Goal: Information Seeking & Learning: Learn about a topic

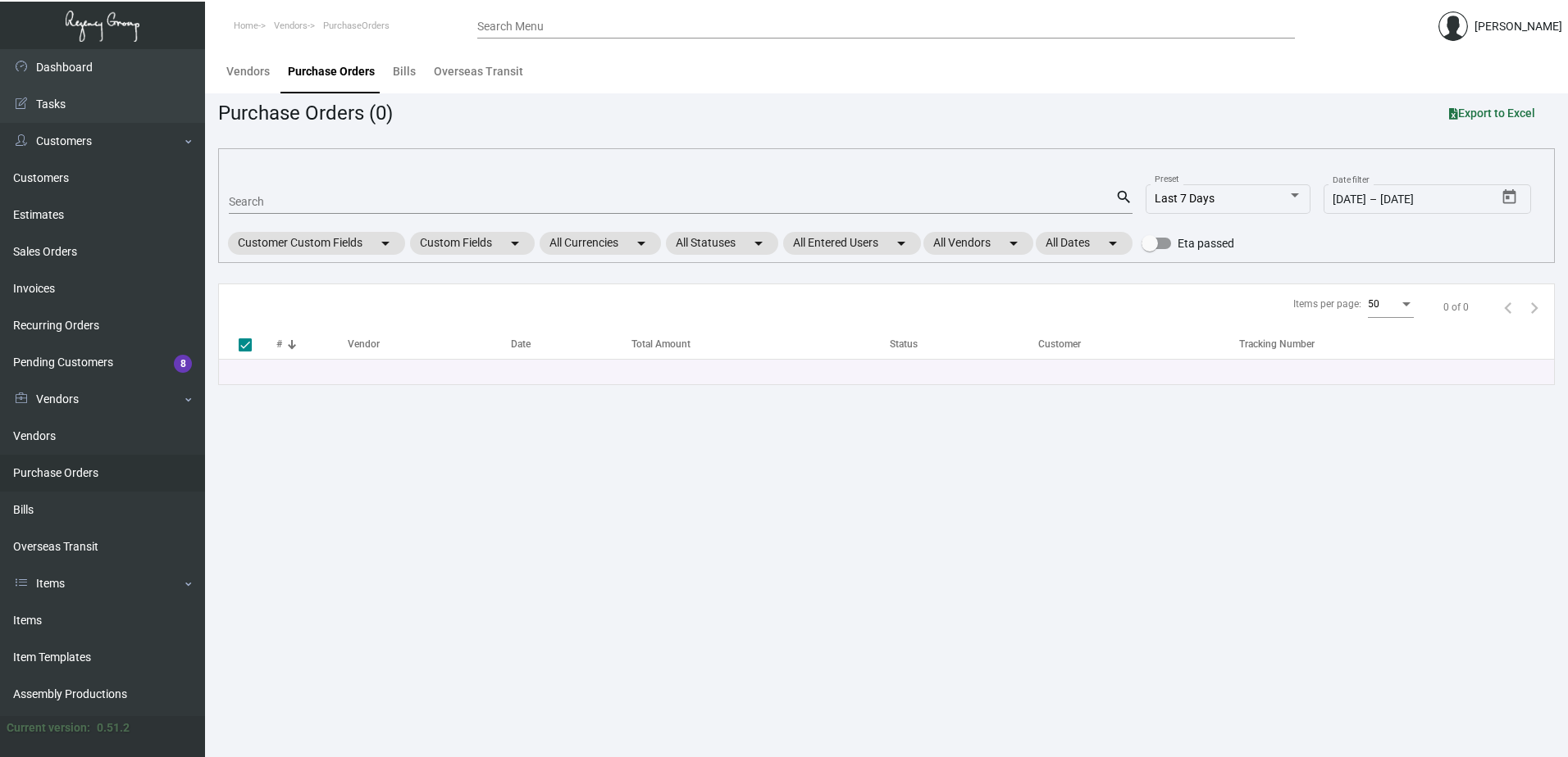
click at [432, 206] on input "Search" at bounding box center [672, 202] width 887 height 13
drag, startPoint x: 60, startPoint y: 621, endPoint x: 97, endPoint y: 588, distance: 49.6
click at [60, 621] on link "Items" at bounding box center [102, 620] width 205 height 37
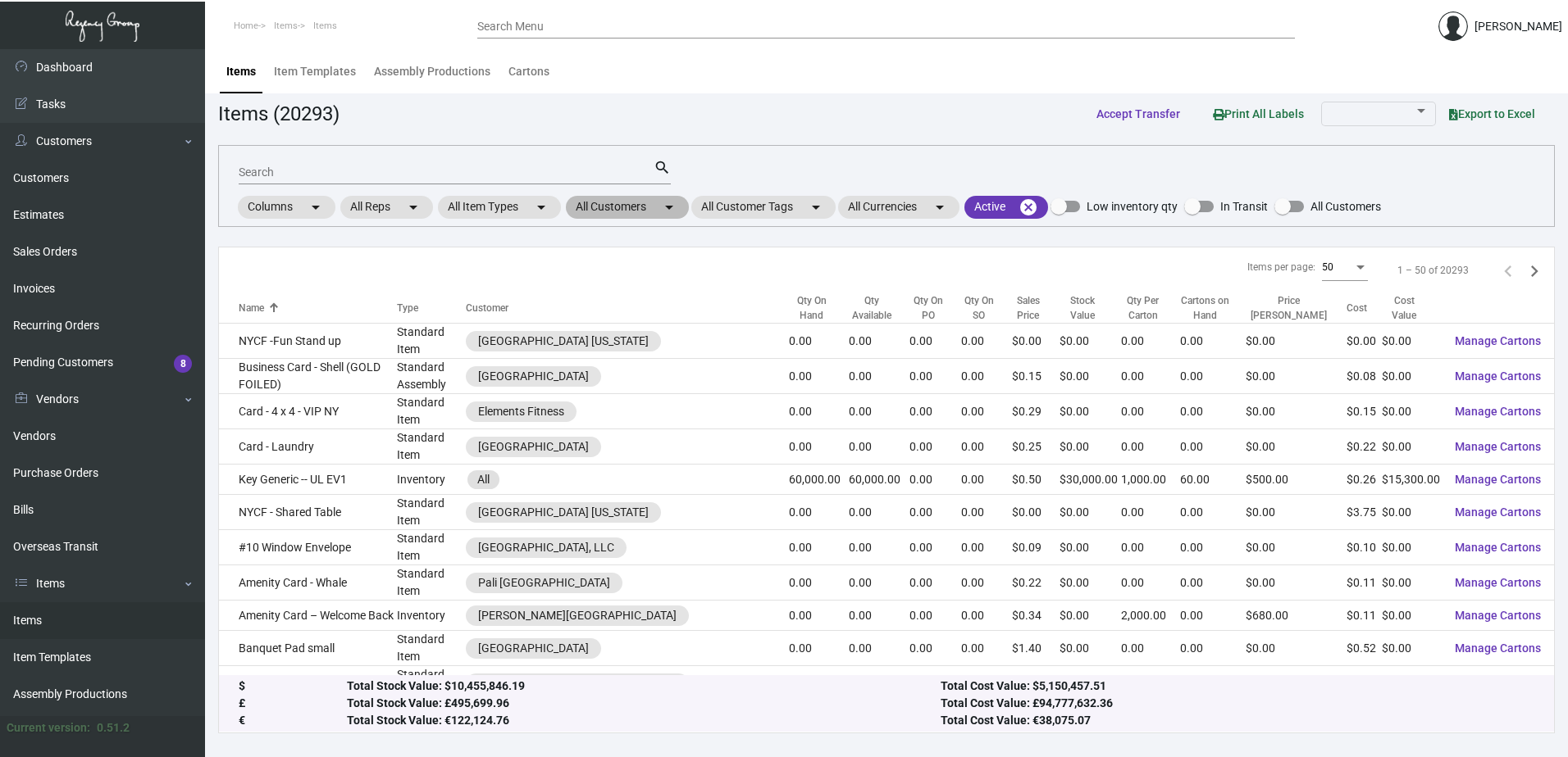
click at [652, 211] on mat-chip "All Customers arrow_drop_down" at bounding box center [627, 207] width 123 height 23
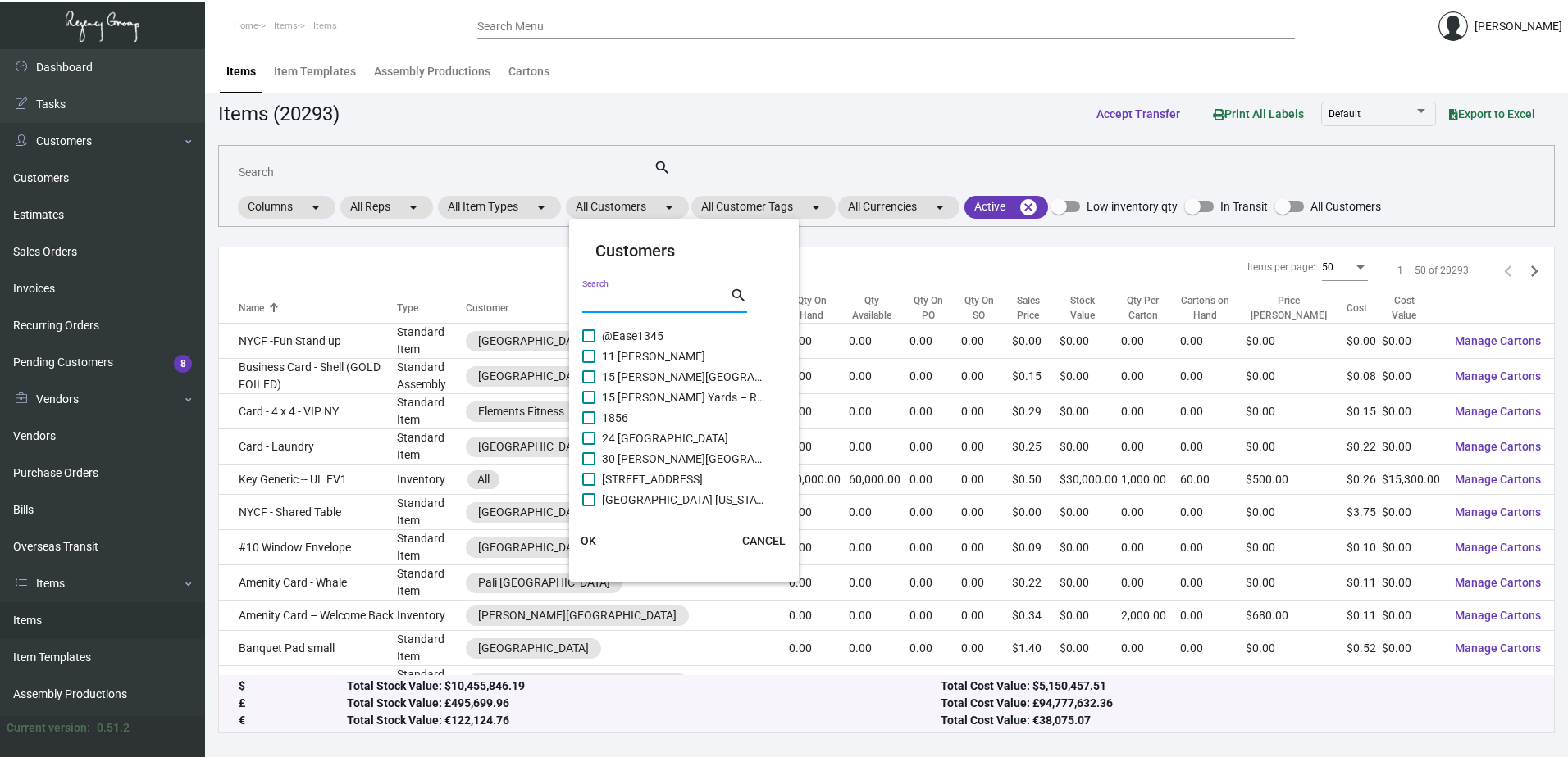
click at [647, 302] on input "Search" at bounding box center [655, 300] width 147 height 13
type input "rosewood"
click at [690, 499] on span "Rosewood Le Guanahani" at bounding box center [684, 500] width 164 height 19
click at [589, 507] on input "Rosewood Le Guanahani" at bounding box center [588, 507] width 1 height 1
checkbox input "true"
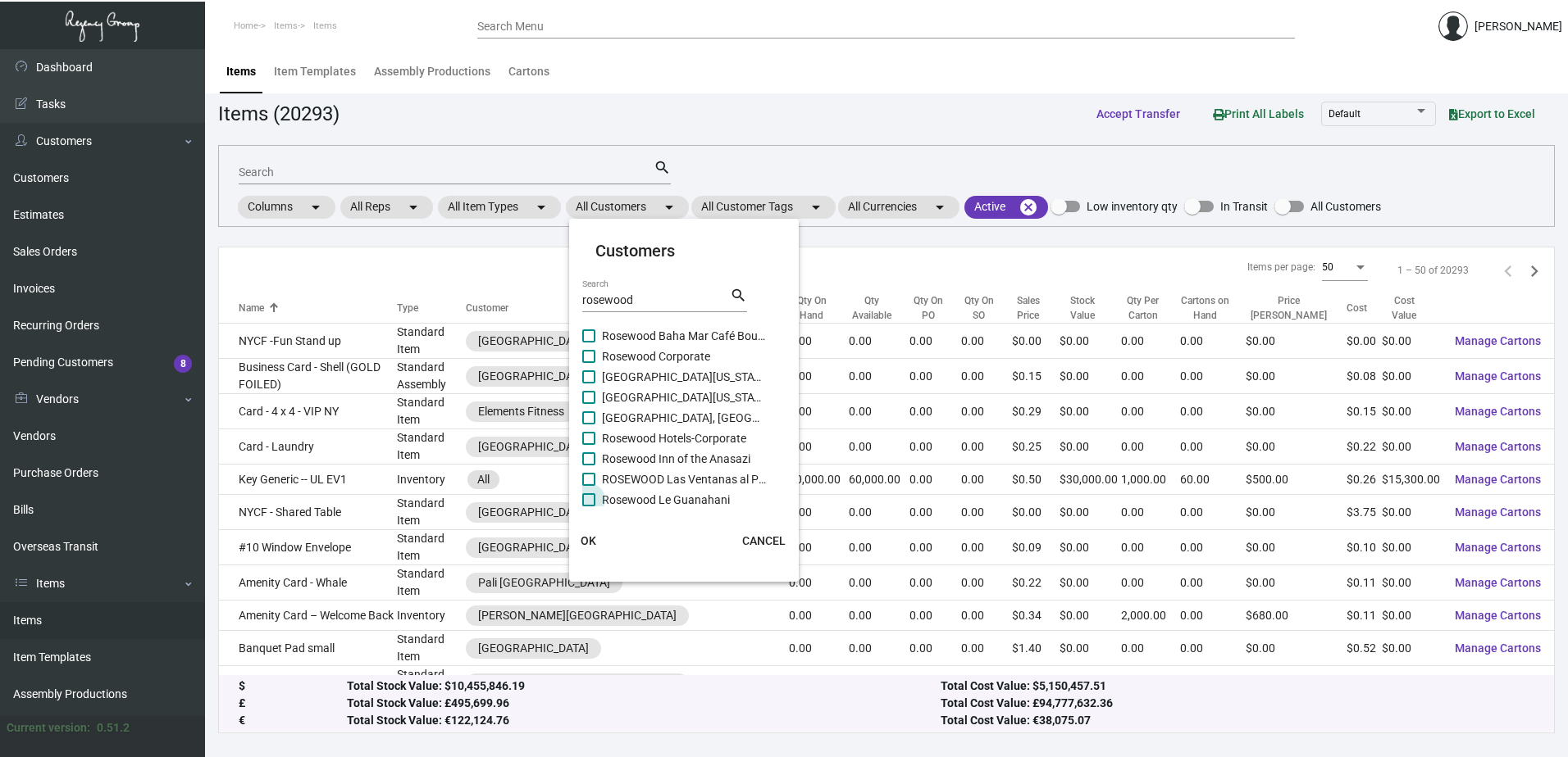
scroll to position [91, 0]
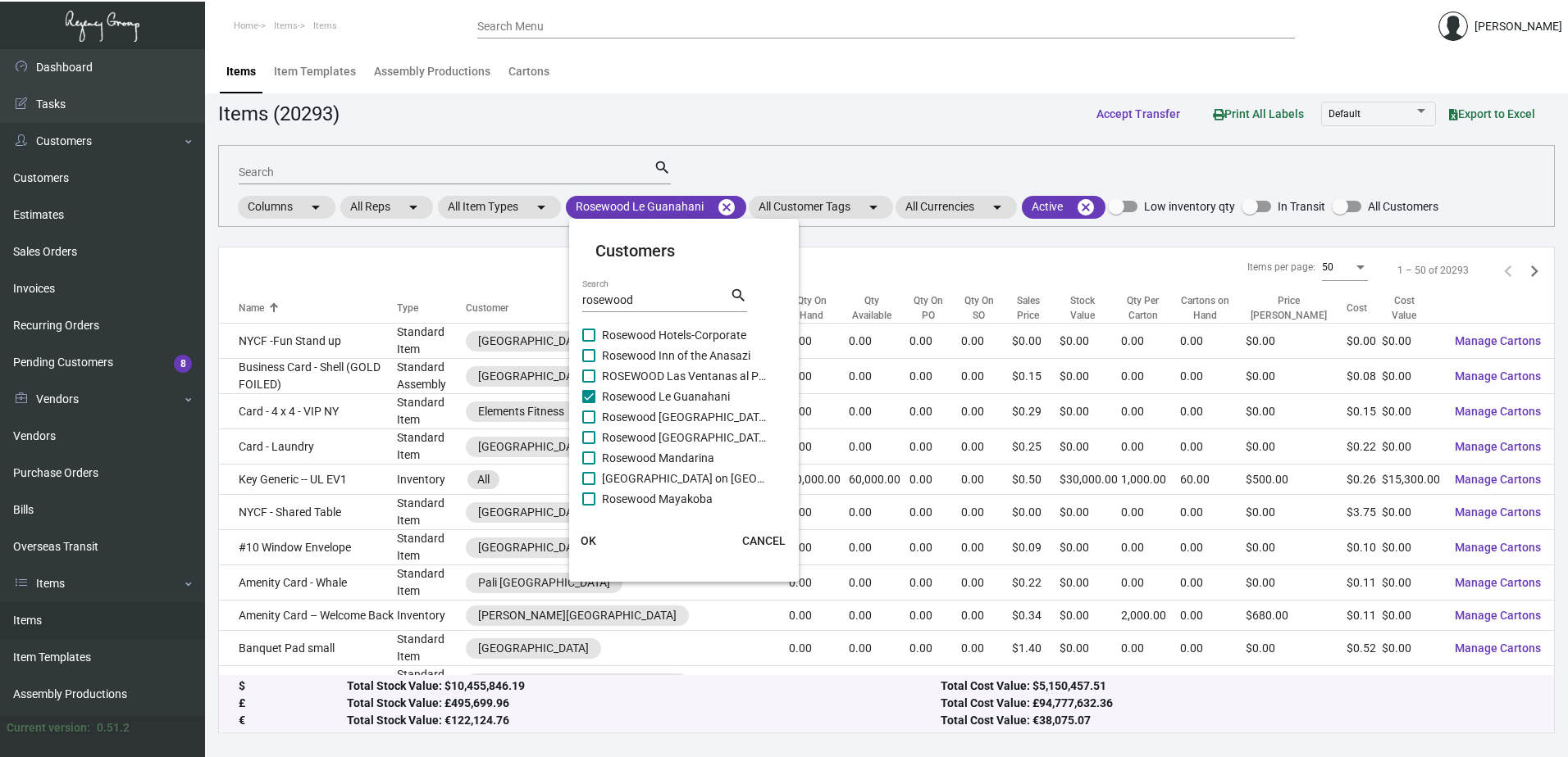
click at [591, 541] on span "OK" at bounding box center [588, 541] width 15 height 13
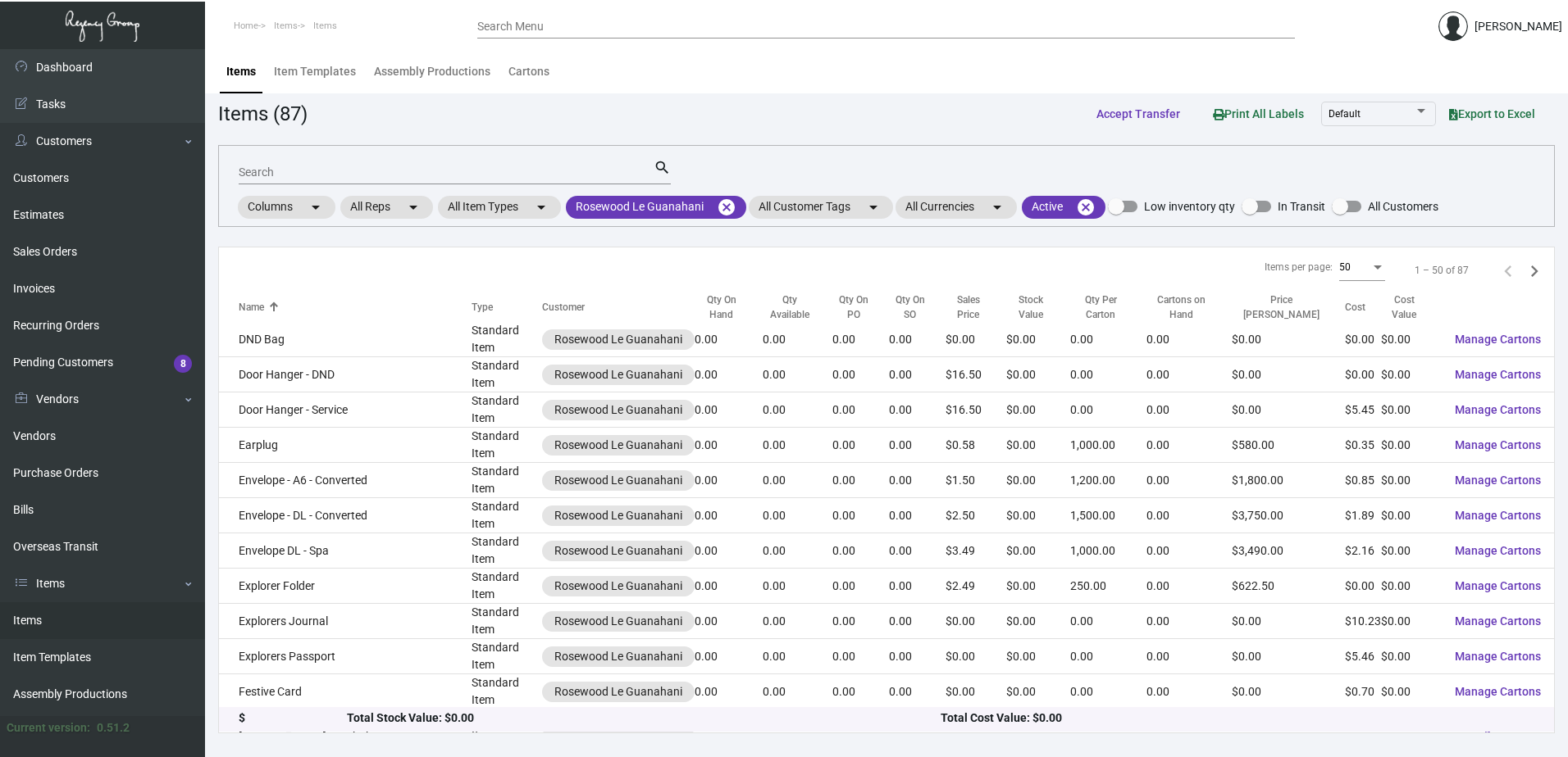
scroll to position [1353, 0]
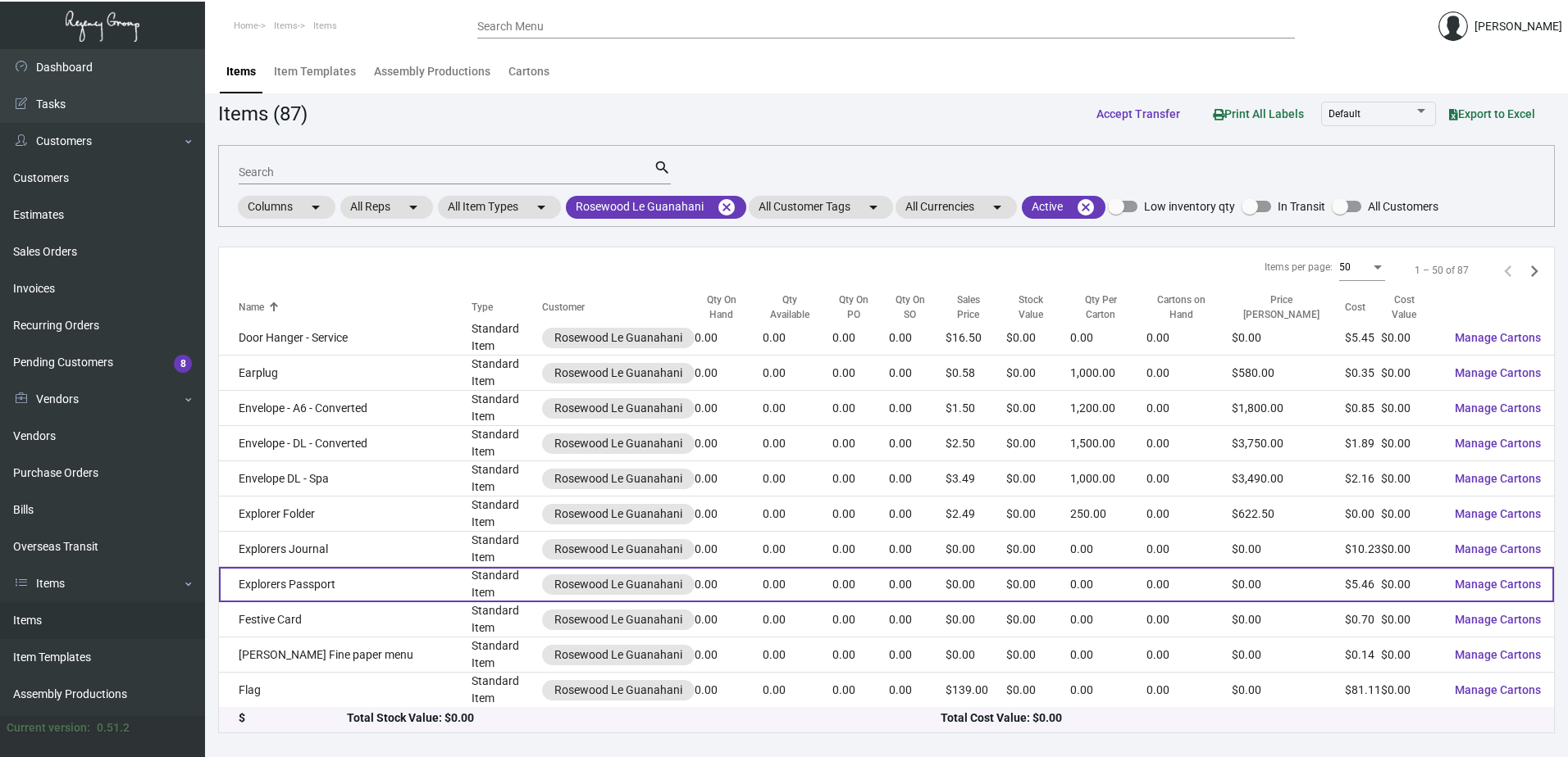
click at [327, 585] on td "Explorers Passport" at bounding box center [345, 585] width 252 height 36
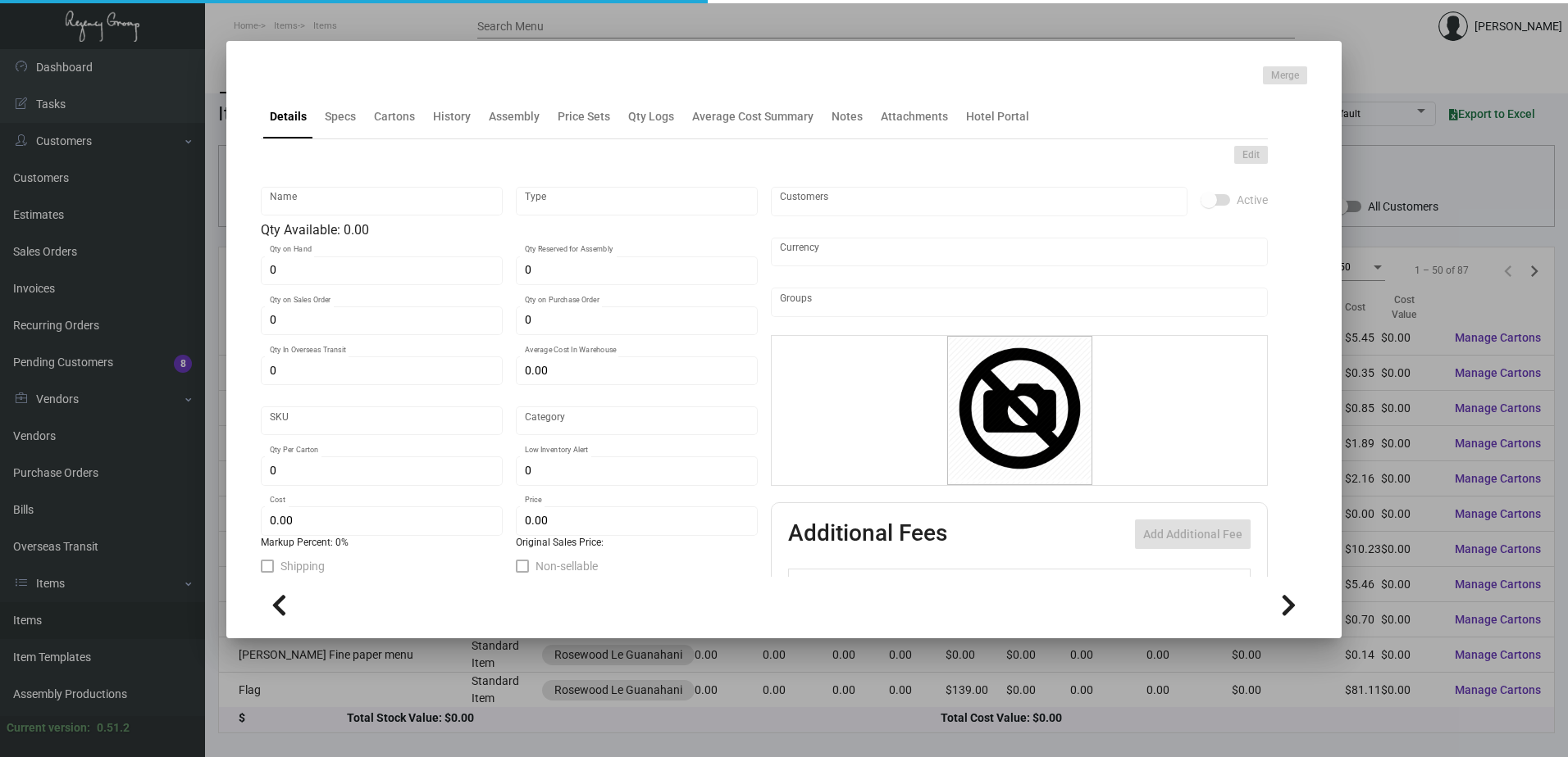
type input "Explorers Passport"
type input "Standard Item"
type input "$ 0.00"
type input "Standard"
type input "$ 5.45964"
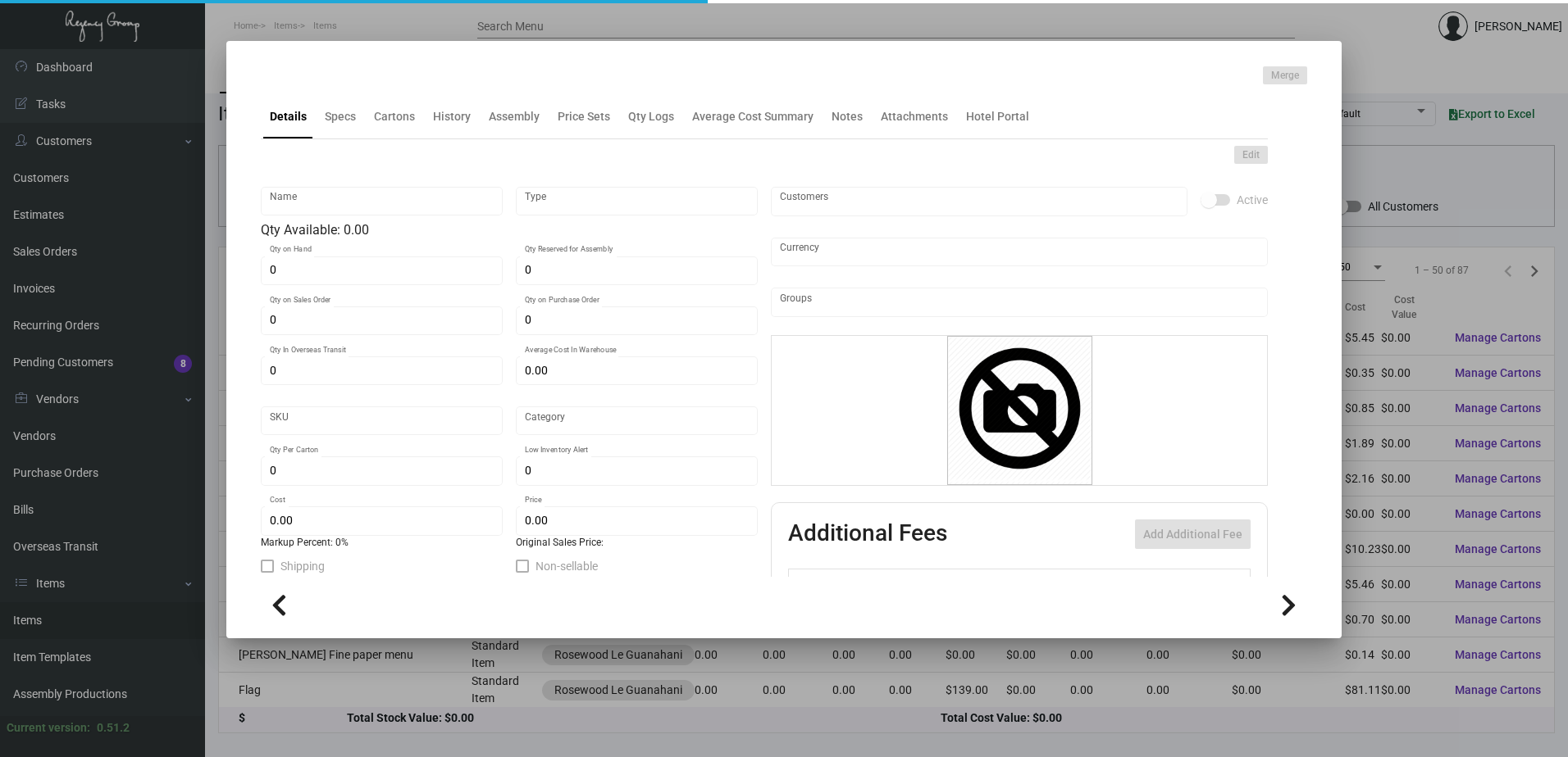
type input "$ 0.00"
checkbox input "true"
type input "United States Dollar $"
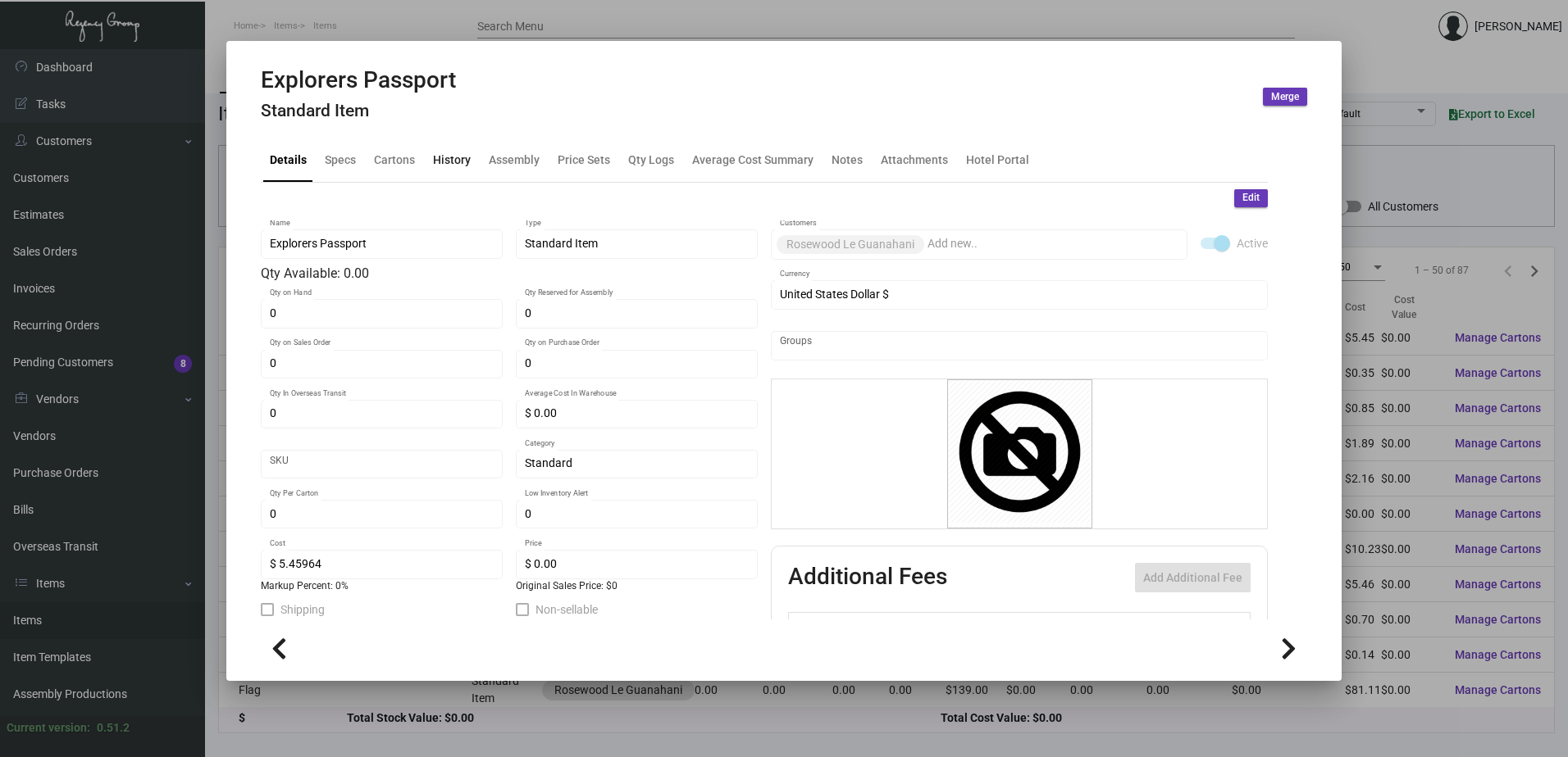
click at [459, 159] on div "History" at bounding box center [451, 160] width 38 height 17
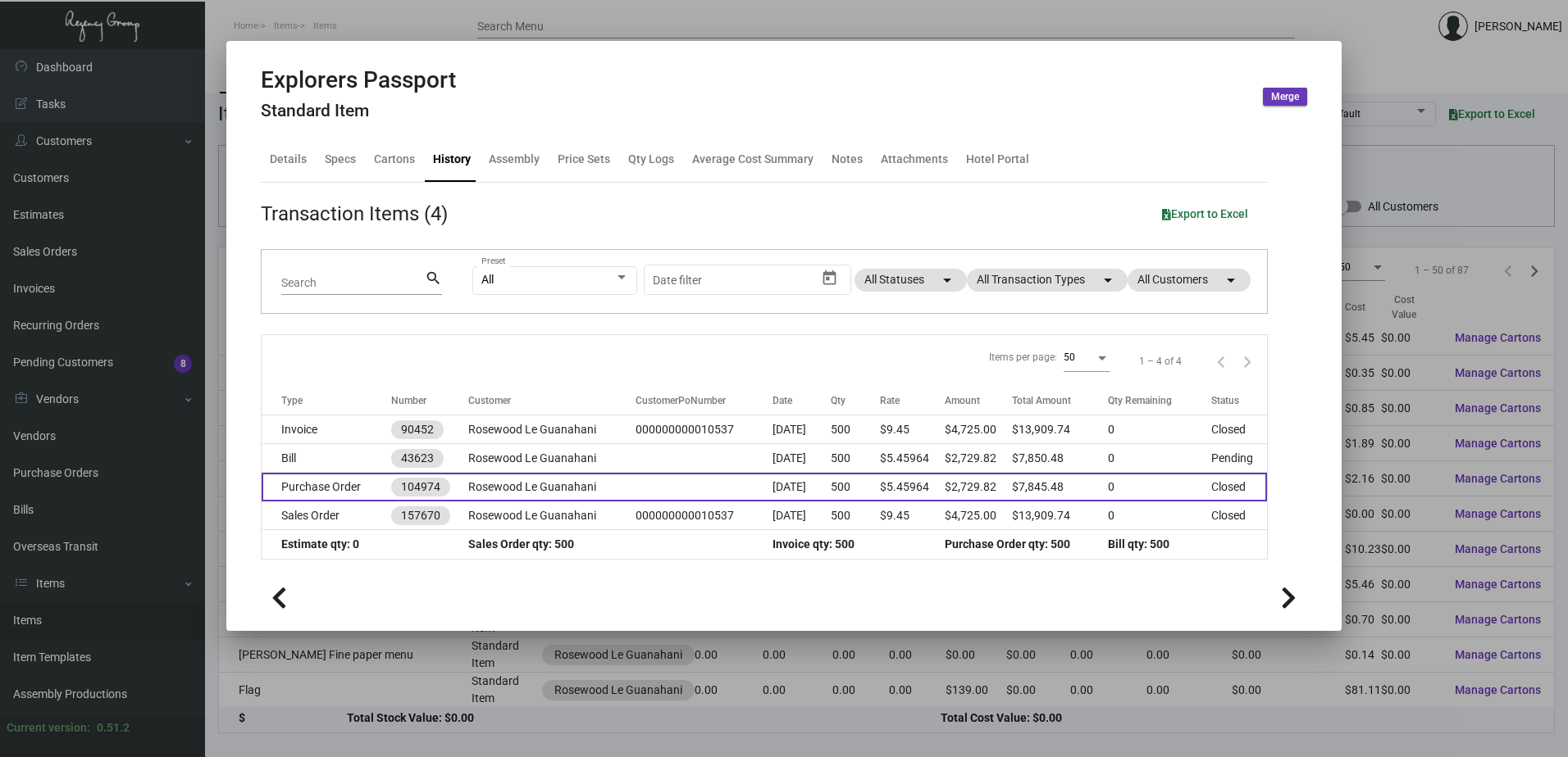
click at [664, 496] on td at bounding box center [704, 487] width 137 height 29
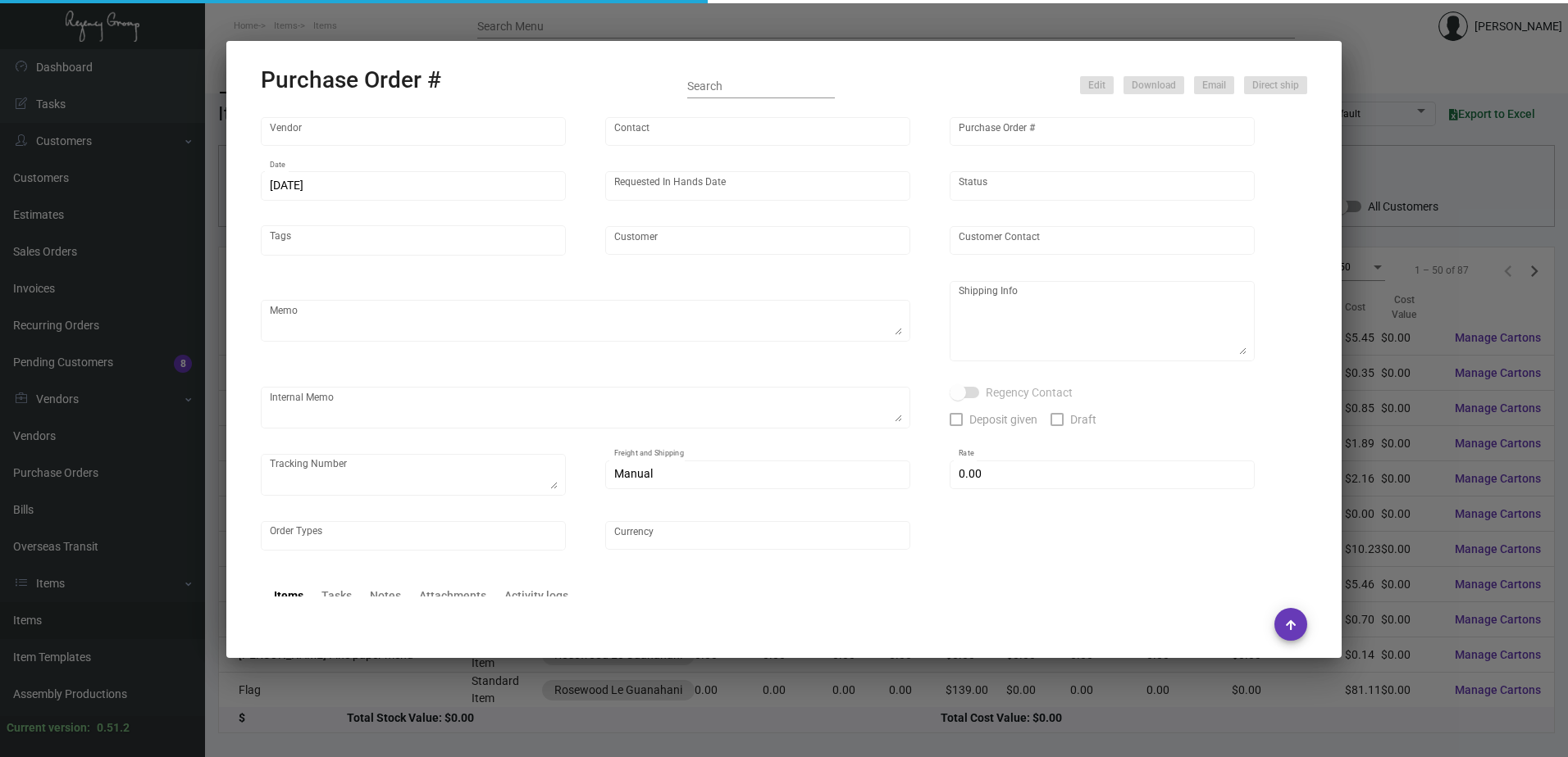
type input "Team Concept"
type input "[PERSON_NAME]"
type input "104974"
type input "[DATE]"
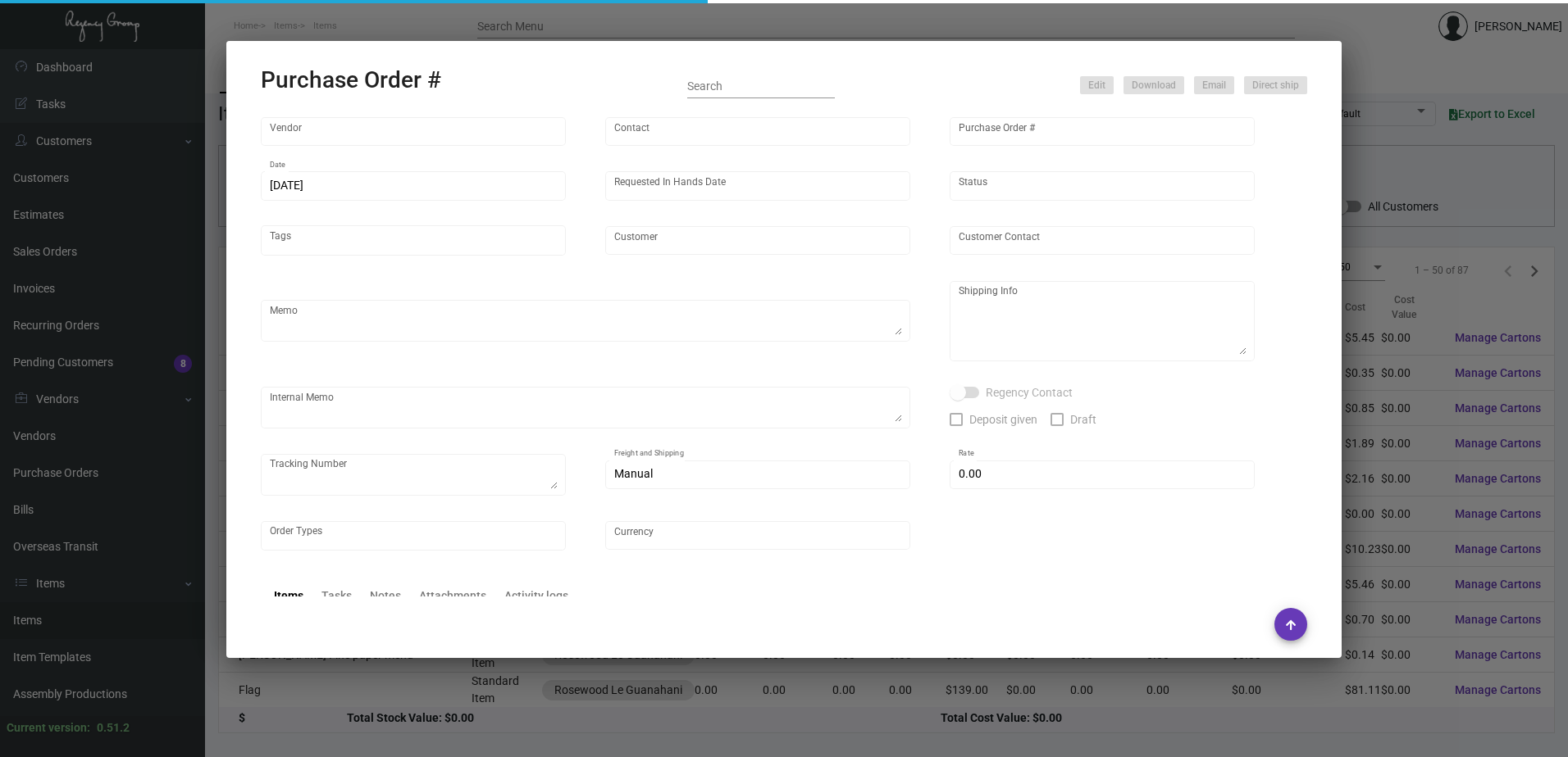
type input "Rosewood Le Guanahani"
type input "[PERSON_NAME]"
type textarea "Please send proof for approval to [EMAIL_ADDRESS][DOMAIN_NAME] with me cc'ed. *…"
type textarea "King Ocean C/O Rosewood Le Guanahani - [PERSON_NAME][GEOGRAPHIC_DATA] [STREET_A…"
type textarea "[DATE] - Art approved vendor's proof."
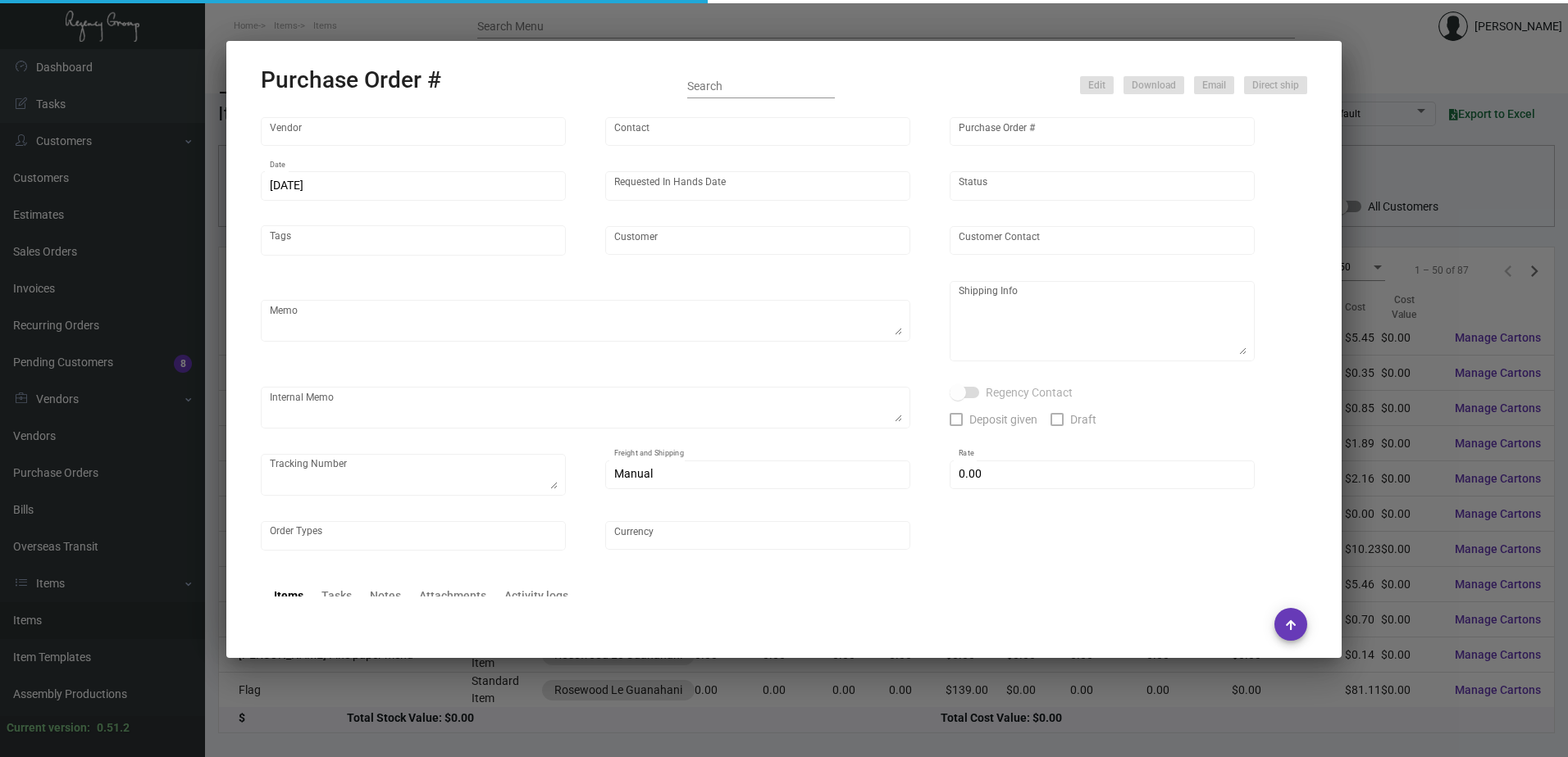
type input "$ 0.00"
type input "United States Dollar $"
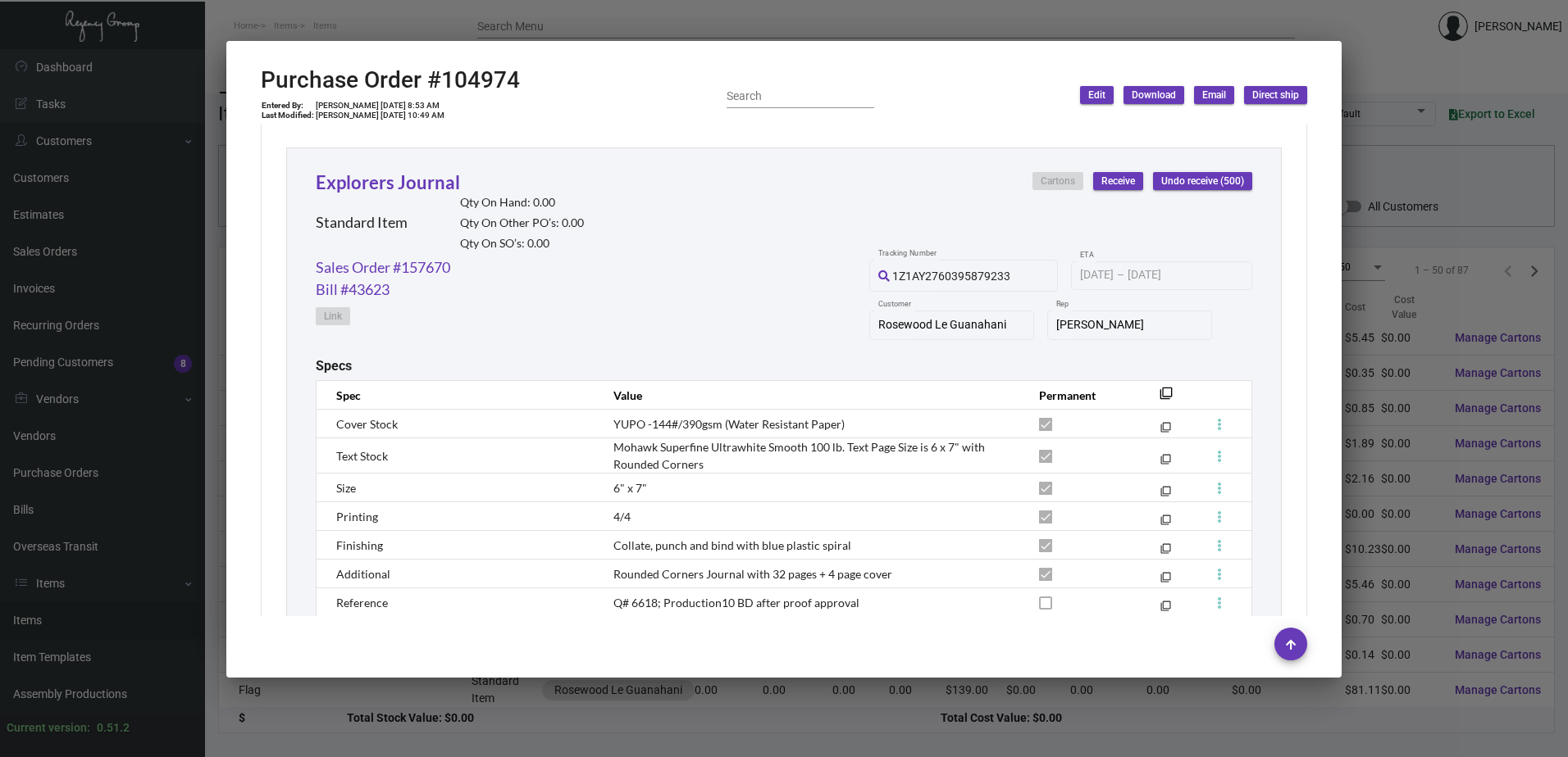
scroll to position [1535, 0]
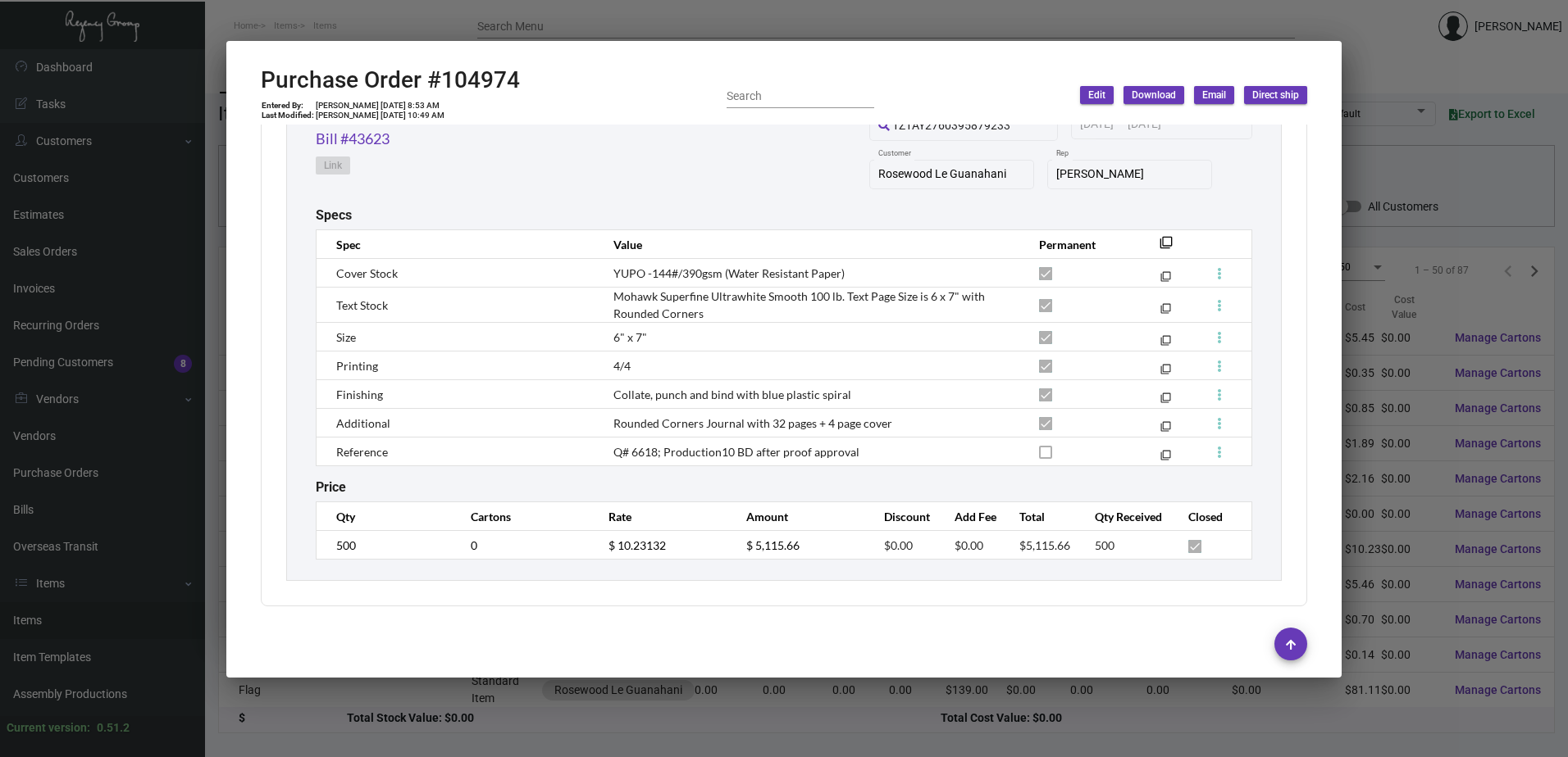
click at [833, 21] on div at bounding box center [784, 378] width 1568 height 757
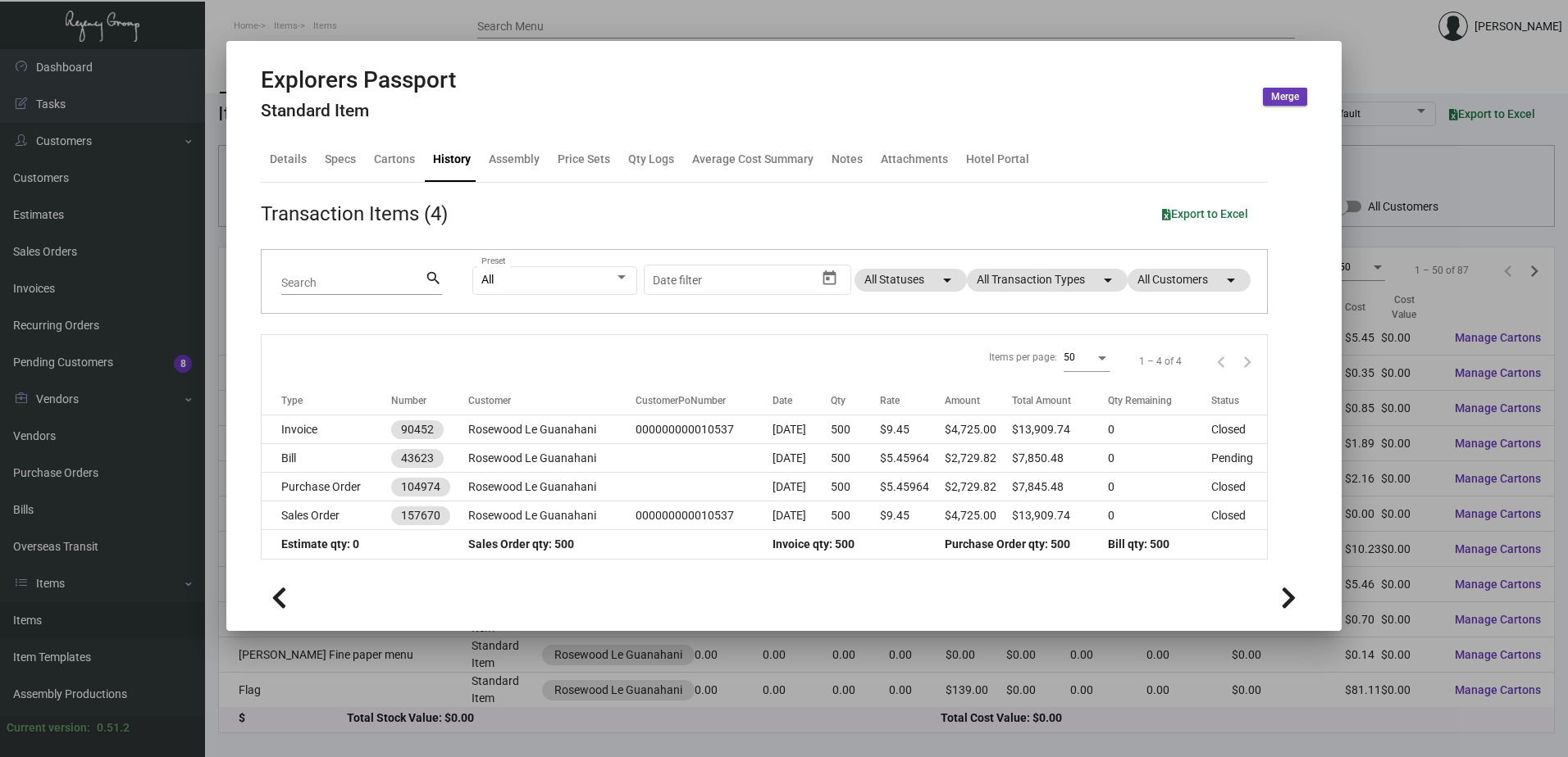
click at [337, 27] on div at bounding box center [784, 378] width 1568 height 757
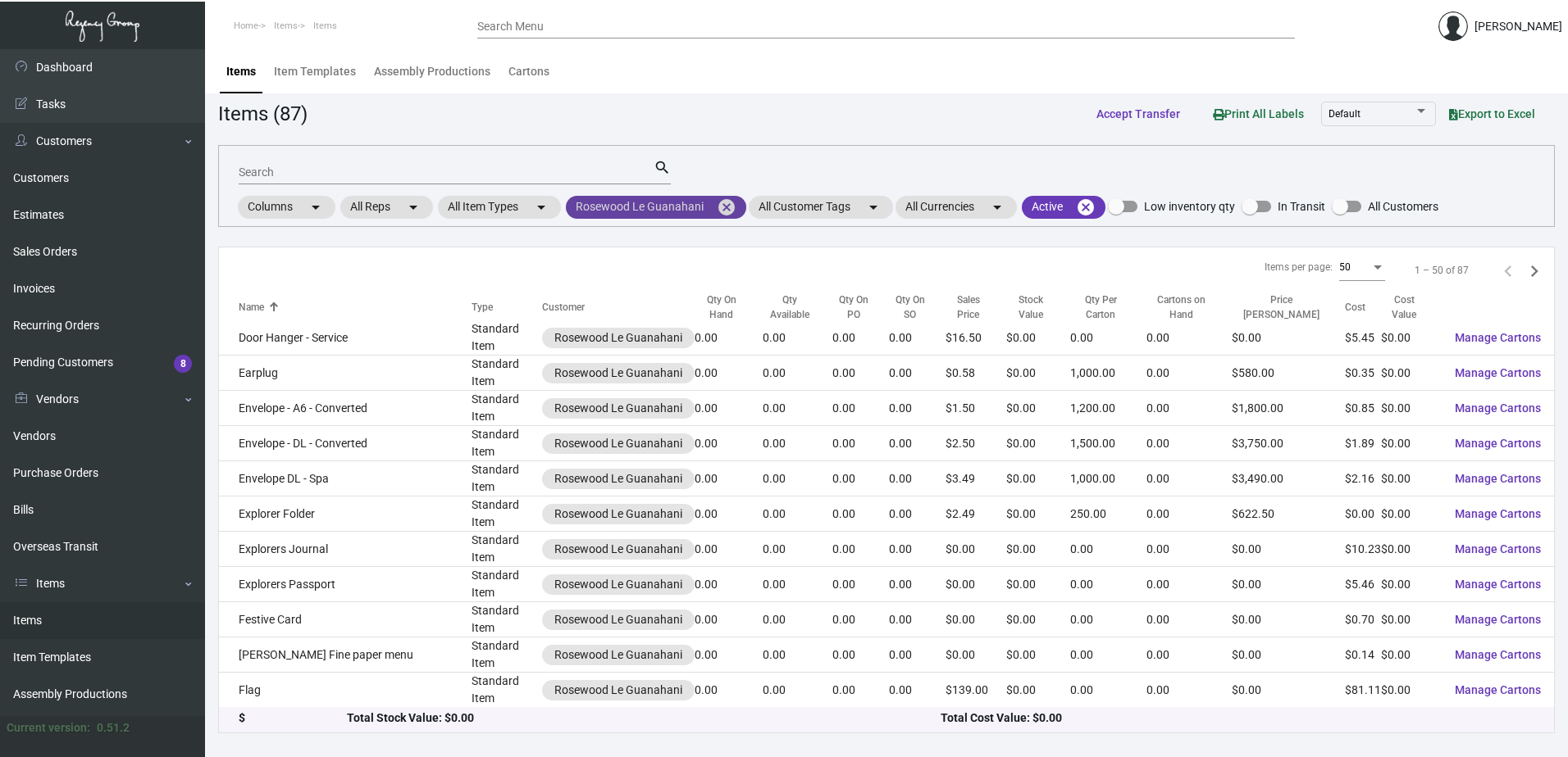
click at [729, 208] on mat-icon "cancel" at bounding box center [727, 207] width 19 height 19
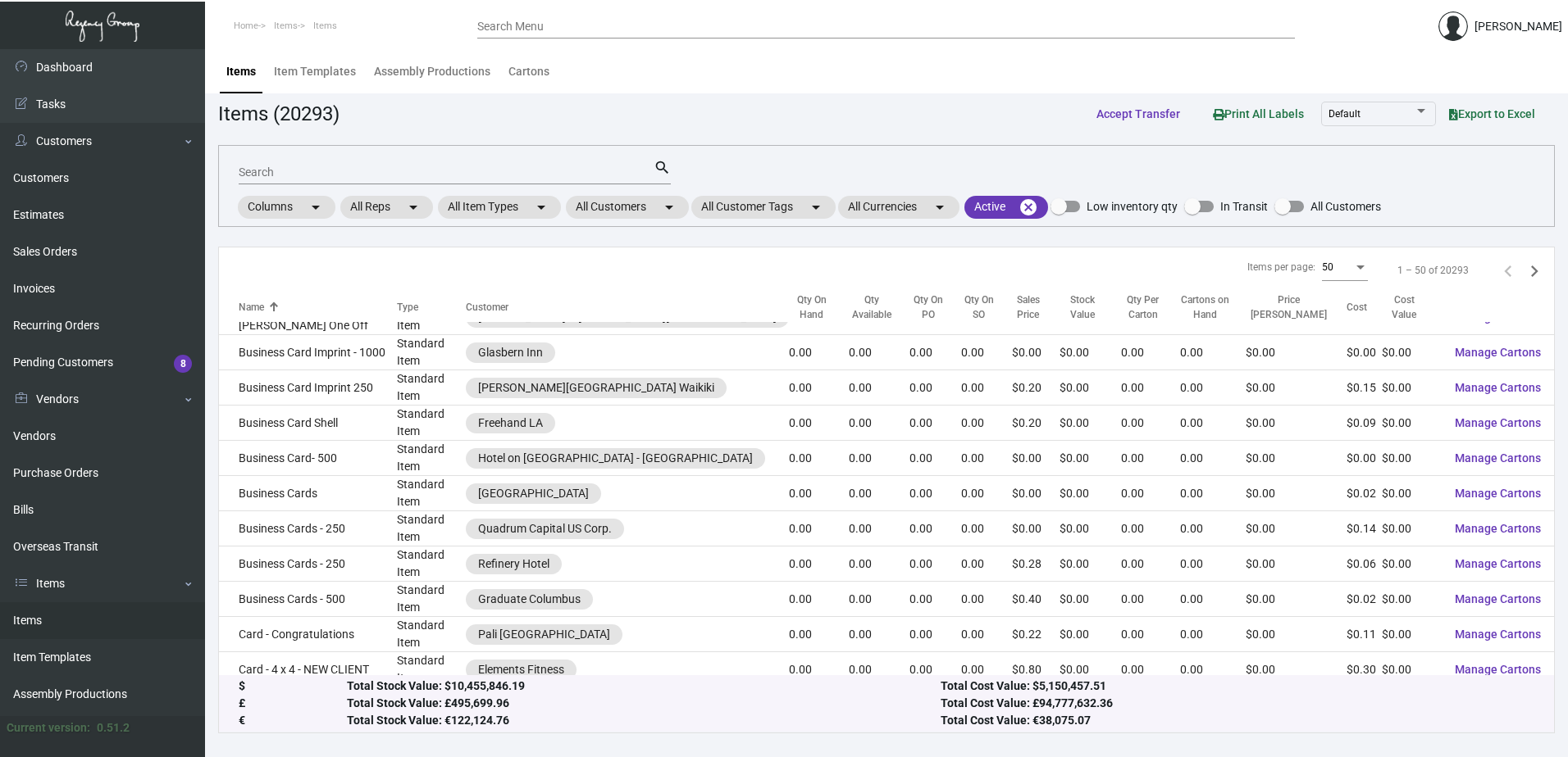
scroll to position [1199, 0]
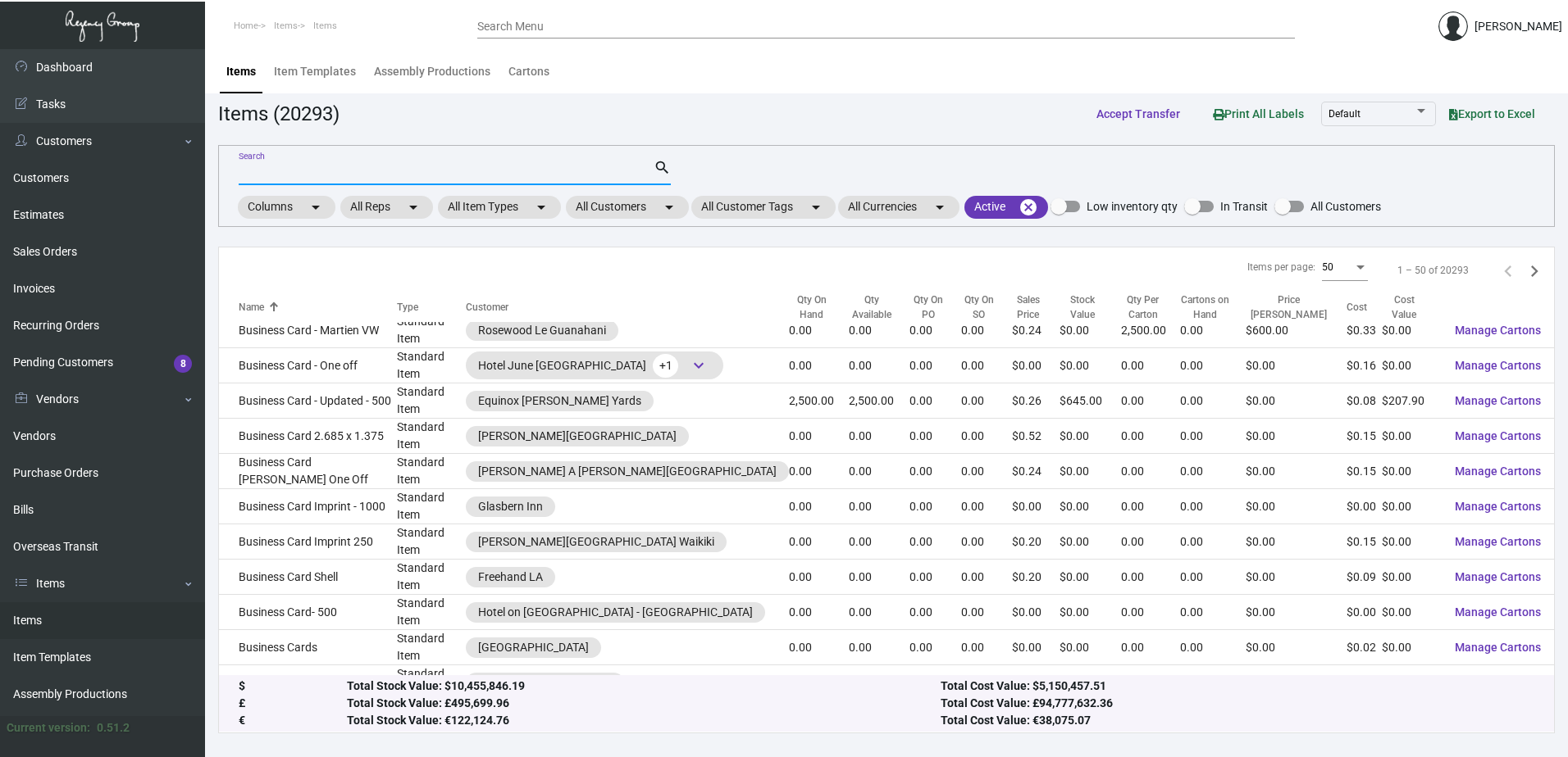
click at [591, 176] on input "Search" at bounding box center [446, 173] width 415 height 13
click at [597, 213] on mat-chip "All Customers arrow_drop_down" at bounding box center [627, 207] width 123 height 23
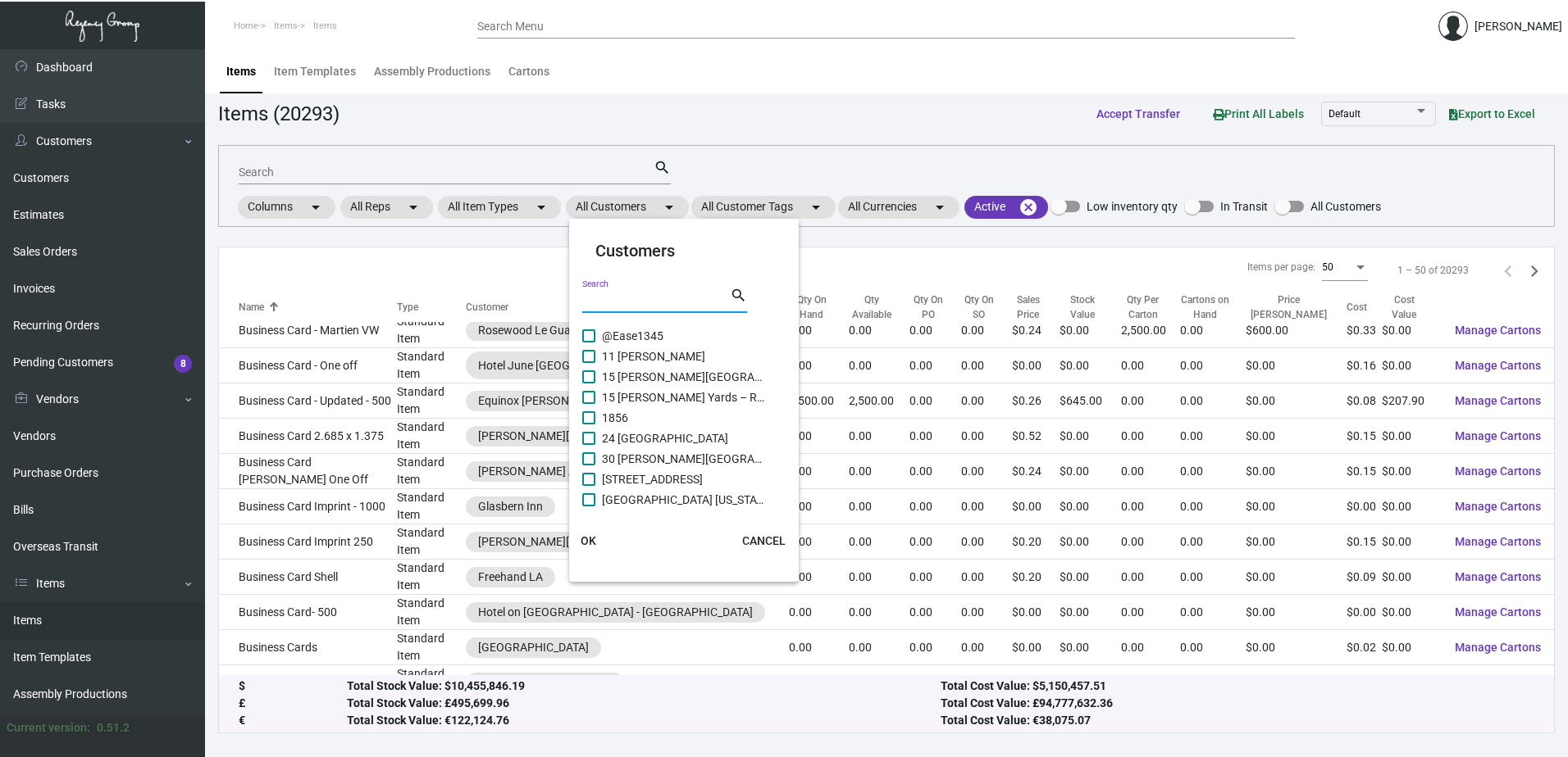
click at [625, 302] on input "Search" at bounding box center [655, 300] width 147 height 13
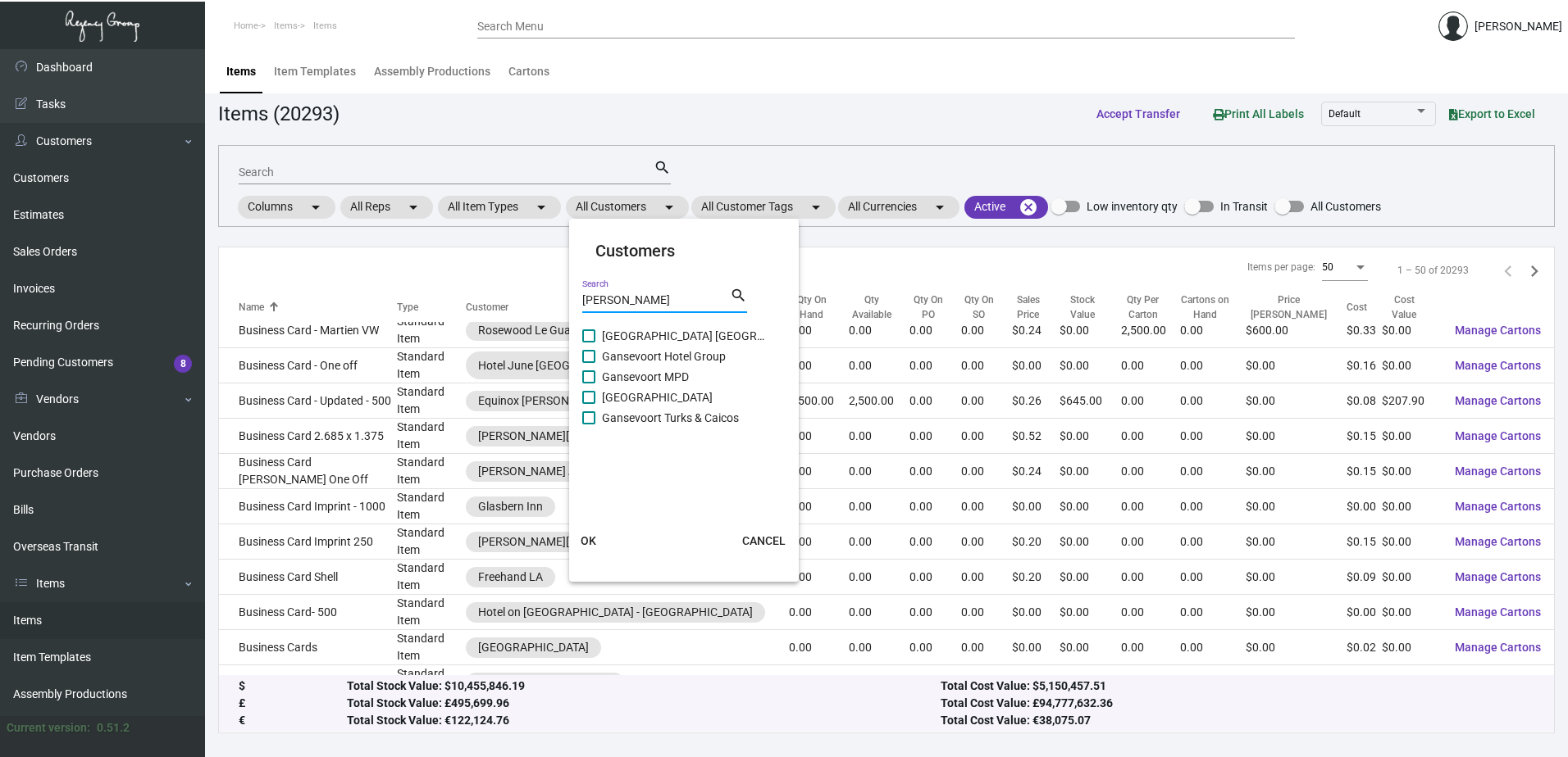
type input "[PERSON_NAME]"
click at [670, 377] on span "Gansevoort MPD" at bounding box center [684, 377] width 164 height 19
click at [589, 383] on input "Gansevoort MPD" at bounding box center [588, 383] width 1 height 1
checkbox input "true"
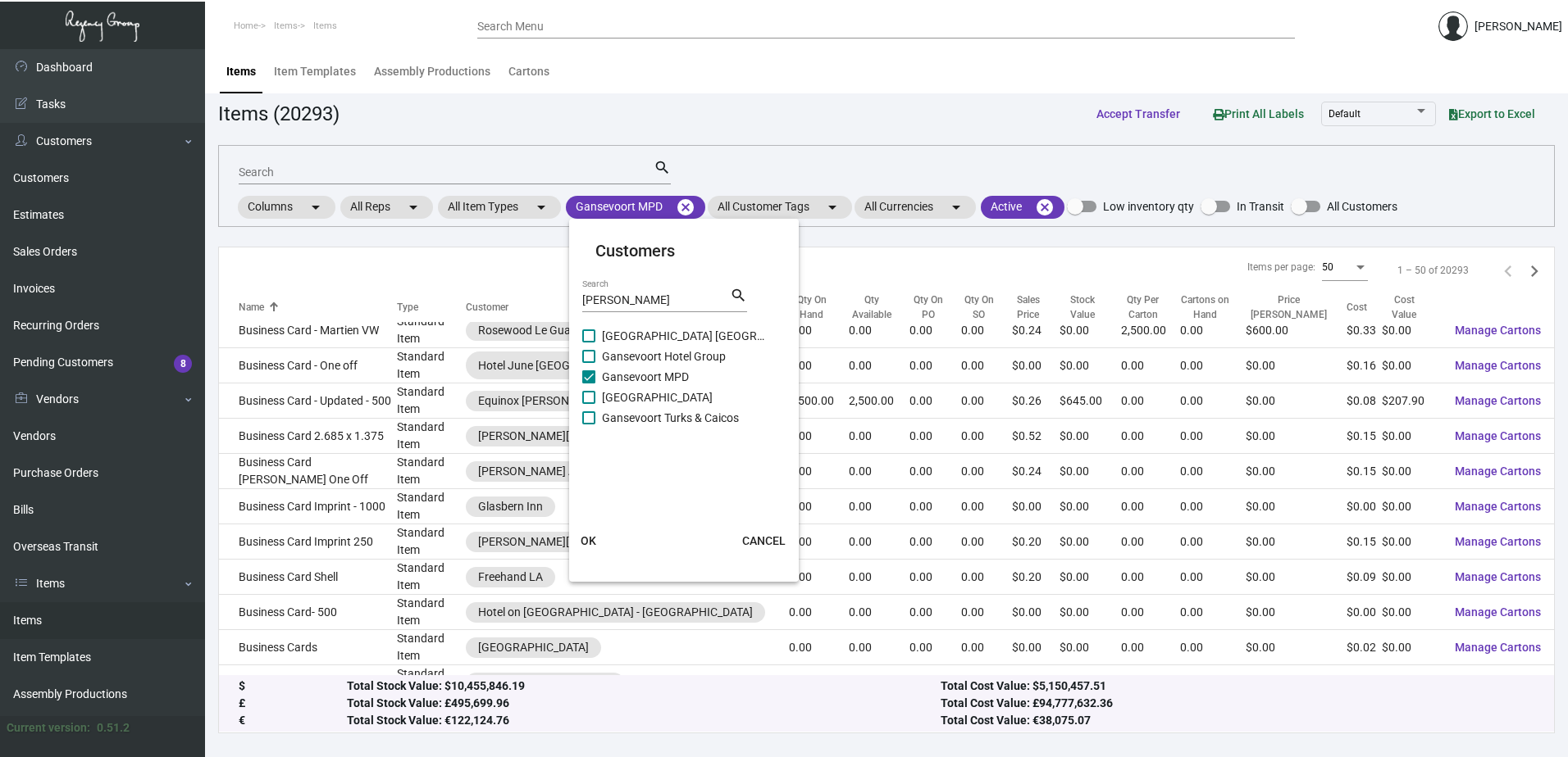
click at [588, 535] on span "OK" at bounding box center [588, 541] width 15 height 13
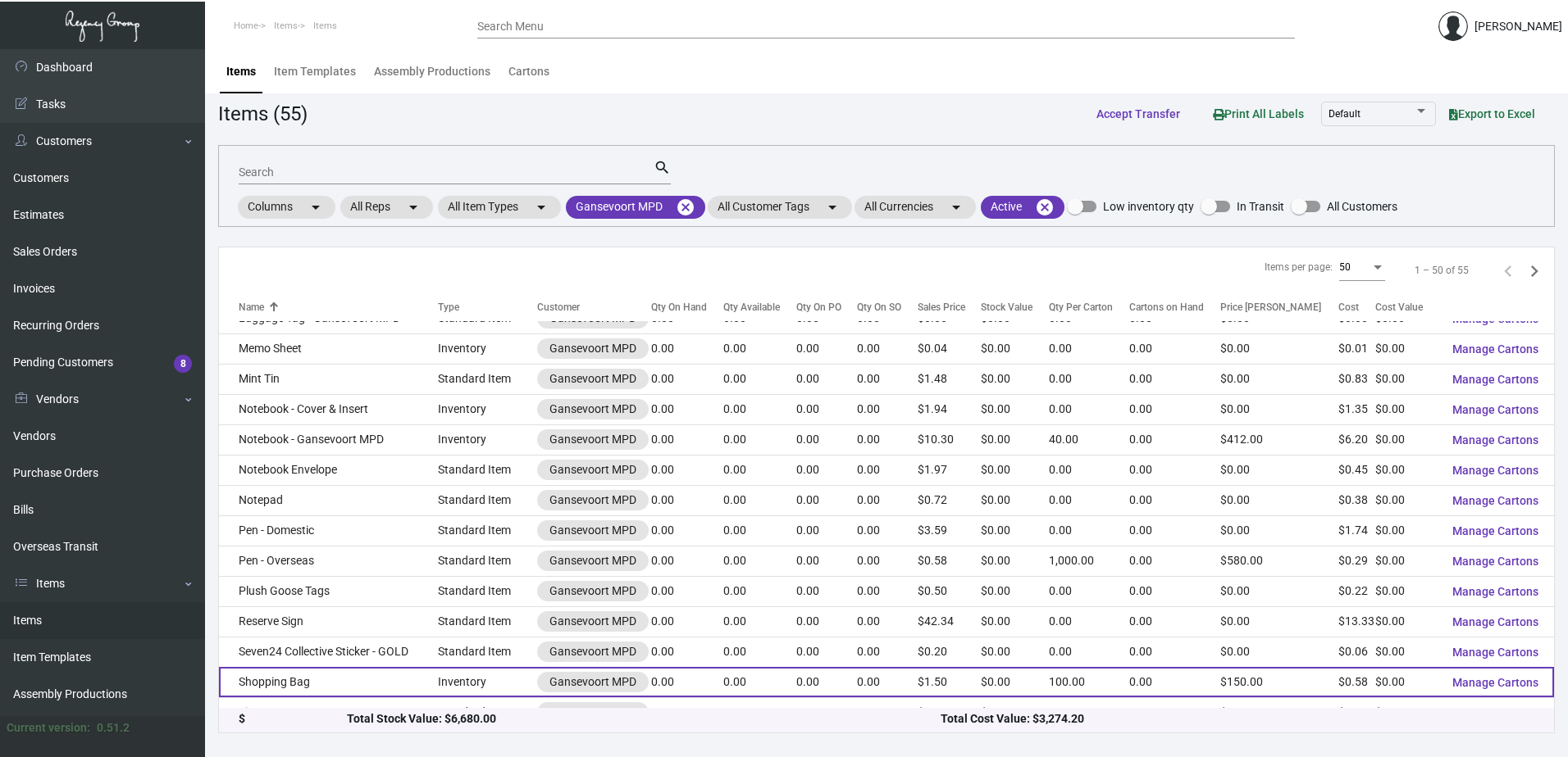
scroll to position [967, 0]
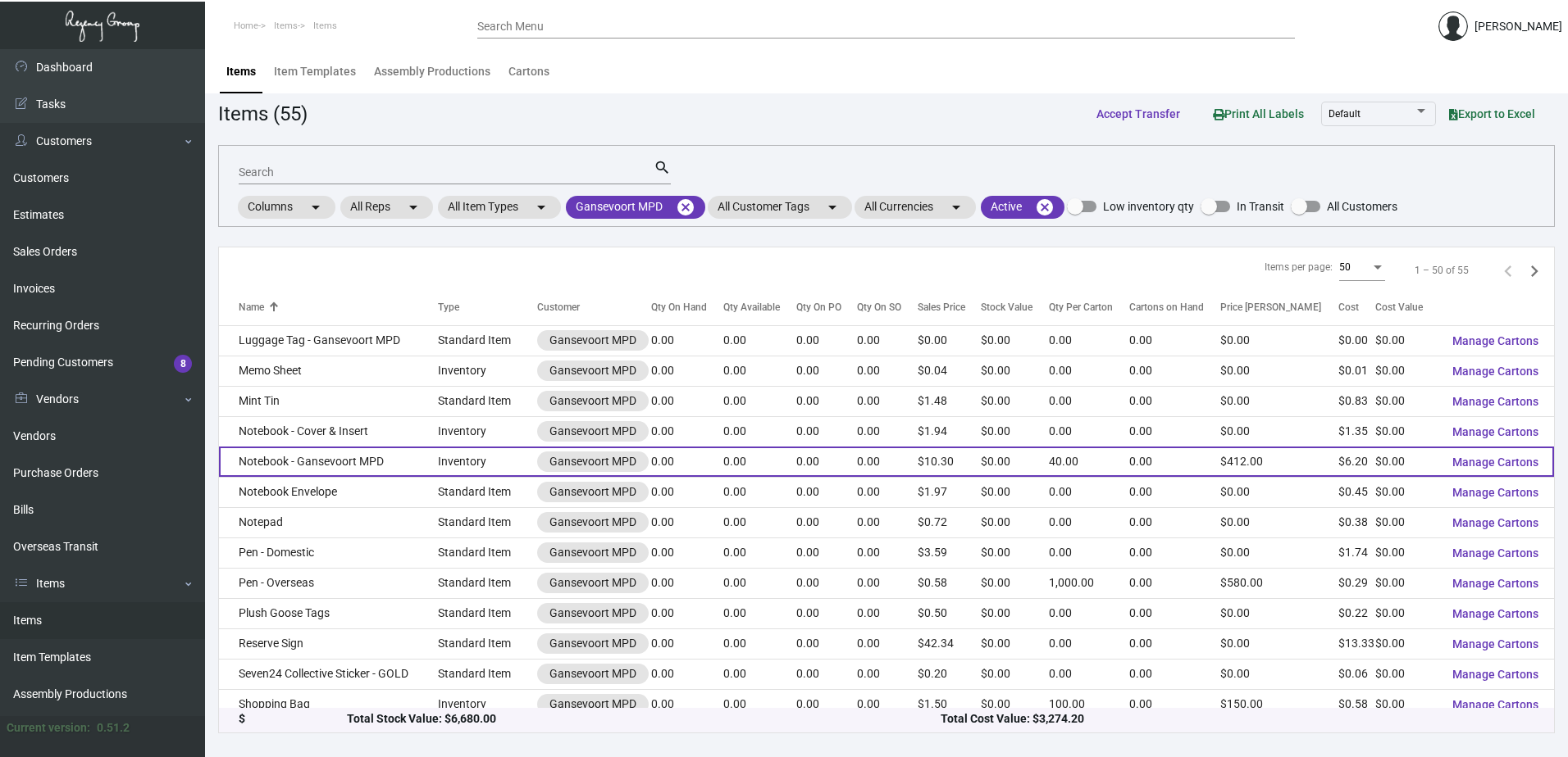
click at [365, 465] on td "Notebook - Gansevoort MPD" at bounding box center [328, 461] width 219 height 30
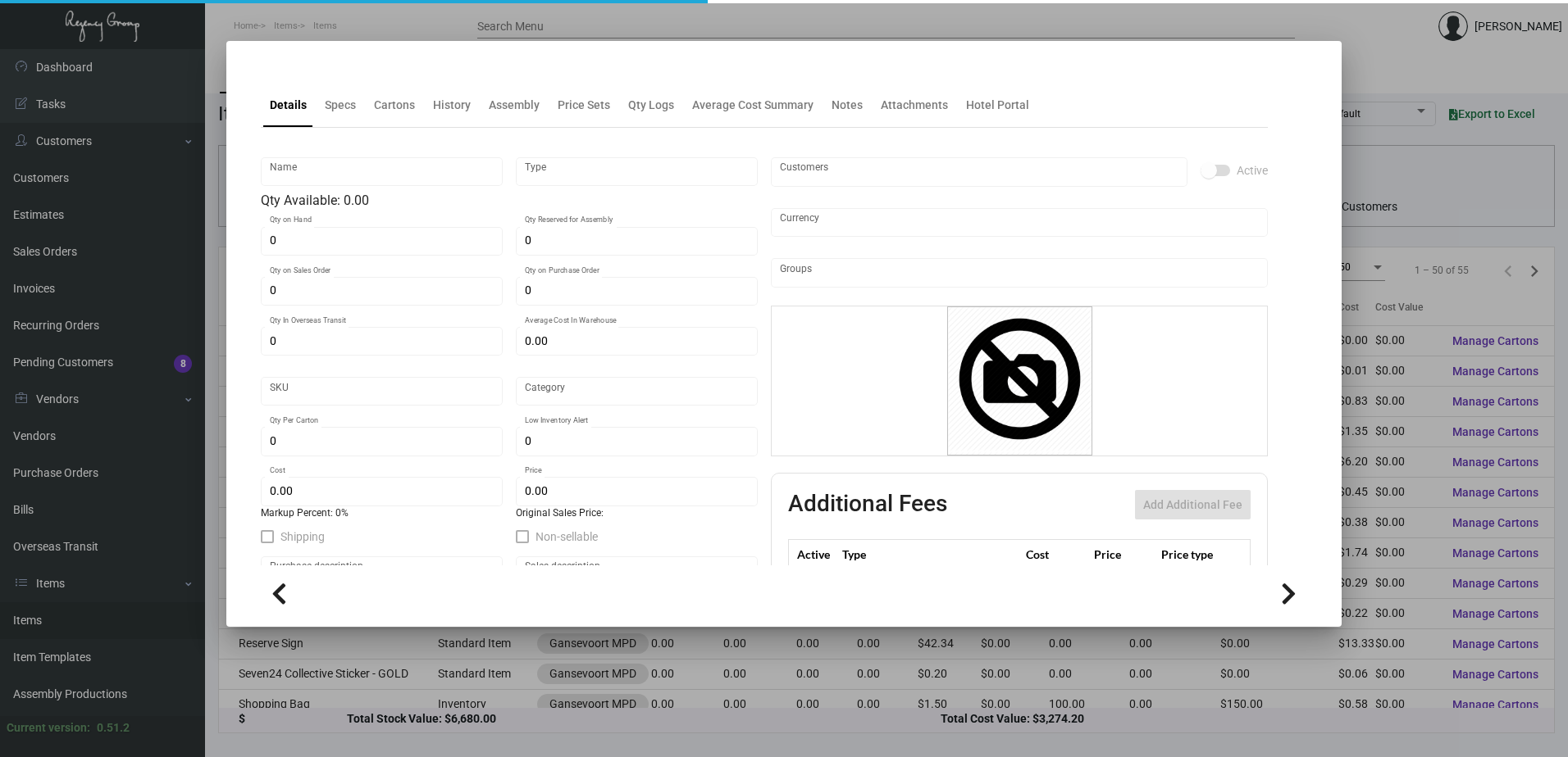
type input "Notebook - Gansevoort MPD"
type input "Inventory"
type input "$ 0.00"
type input "Overseas"
type input "40"
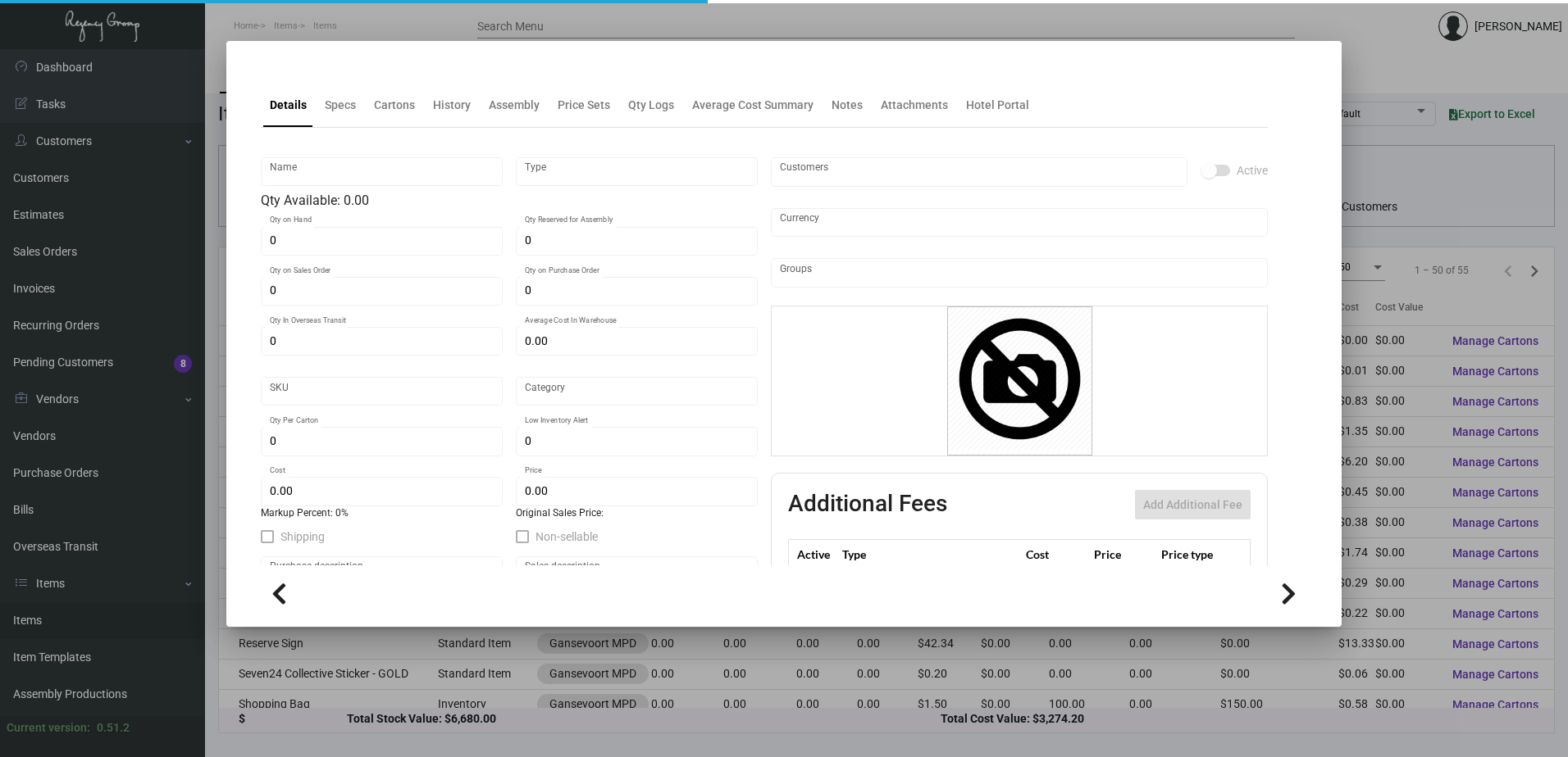
type input "$ 6.20"
type input "$ 10.30"
checkbox input "true"
type input "United States Dollar $"
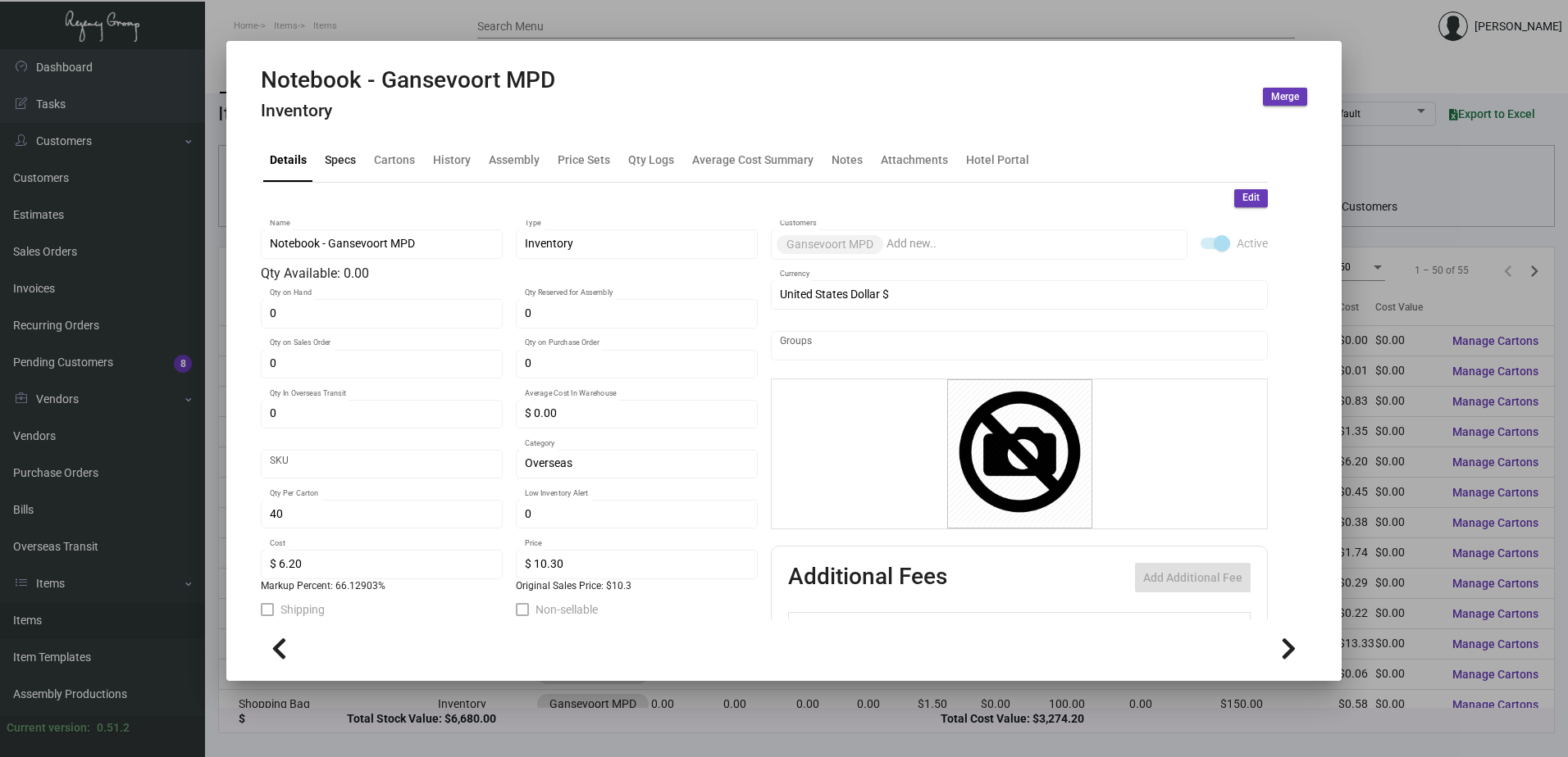
click at [339, 165] on div "Specs" at bounding box center [340, 160] width 31 height 17
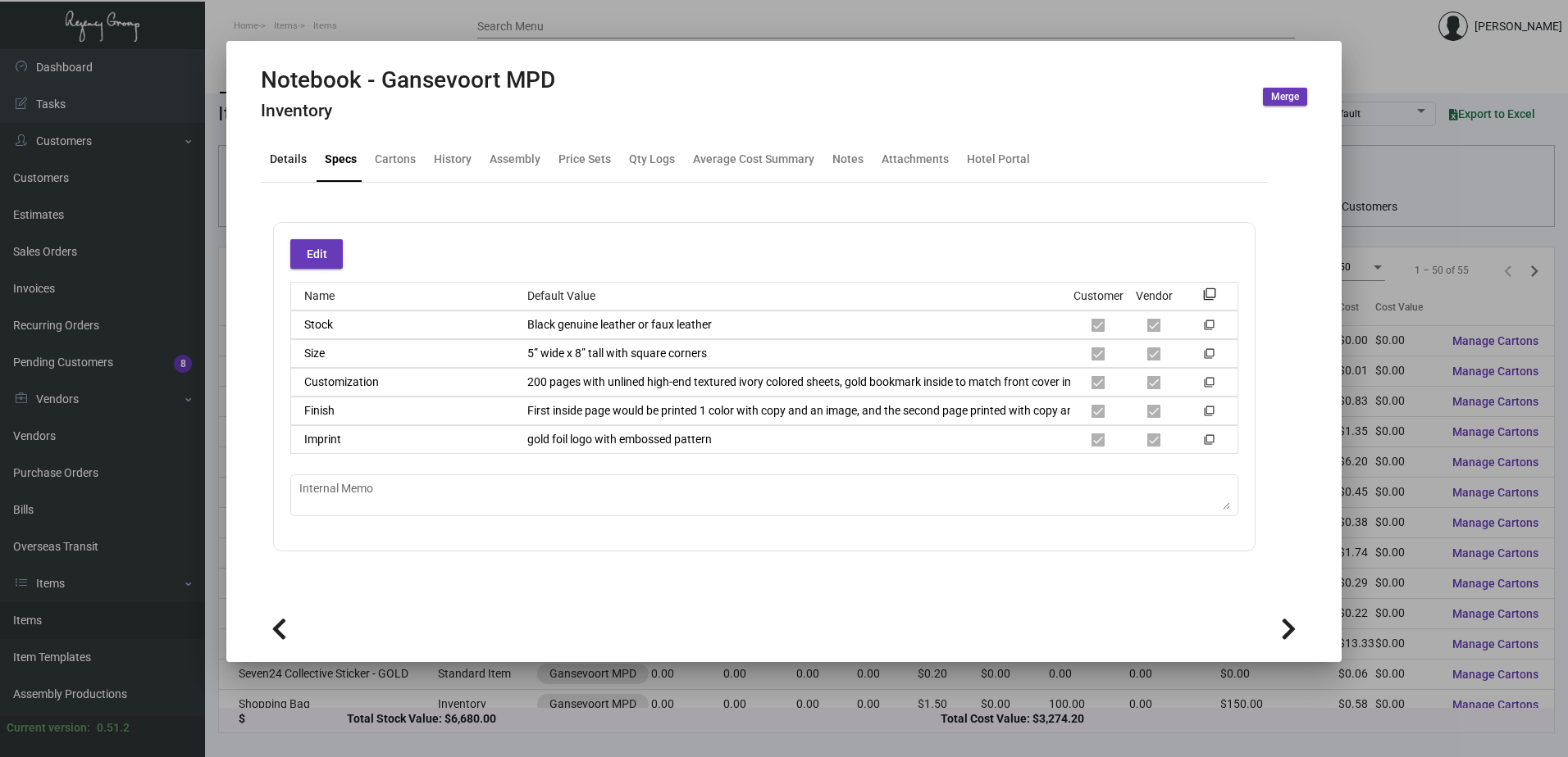
click at [294, 163] on div "Details" at bounding box center [288, 160] width 37 height 17
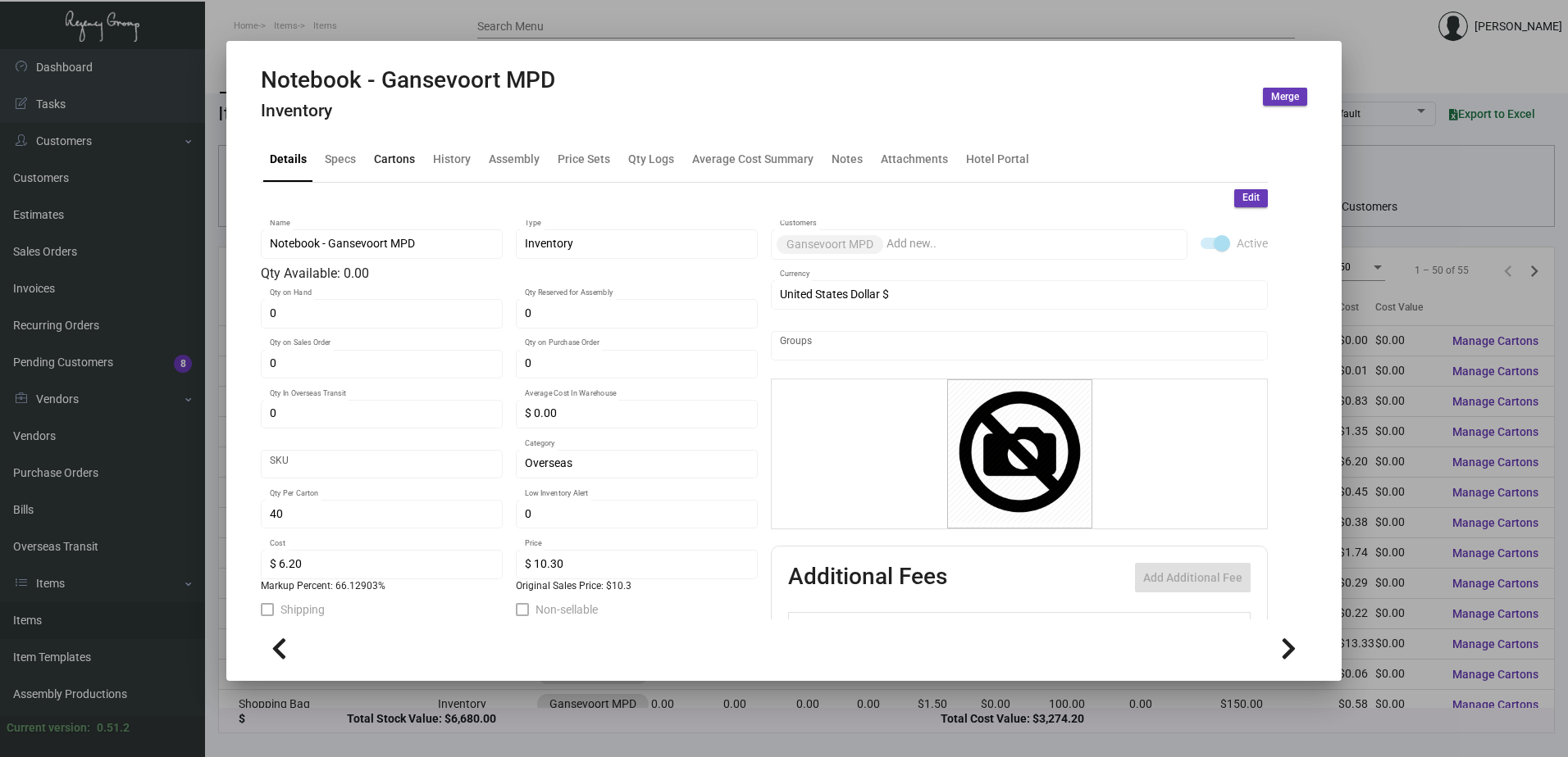
click at [416, 164] on div "Cartons" at bounding box center [394, 159] width 54 height 39
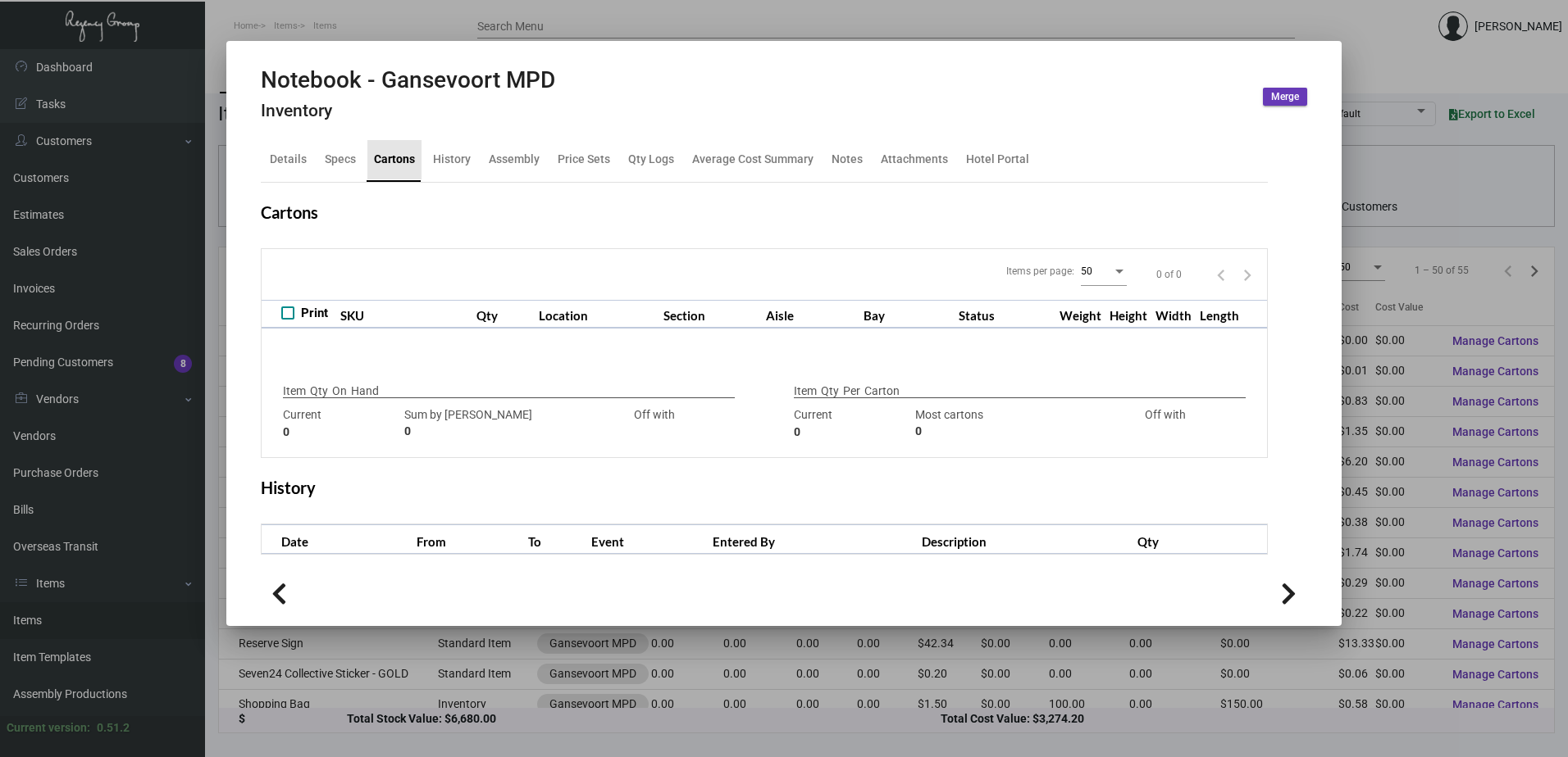
checkbox input "true"
type input "0"
type input "40"
type input "+40"
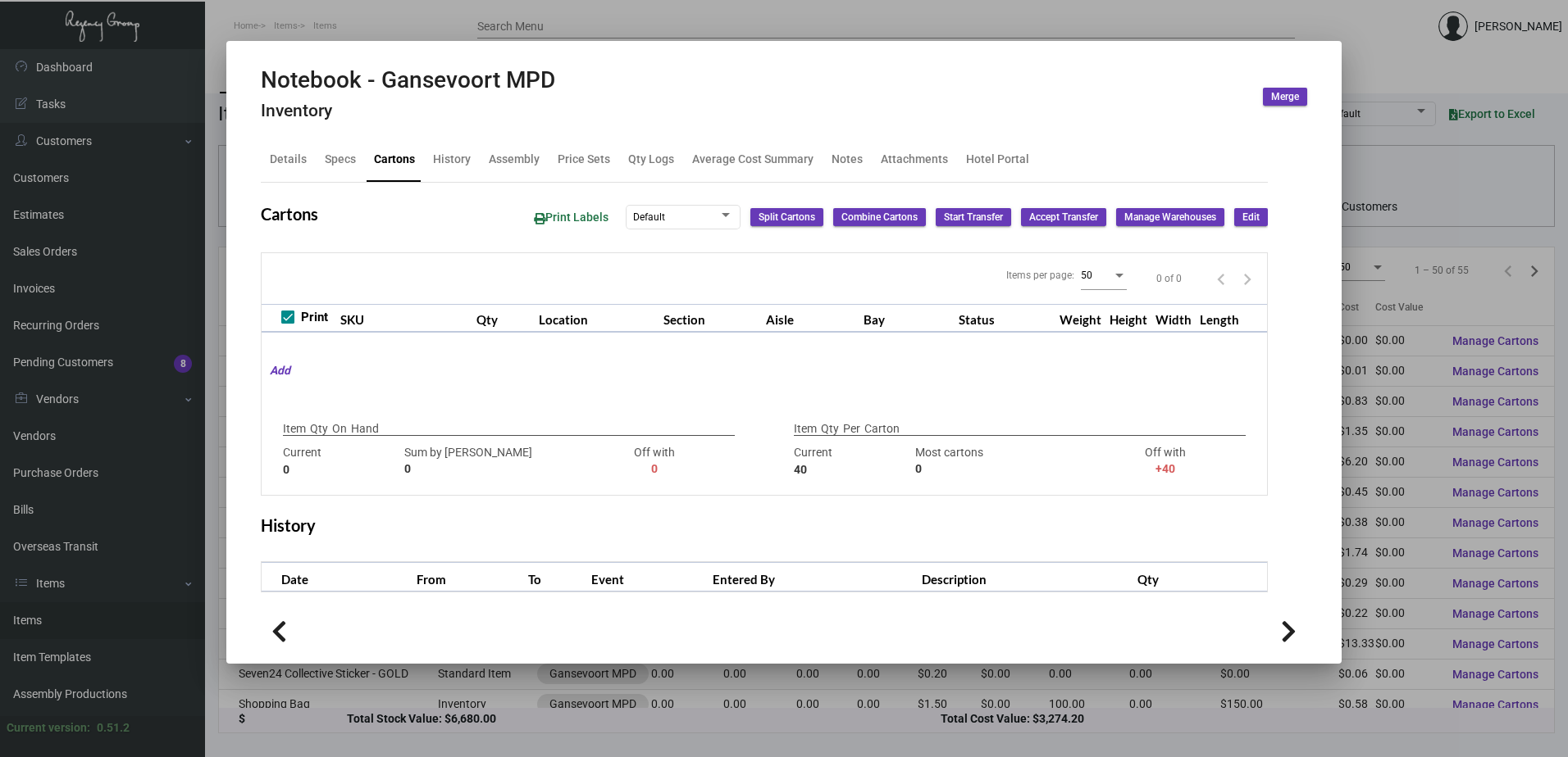
click at [576, 19] on div at bounding box center [784, 378] width 1568 height 757
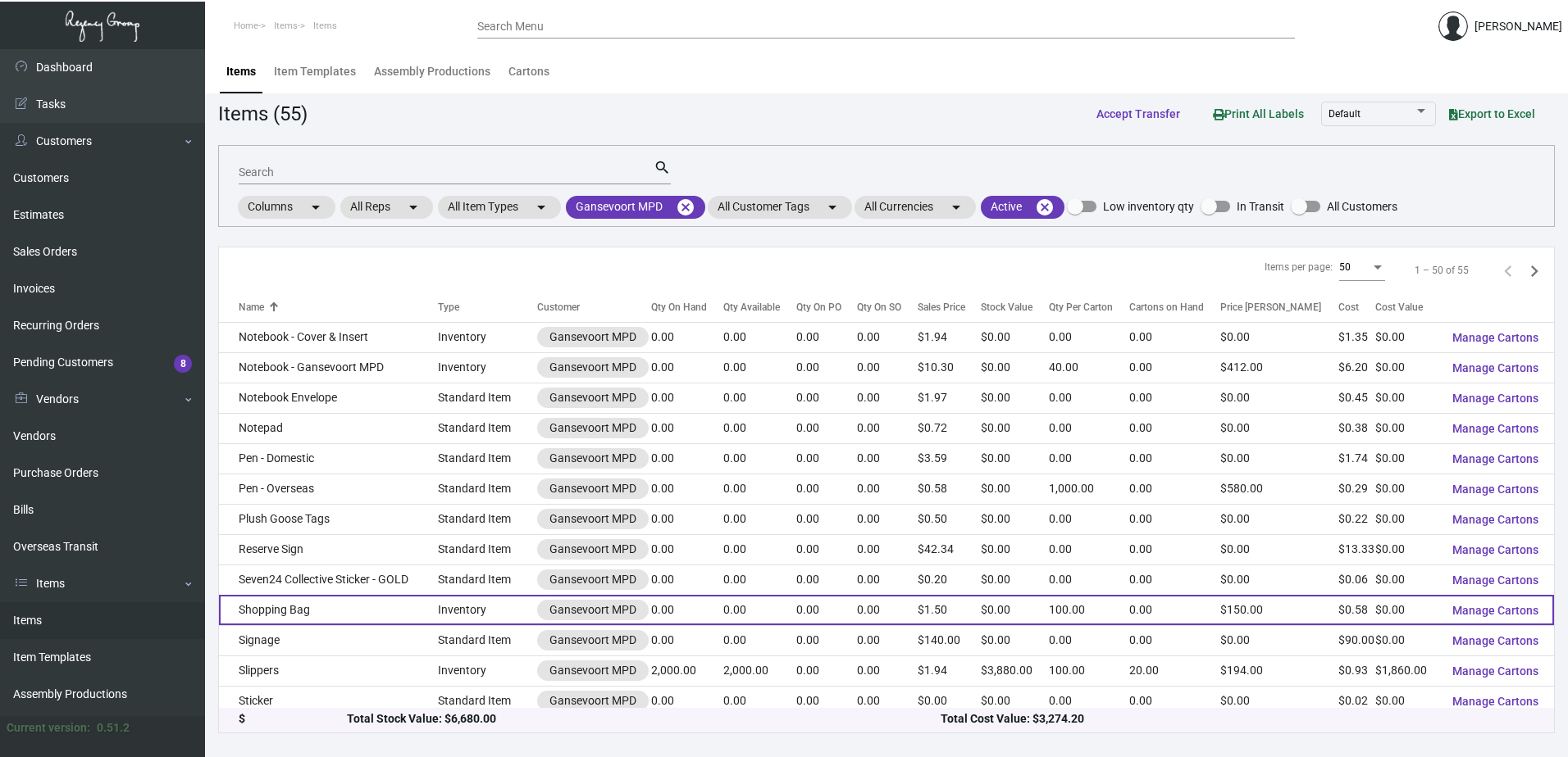
scroll to position [1131, 0]
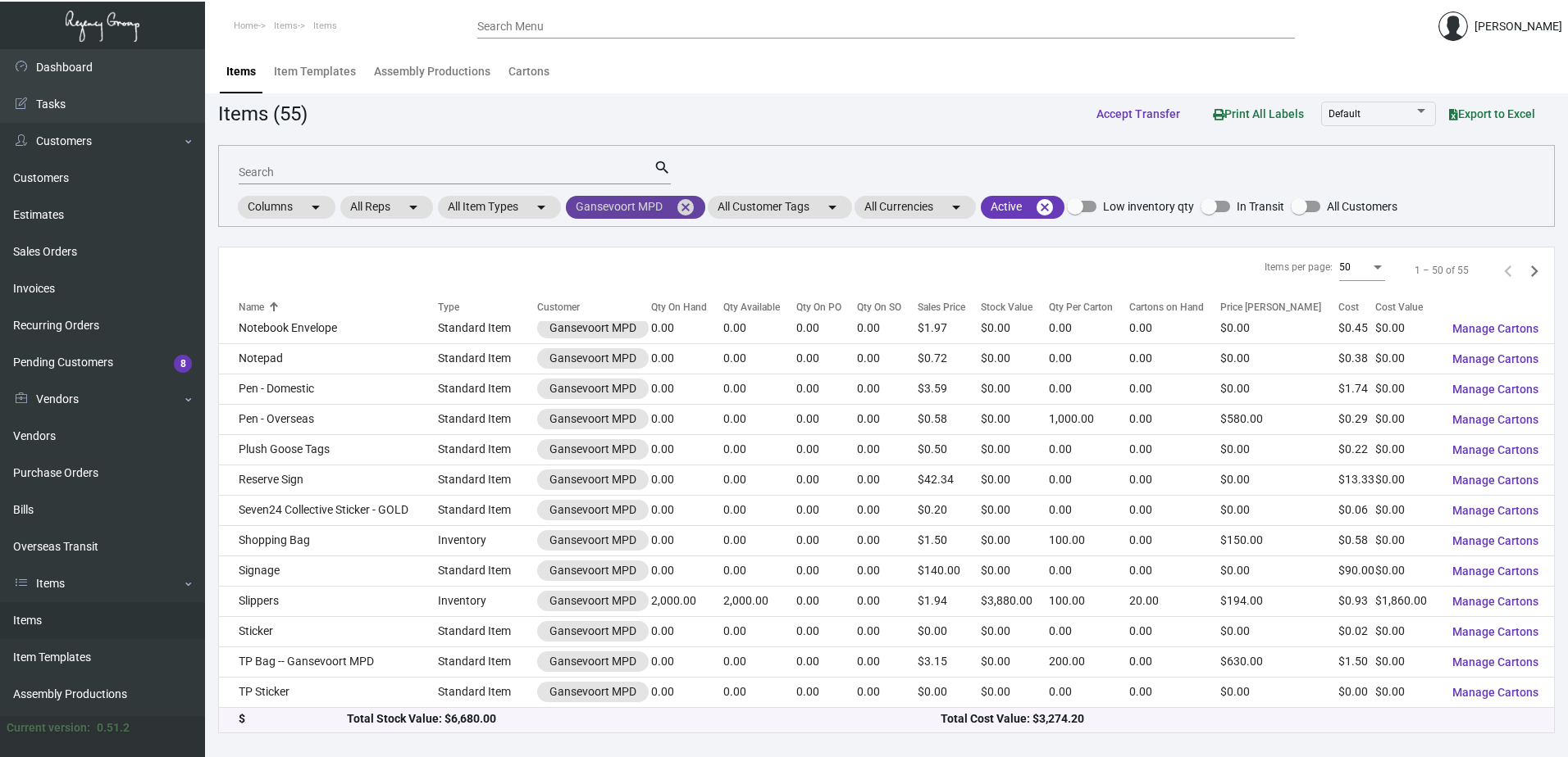
click at [617, 211] on mat-chip "Gansevoort MPD cancel" at bounding box center [635, 207] width 140 height 23
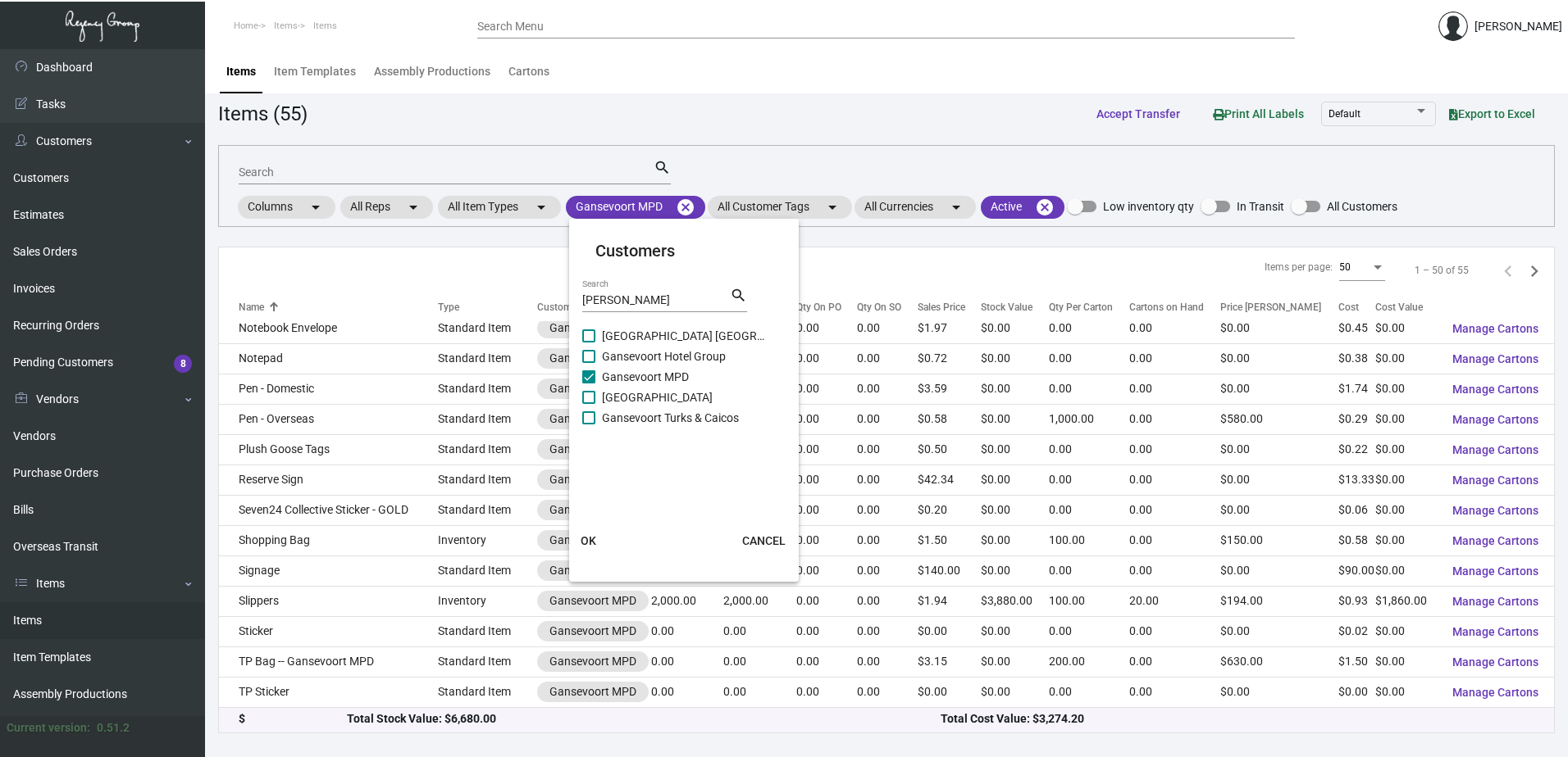
click at [657, 354] on span "Gansevoort Hotel Group" at bounding box center [684, 356] width 164 height 19
click at [589, 363] on input "Gansevoort Hotel Group" at bounding box center [588, 363] width 1 height 1
checkbox input "true"
click at [657, 393] on span "[GEOGRAPHIC_DATA]" at bounding box center [684, 397] width 164 height 19
click at [589, 404] on input "[GEOGRAPHIC_DATA]" at bounding box center [588, 404] width 1 height 1
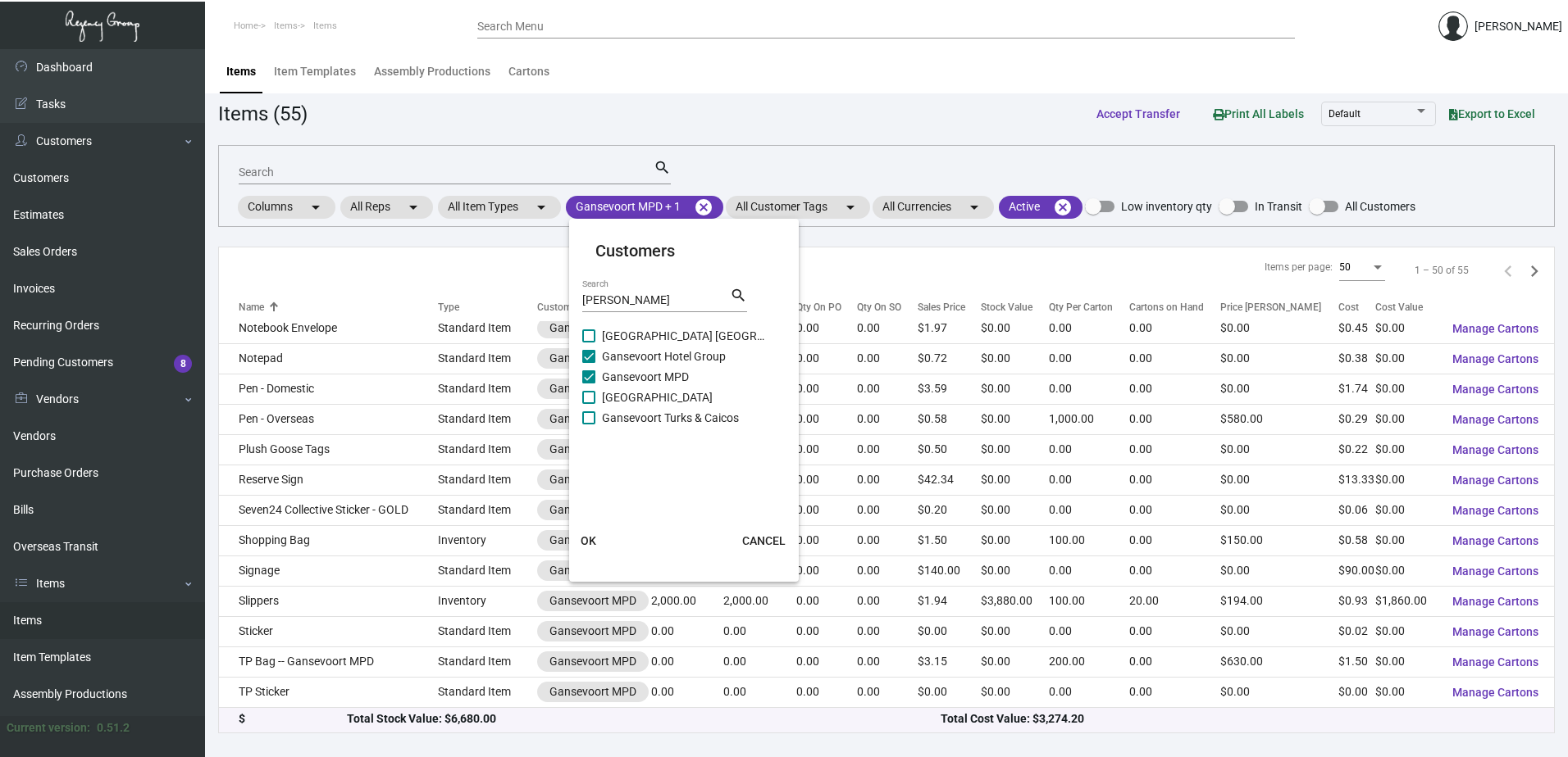
checkbox input "true"
click at [657, 423] on span "Gansevoort Turks & Caicos" at bounding box center [684, 418] width 164 height 19
click at [589, 425] on input "Gansevoort Turks & Caicos" at bounding box center [588, 425] width 1 height 1
checkbox input "true"
click at [673, 336] on span "[GEOGRAPHIC_DATA] [GEOGRAPHIC_DATA]" at bounding box center [684, 336] width 164 height 19
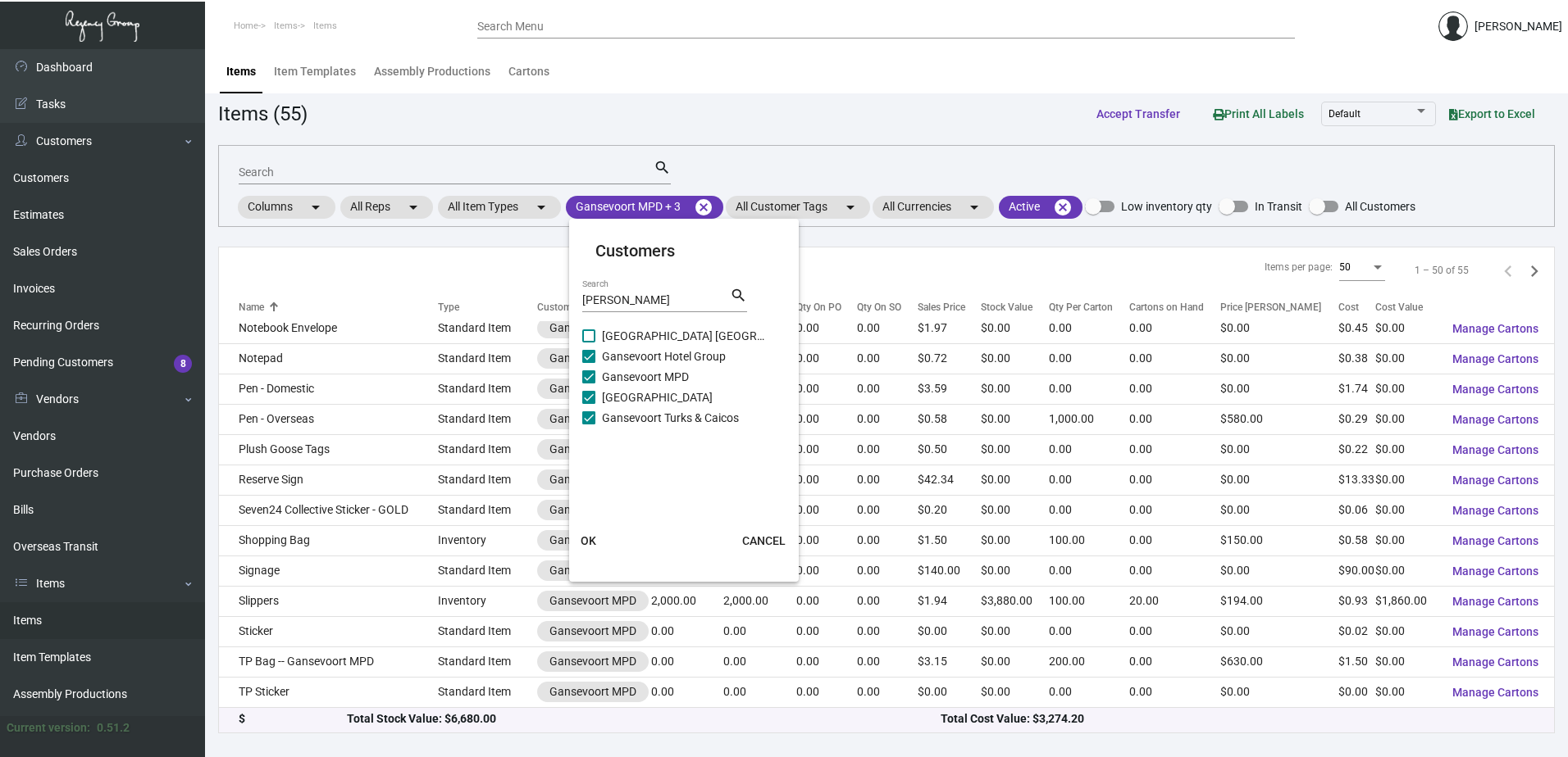
click at [589, 343] on input "[GEOGRAPHIC_DATA] [GEOGRAPHIC_DATA]" at bounding box center [588, 343] width 1 height 1
checkbox input "true"
click at [590, 549] on button "OK" at bounding box center [589, 540] width 52 height 30
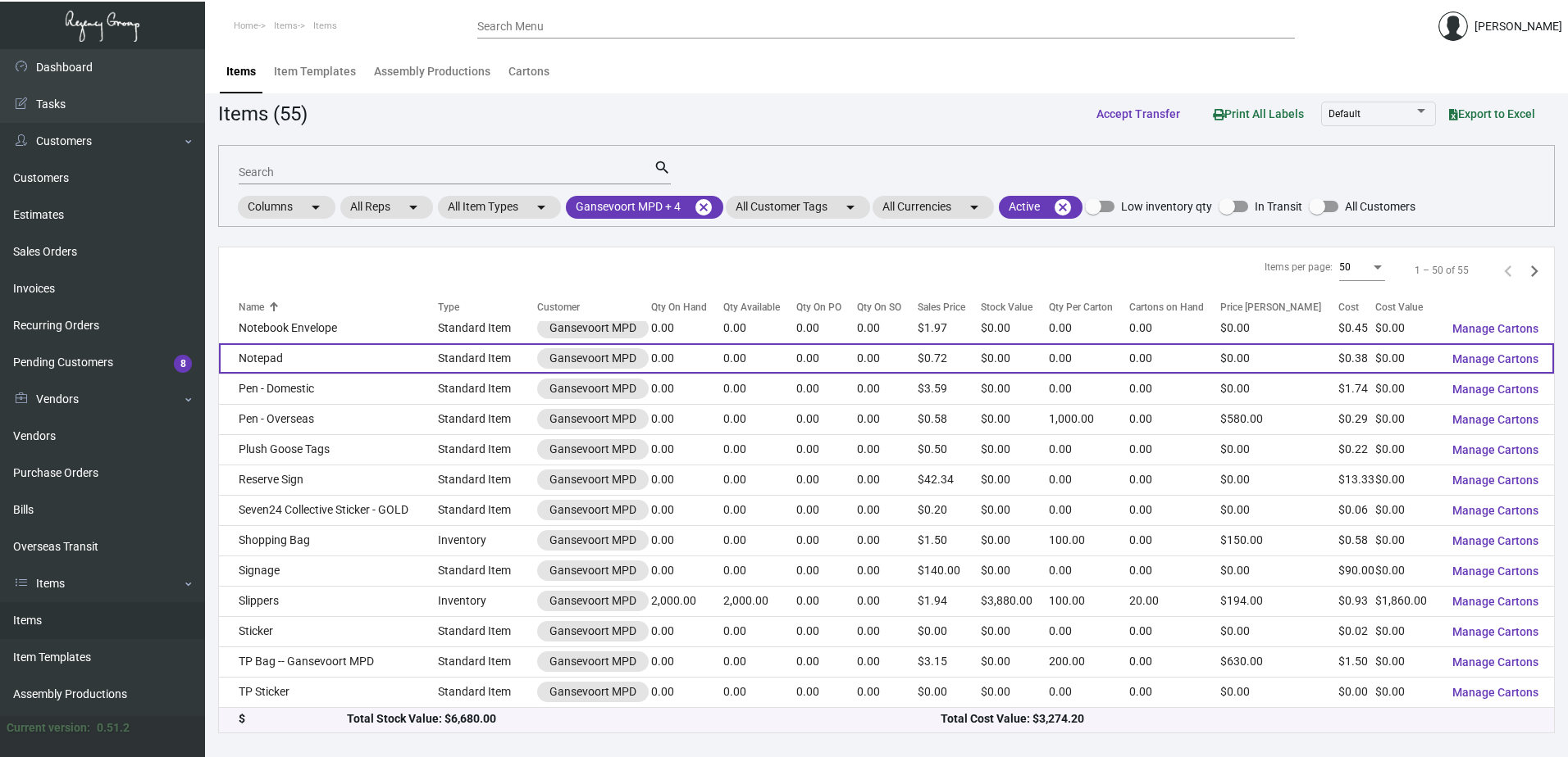
click at [358, 353] on td "Notepad" at bounding box center [328, 358] width 219 height 30
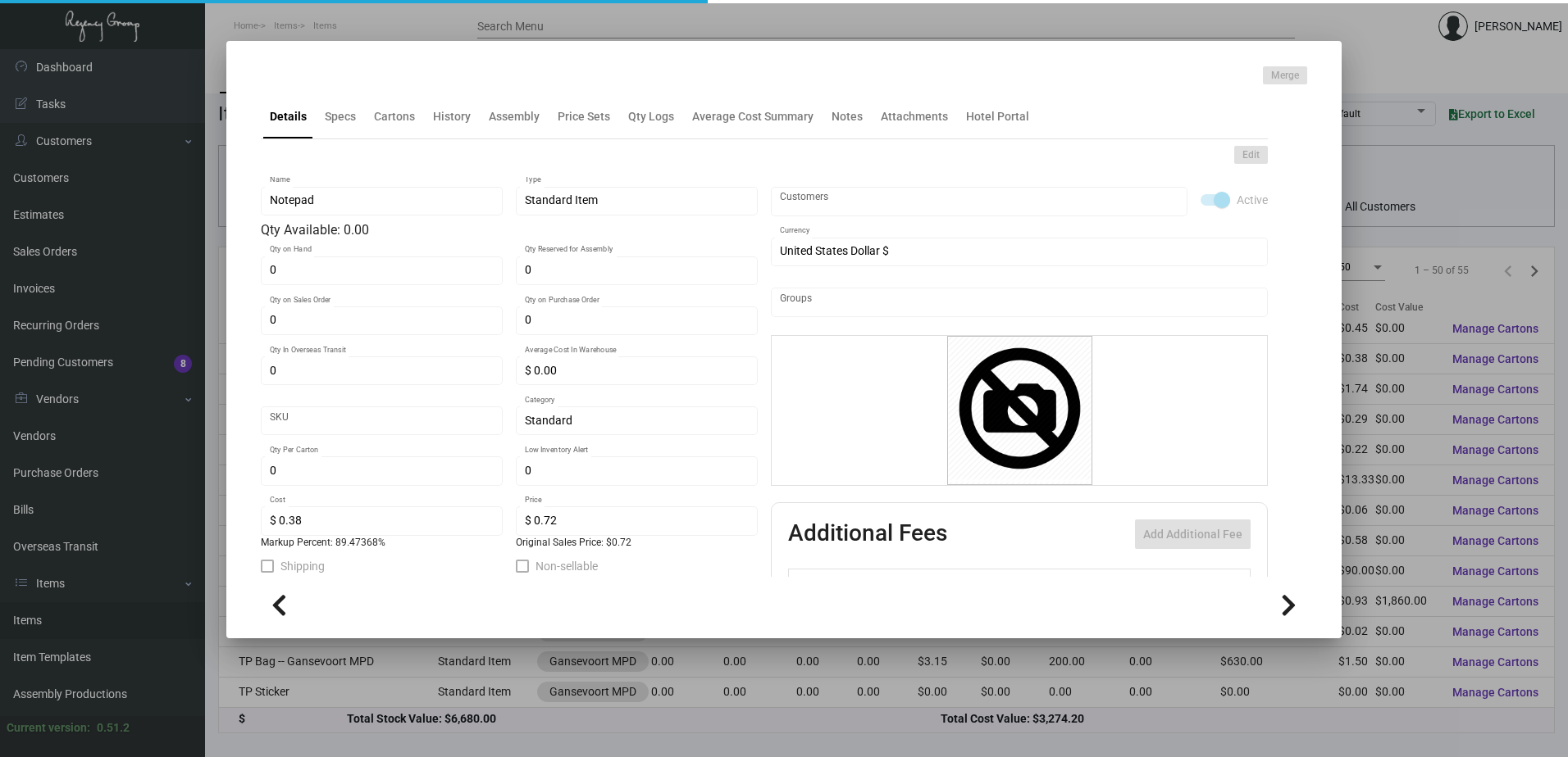
click at [330, 140] on div "Edit Notepad Name Standard Item Type Qty Available: 0.00 0 Qty on Hand 0 Qty Re…" at bounding box center [764, 453] width 1007 height 627
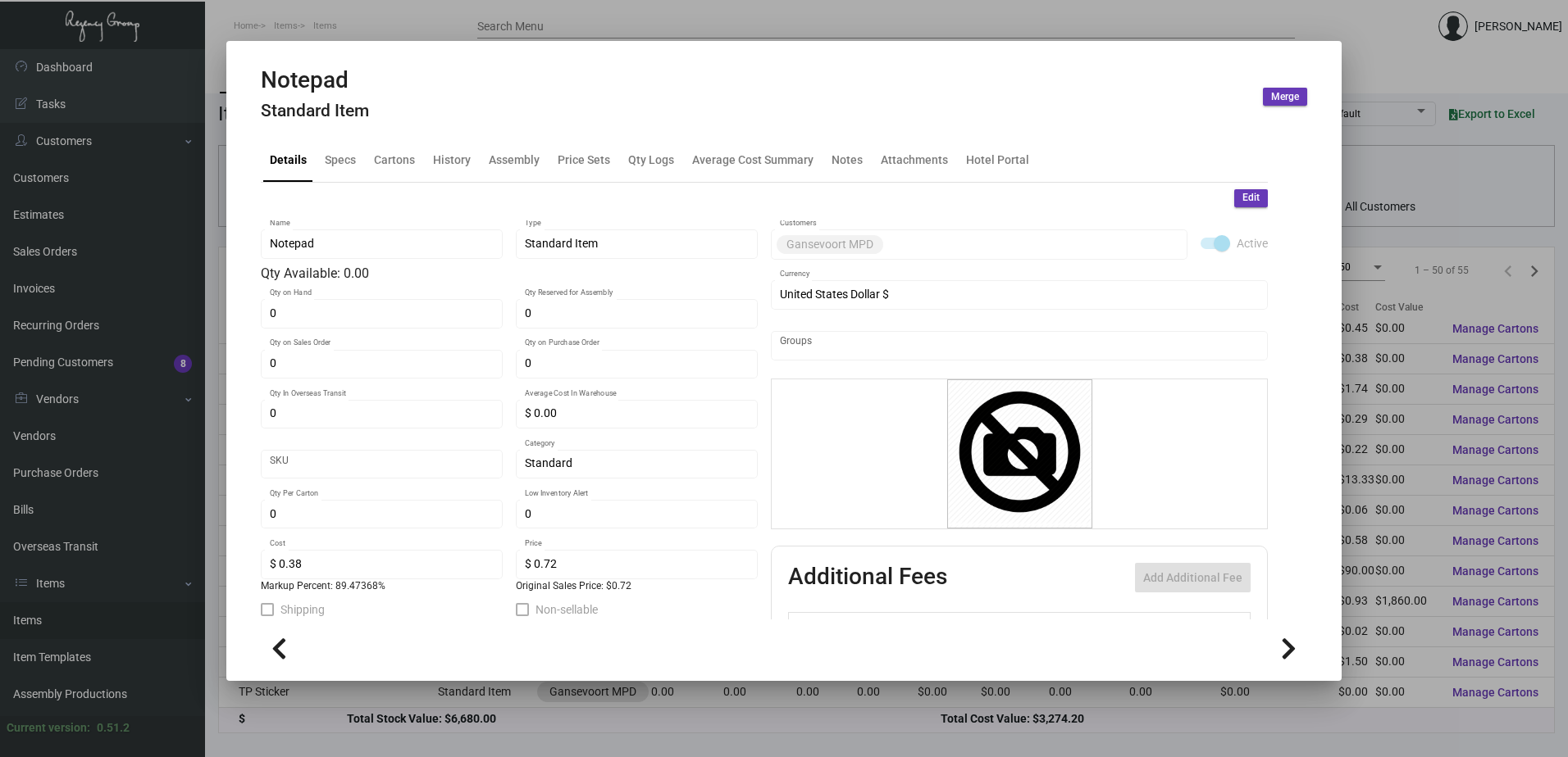
click at [343, 135] on mat-tab-group "Details Specs Cartons History Assembly Price Sets Qty Logs Average Cost Summary…" at bounding box center [764, 374] width 1047 height 492
click at [339, 155] on div "Specs" at bounding box center [340, 160] width 31 height 17
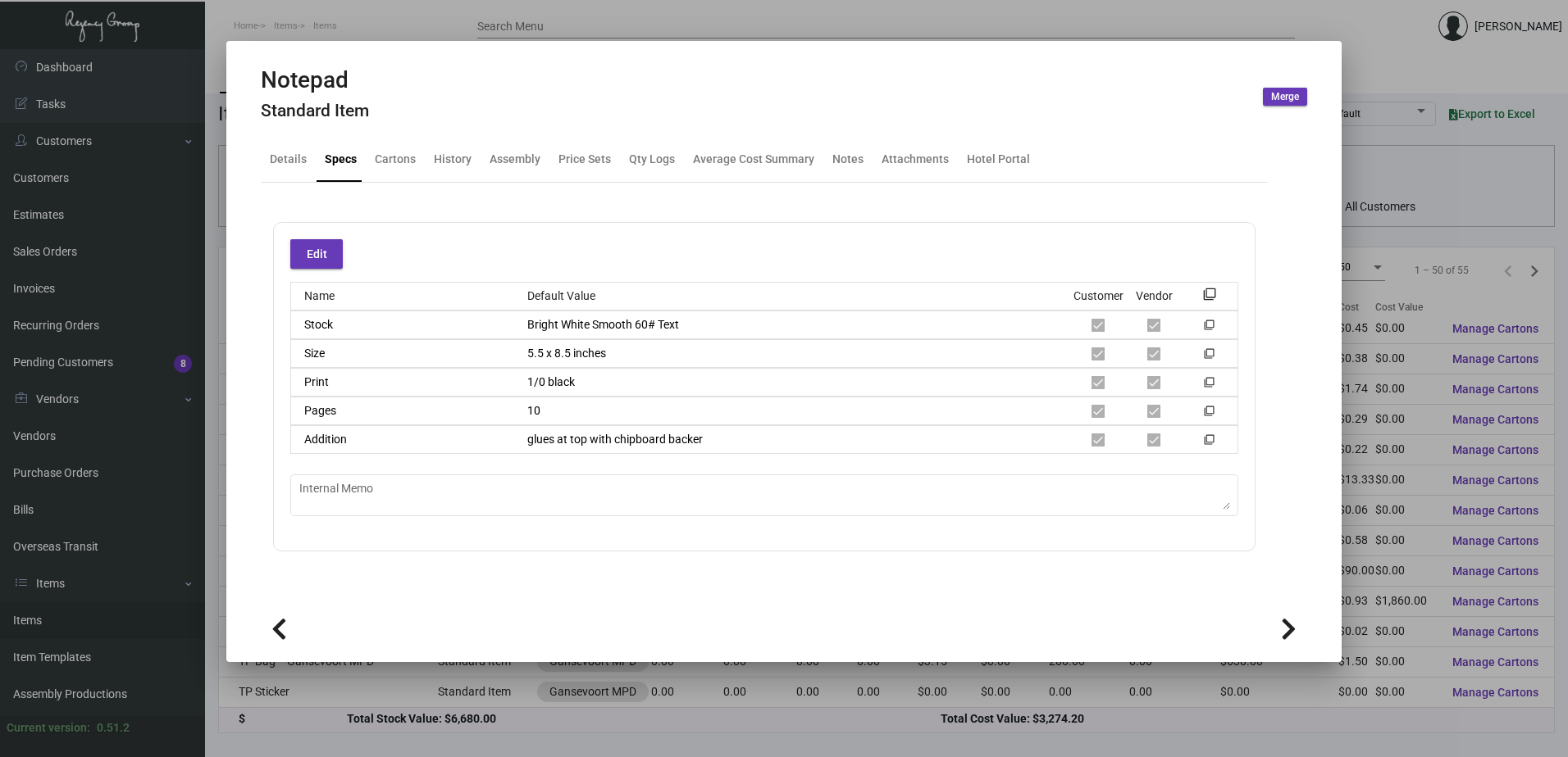
click at [645, 26] on div at bounding box center [784, 378] width 1568 height 757
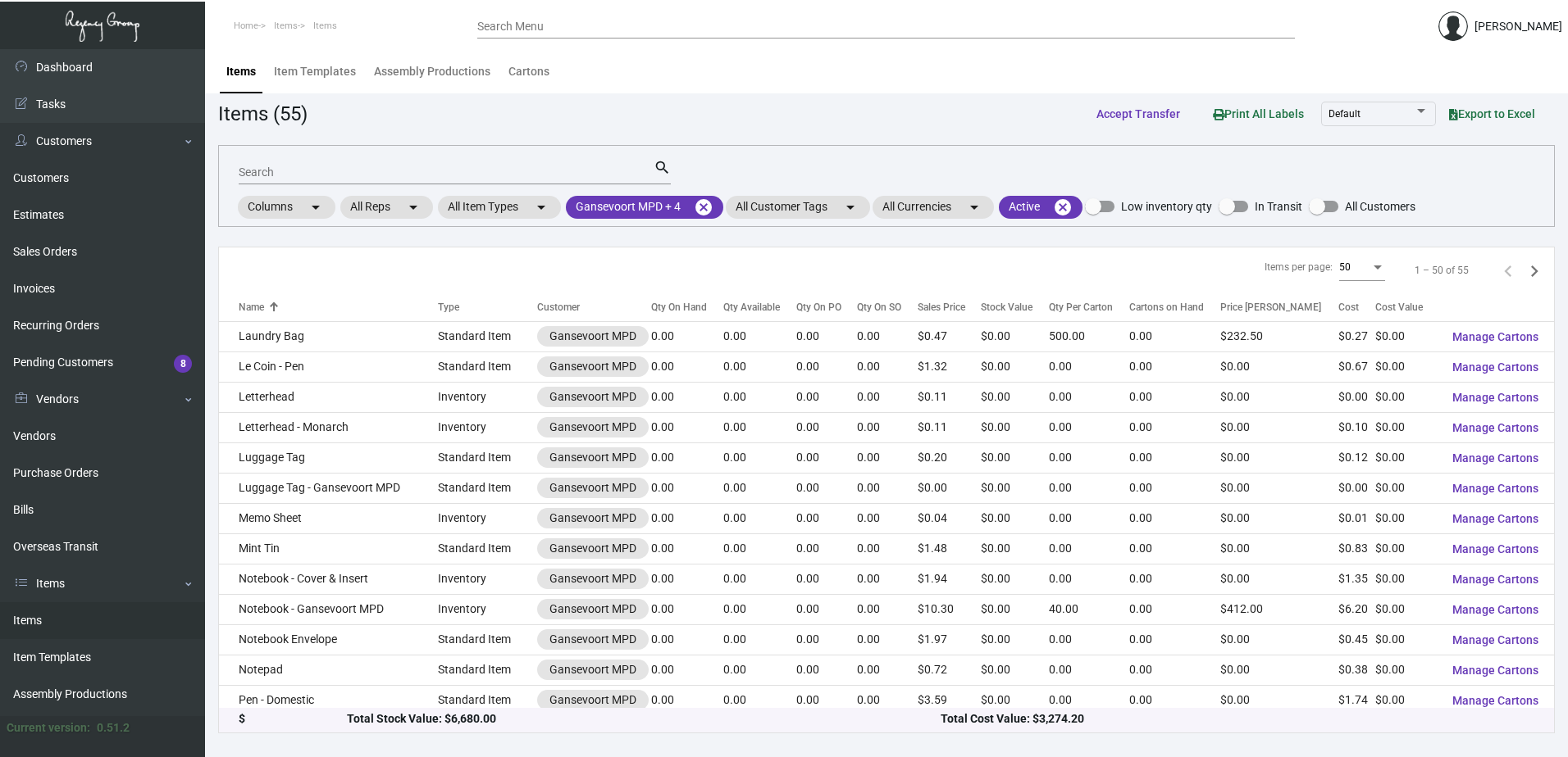
scroll to position [901, 0]
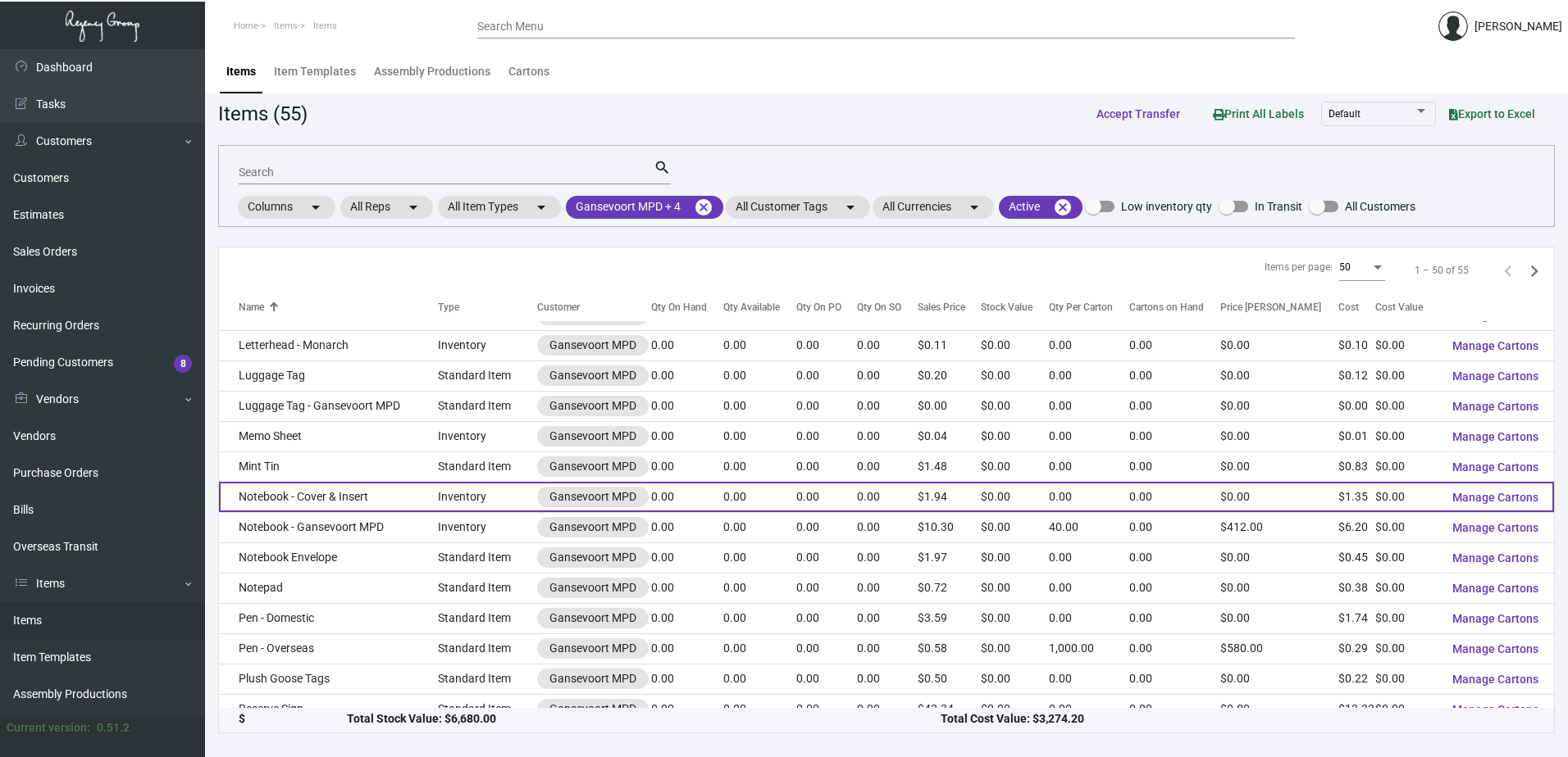
click at [359, 497] on td "Notebook - Cover & Insert" at bounding box center [328, 496] width 219 height 30
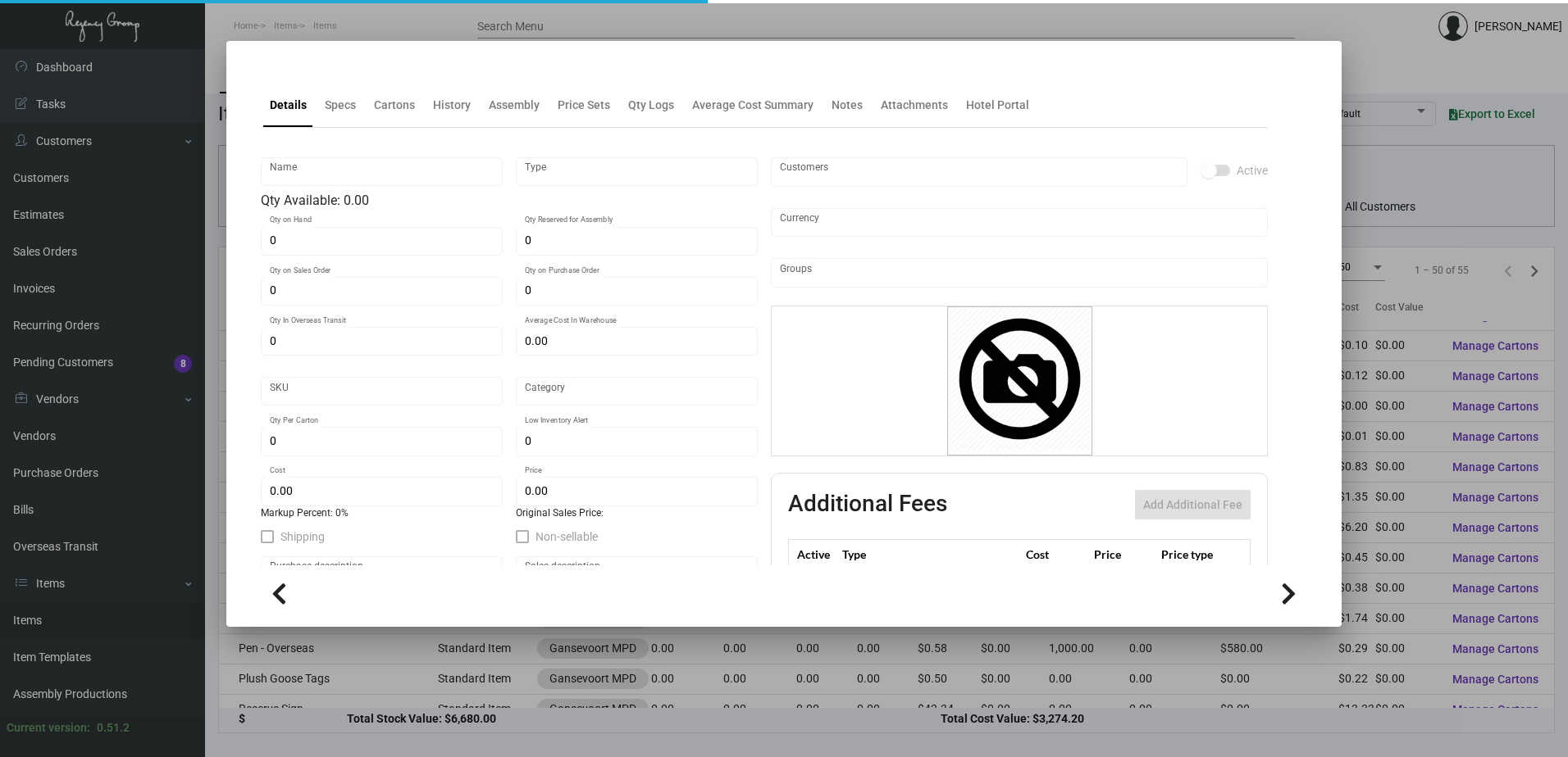
type input "Notebook - Cover & Insert"
type input "Inventory"
type input "$ 0.00"
type input "Standard"
type input "$ 1.35"
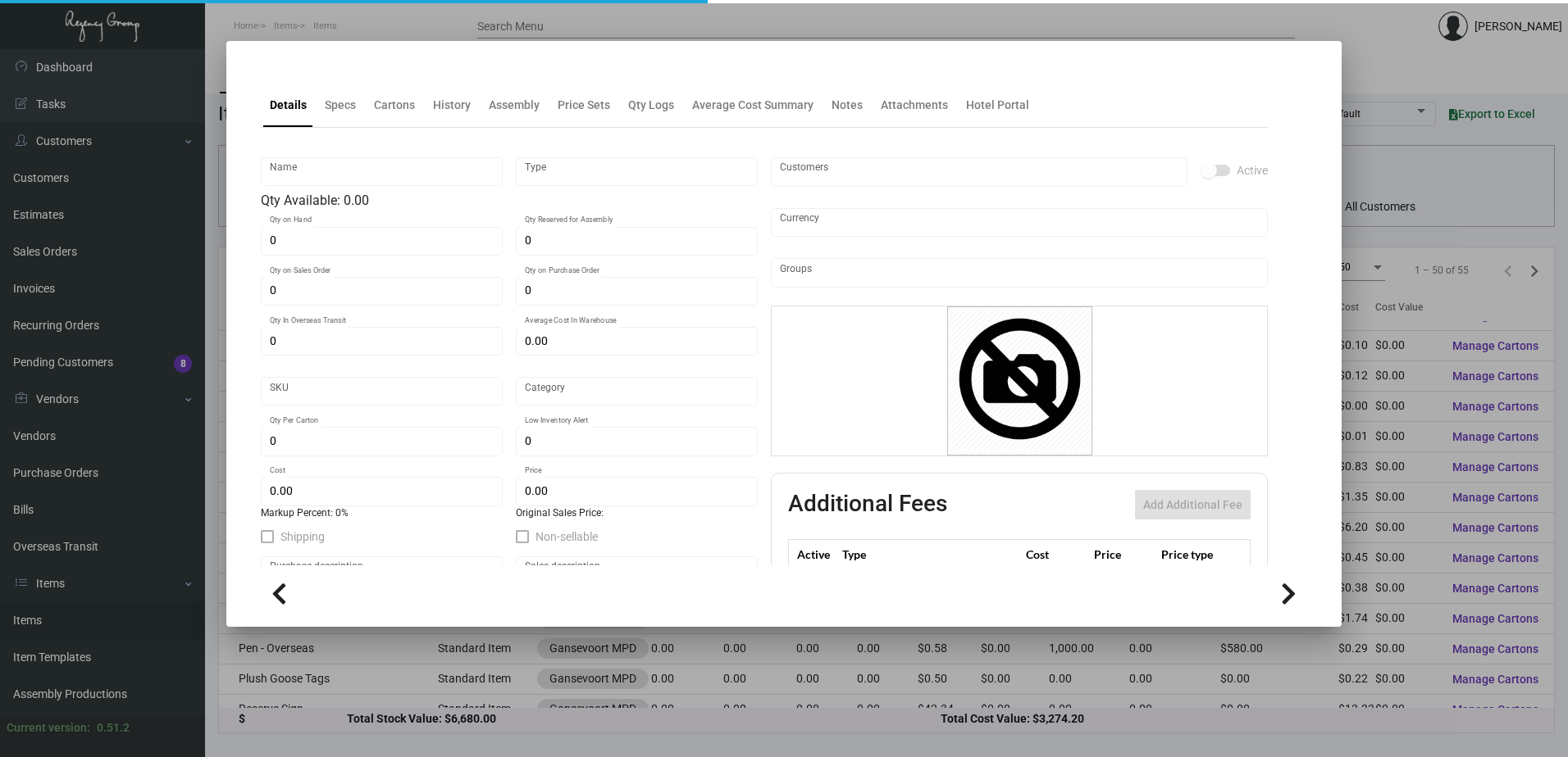
type input "$ 1.94"
checkbox input "true"
type input "United States Dollar $"
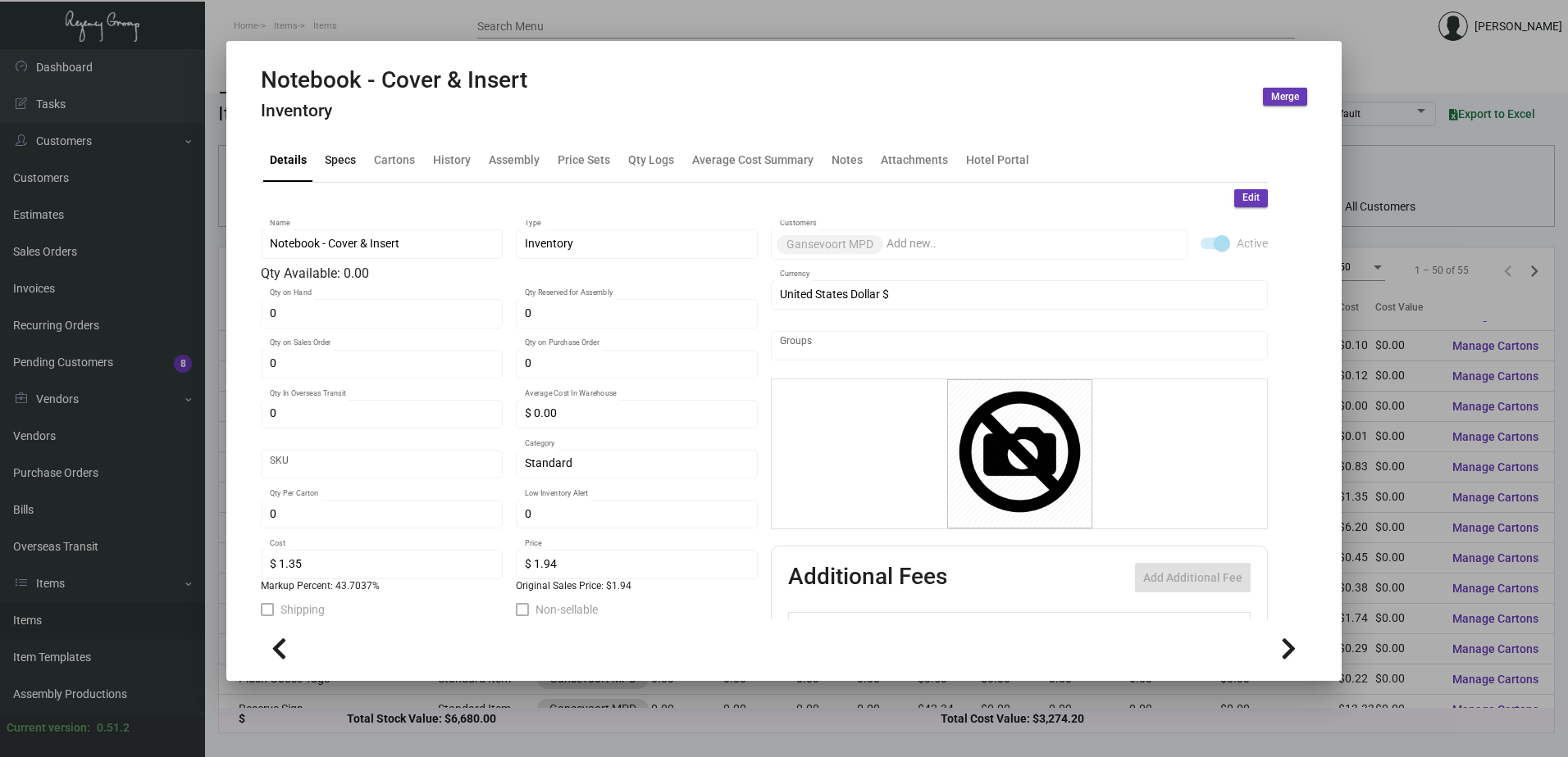
click at [347, 160] on div "Specs" at bounding box center [340, 160] width 31 height 17
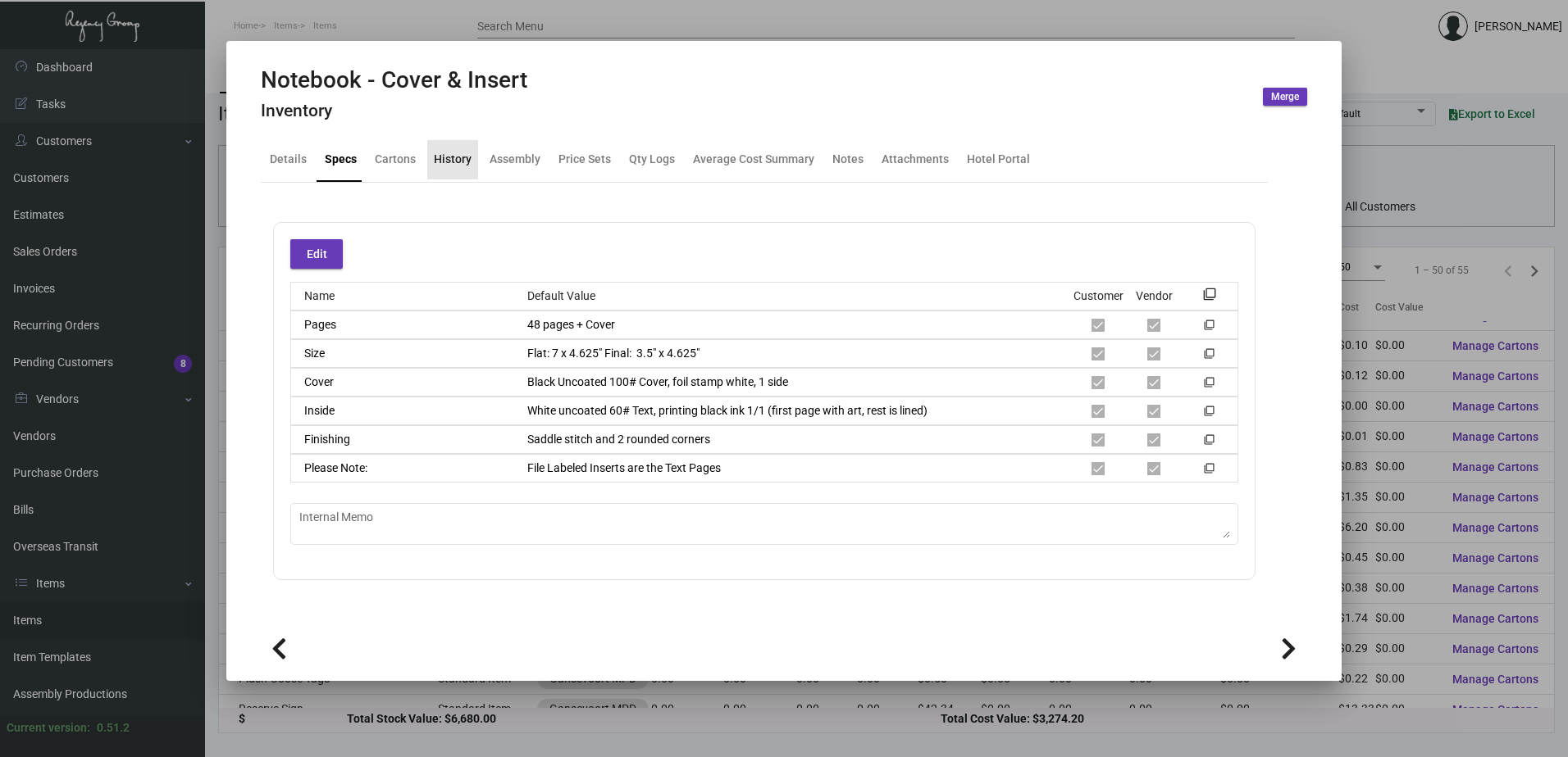
click at [448, 170] on div "History" at bounding box center [452, 159] width 51 height 39
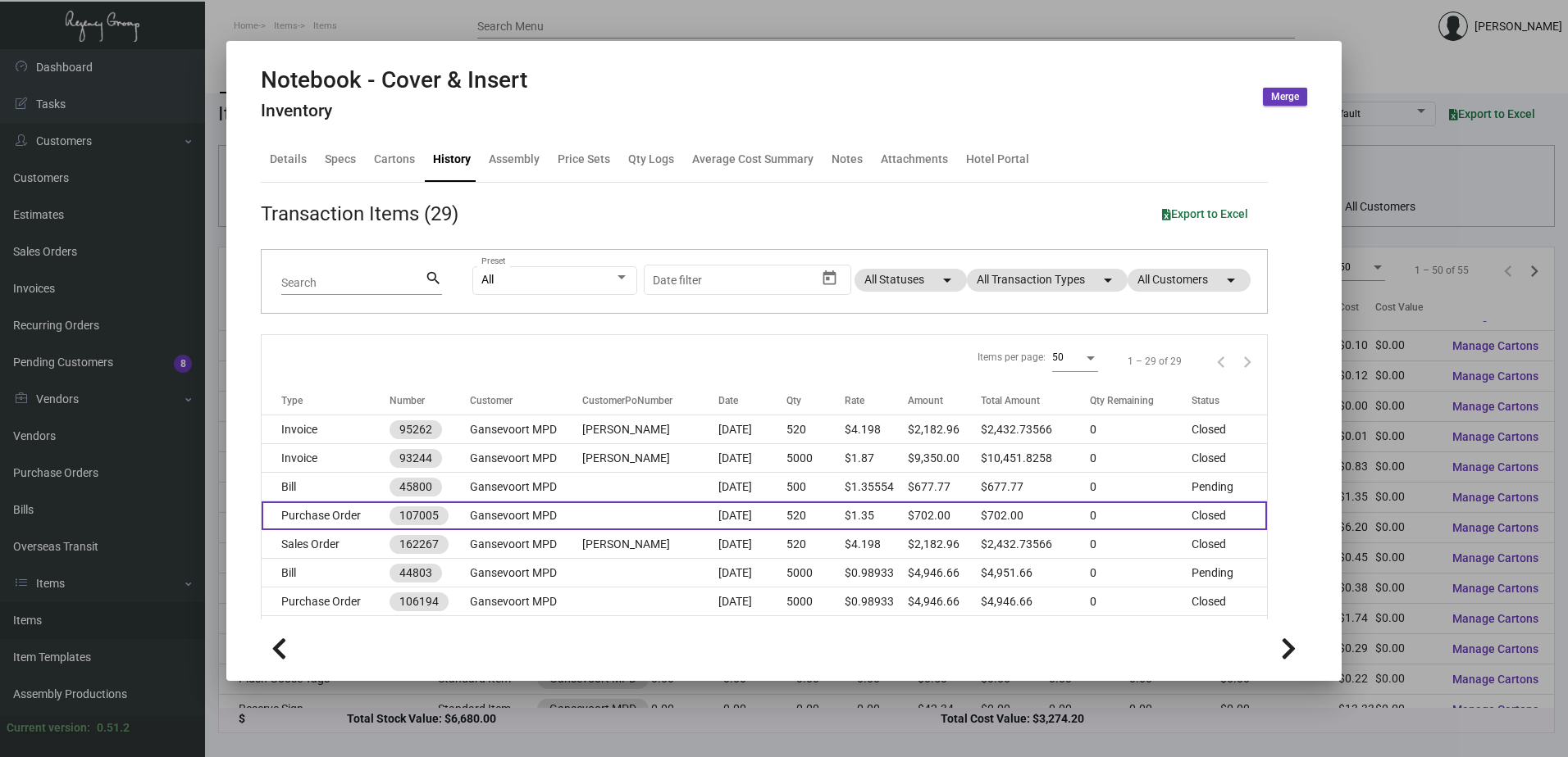
click at [632, 503] on td at bounding box center [650, 516] width 135 height 29
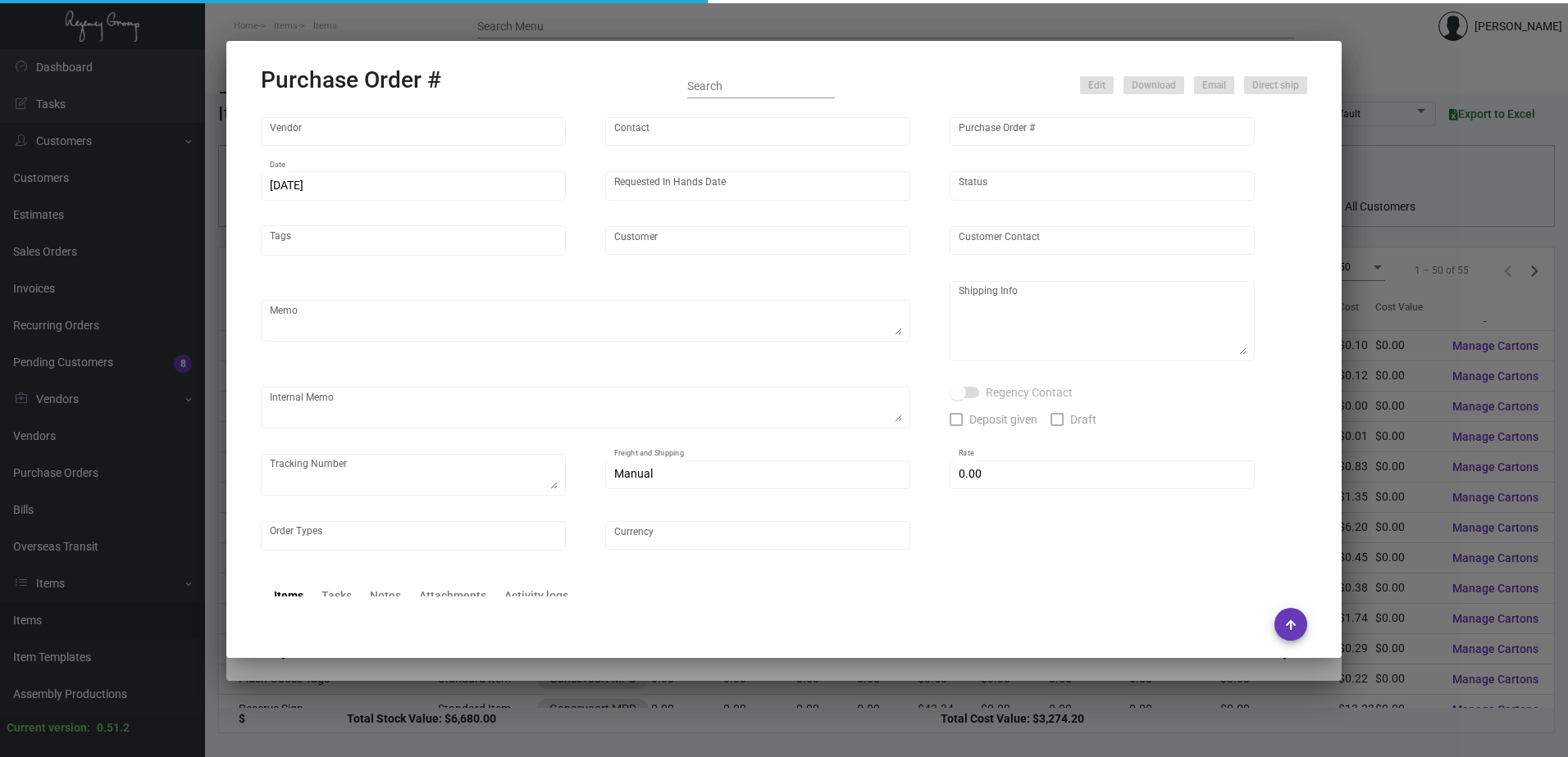
type input "Docuvision"
type input "[PERSON_NAME]"
type input "107005"
type input "[DATE]"
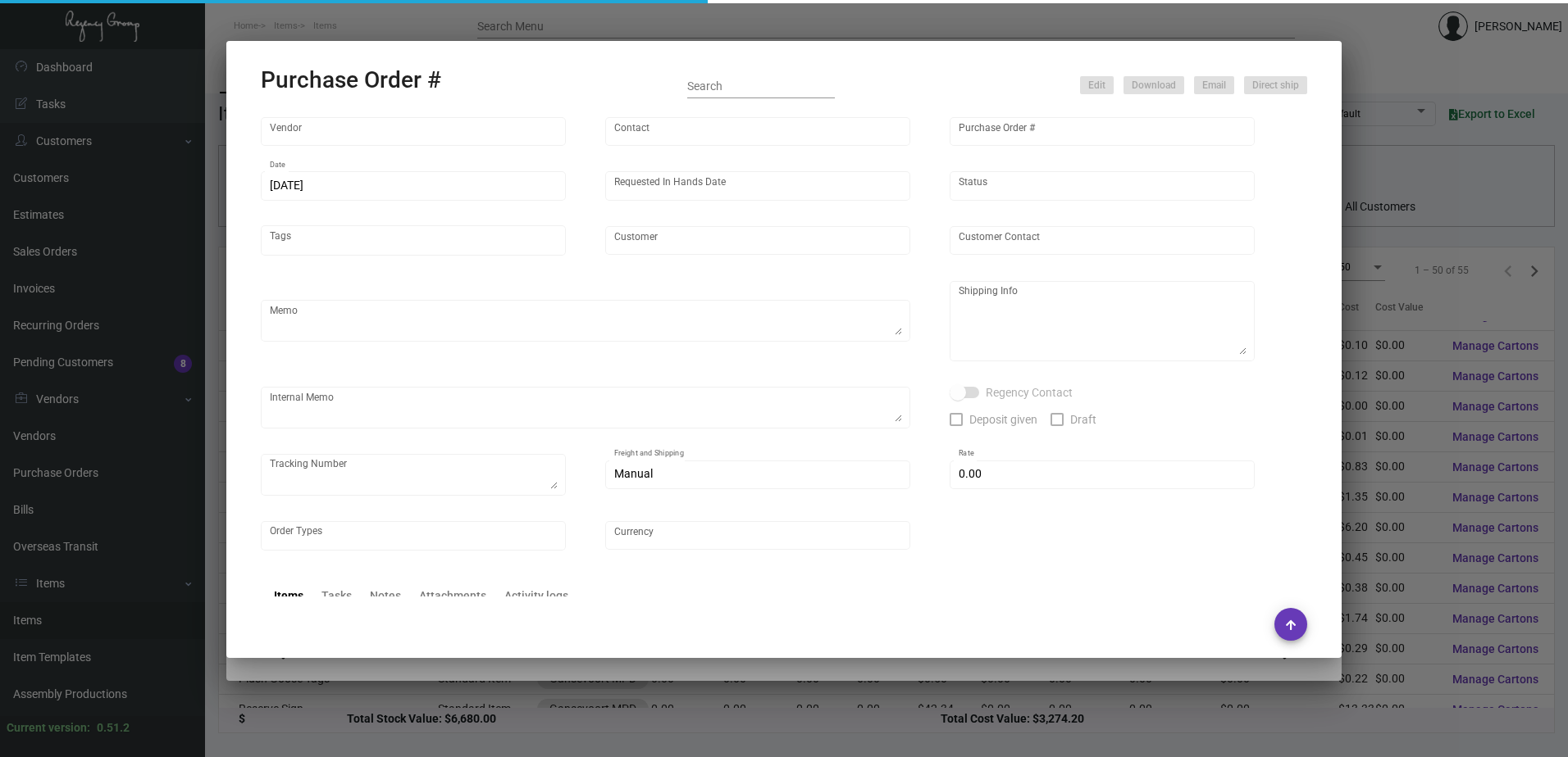
type input "Gansevoort MPD"
type textarea "PLEASE SEND PDF PROOFS TO OUR ART TEAM; [EMAIL_ADDRESS][DOMAIN_NAME] WITH ME IN…"
type textarea "Gansevoort MPD - [PERSON_NAME] [STREET_ADDRESS][US_STATE]"
type input "$ 0.00"
type input "United States Dollar $"
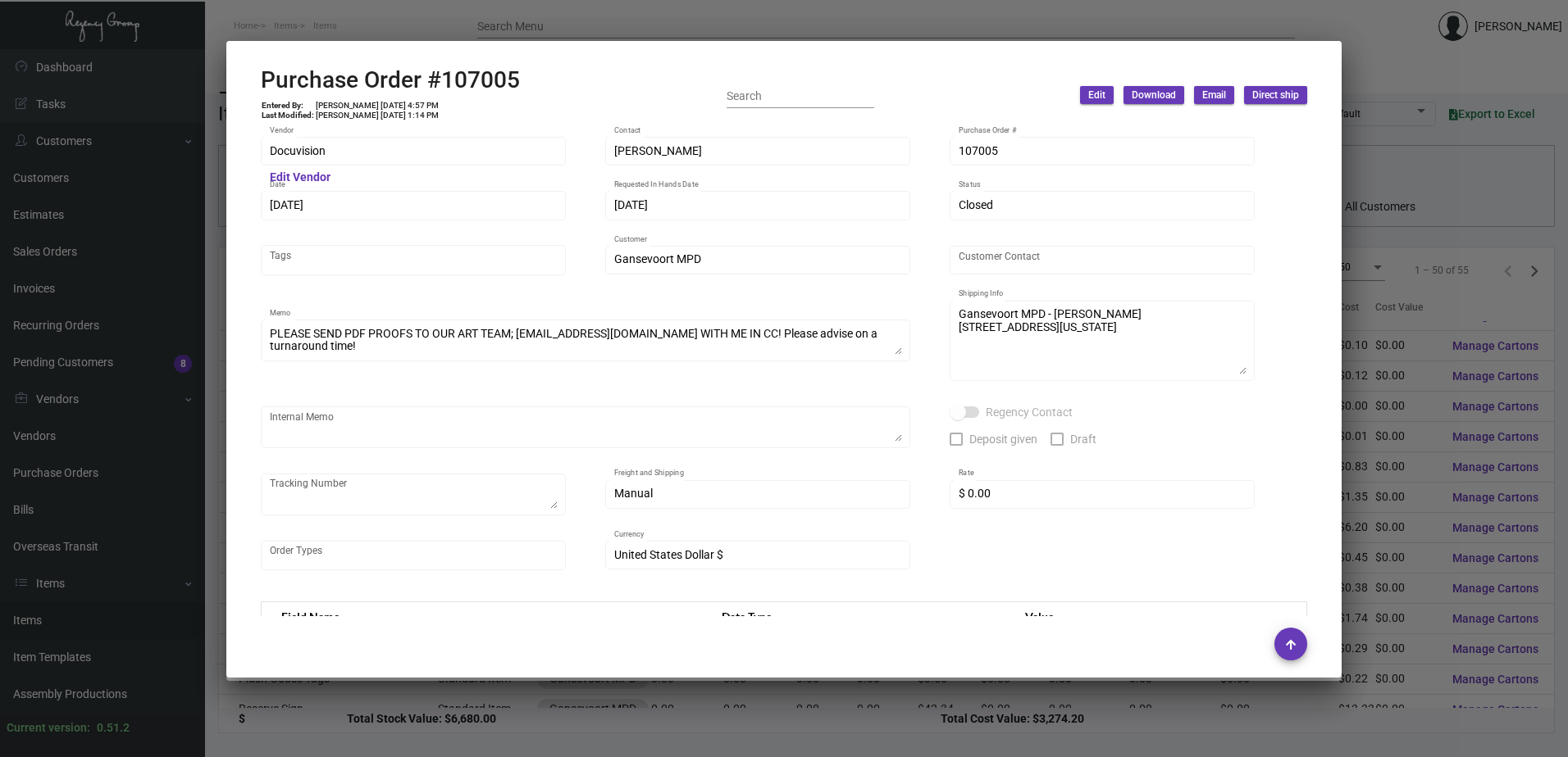
click at [690, 15] on div at bounding box center [784, 378] width 1568 height 757
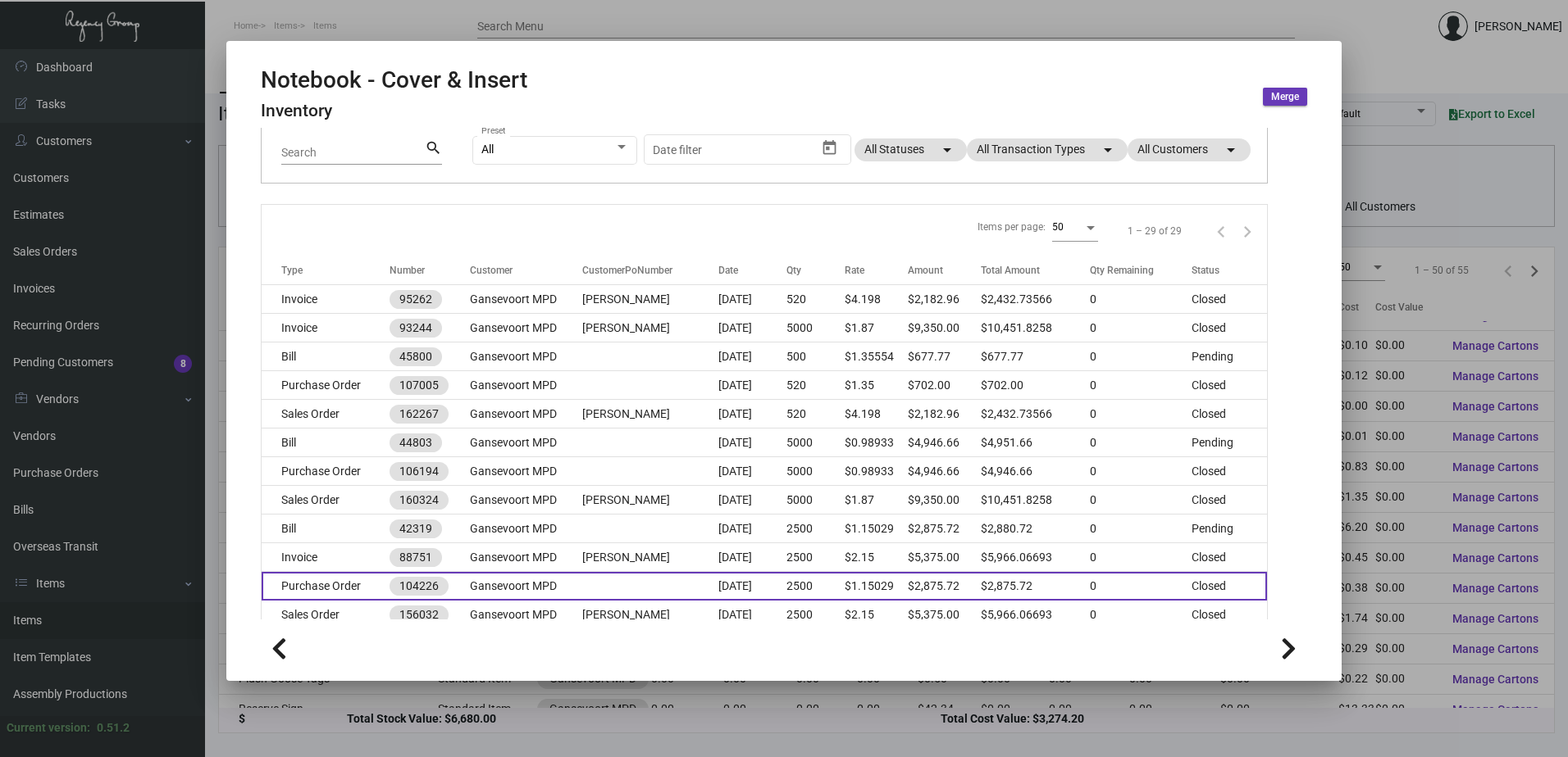
scroll to position [164, 0]
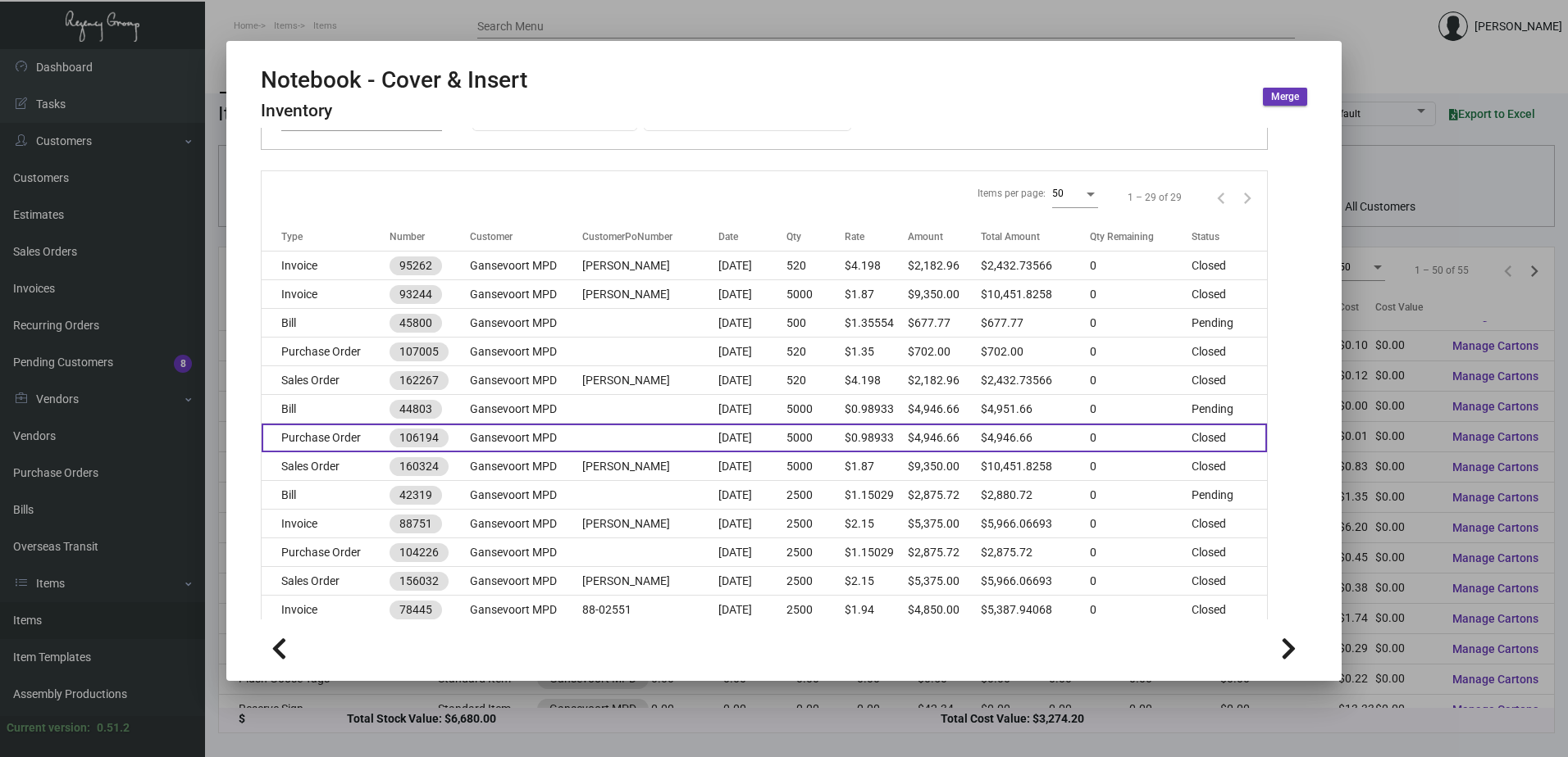
click at [360, 447] on td "Purchase Order" at bounding box center [325, 438] width 128 height 29
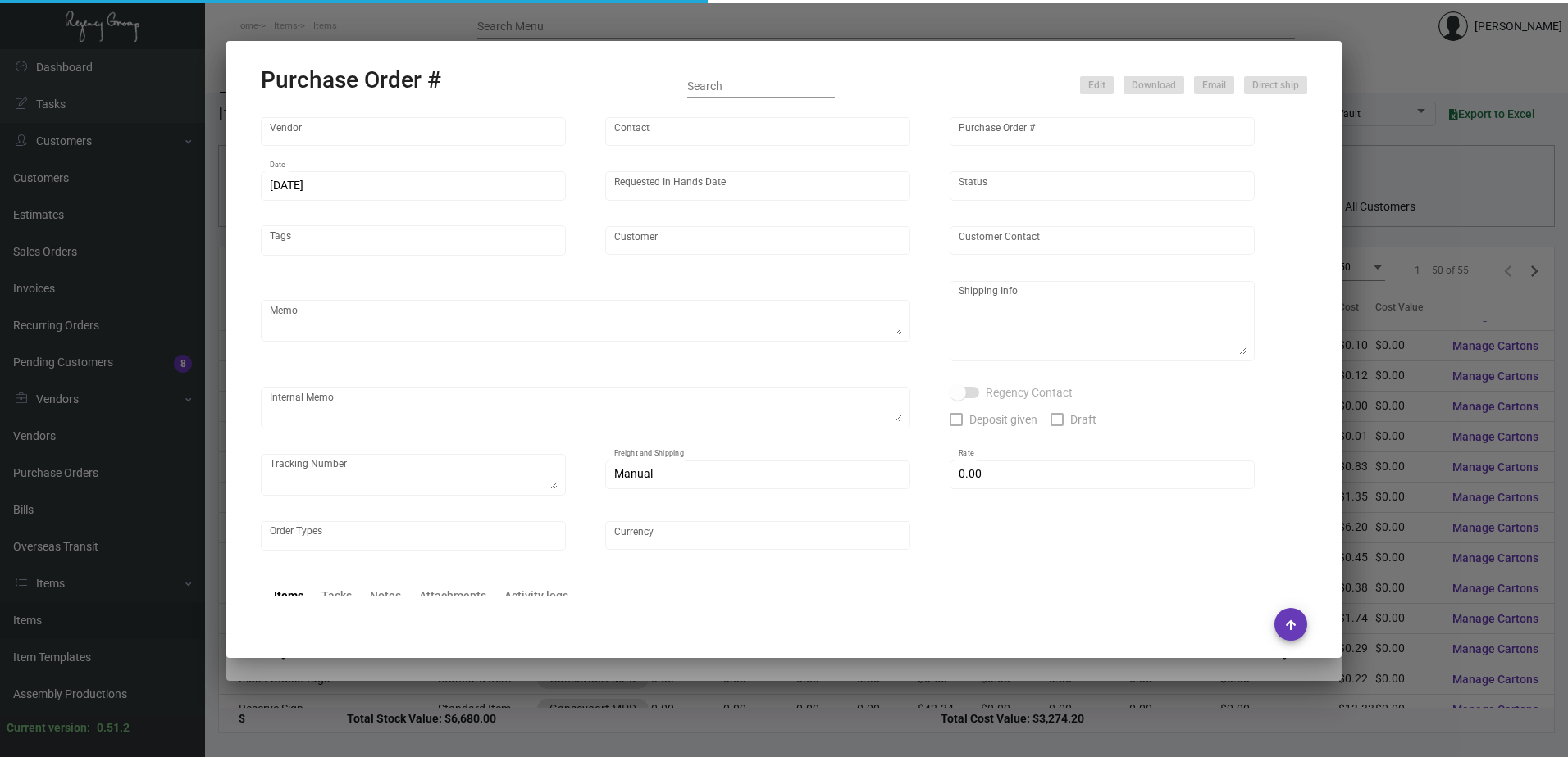
type input "Team Concept"
type input "[PERSON_NAME]"
type input "106194"
type input "[DATE]"
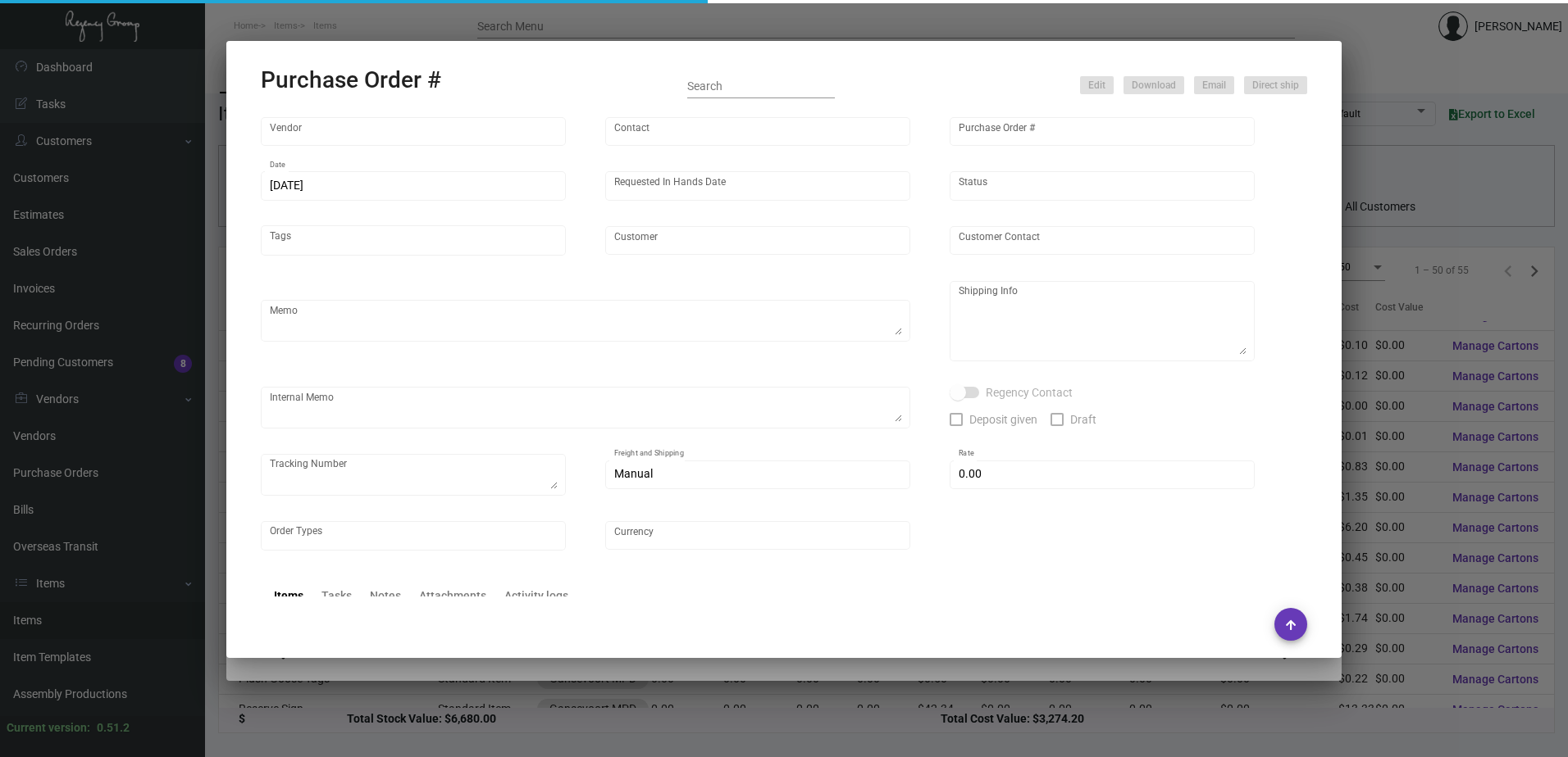
type input "Gansevoort MPD"
type input "[PERSON_NAME]"
type textarea "Quote# 16501 / Reorder - PO#104226 / Please reach out to SH for UPS labels."
type textarea "Gansevoort MPD - [PERSON_NAME] [STREET_ADDRESS][US_STATE]"
type input "$ 0.00"
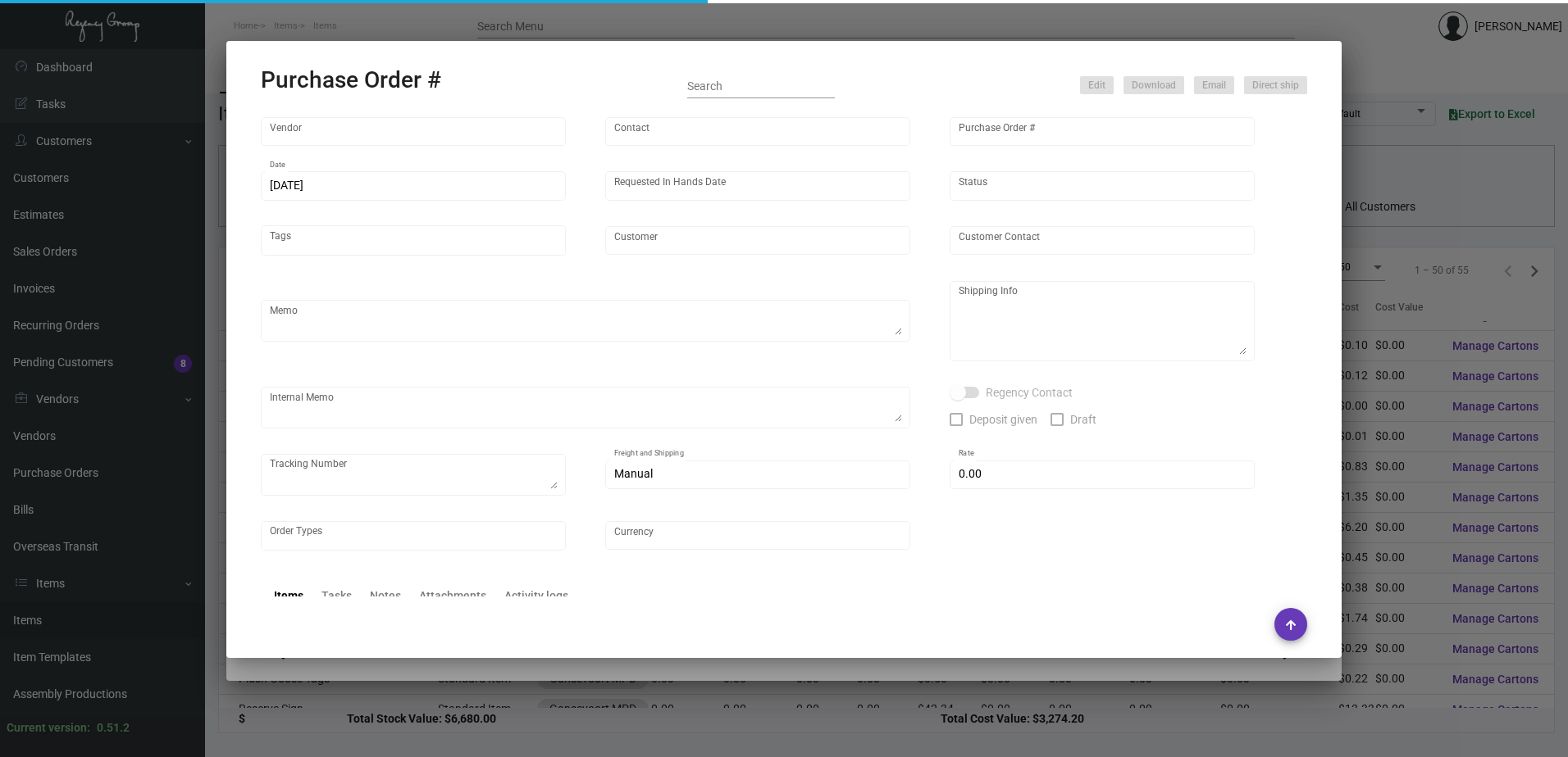
type input "United States Dollar $"
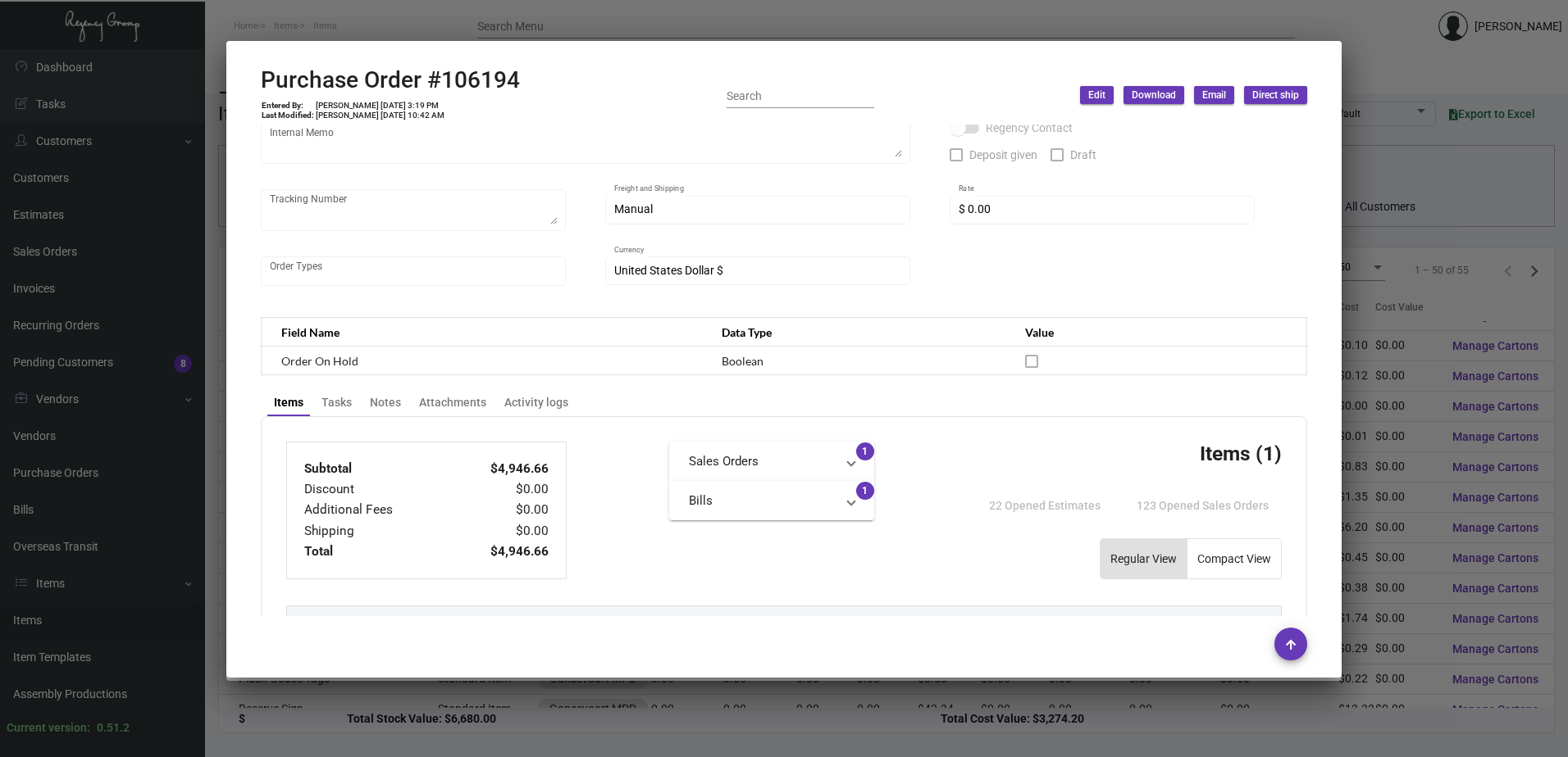
scroll to position [857, 0]
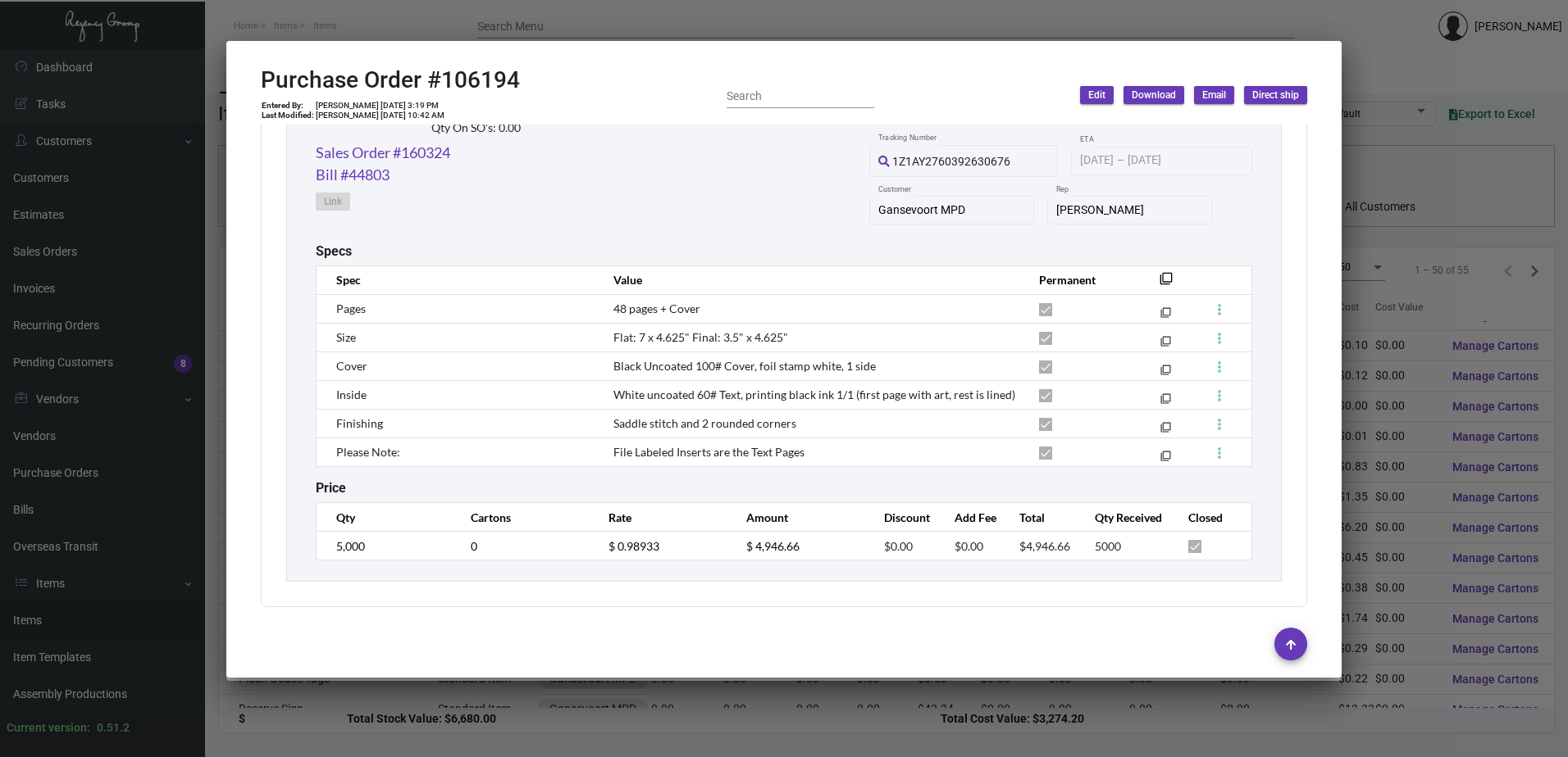
click at [733, 30] on div at bounding box center [784, 378] width 1568 height 757
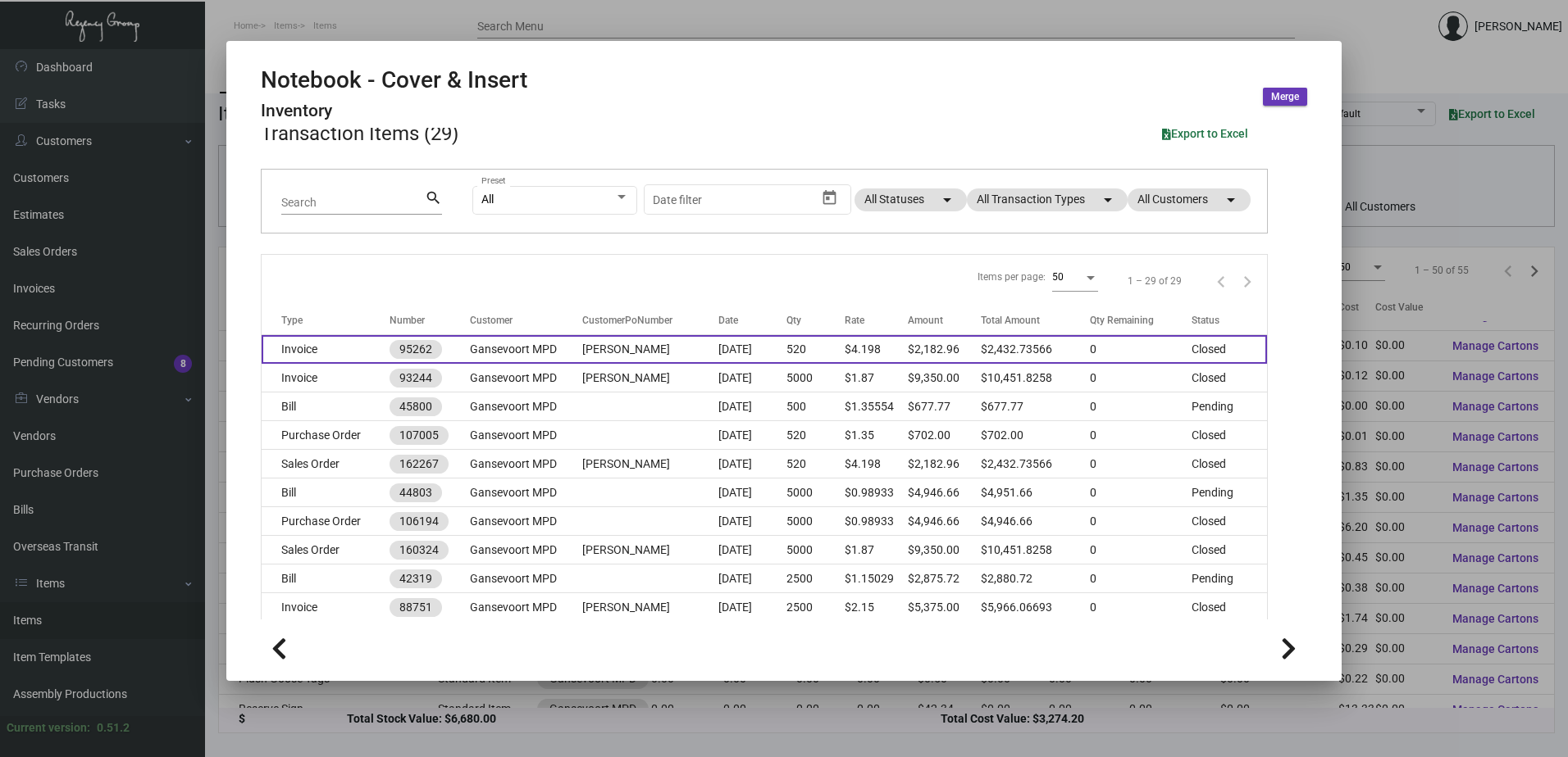
scroll to position [0, 0]
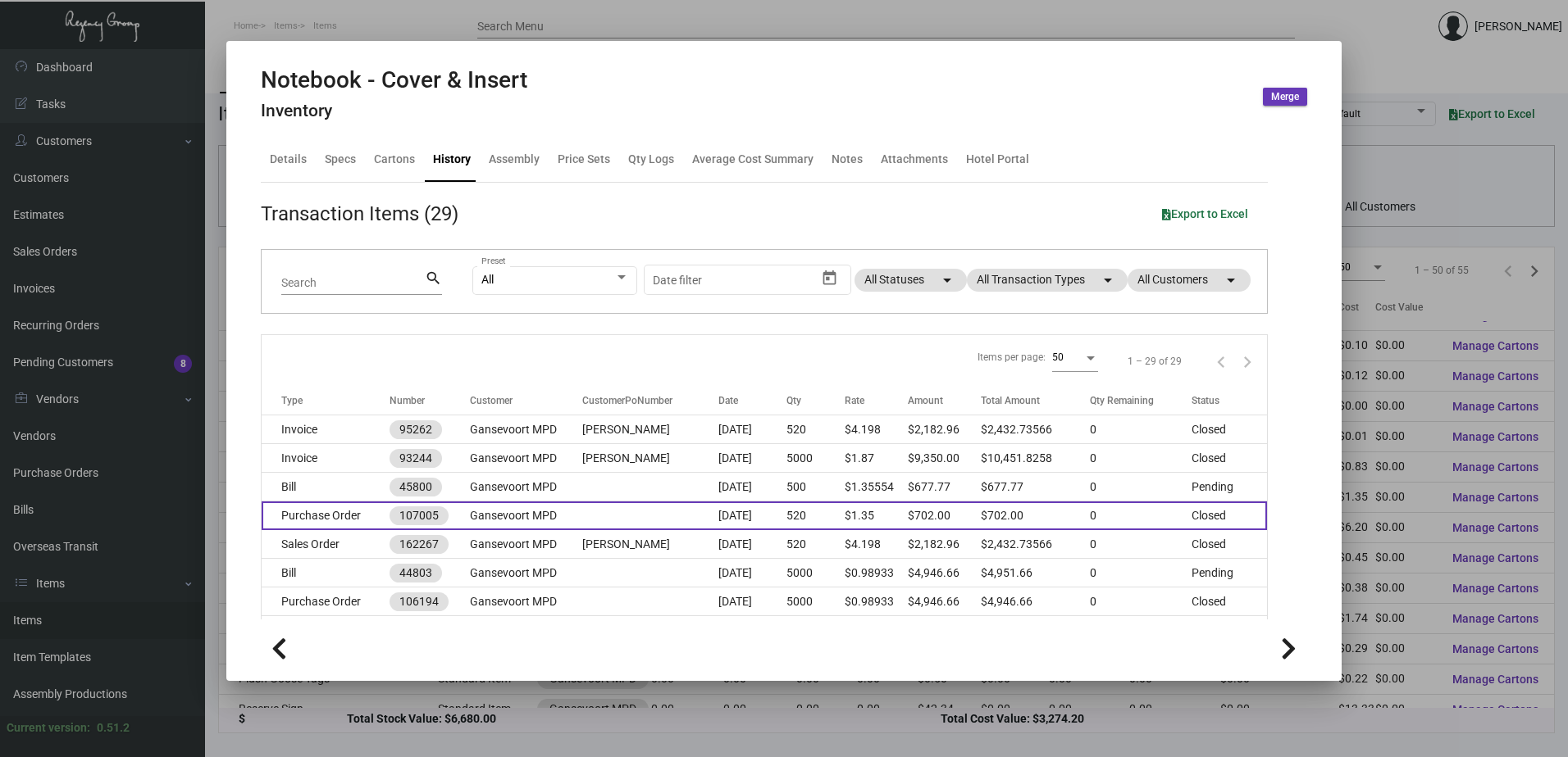
click at [341, 513] on td "Purchase Order" at bounding box center [325, 516] width 128 height 29
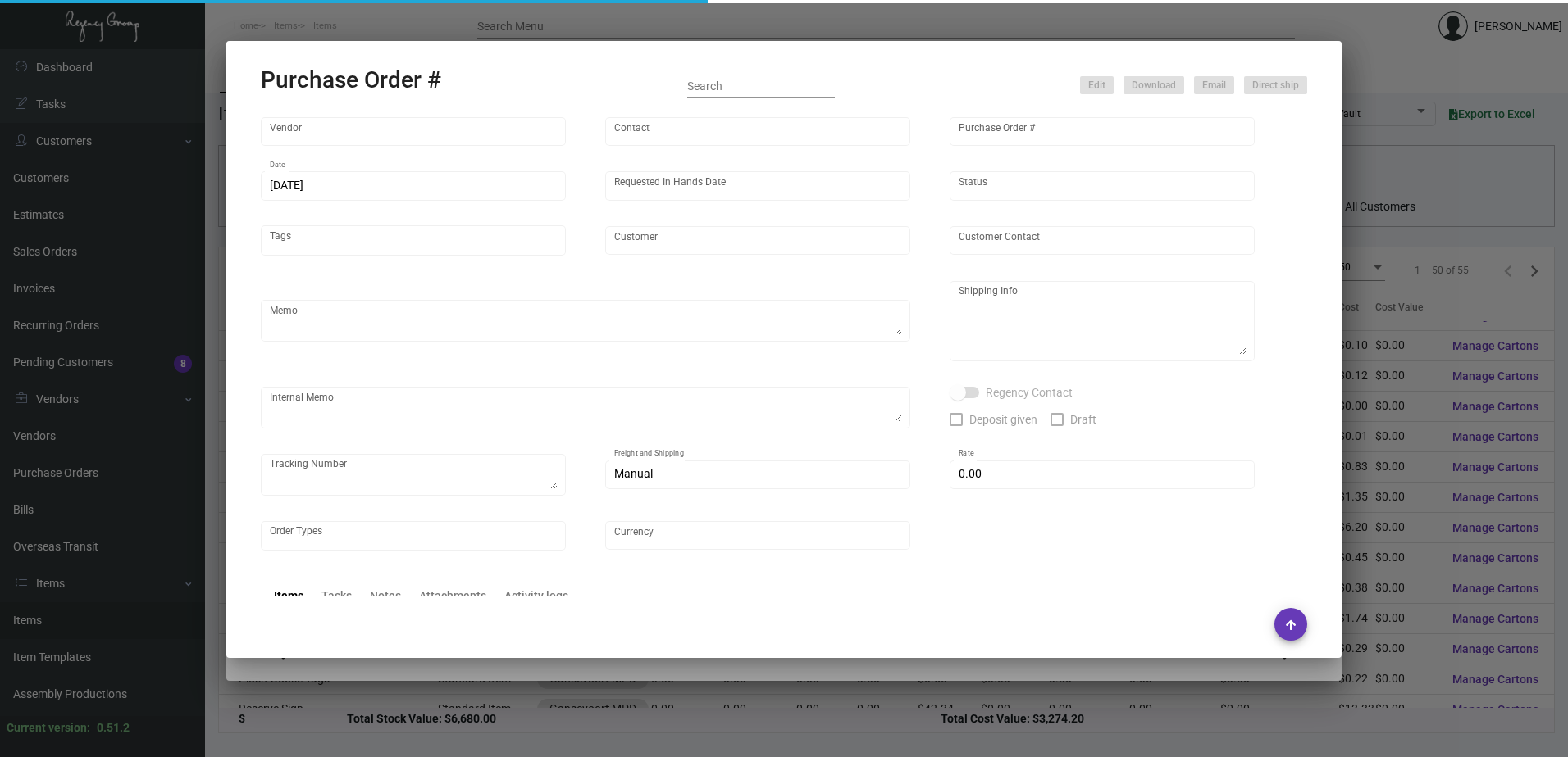
type input "Docuvision"
type input "[PERSON_NAME]"
type input "107005"
type input "[DATE]"
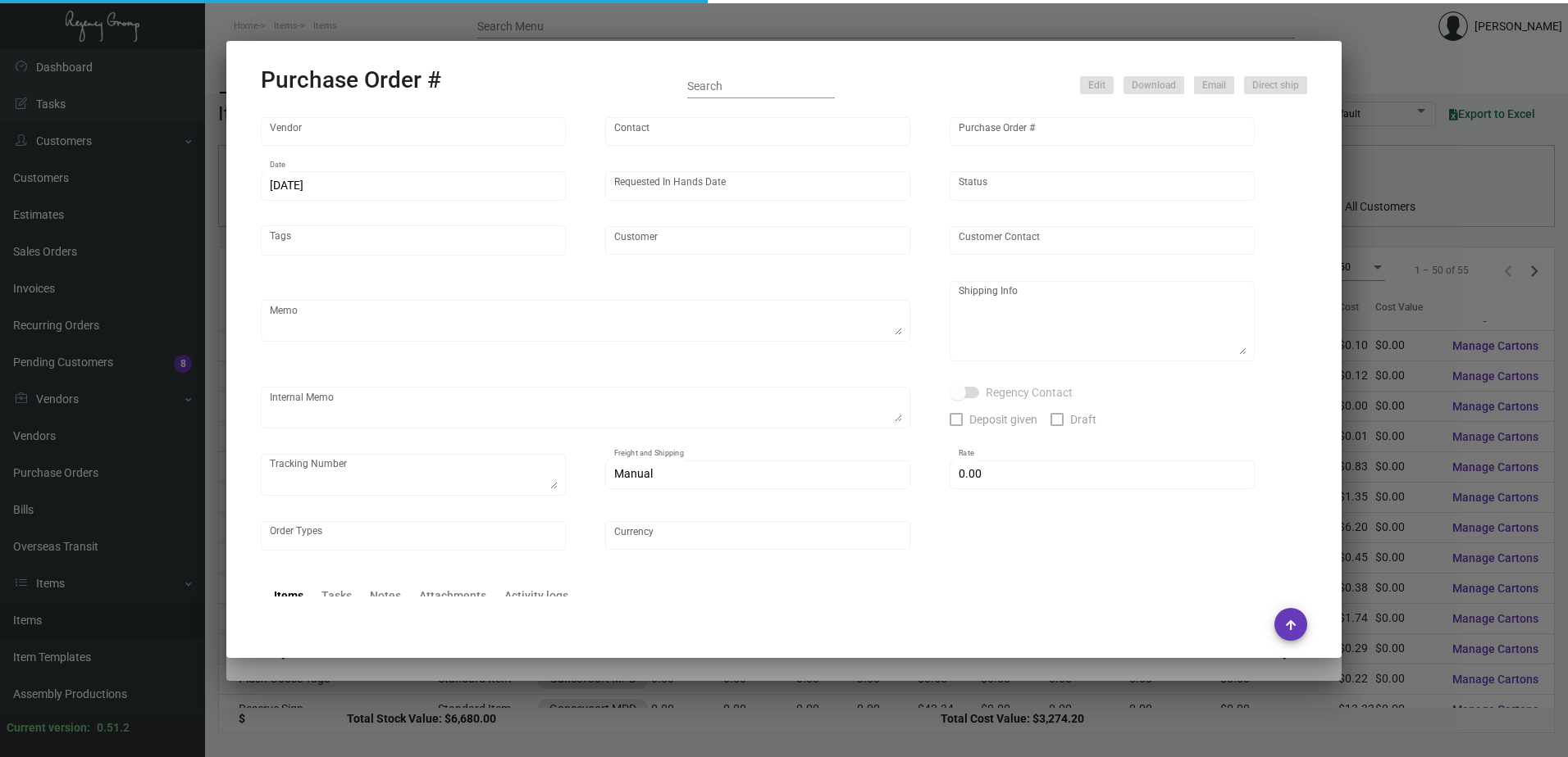
type input "Gansevoort MPD"
type textarea "PLEASE SEND PDF PROOFS TO OUR ART TEAM; [EMAIL_ADDRESS][DOMAIN_NAME] WITH ME IN…"
type textarea "Gansevoort MPD - [PERSON_NAME] [STREET_ADDRESS][US_STATE]"
type input "$ 0.00"
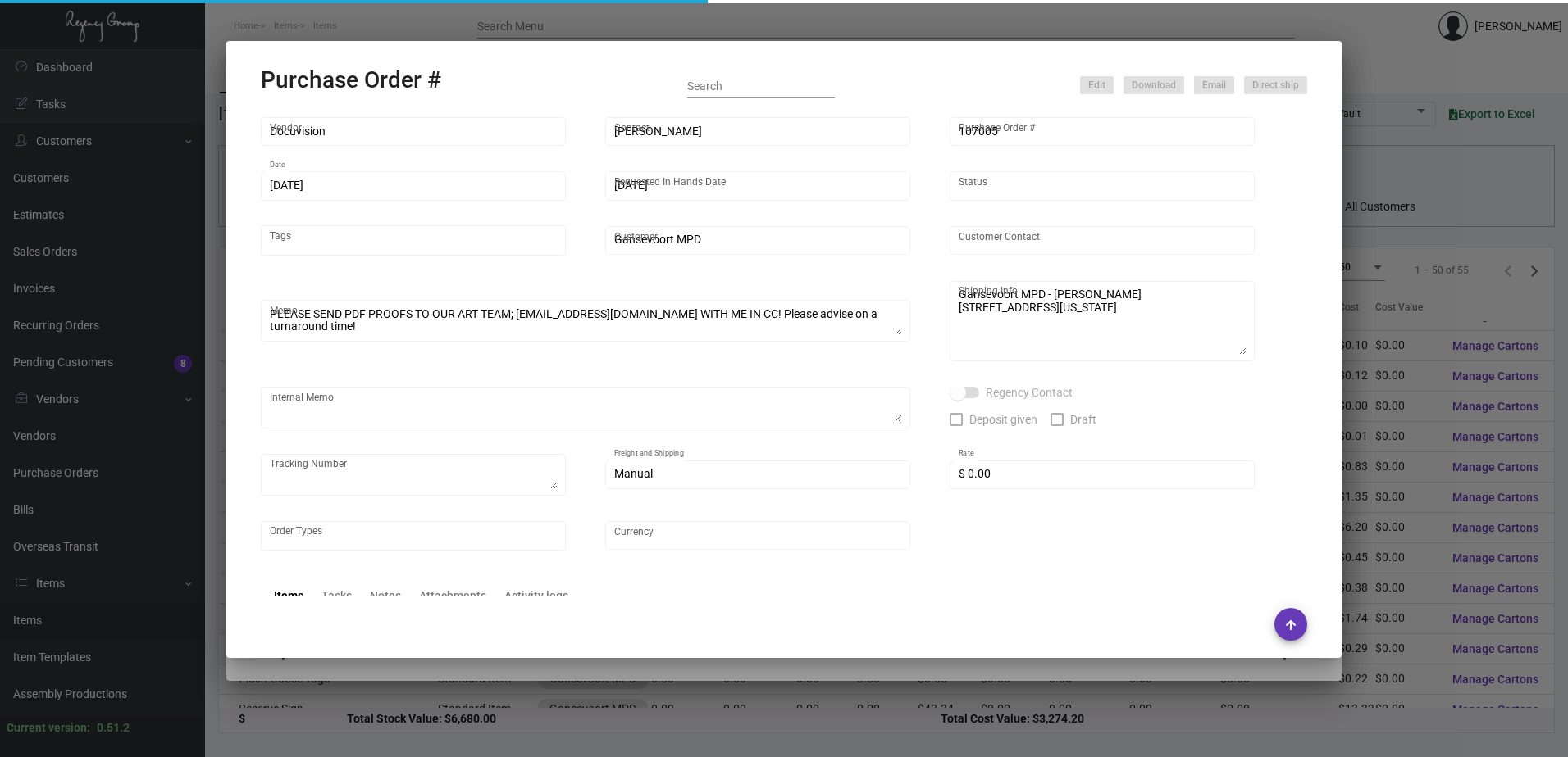
type input "United States Dollar $"
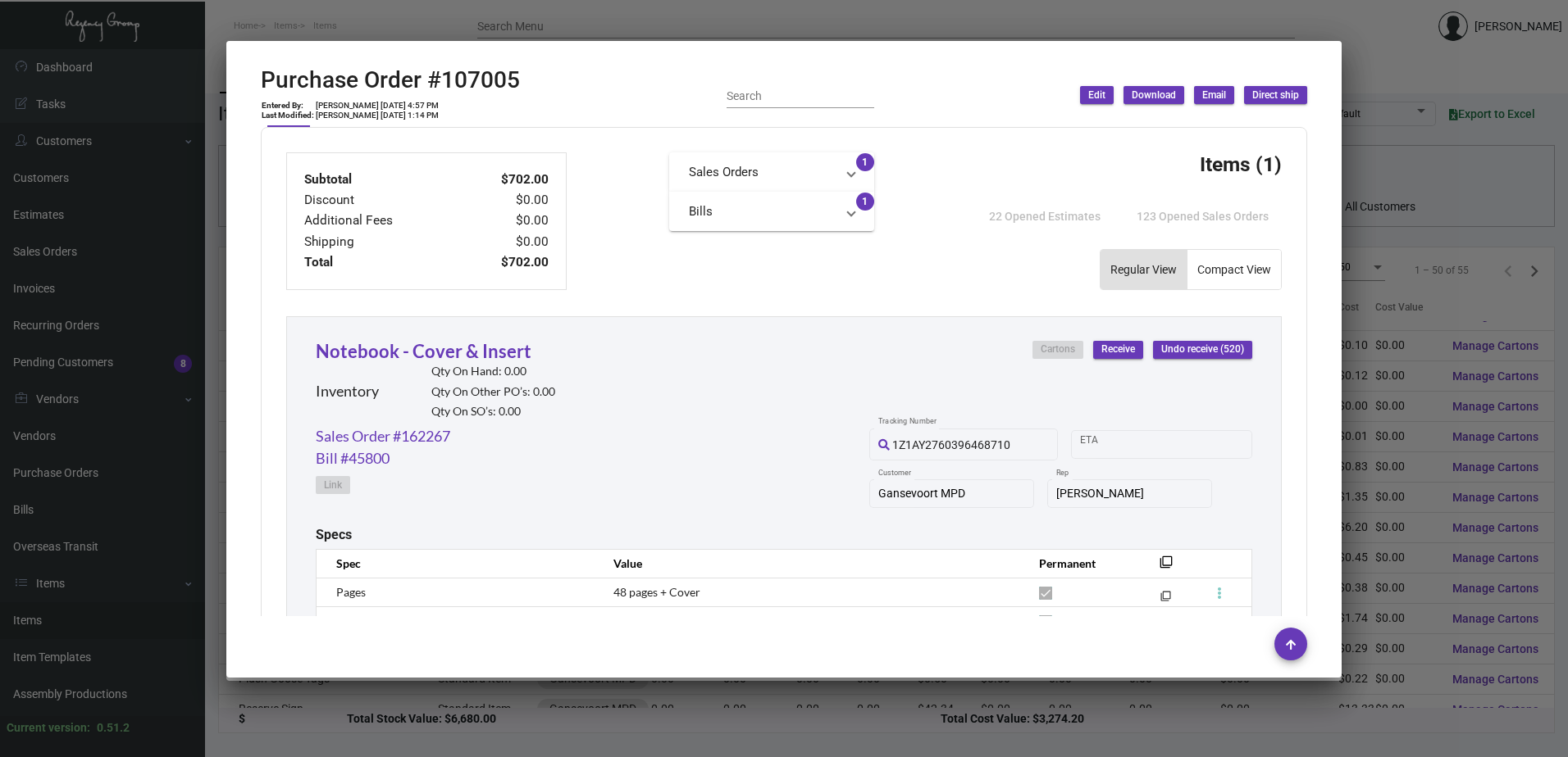
scroll to position [820, 0]
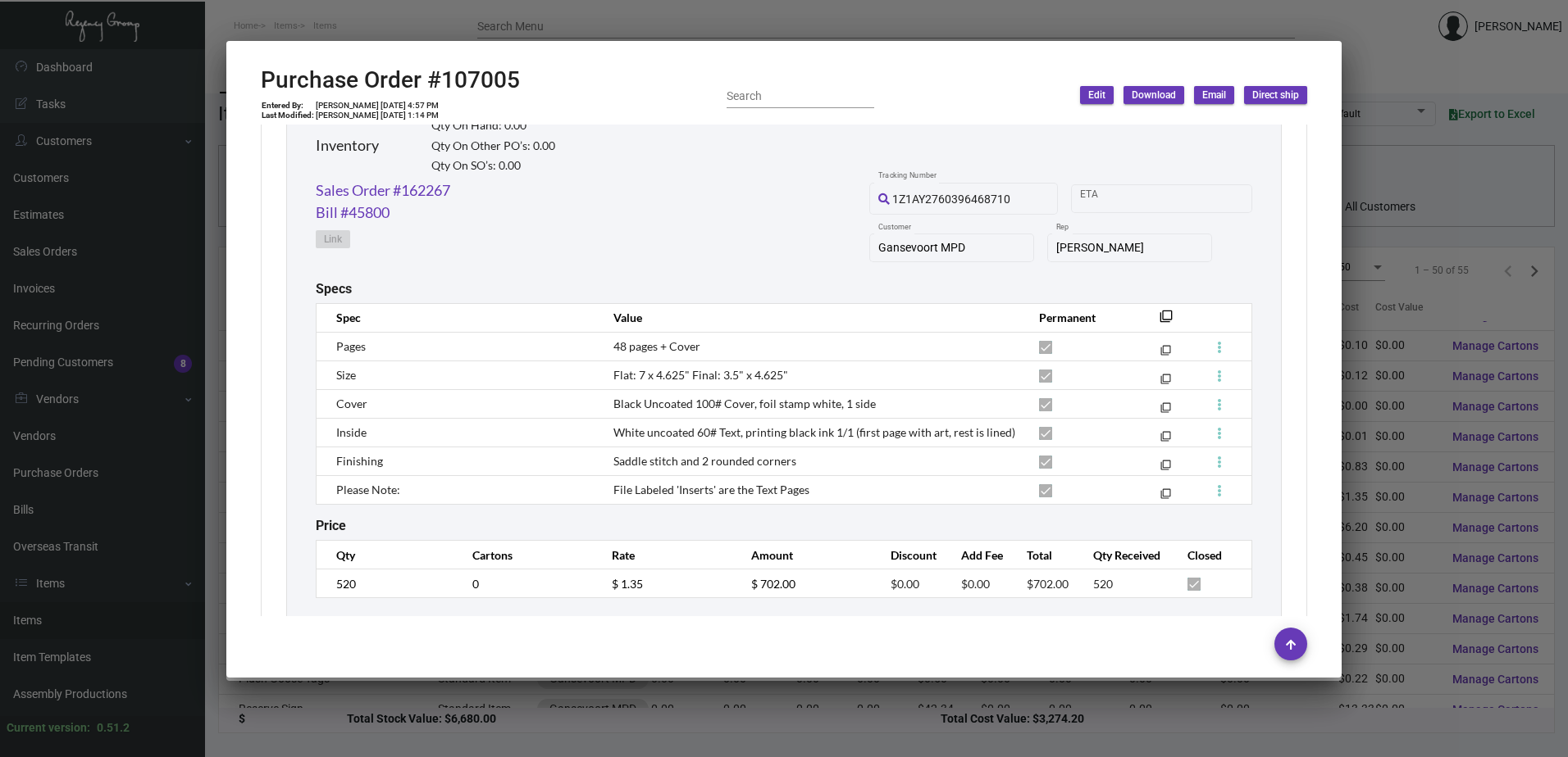
click at [378, 25] on div at bounding box center [784, 378] width 1568 height 757
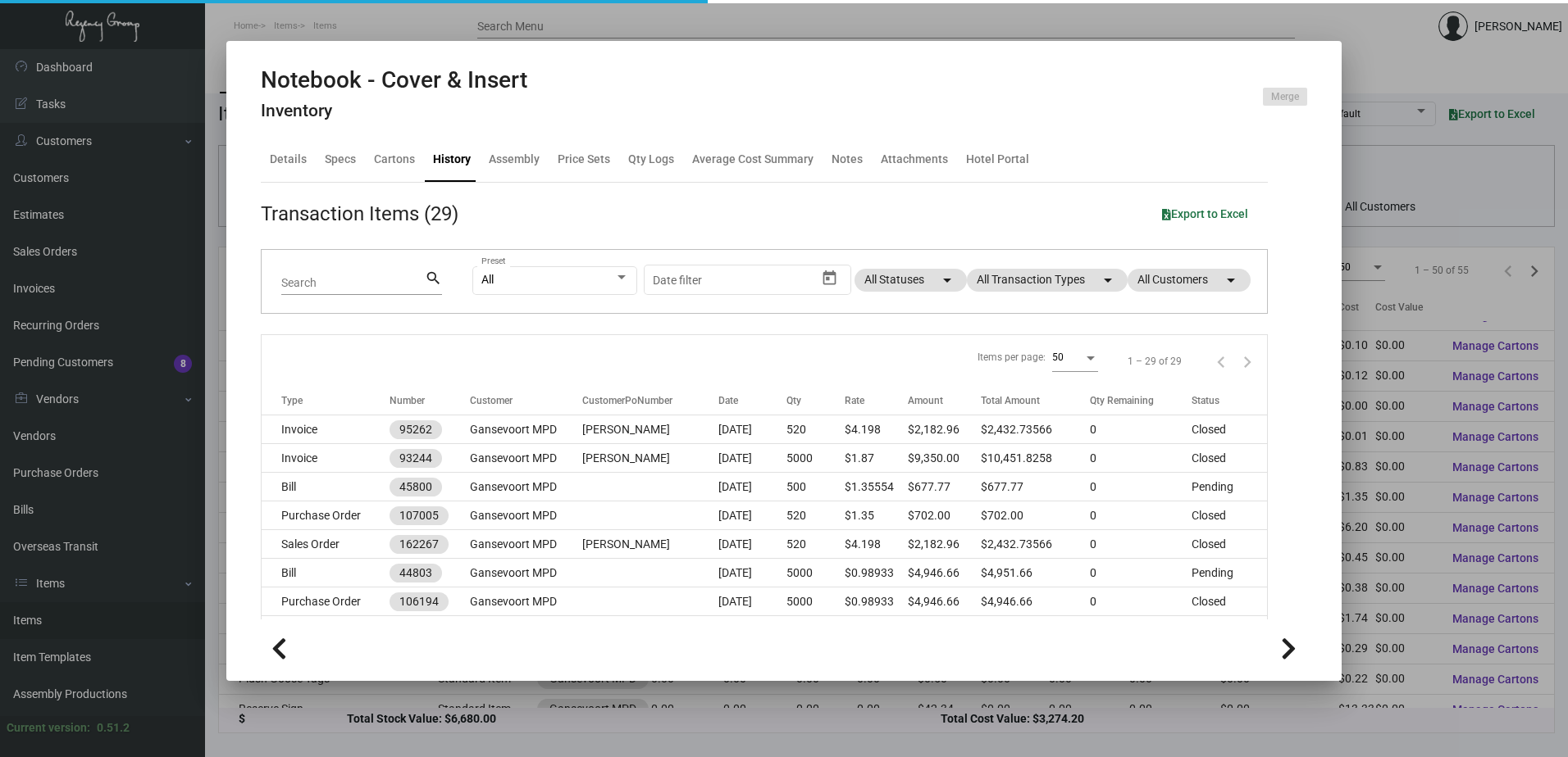
click at [332, 35] on div at bounding box center [784, 378] width 1568 height 757
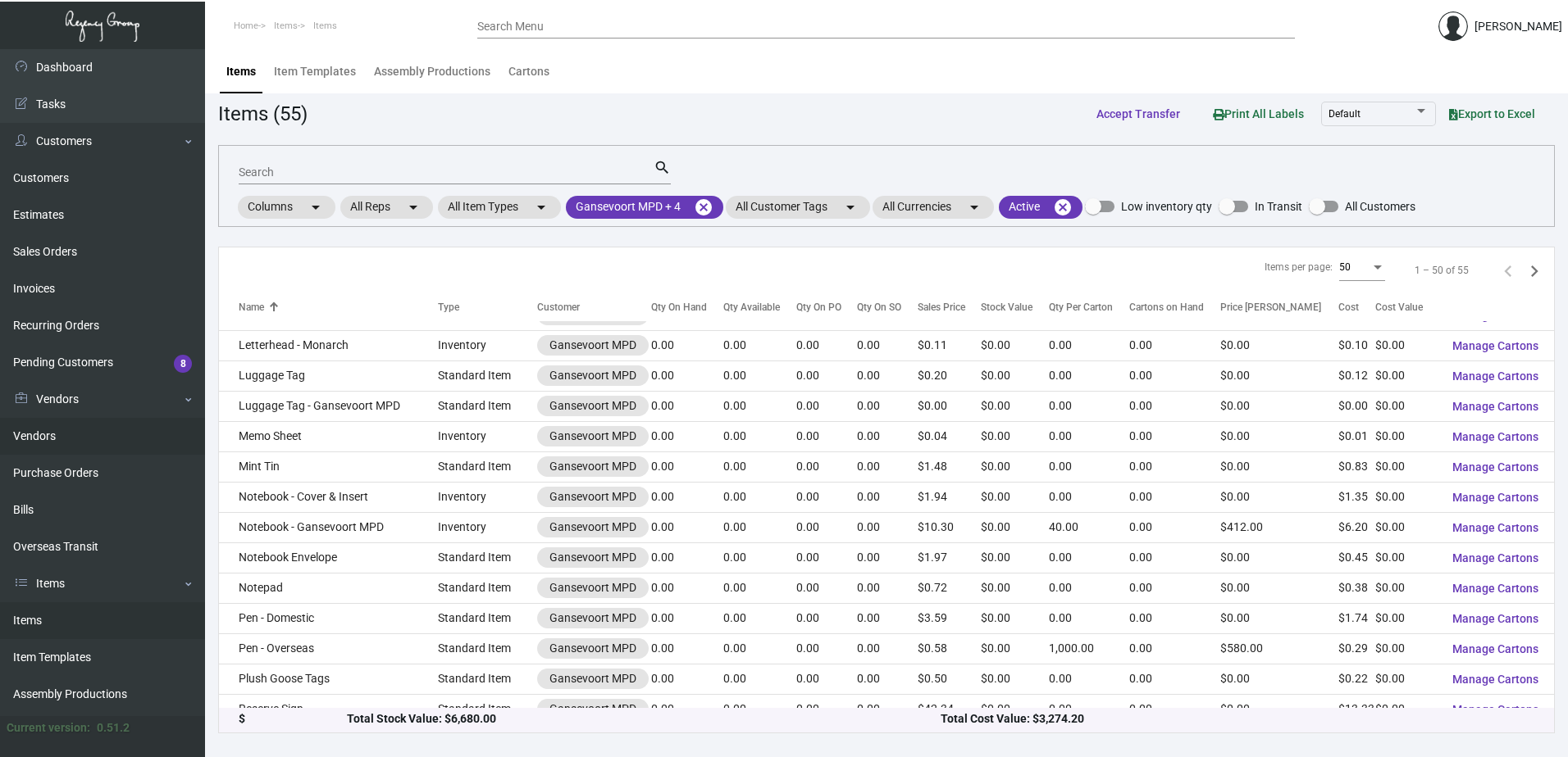
drag, startPoint x: 52, startPoint y: 470, endPoint x: 79, endPoint y: 443, distance: 38.2
click at [52, 470] on link "Purchase Orders" at bounding box center [102, 473] width 205 height 37
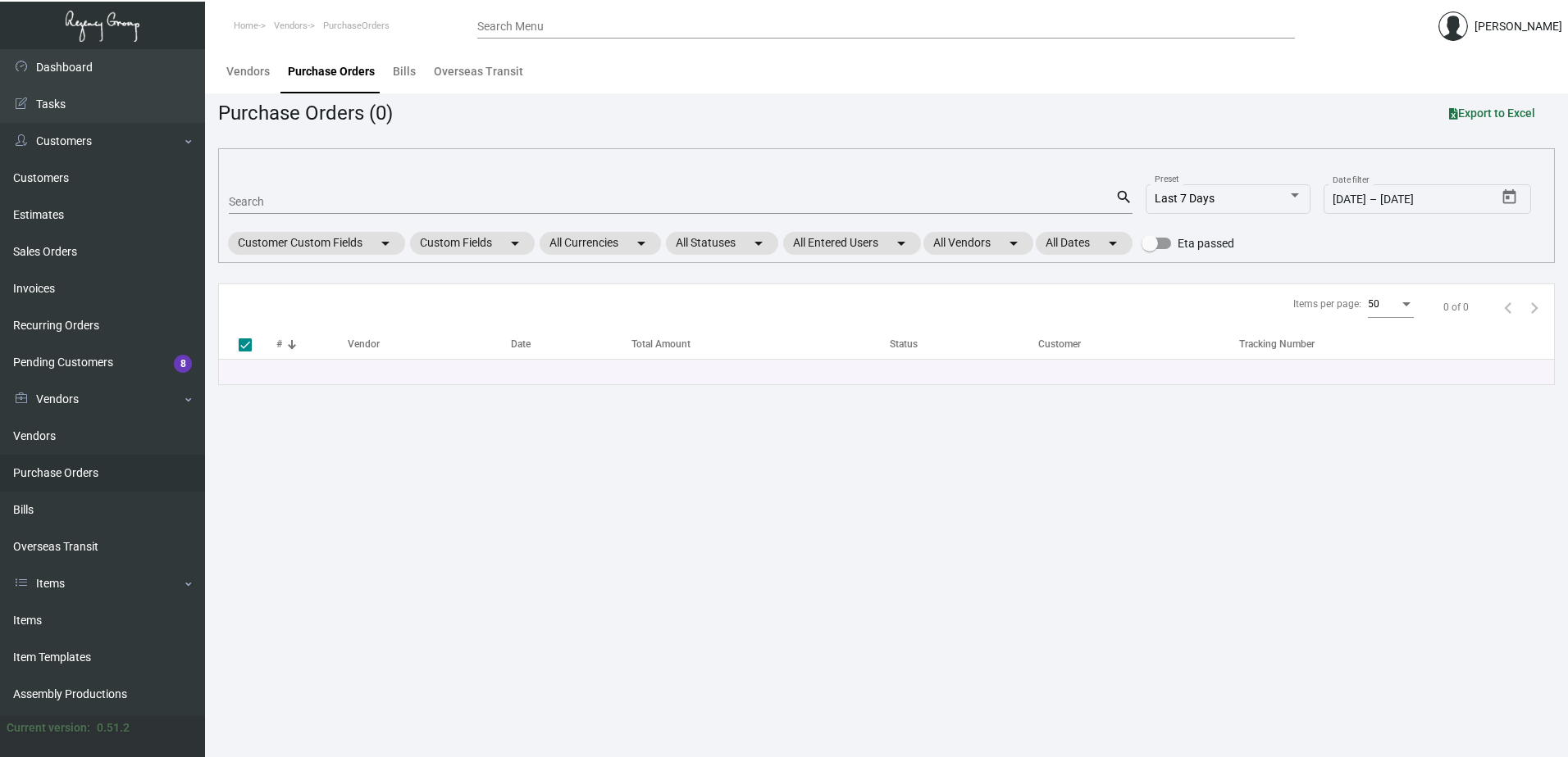
click at [322, 206] on input "Search" at bounding box center [672, 202] width 887 height 13
type input "102815"
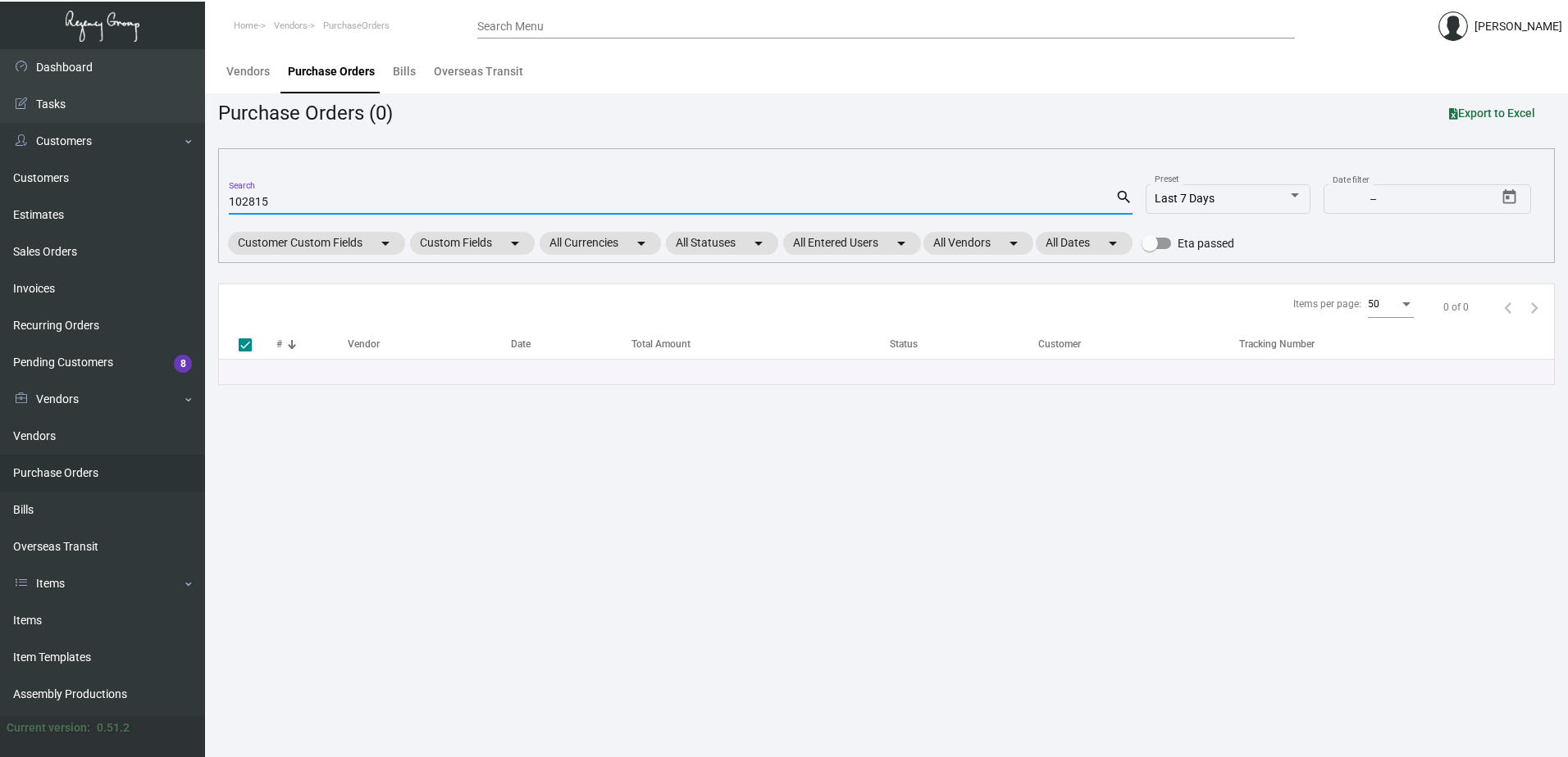
checkbox input "false"
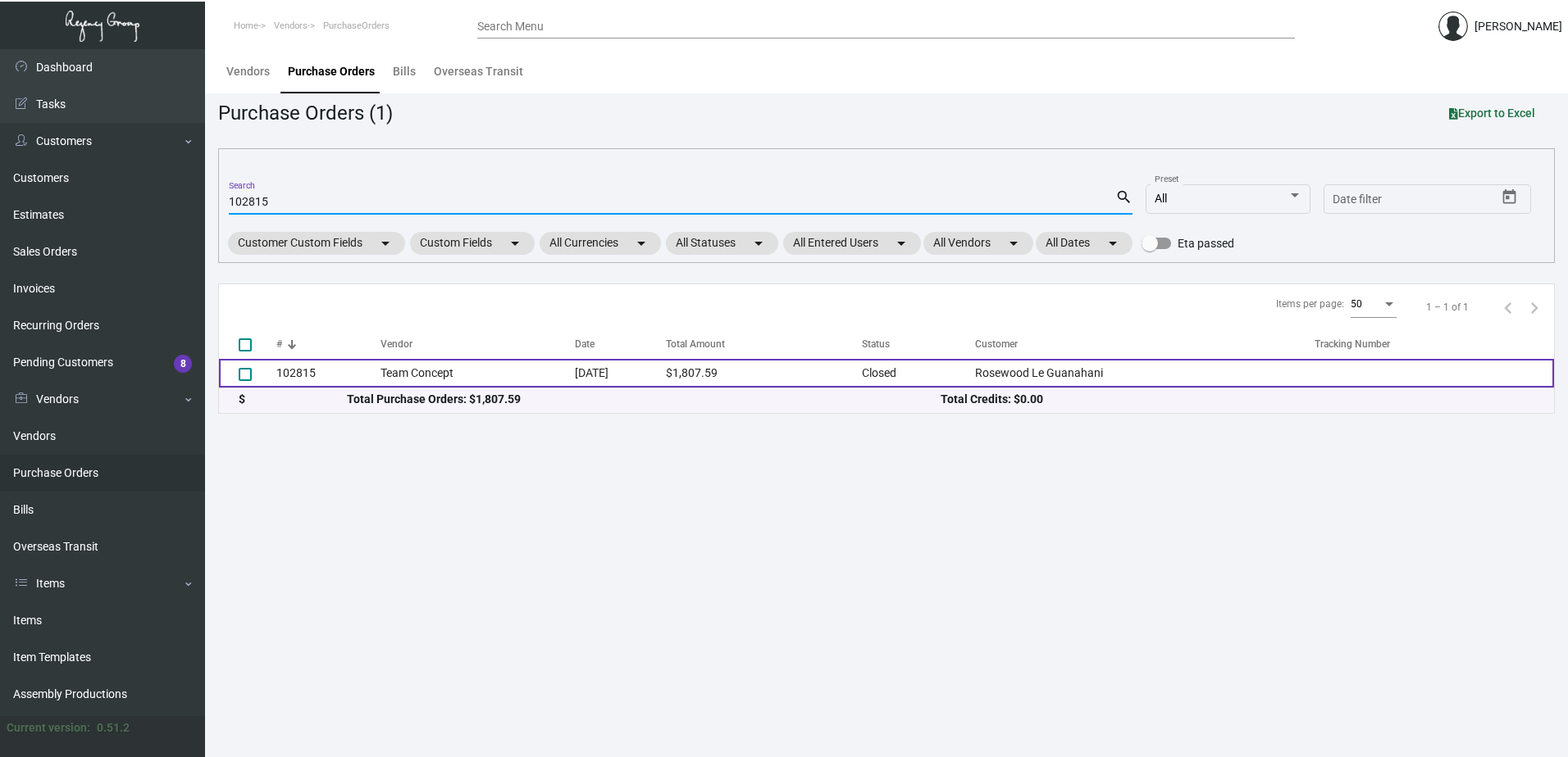
type input "102815"
click at [475, 379] on td "Team Concept" at bounding box center [477, 374] width 194 height 29
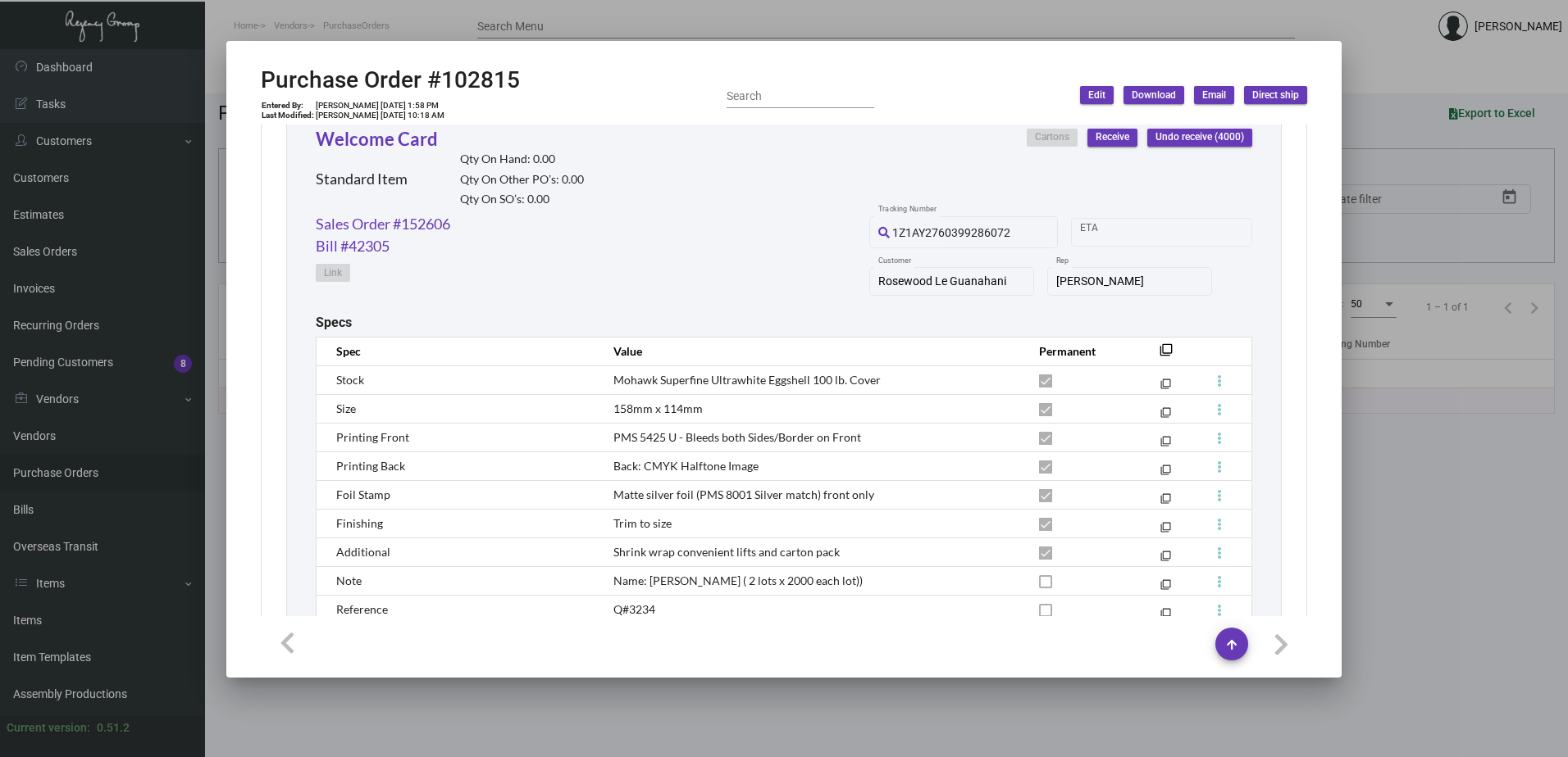
scroll to position [943, 0]
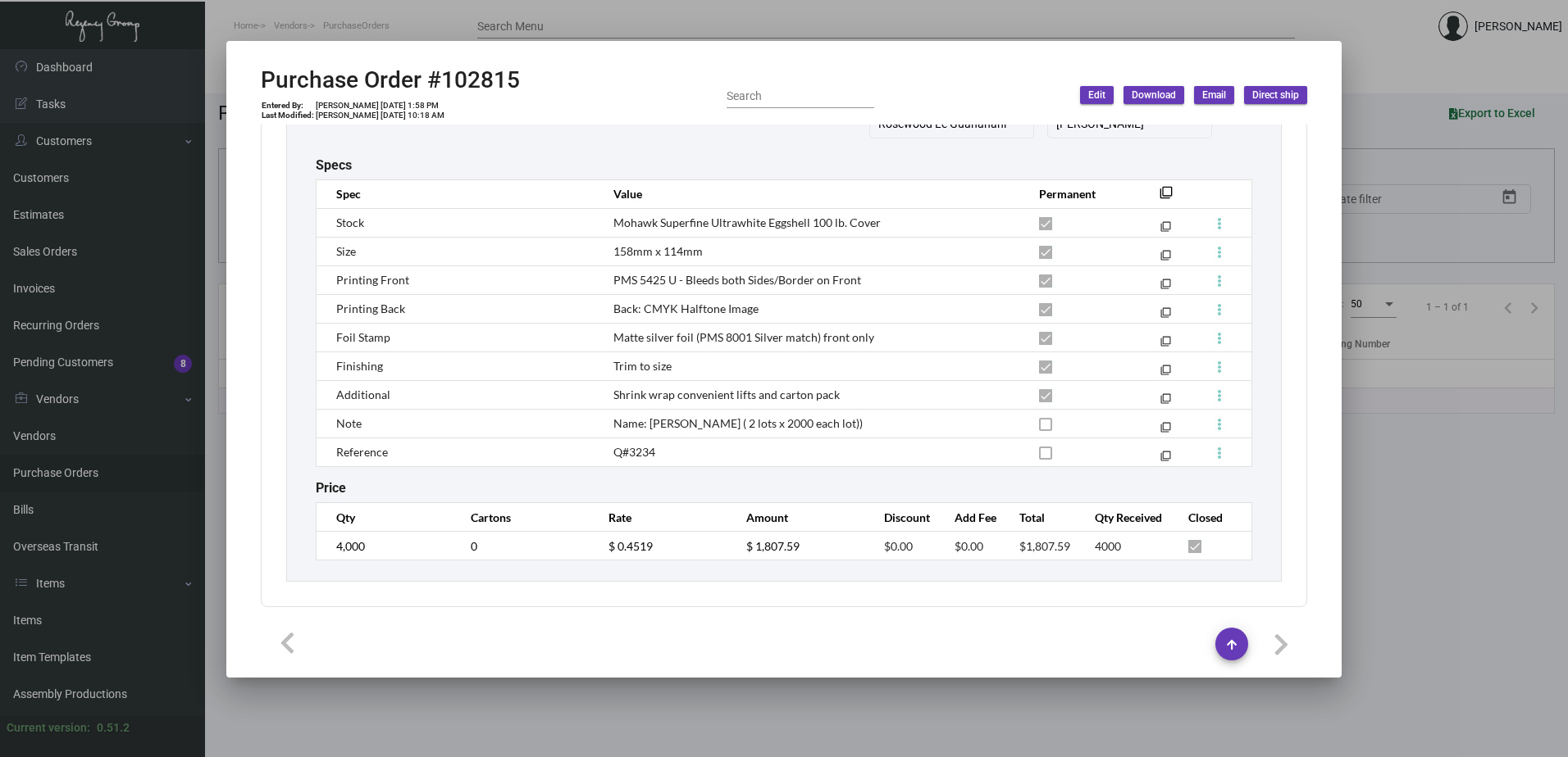
click at [598, 19] on div at bounding box center [784, 378] width 1568 height 757
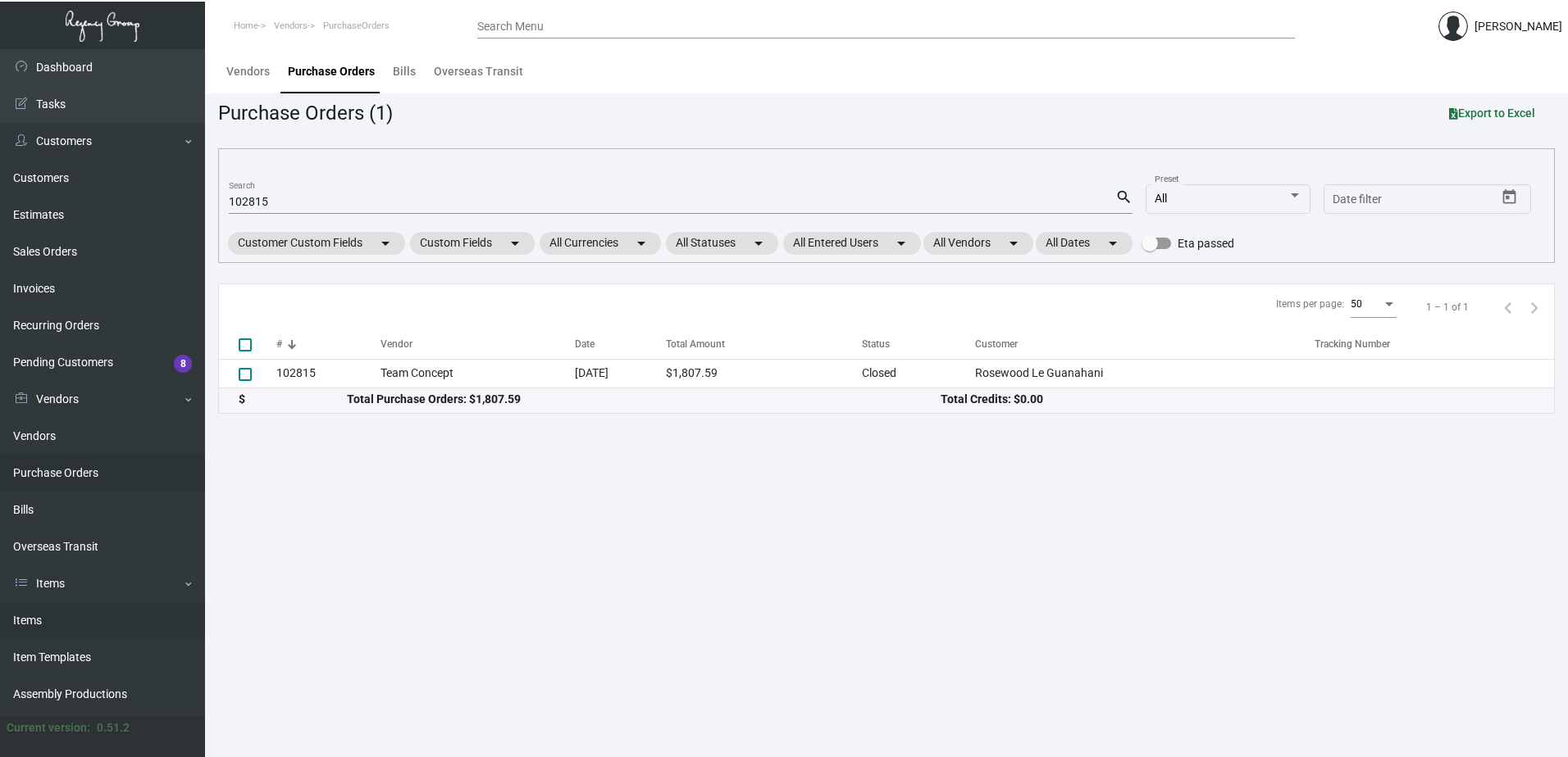
drag, startPoint x: 76, startPoint y: 623, endPoint x: 107, endPoint y: 602, distance: 37.4
click at [76, 623] on link "Items" at bounding box center [102, 620] width 205 height 37
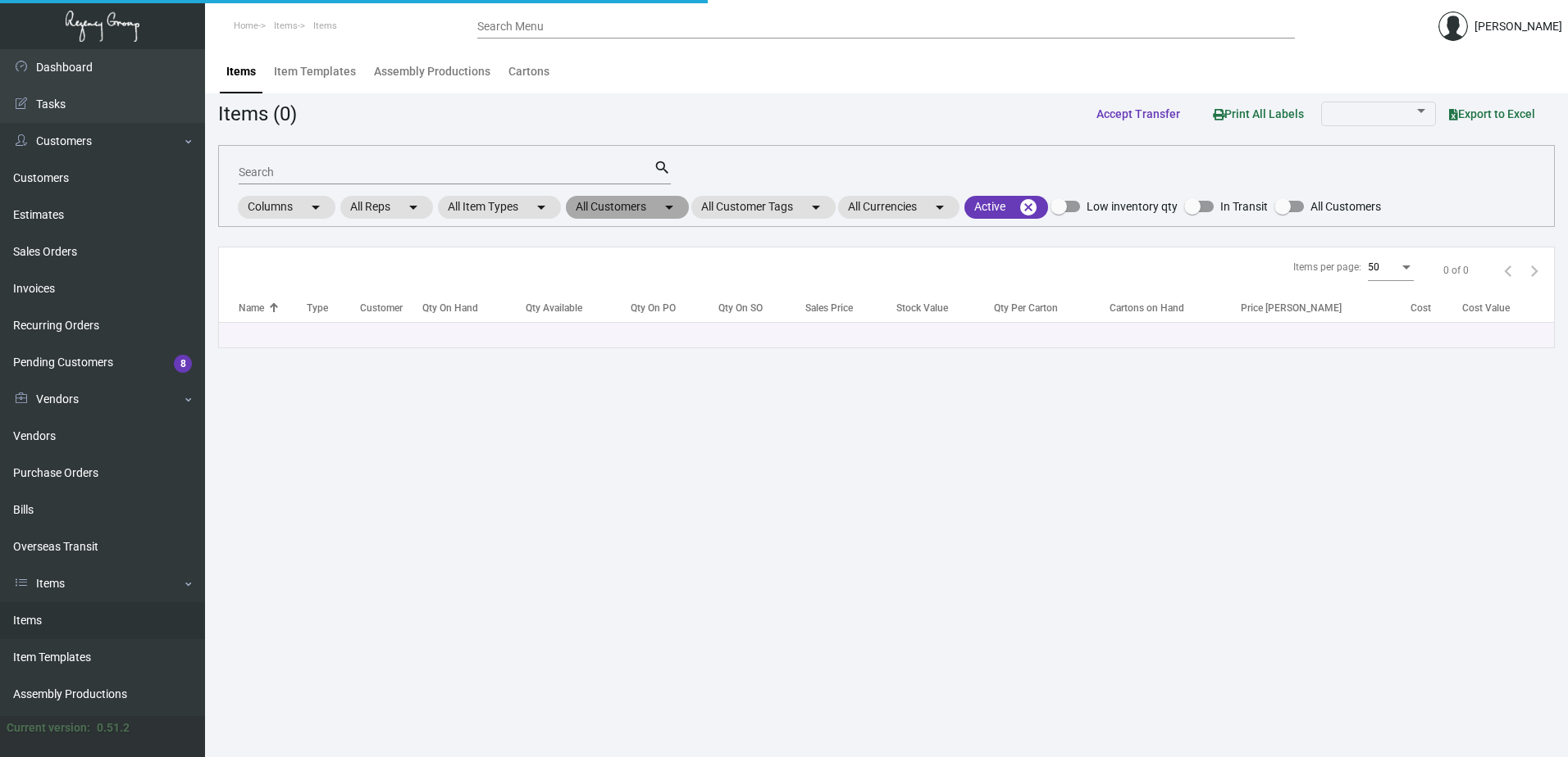
click at [638, 200] on mat-chip "All Customers arrow_drop_down" at bounding box center [627, 207] width 123 height 23
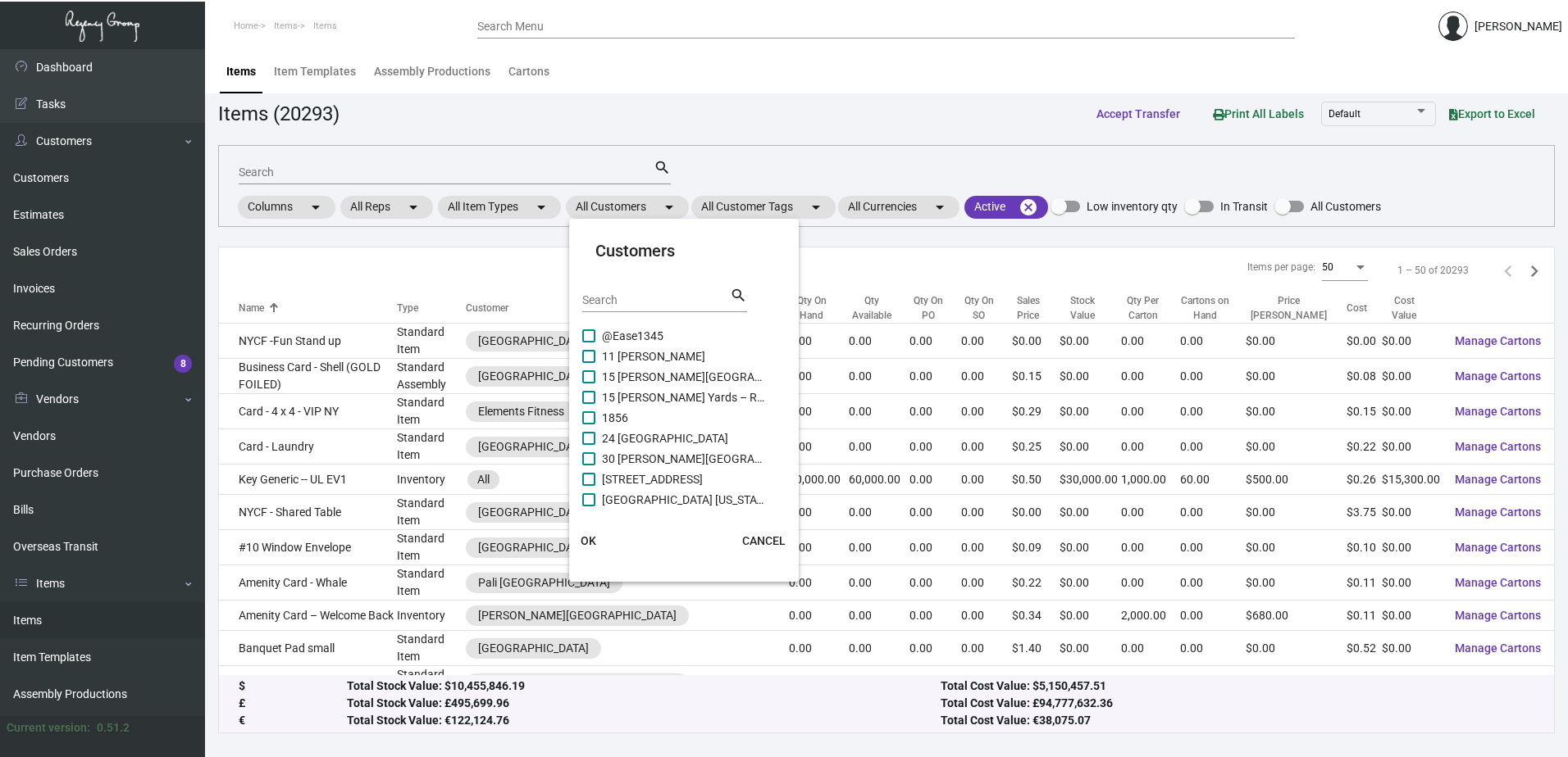
click at [647, 289] on div "Search" at bounding box center [655, 300] width 147 height 25
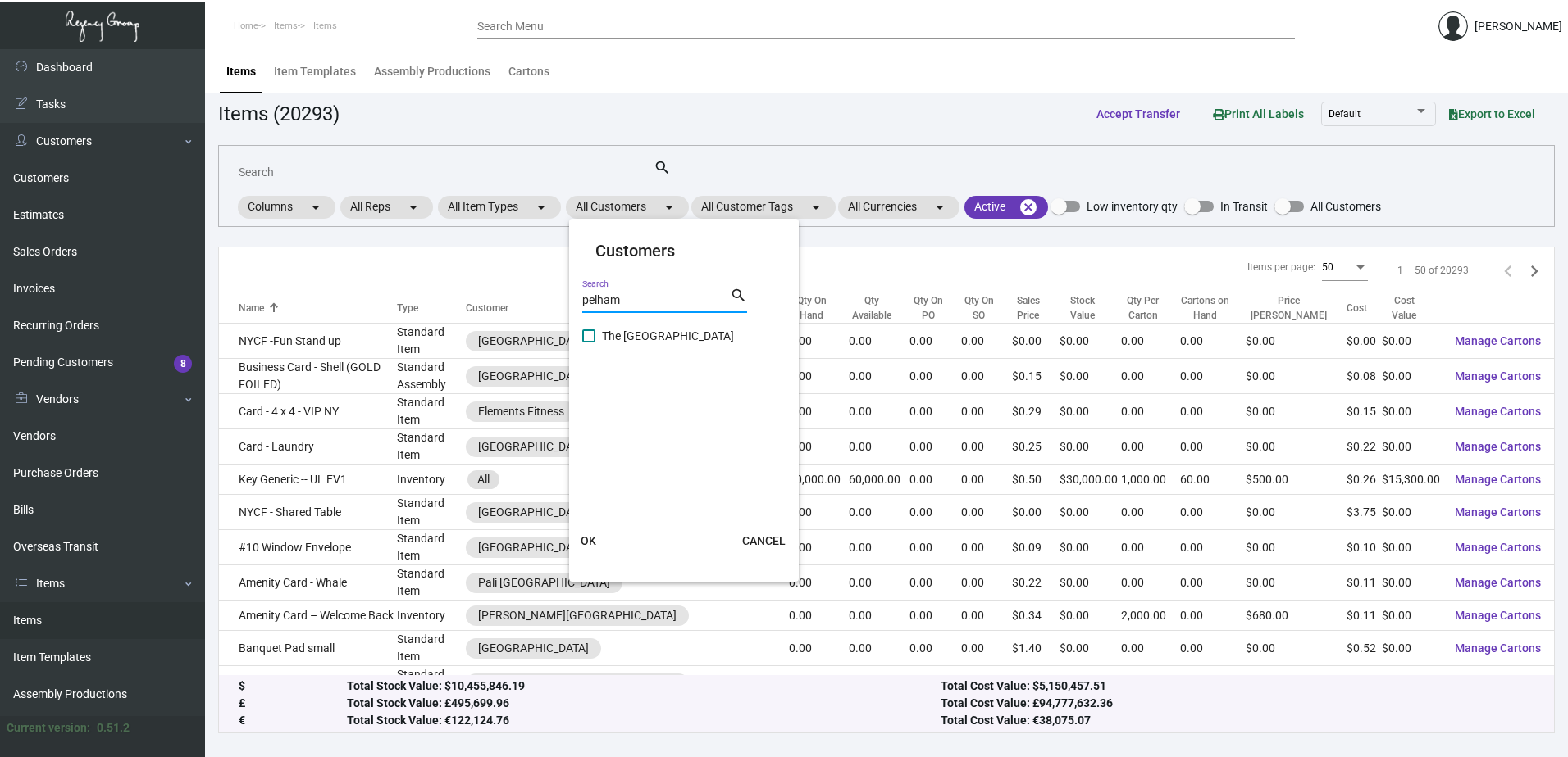
type input "pelham"
click at [657, 335] on span "The [GEOGRAPHIC_DATA]" at bounding box center [684, 336] width 164 height 19
click at [589, 343] on input "The [GEOGRAPHIC_DATA]" at bounding box center [588, 343] width 1 height 1
checkbox input "true"
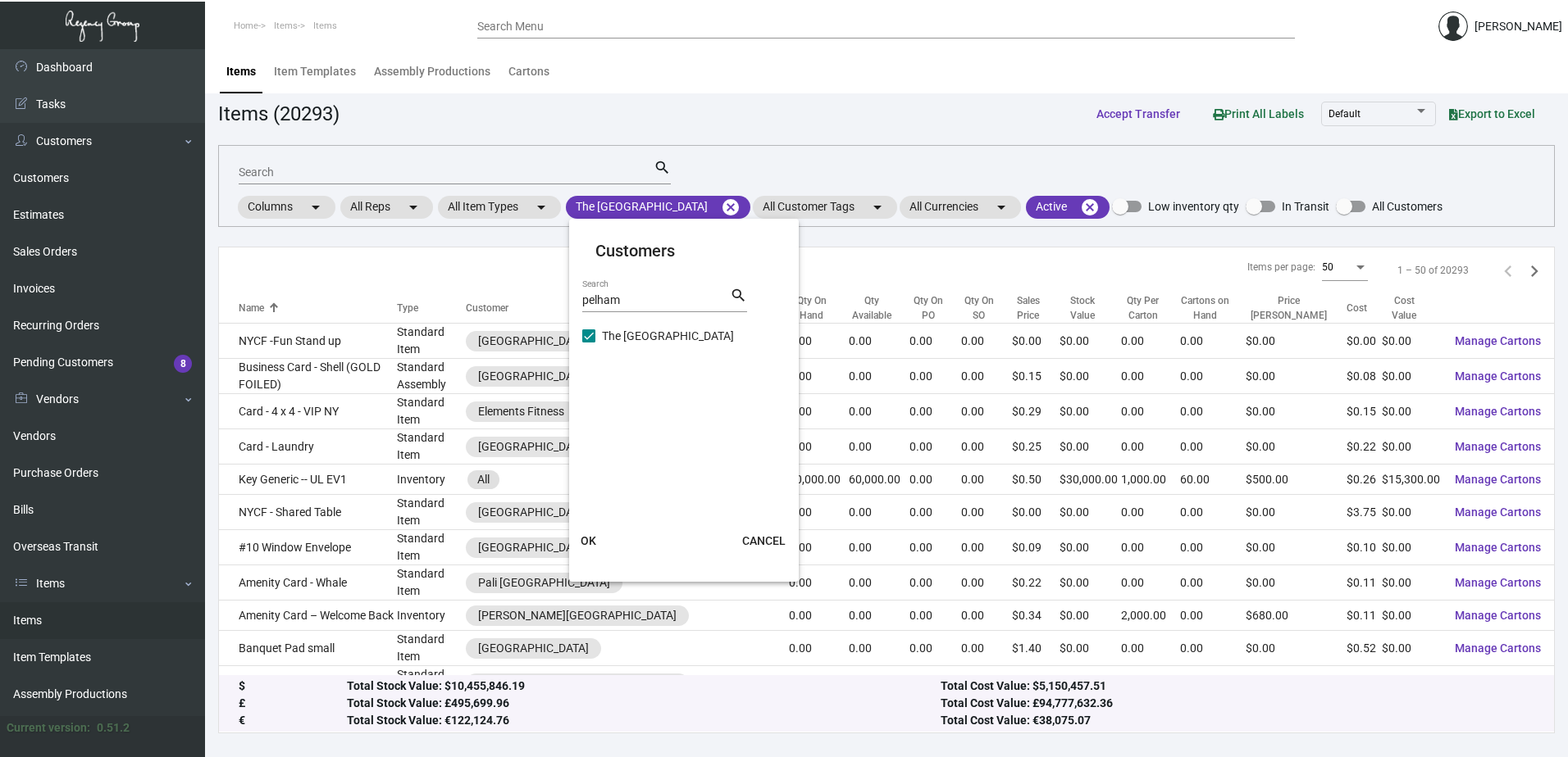
click at [598, 540] on button "OK" at bounding box center [589, 540] width 52 height 30
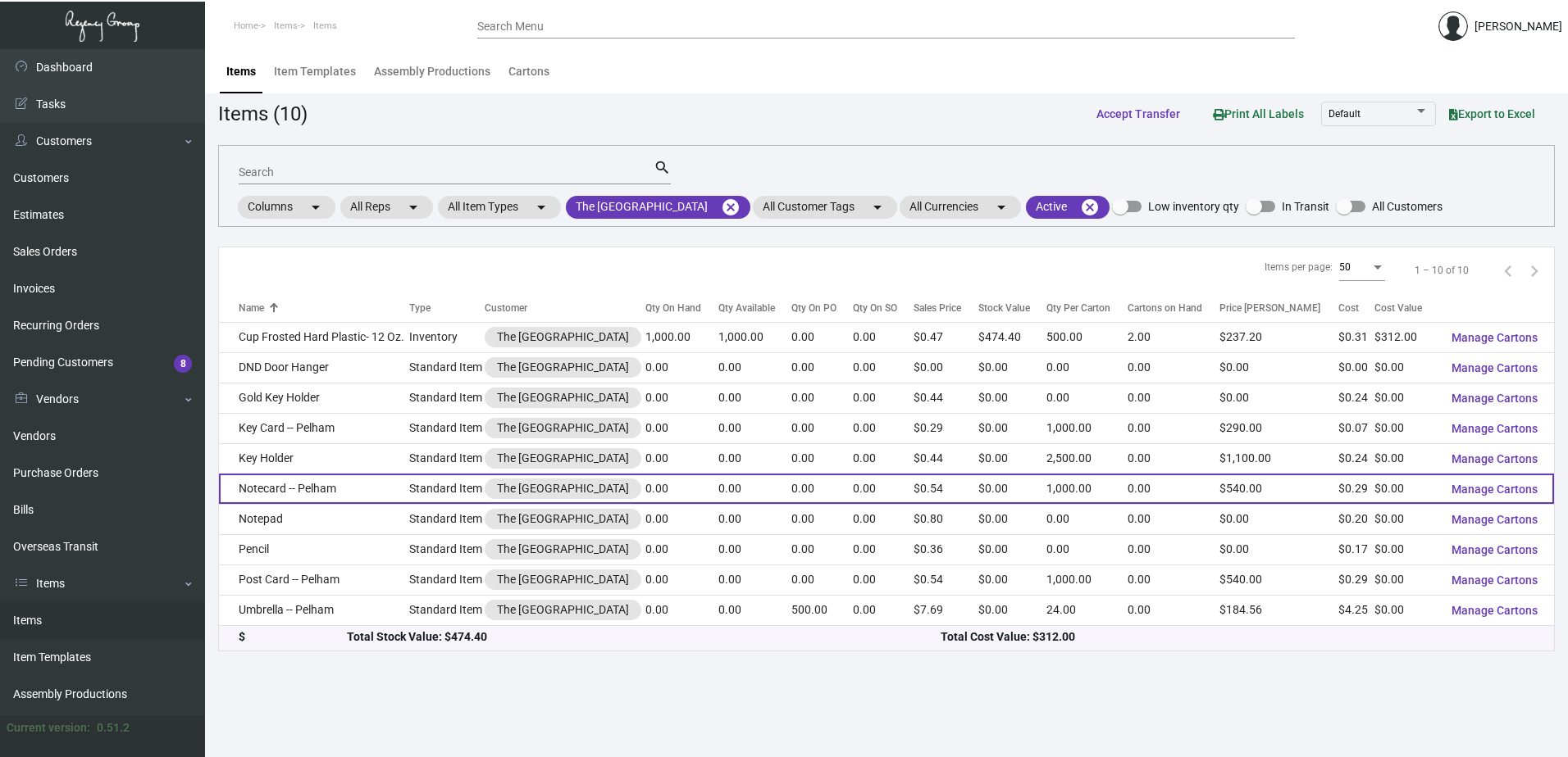
click at [332, 497] on td "Notecard -- Pelham" at bounding box center [313, 488] width 190 height 30
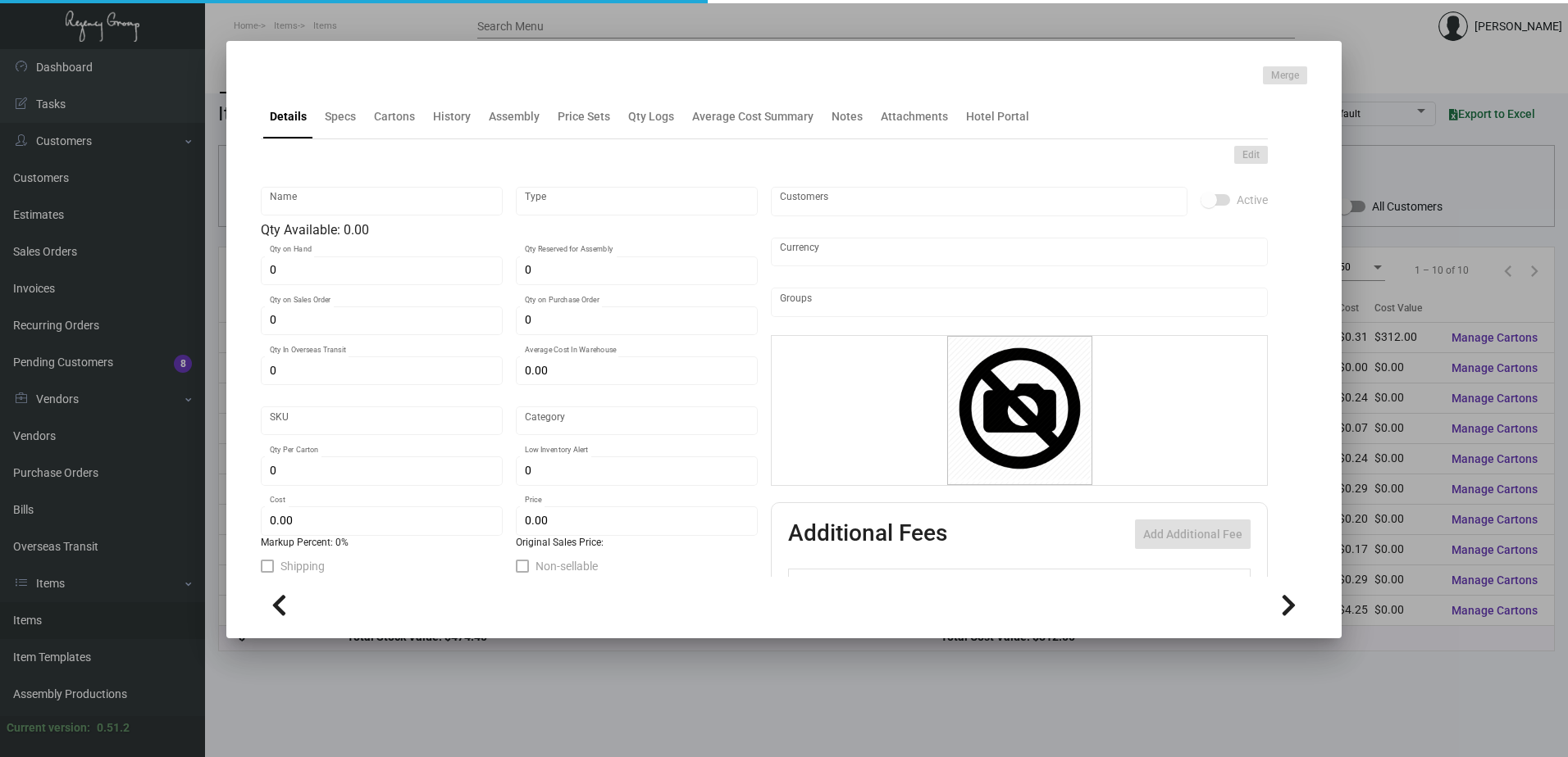
type input "Notecard -- Pelham"
type input "Standard Item"
type input "$ 0.00"
type input "Overseas"
type input "1,000"
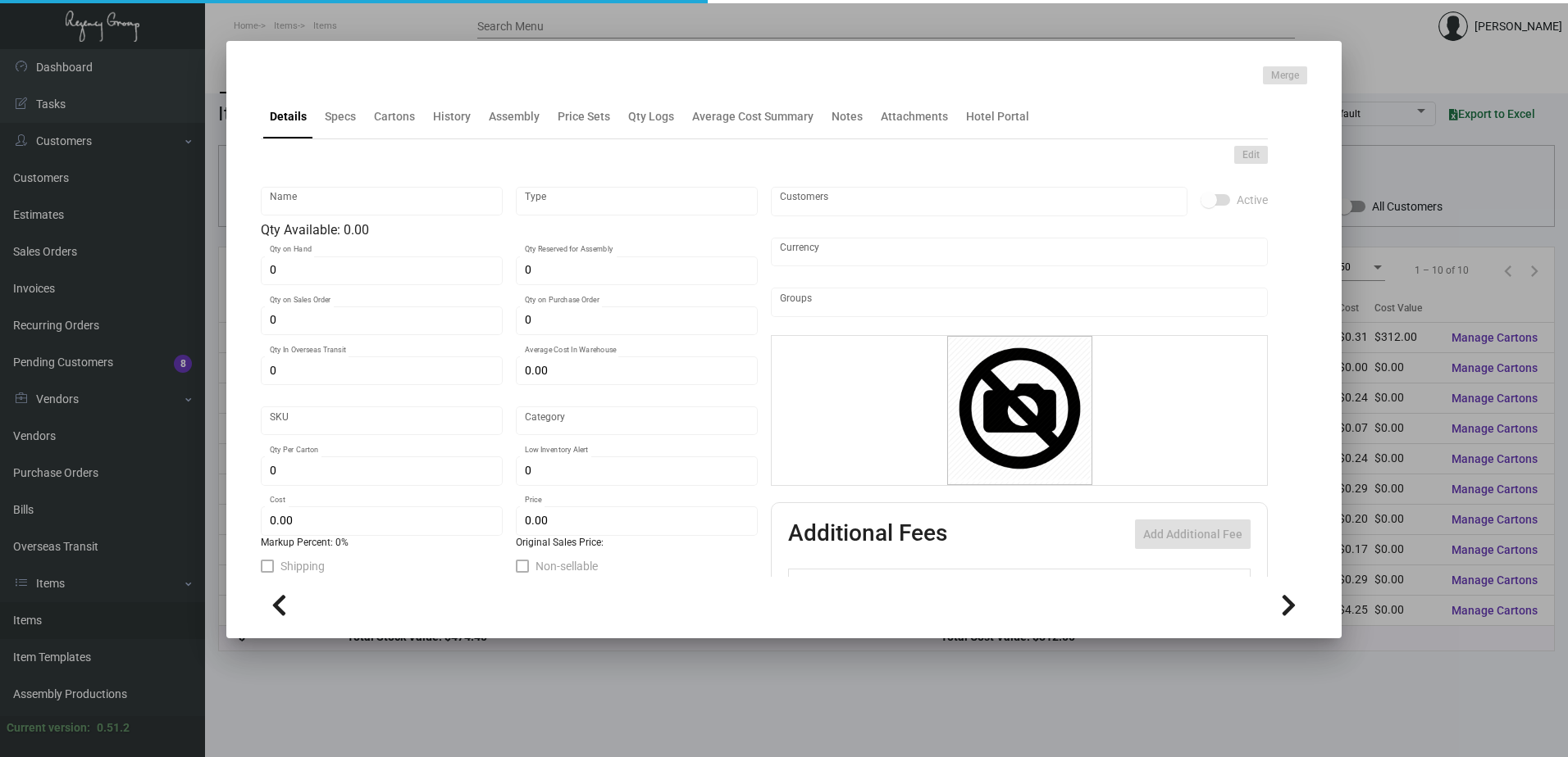
type input "$ 0.29036"
type input "$ 0.54"
checkbox input "true"
type input "United States Dollar $"
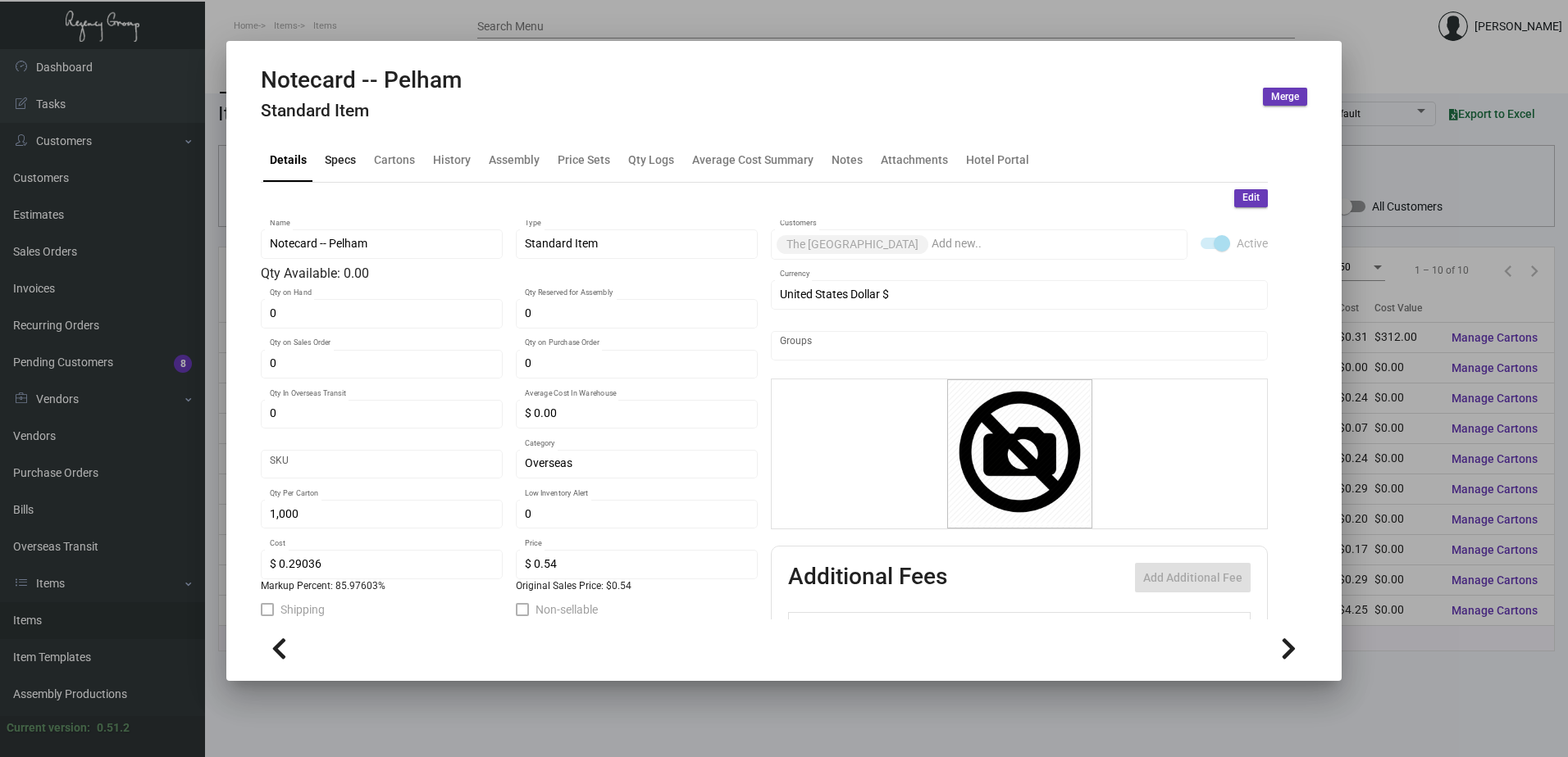
click at [337, 159] on div "Specs" at bounding box center [340, 160] width 31 height 17
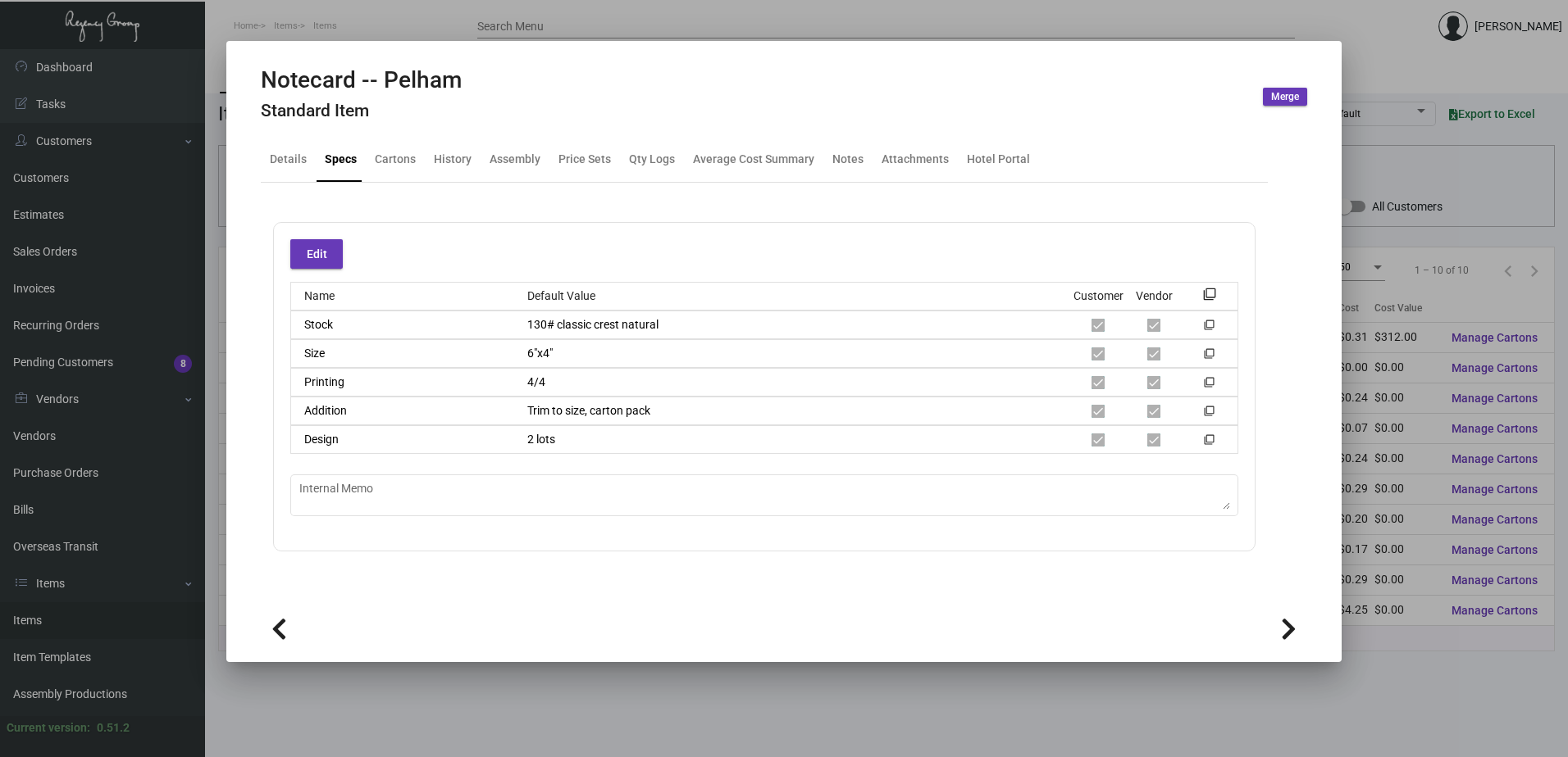
click at [428, 24] on div at bounding box center [784, 378] width 1568 height 757
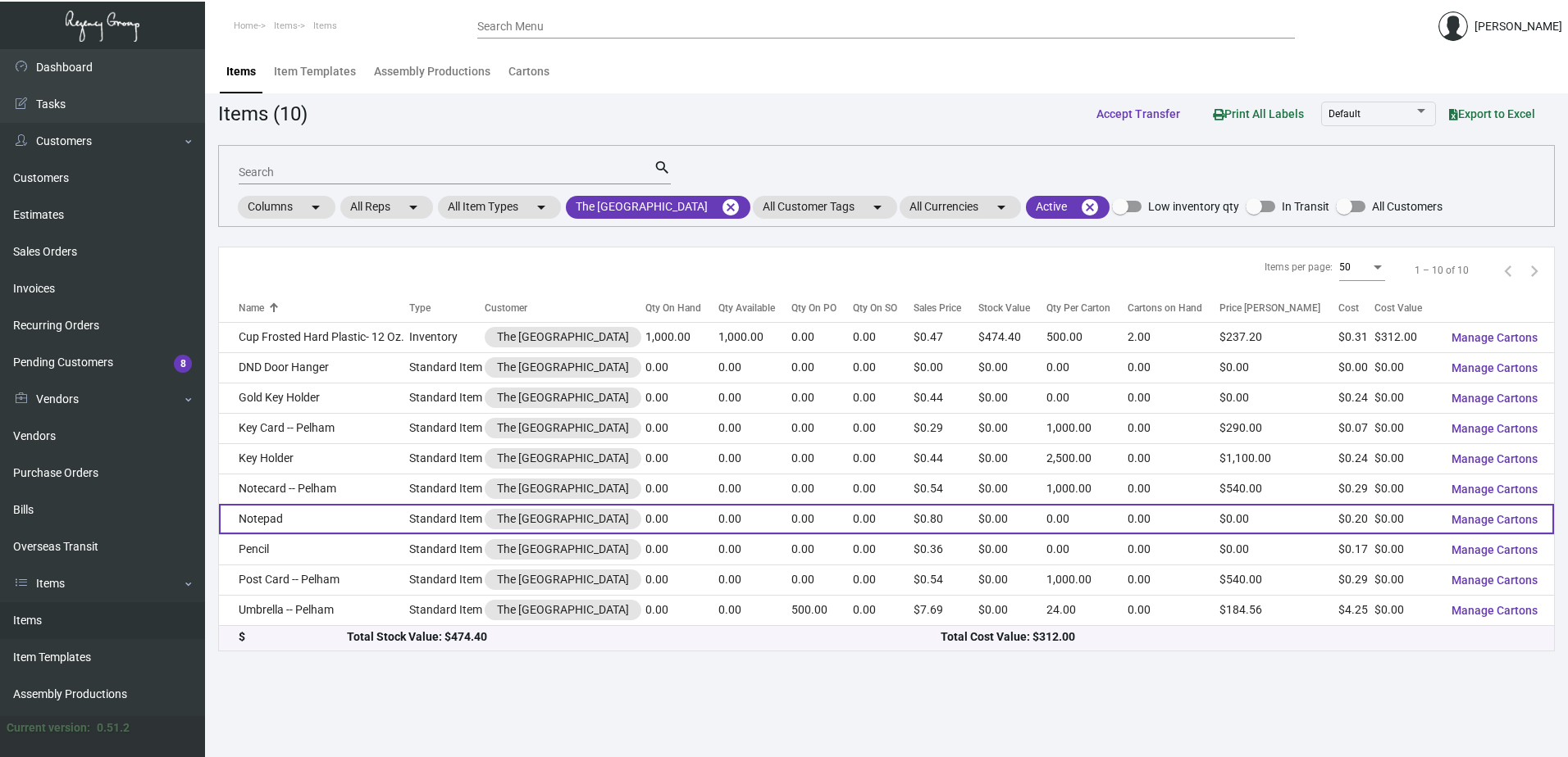
click at [338, 519] on td "Notepad" at bounding box center [313, 518] width 190 height 30
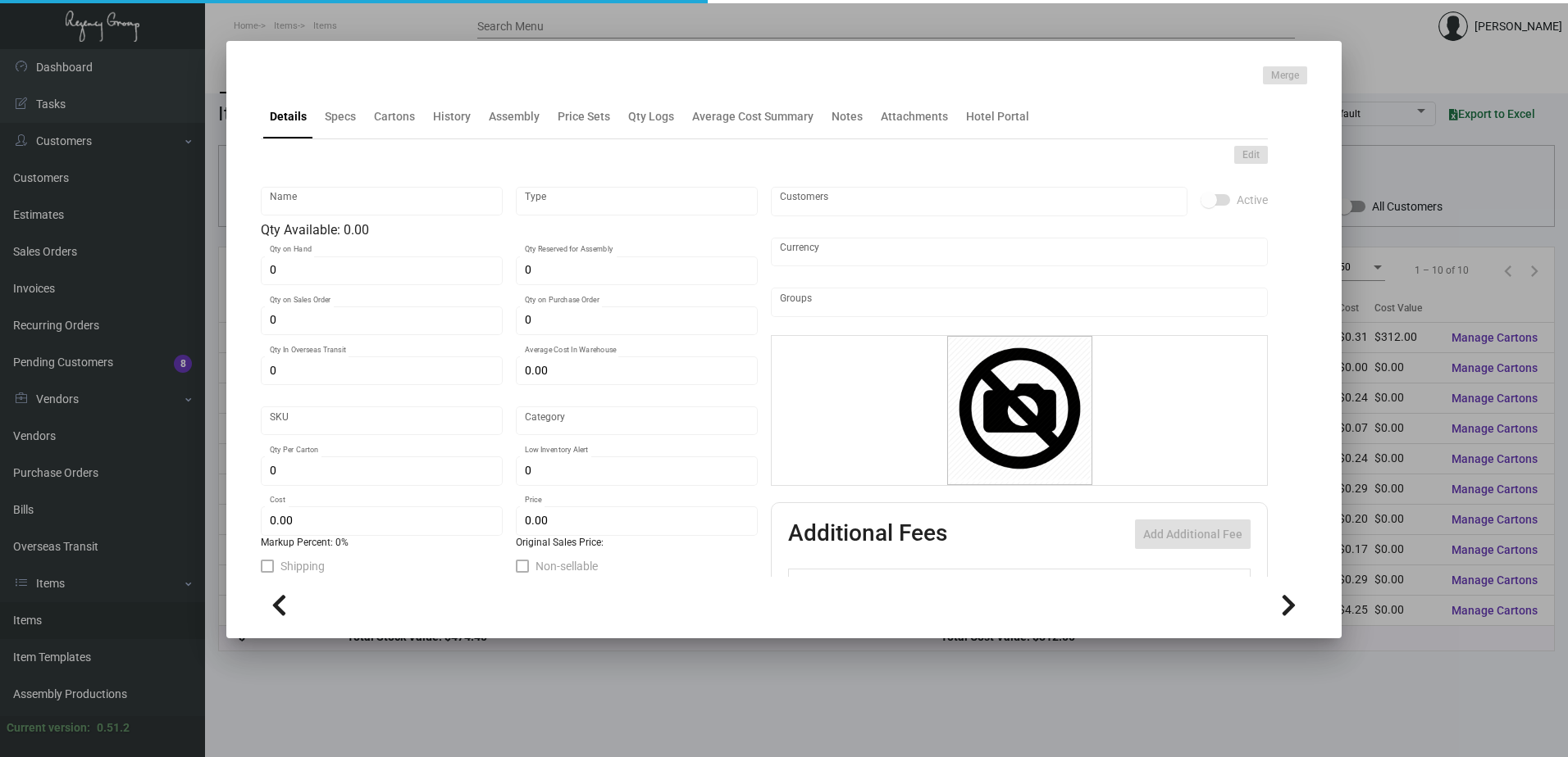
type input "Notepad"
type input "Standard Item"
type input "$ 0.00"
type input "Standard"
type input "$ 0.20"
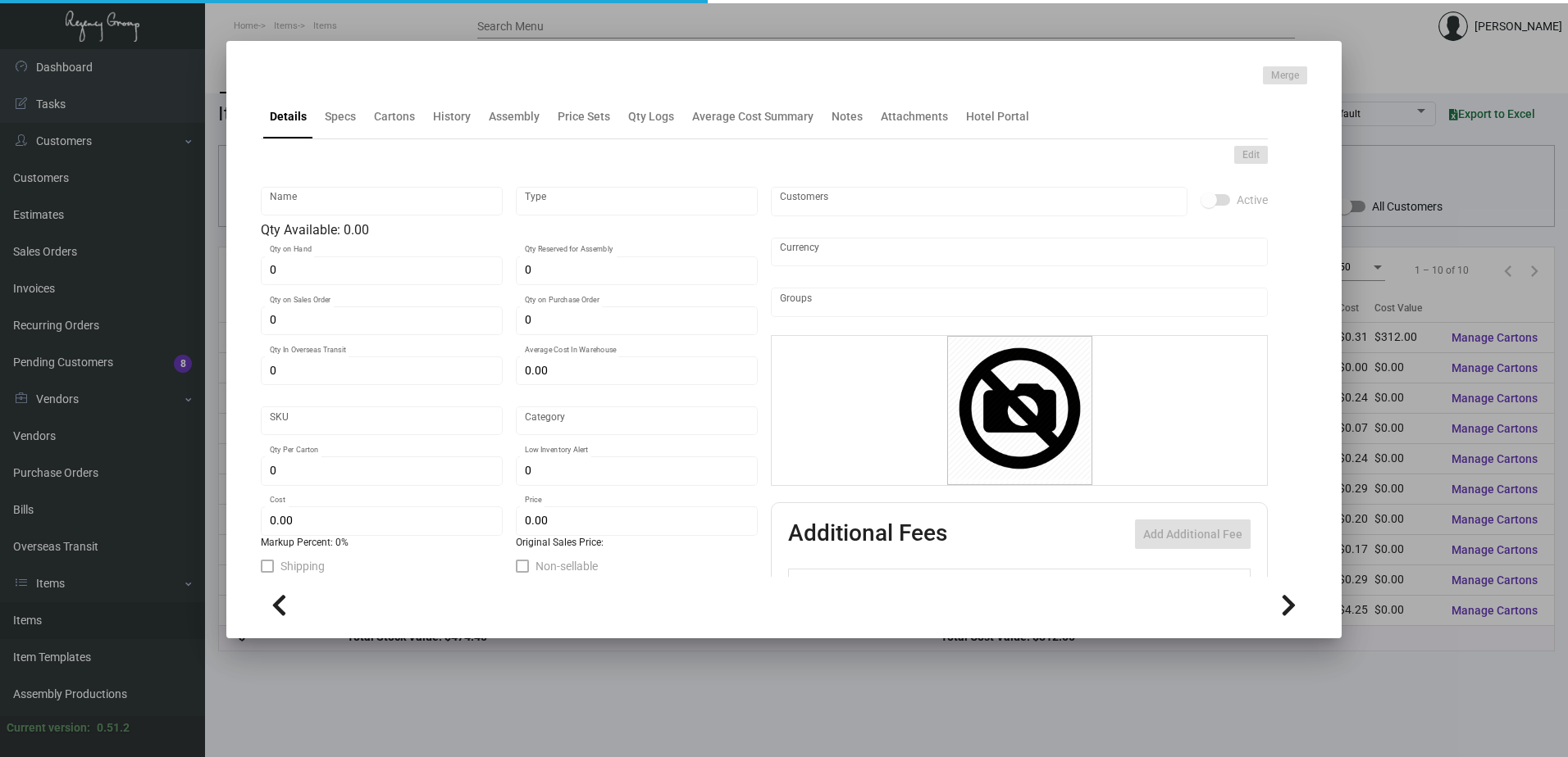
type input "$ 0.80"
checkbox input "true"
type input "United States Dollar $"
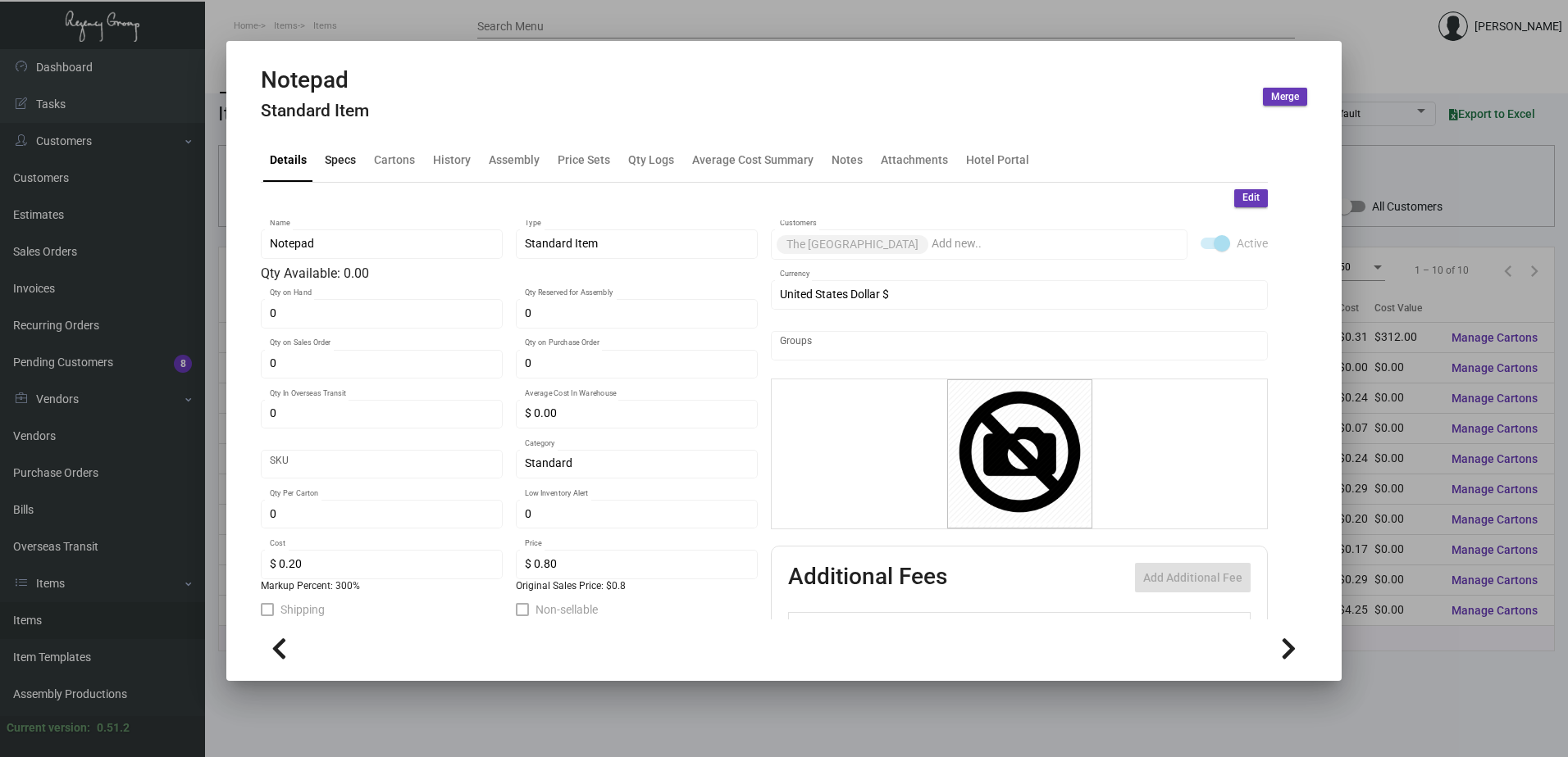
click at [350, 168] on div "Specs" at bounding box center [340, 160] width 31 height 17
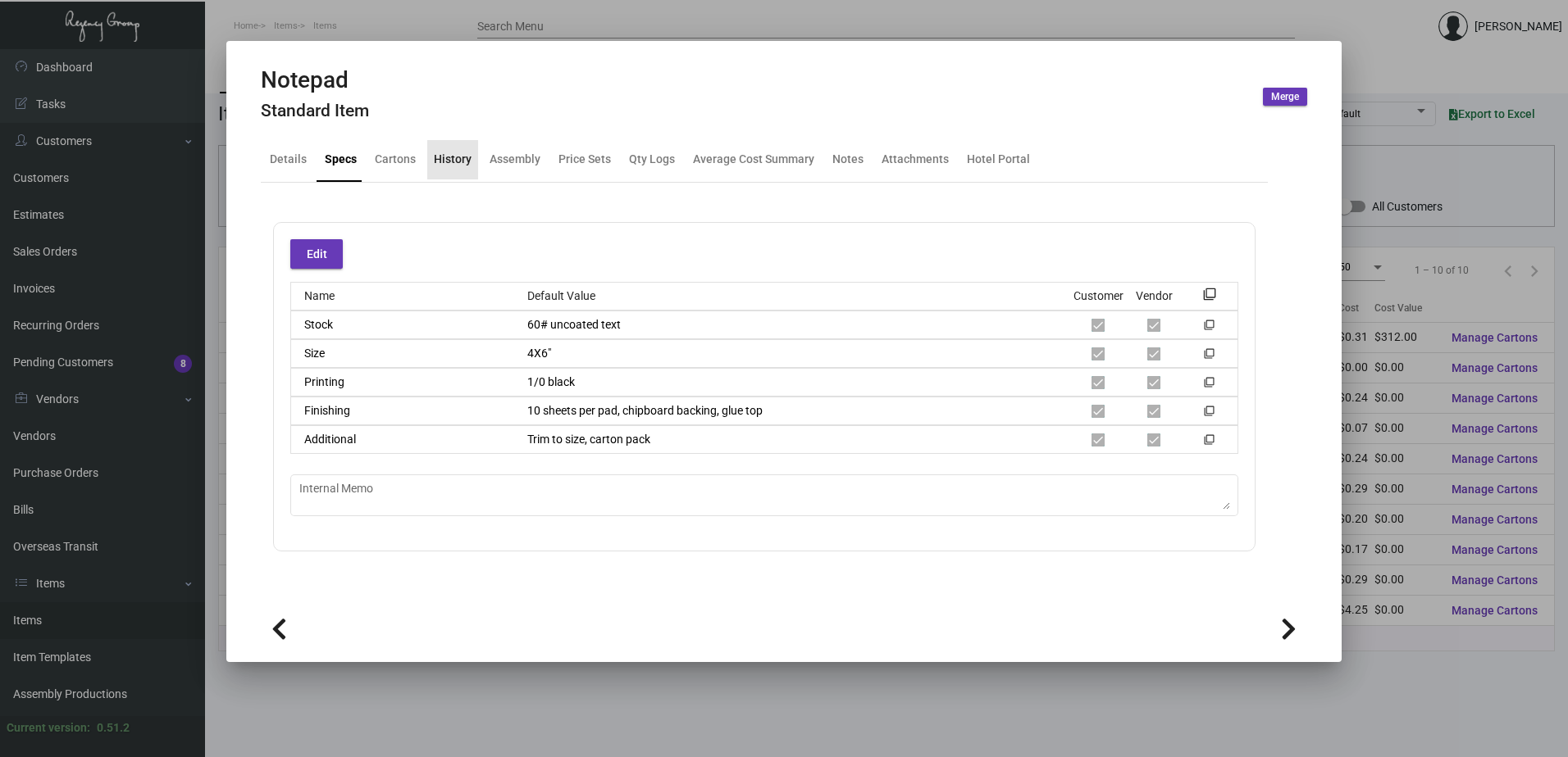
click at [454, 175] on div "History" at bounding box center [452, 159] width 51 height 39
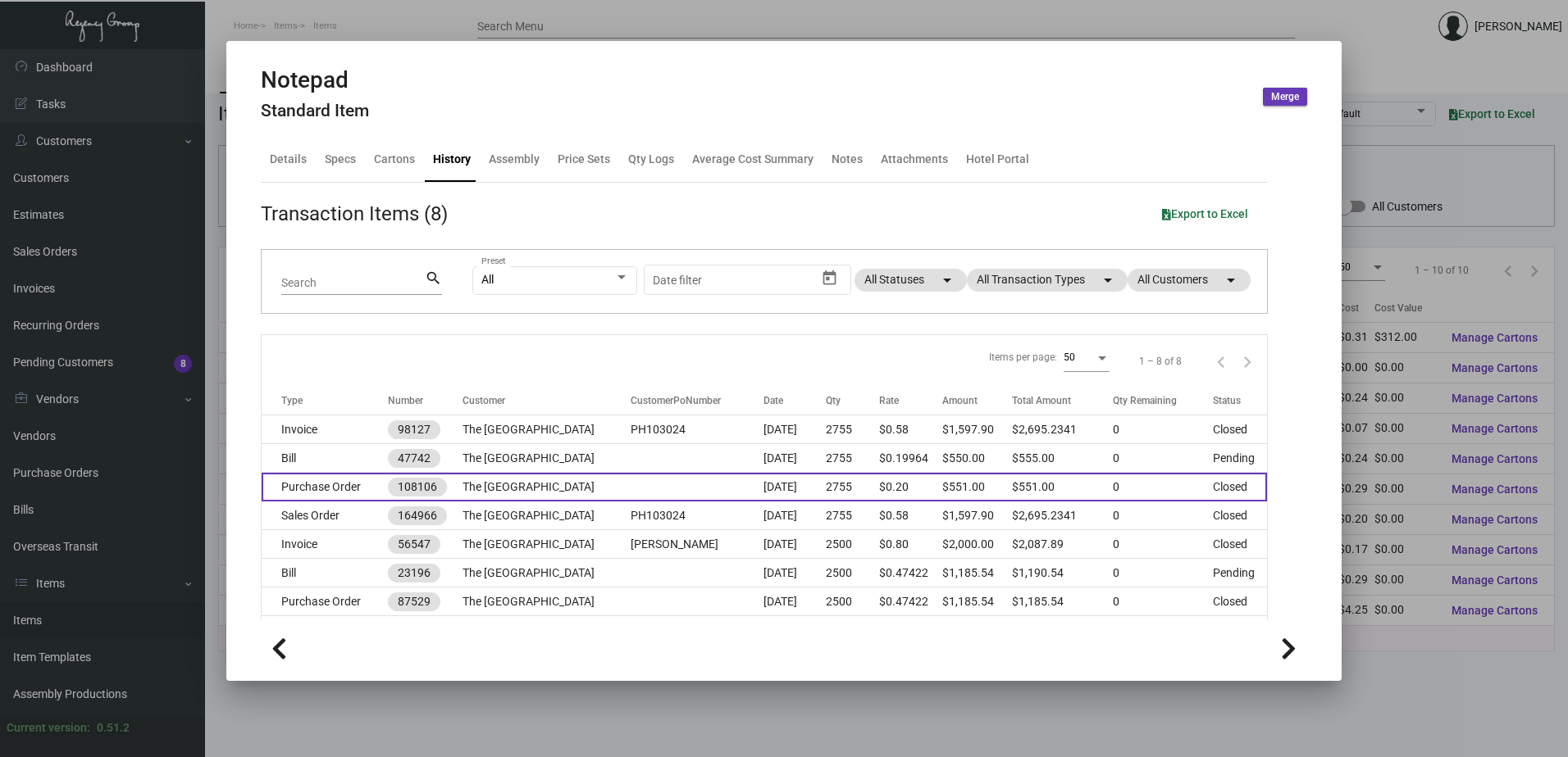
click at [647, 485] on td at bounding box center [697, 487] width 134 height 29
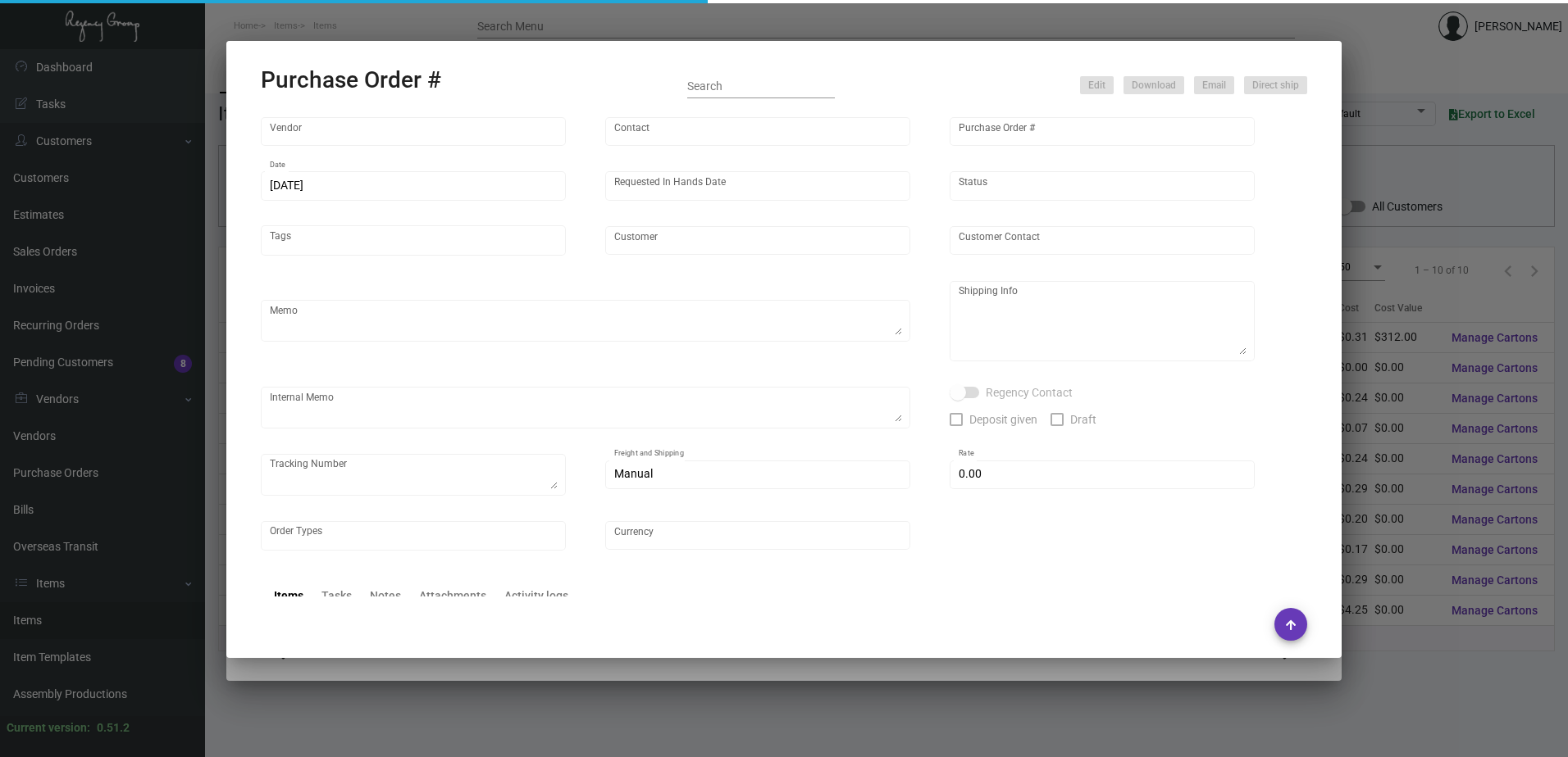
type input "[PERSON_NAME] Printing"
type input "[PERSON_NAME]"
type input "108106"
type input "[DATE]"
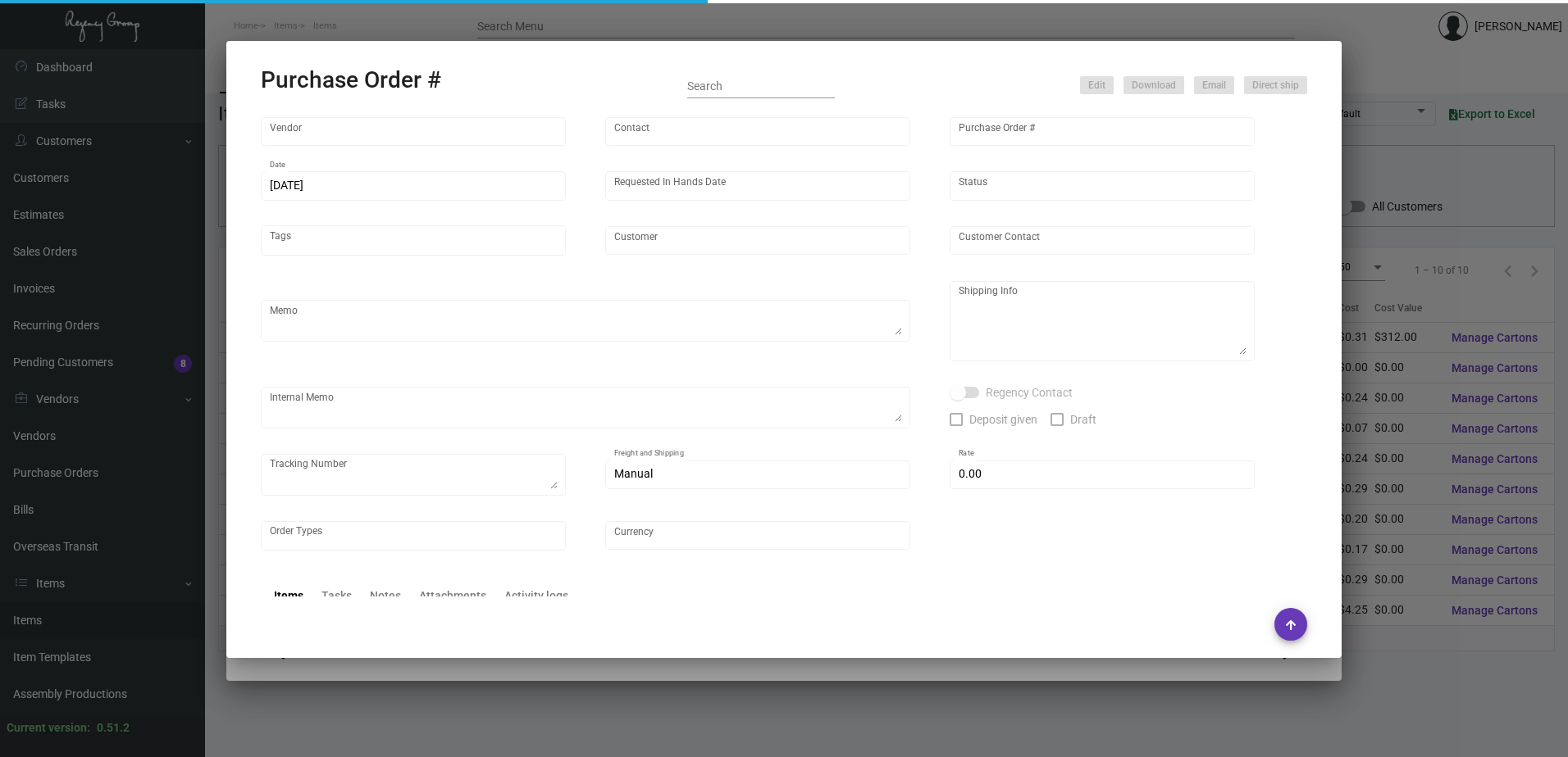
type input "The [GEOGRAPHIC_DATA]"
type input "[PERSON_NAME]"
type textarea "Reference quote dated [DATE]. Please send proof for approval to [EMAIL_ADDRESS]…"
type textarea "The [GEOGRAPHIC_DATA] - [PERSON_NAME] [STREET_ADDRESS]"
type textarea "Label provided to vendor to ship to hotel UPS Ground Cost $79.41"
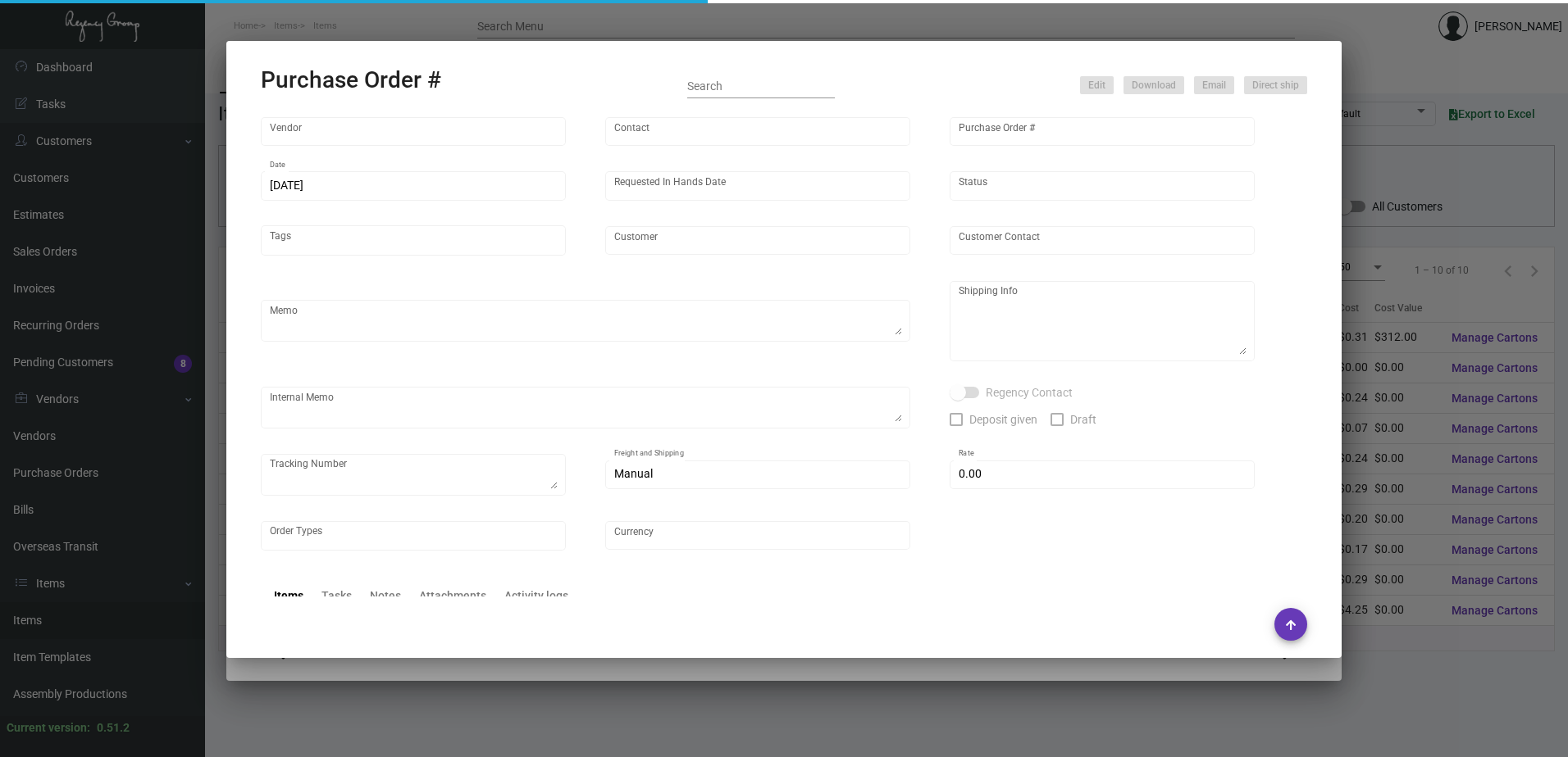
type input "$ 0.00"
type input "United States Dollar $"
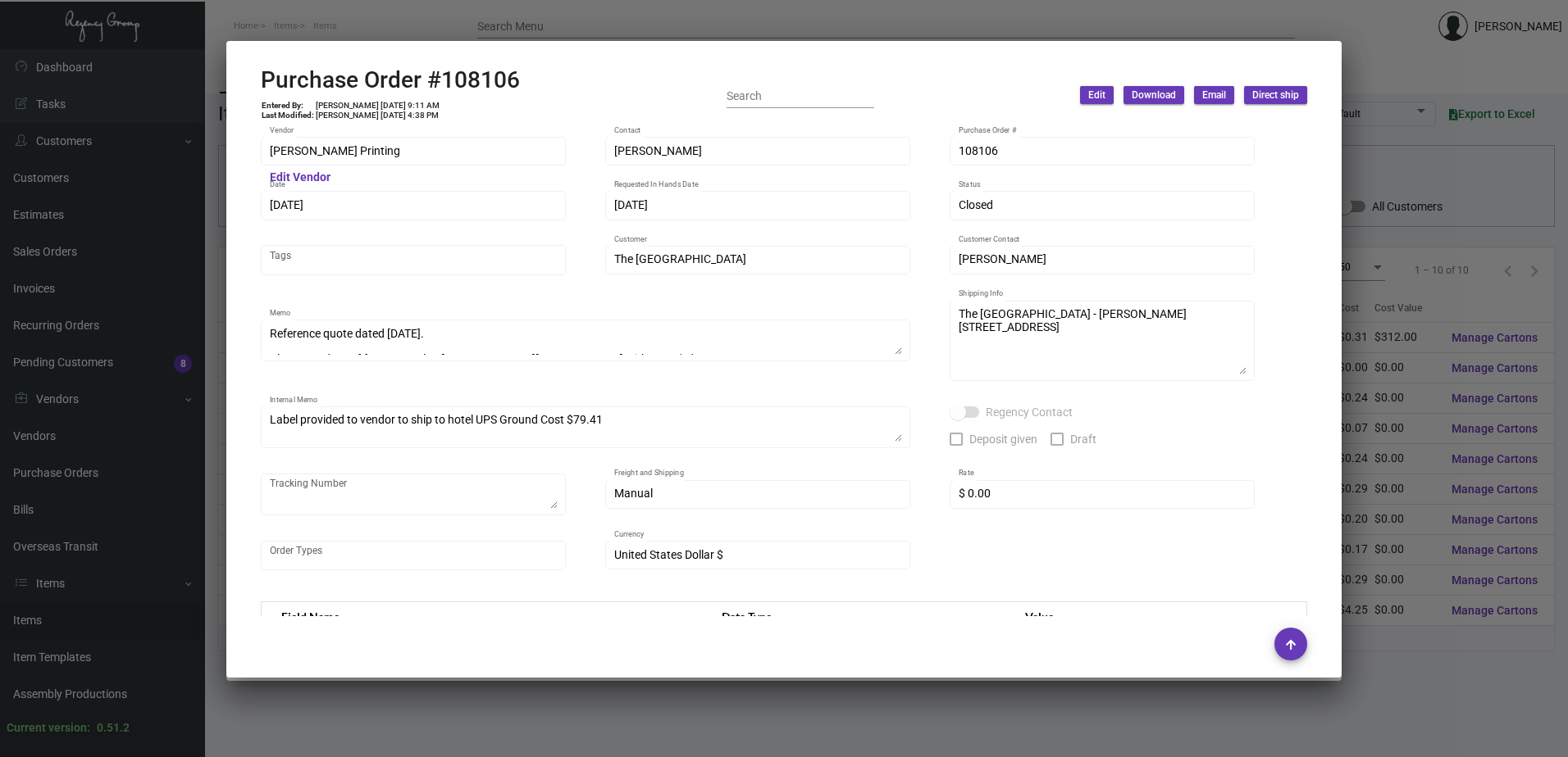
click at [412, 28] on div at bounding box center [784, 378] width 1568 height 757
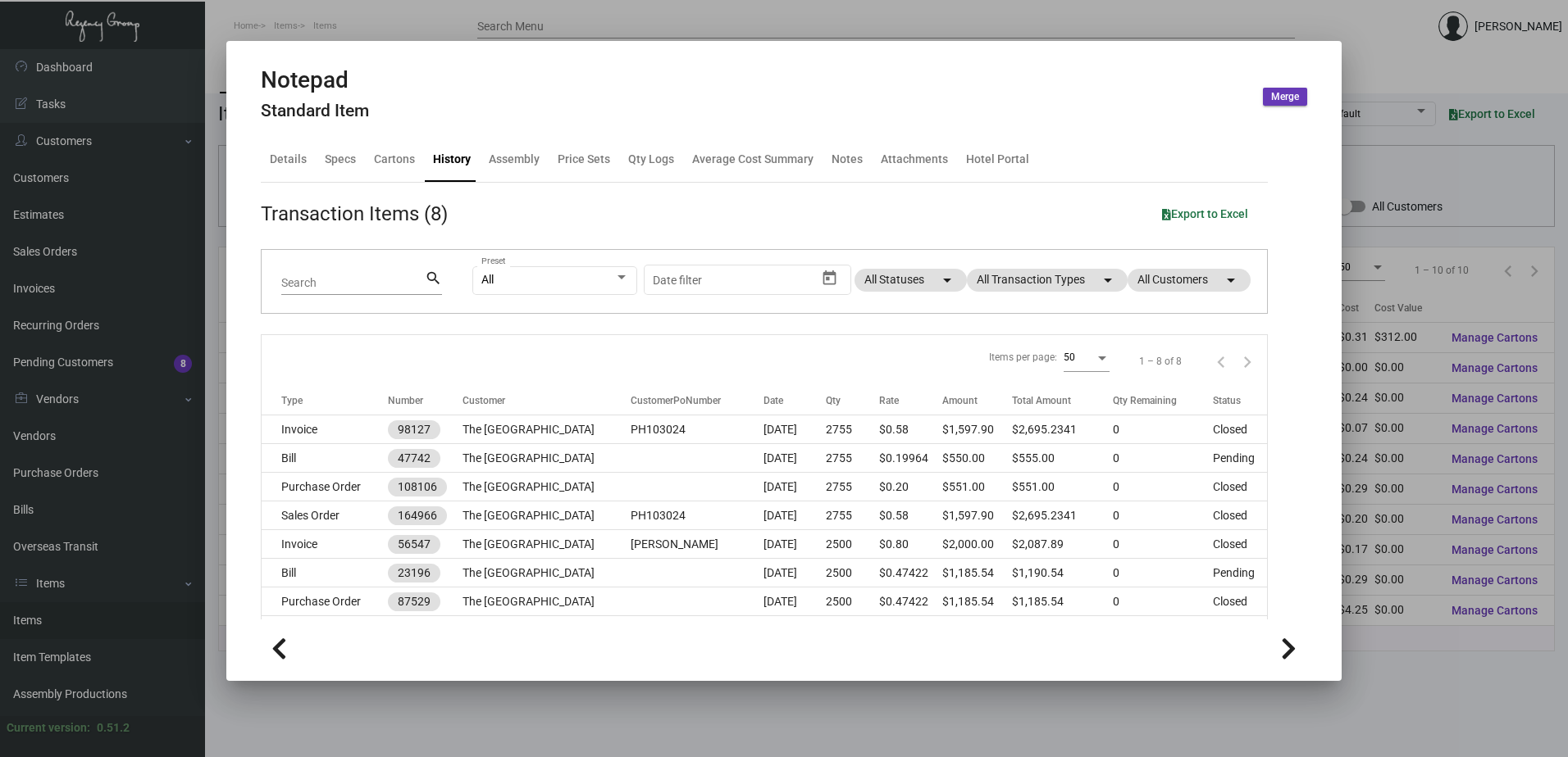
click at [66, 617] on div at bounding box center [784, 378] width 1568 height 757
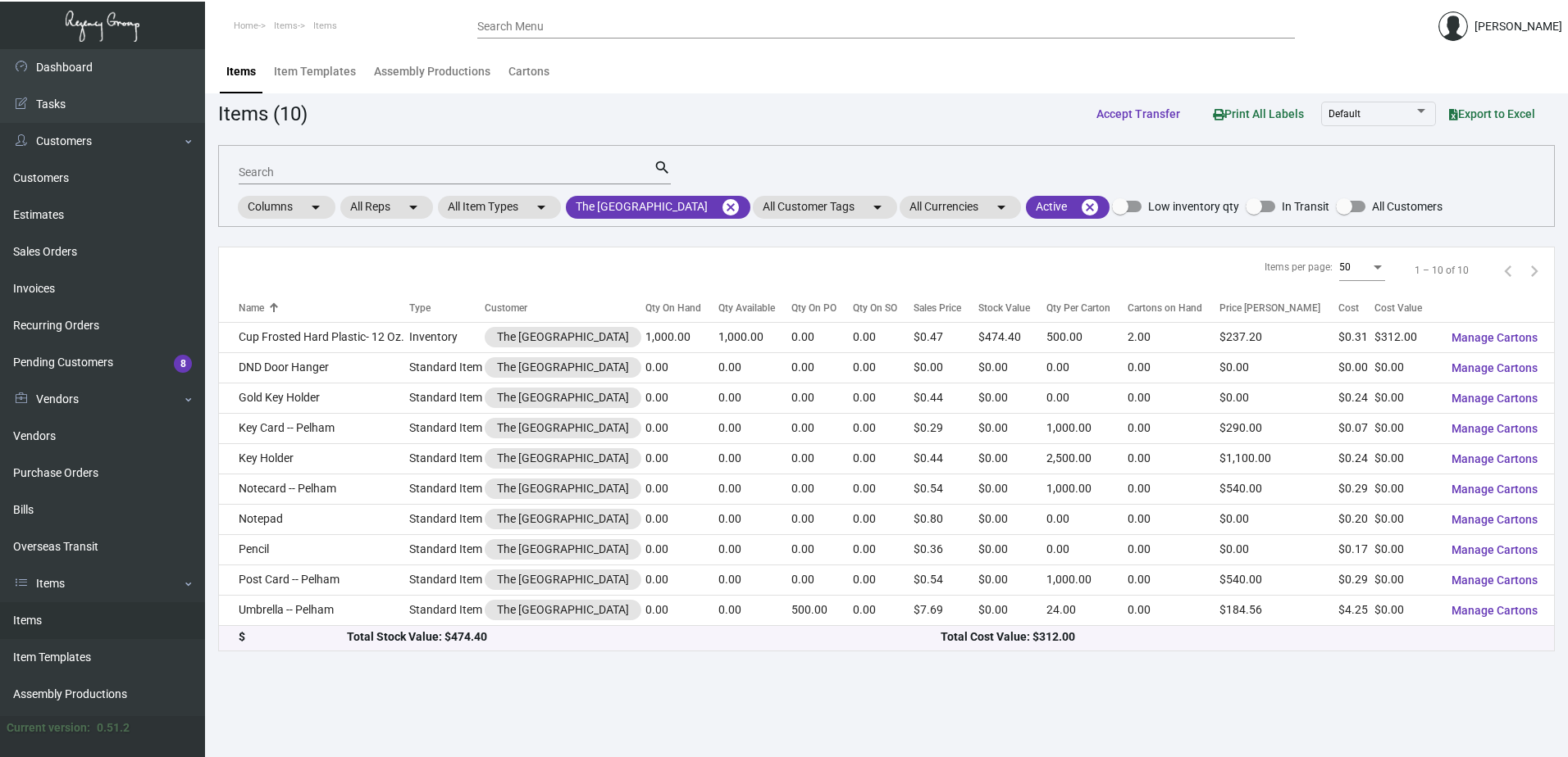
click at [45, 619] on link "Items" at bounding box center [102, 620] width 205 height 37
click at [721, 208] on mat-icon "cancel" at bounding box center [731, 207] width 19 height 19
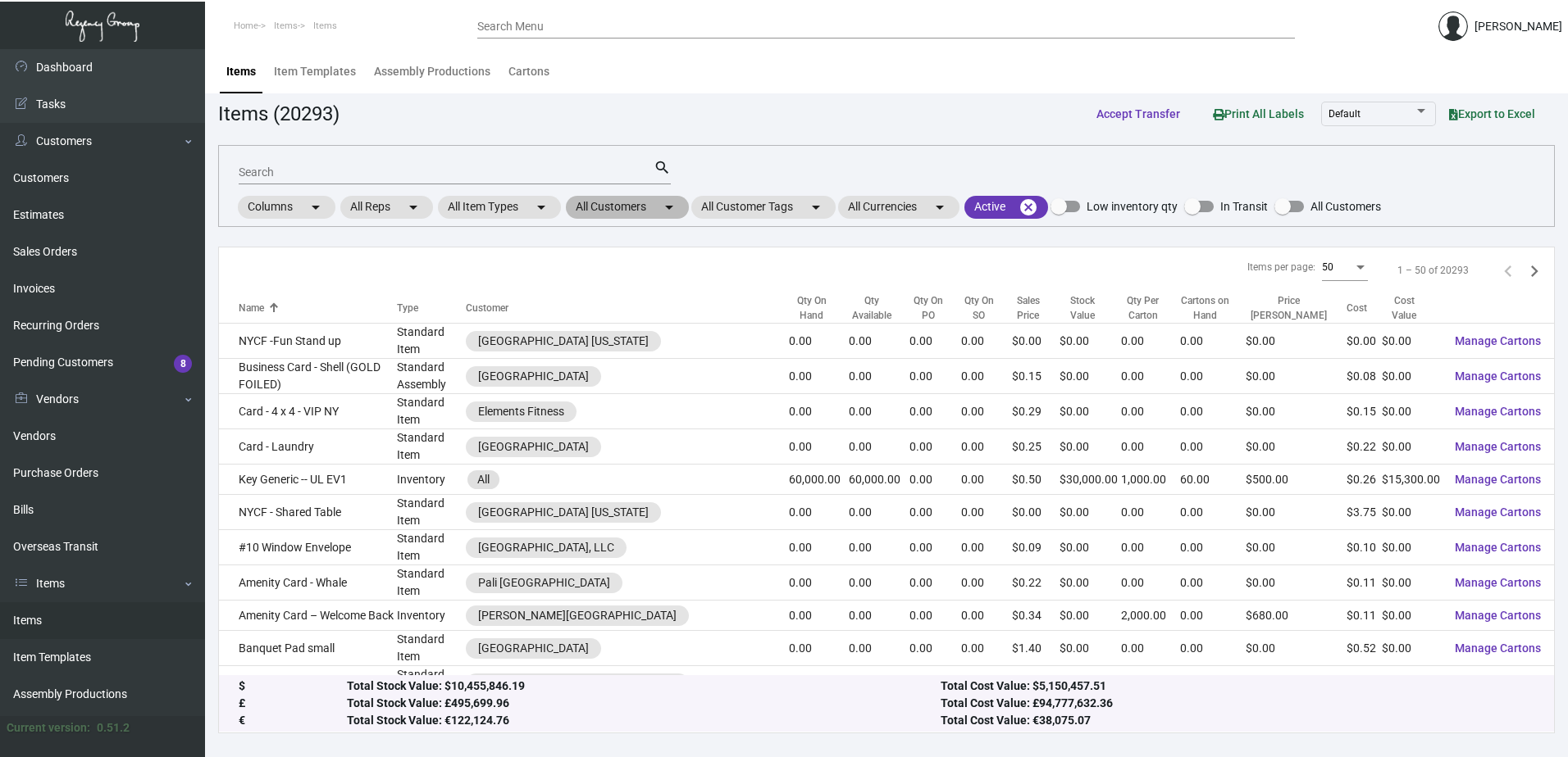
click at [649, 215] on mat-chip "All Customers arrow_drop_down" at bounding box center [627, 207] width 123 height 23
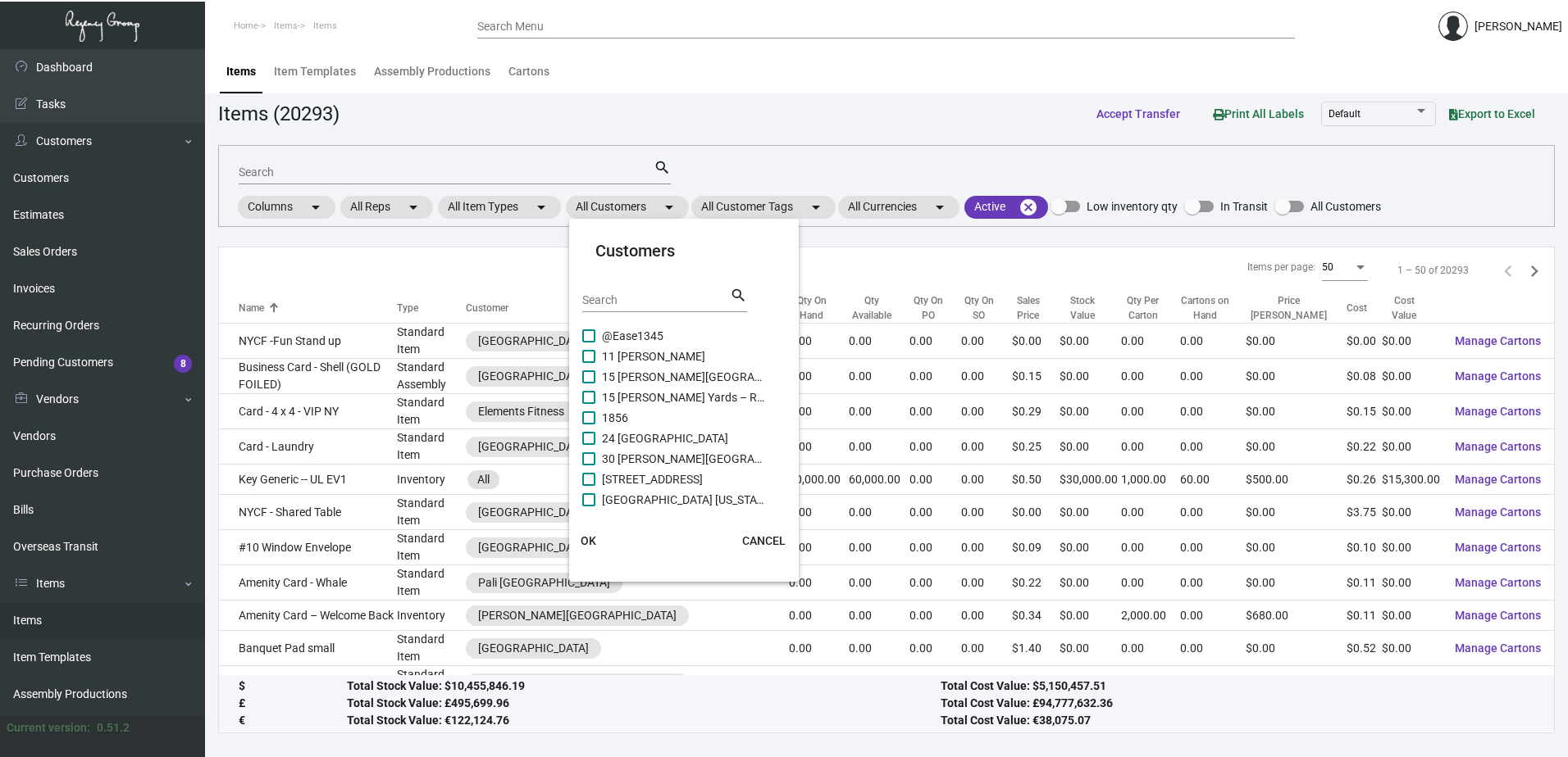
click at [628, 300] on input "Search" at bounding box center [655, 300] width 147 height 13
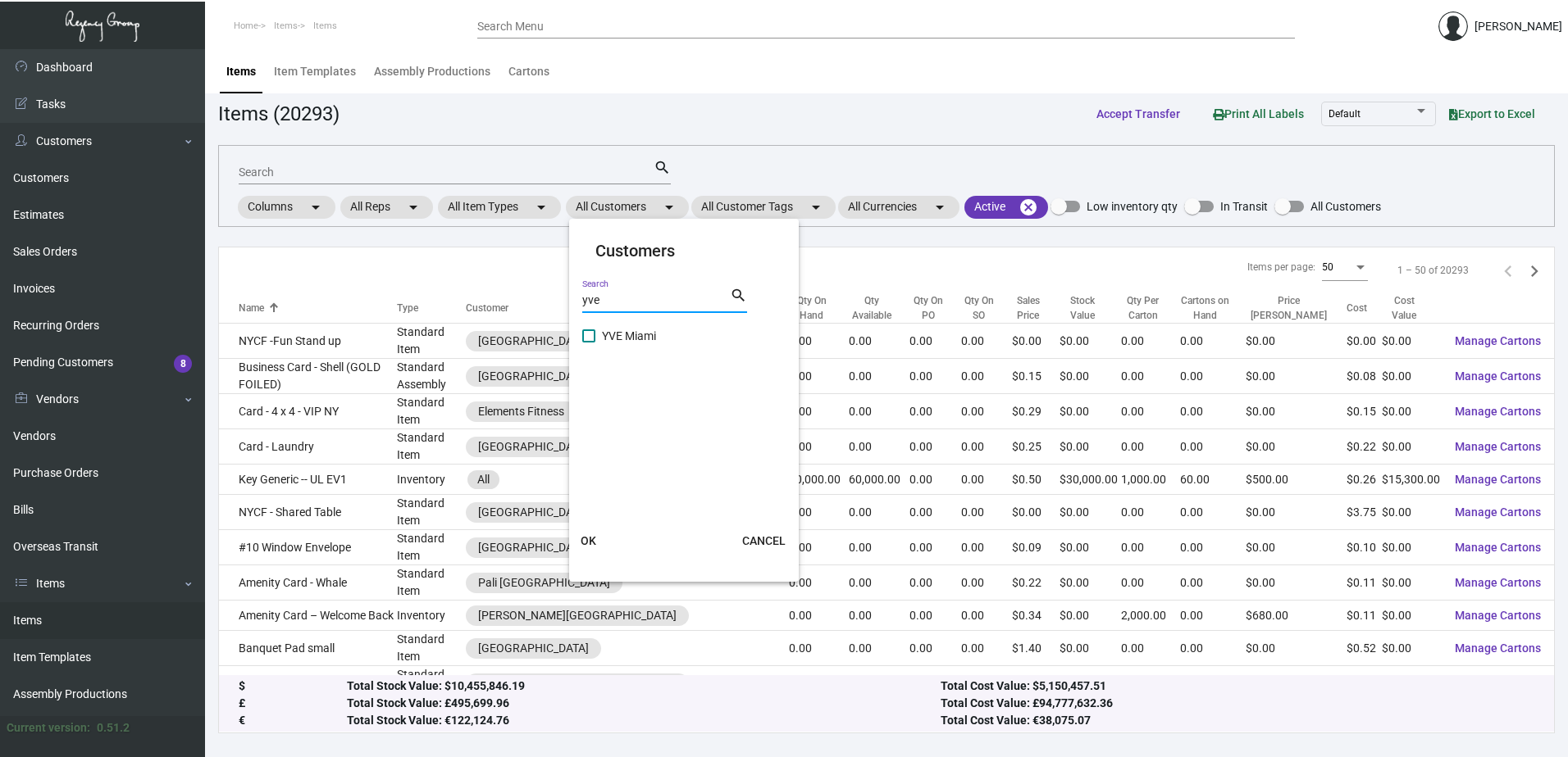
type input "yve"
click at [631, 334] on span "YVE Miami" at bounding box center [684, 336] width 164 height 19
click at [589, 343] on input "YVE Miami" at bounding box center [588, 343] width 1 height 1
checkbox input "true"
click at [597, 548] on button "OK" at bounding box center [589, 540] width 52 height 30
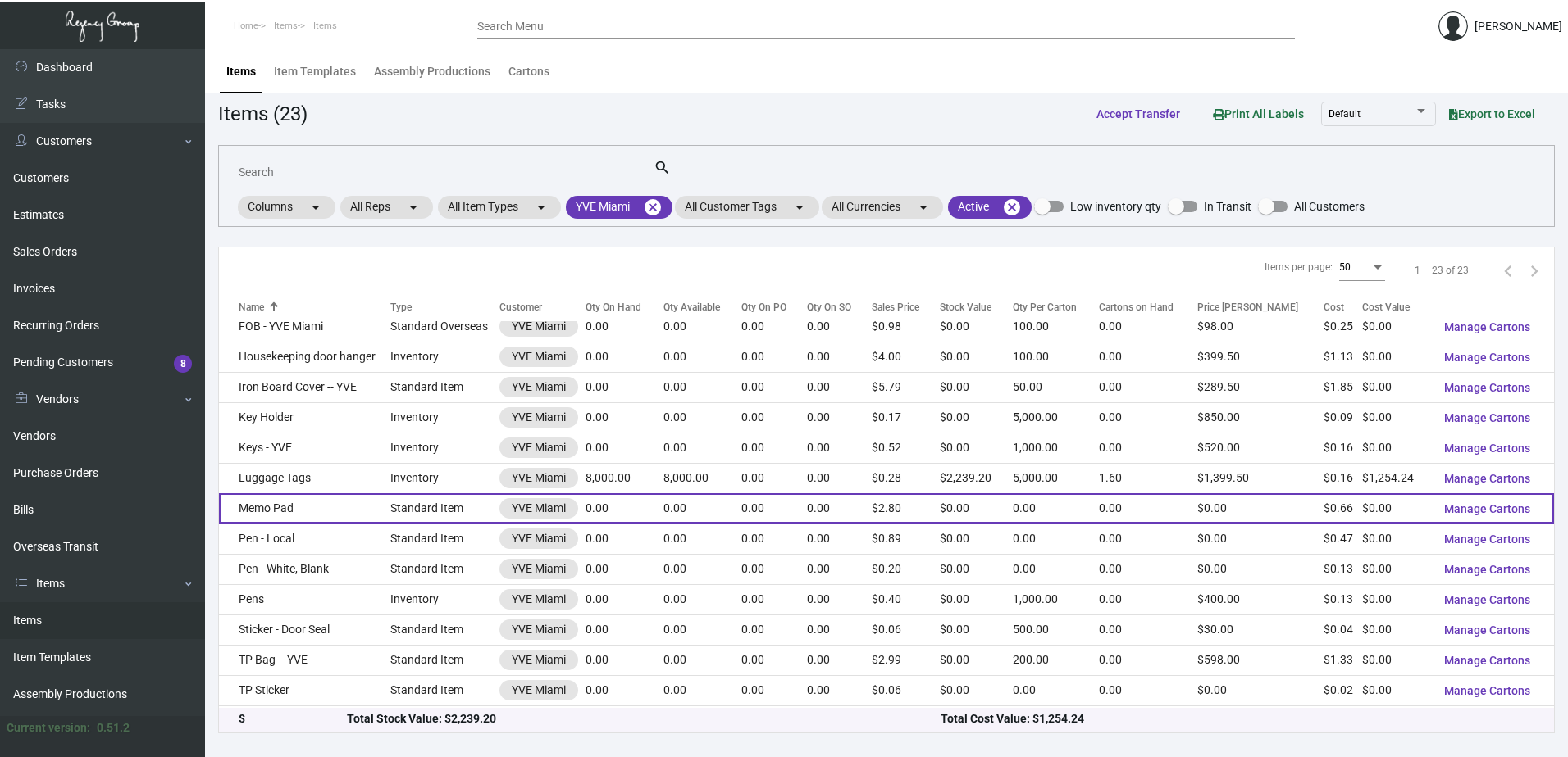
scroll to position [148, 0]
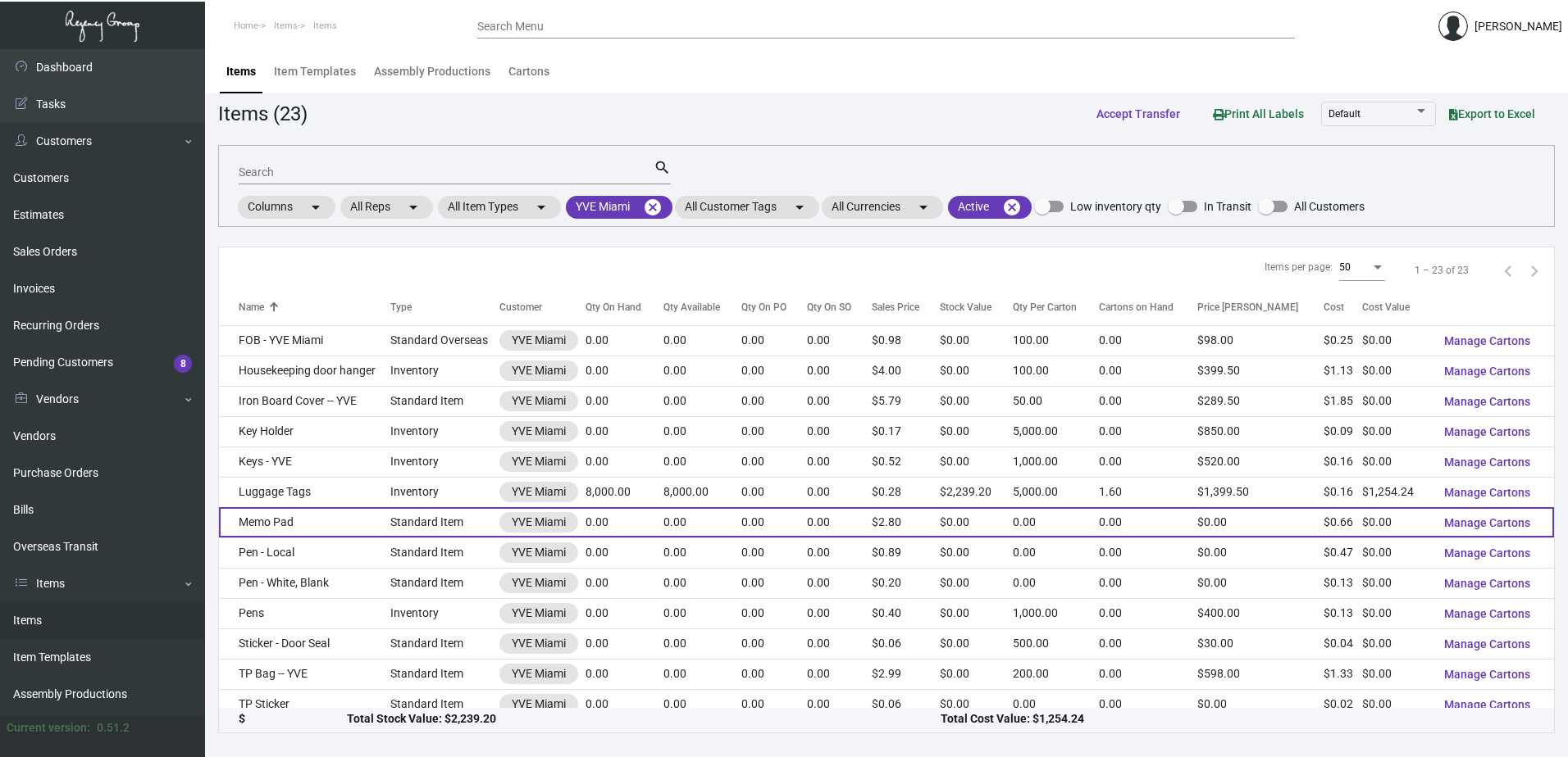
click at [309, 527] on td "Memo Pad" at bounding box center [305, 522] width 172 height 30
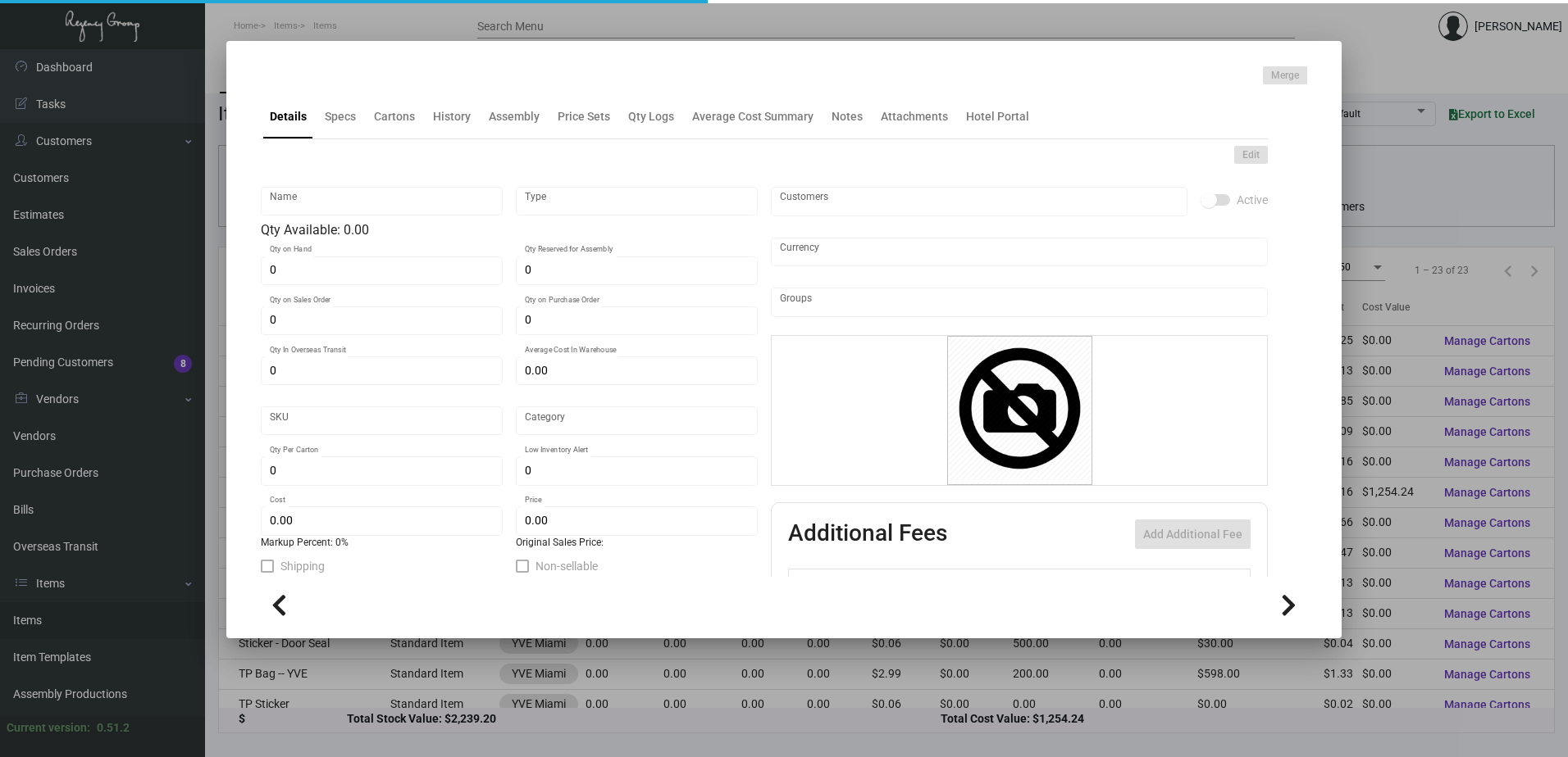
type input "Memo Pad"
type input "Standard Item"
type input "$ 0.00"
type input "Standard"
type input "$ 0.66"
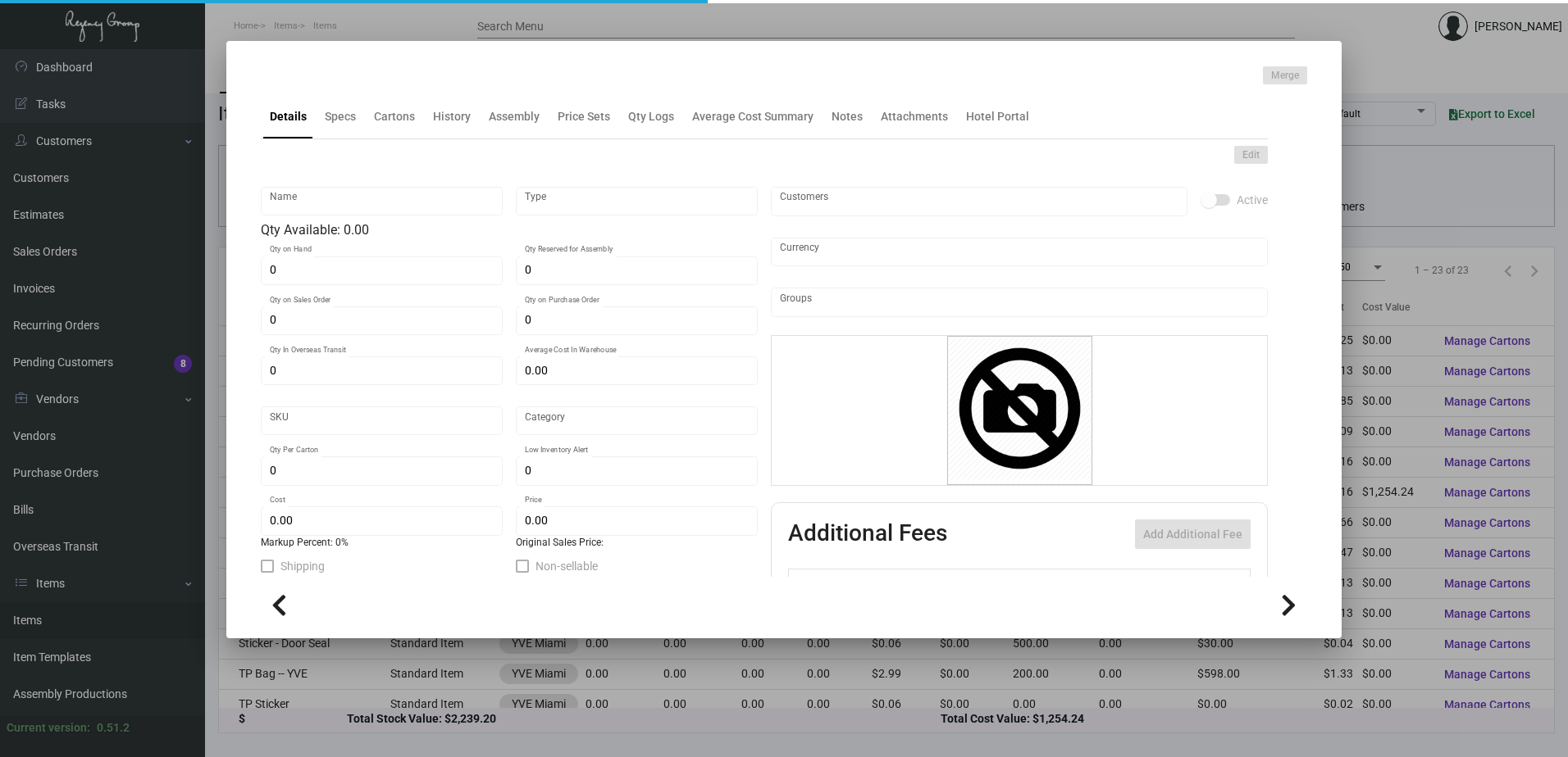
type input "$ 2.798"
checkbox input "true"
type input "United States Dollar $"
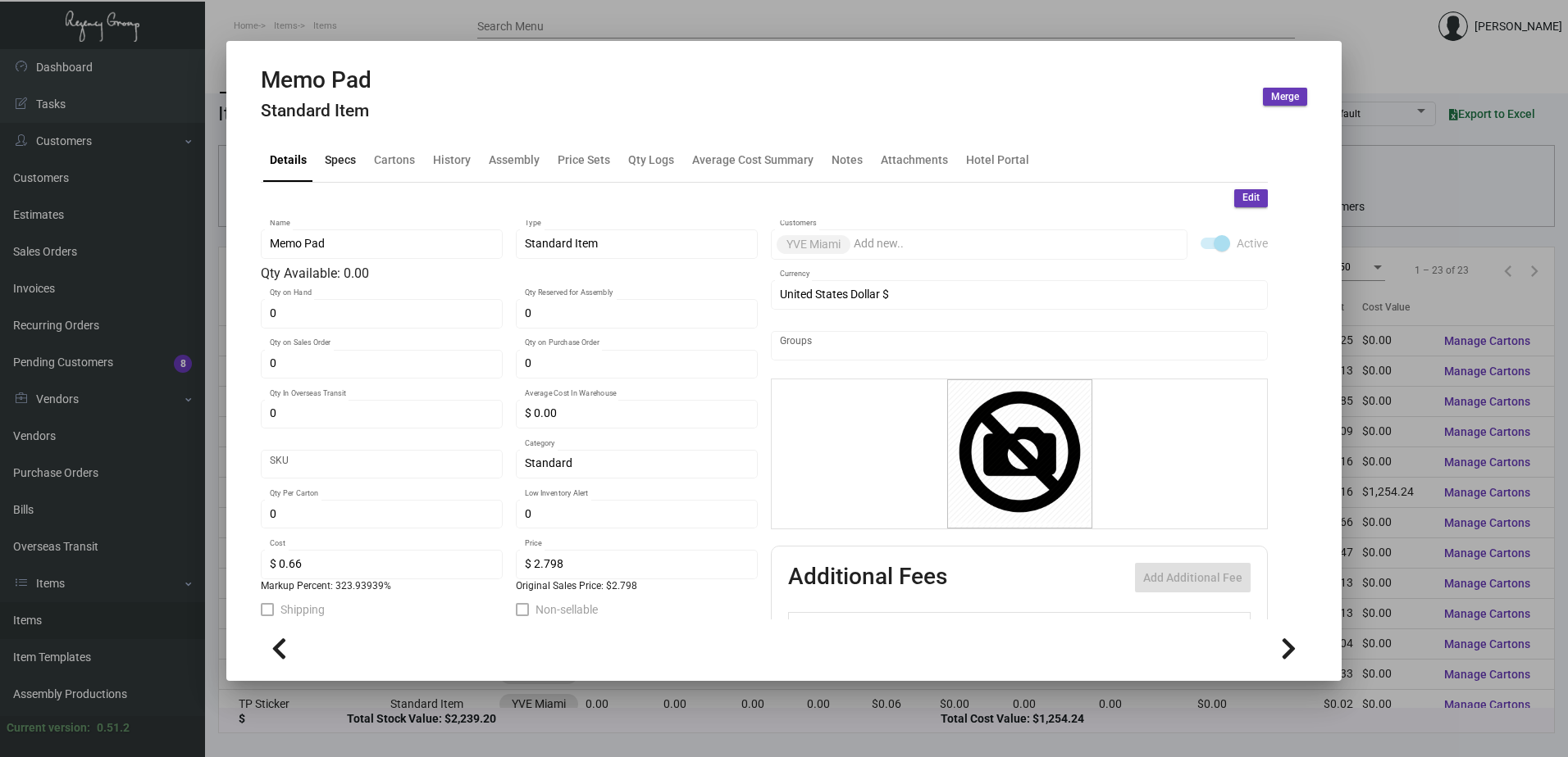
click at [330, 154] on div "Specs" at bounding box center [340, 160] width 31 height 17
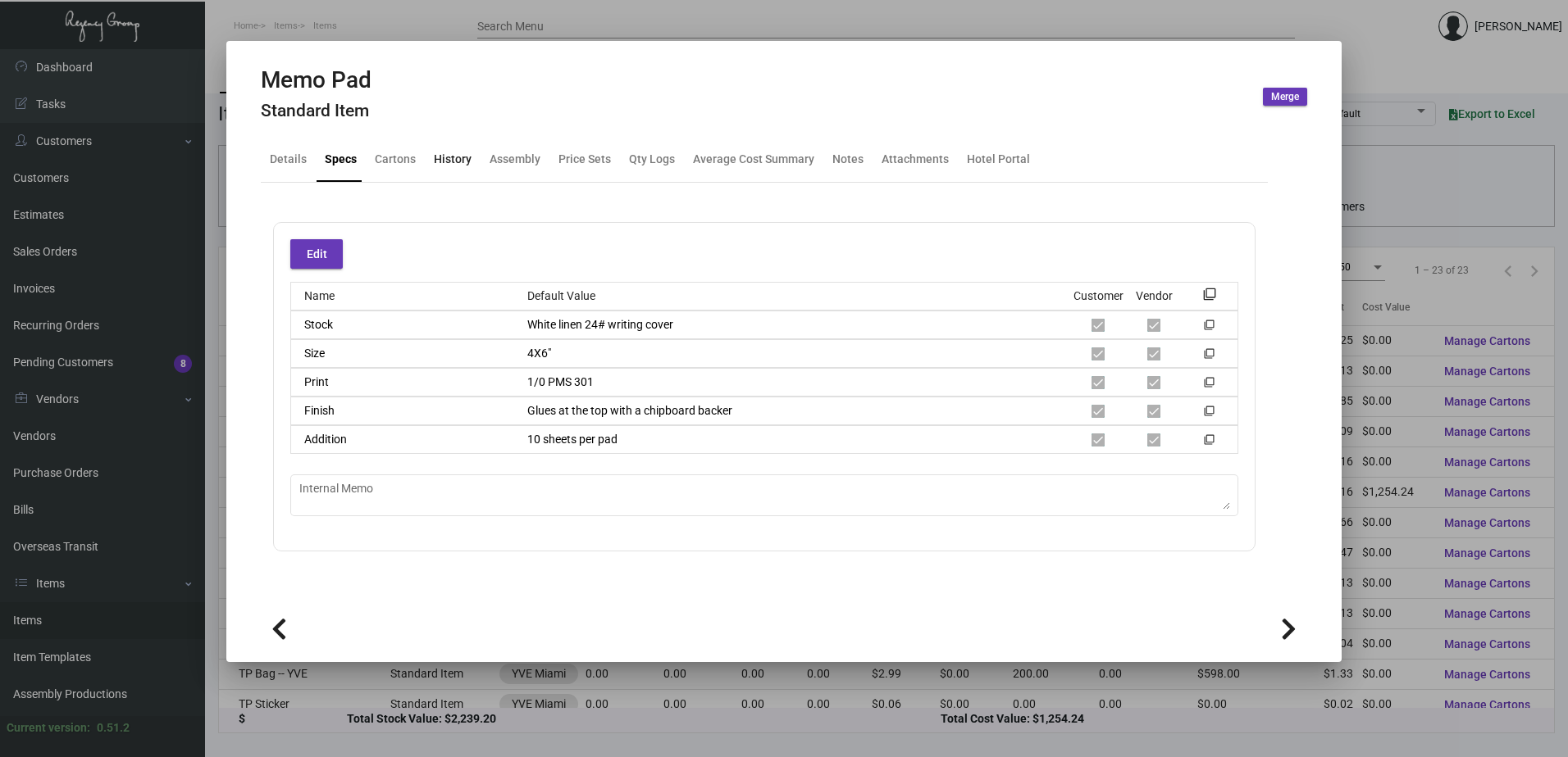
click at [453, 162] on div "History" at bounding box center [452, 160] width 38 height 17
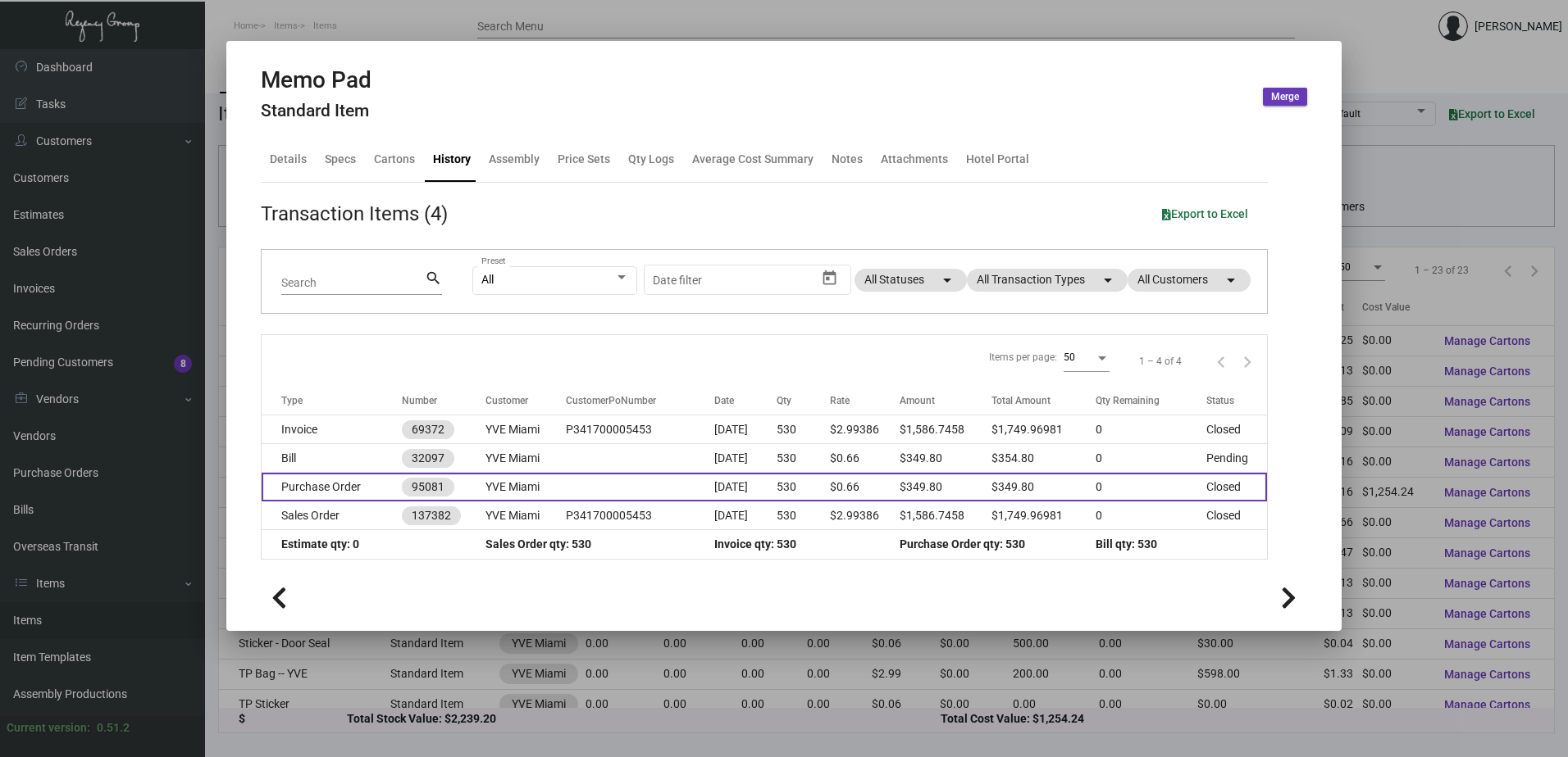
click at [543, 489] on td "YVE Miami" at bounding box center [526, 487] width 81 height 29
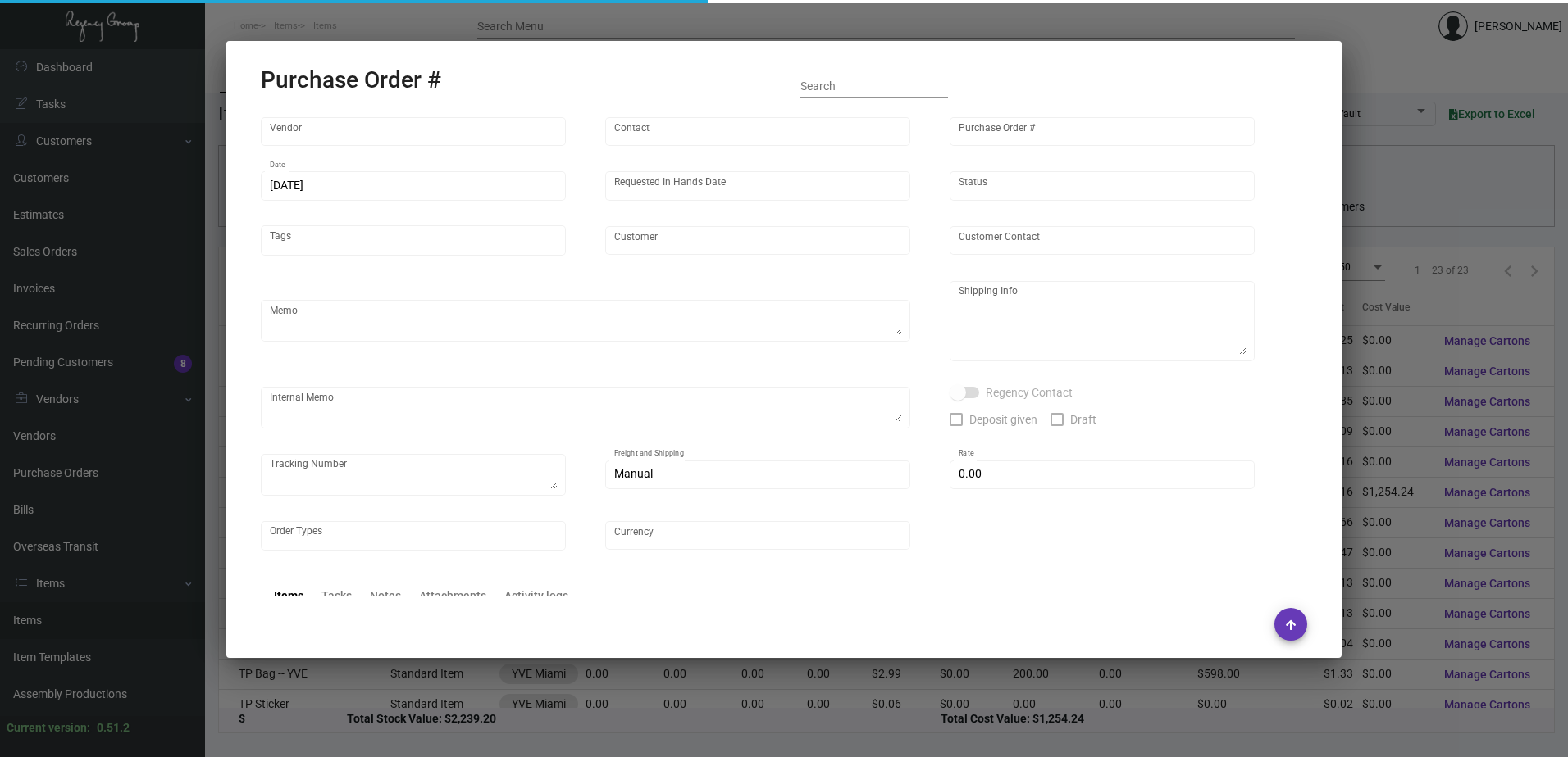
type input "[PERSON_NAME] Printing"
type input "[PERSON_NAME]"
type input "95081"
type input "[DATE]"
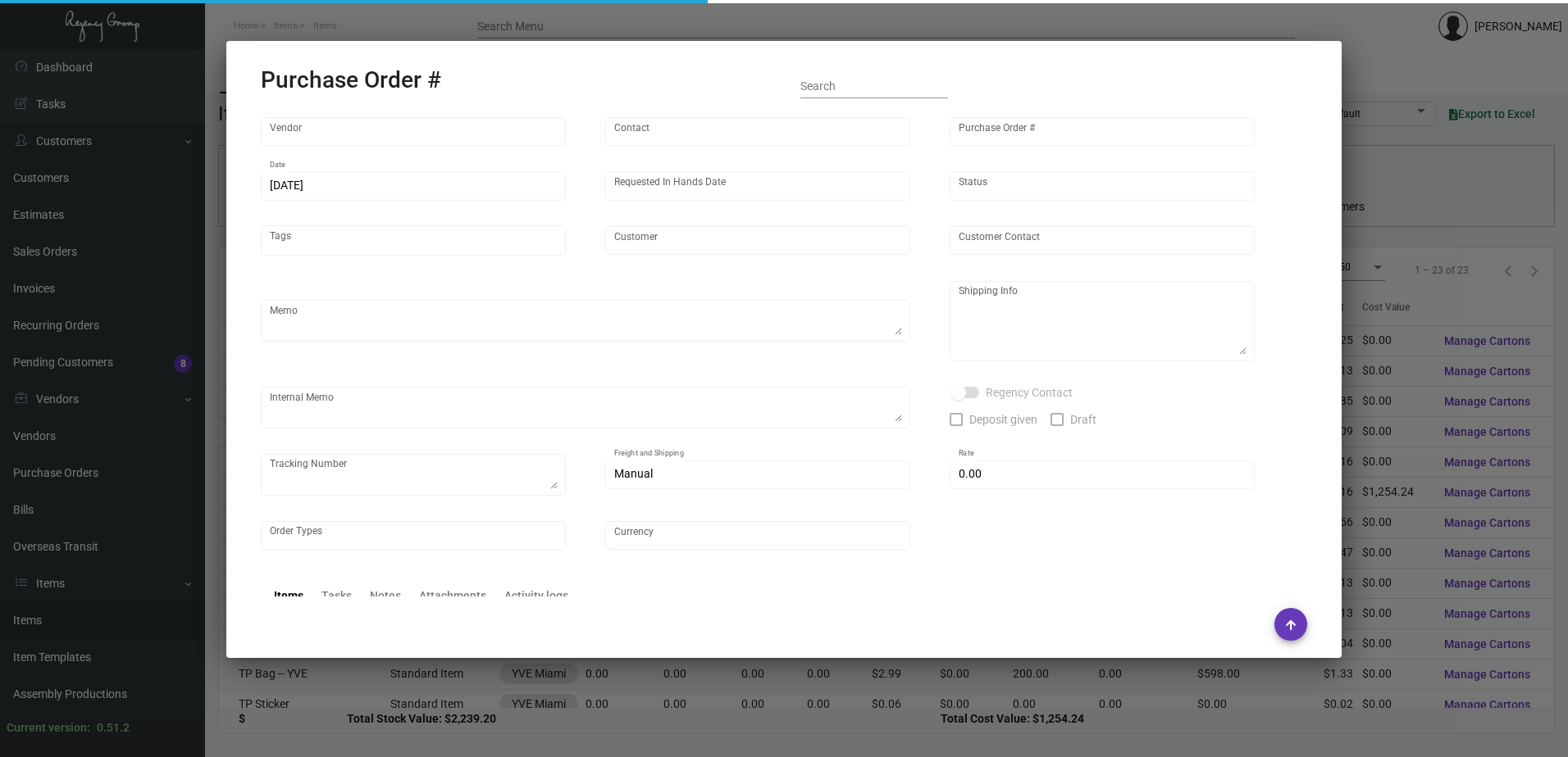
type input "YVE Miami"
type input "[PERSON_NAME]"
type textarea "Reference quote dated [DATE]. Please show PDF proof for approval - Confirm rece…"
type textarea "YVE Miami - [PERSON_NAME] [STREET_ADDRESS]"
type textarea "1Z6236730340182852"
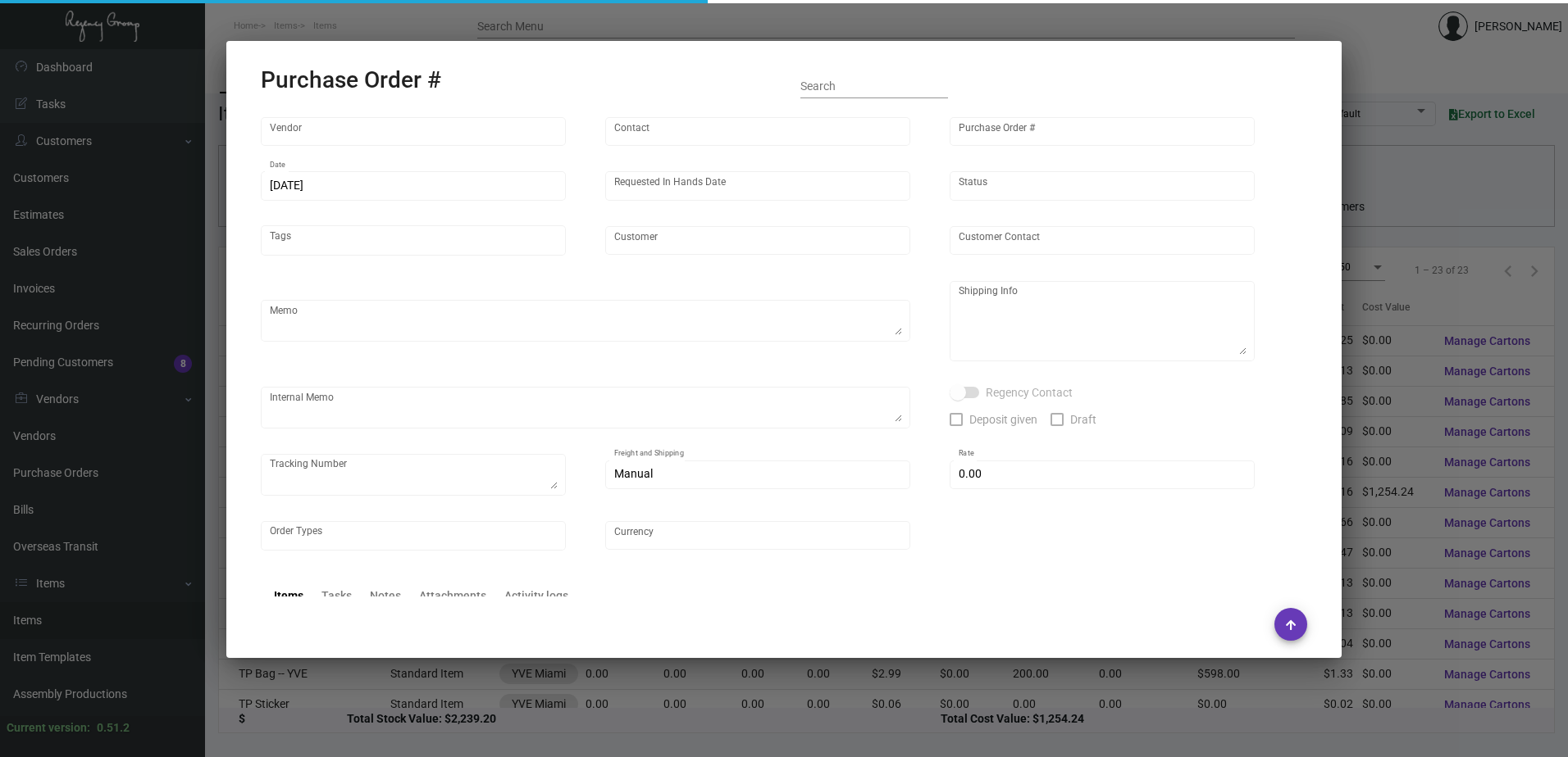
type input "$ 0.00"
type input "United States Dollar $"
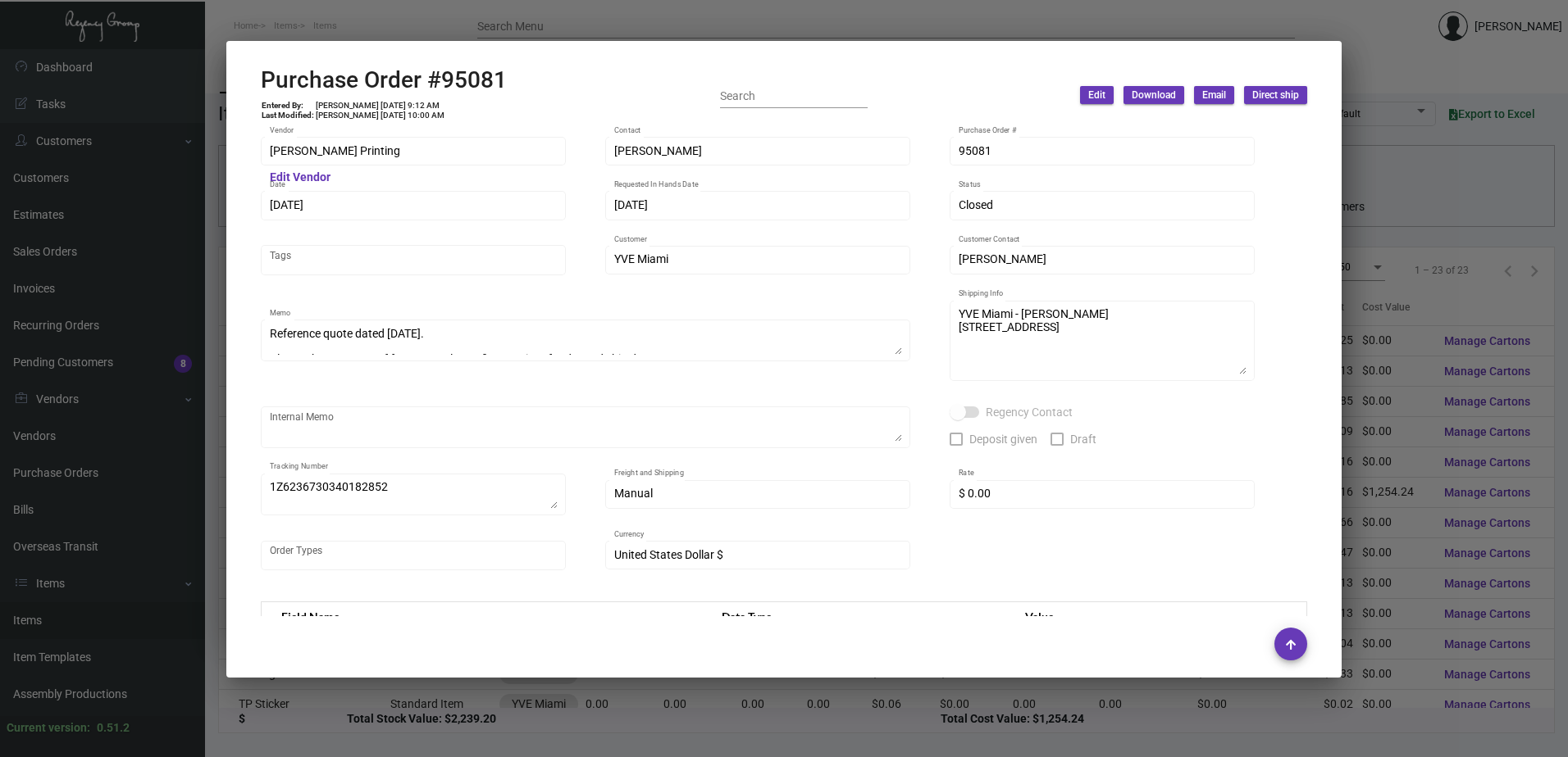
click at [216, 381] on div at bounding box center [784, 378] width 1568 height 757
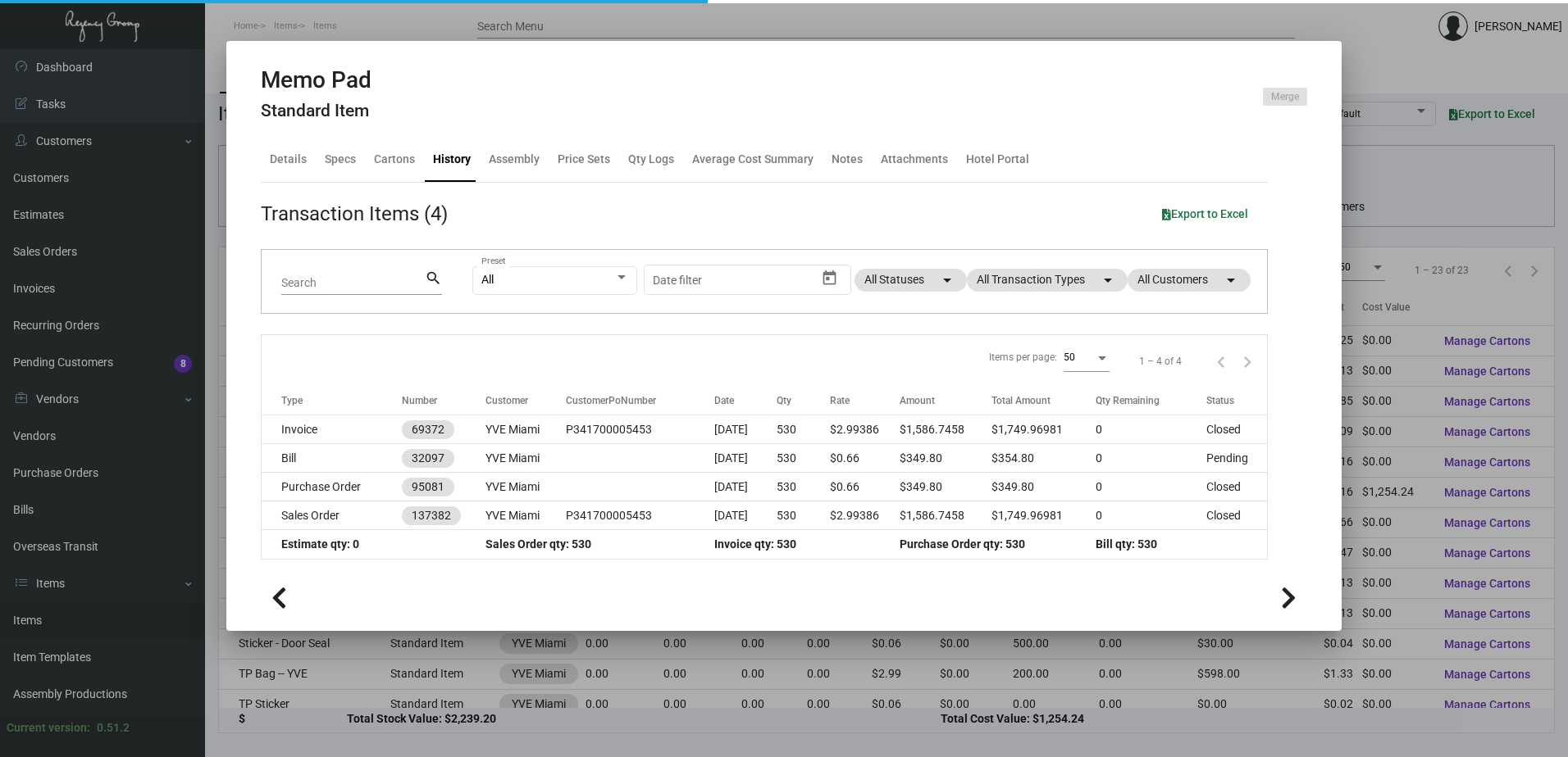
click at [760, 32] on div at bounding box center [784, 378] width 1568 height 757
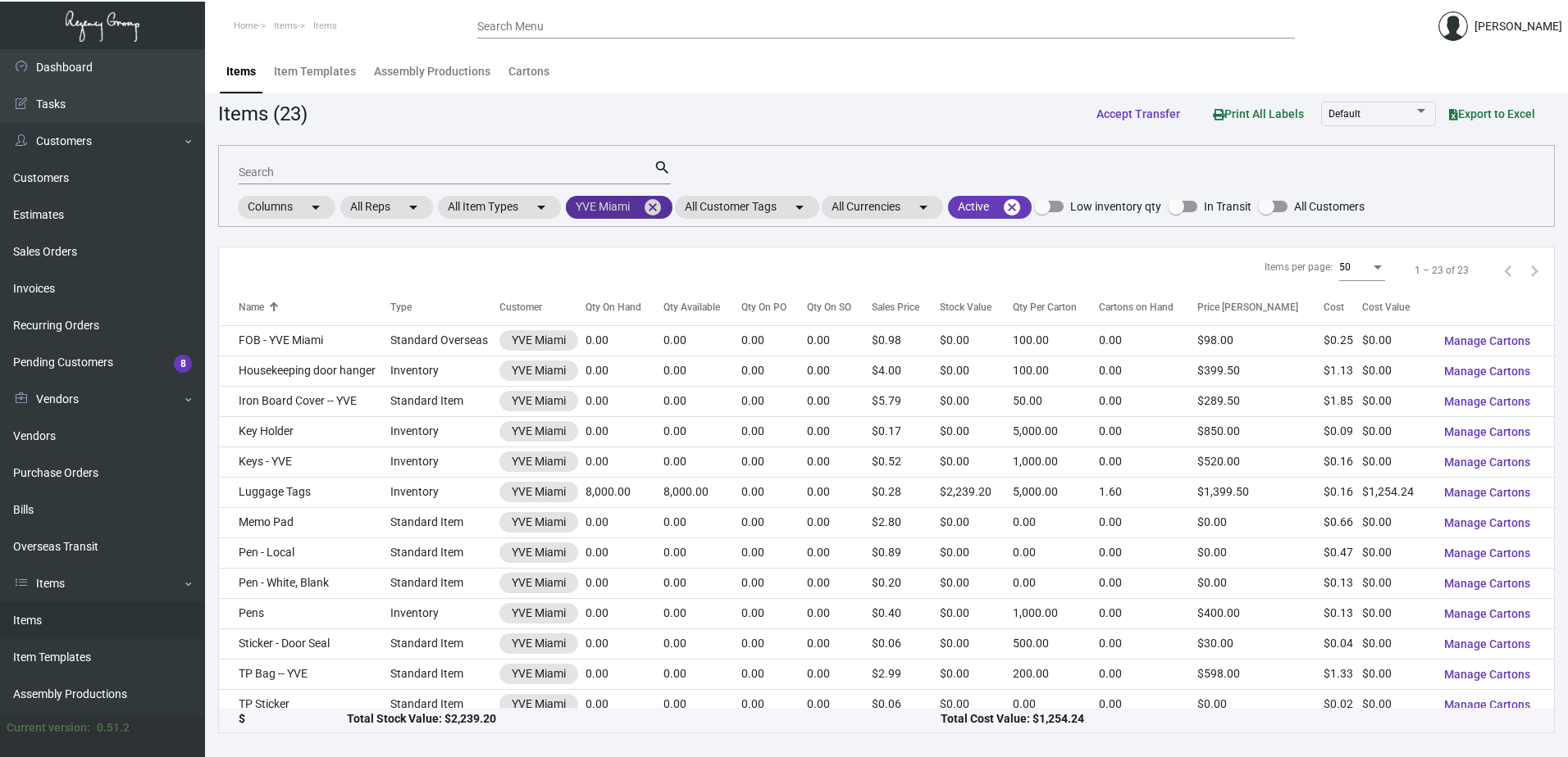
click at [657, 212] on mat-icon "cancel" at bounding box center [652, 207] width 19 height 19
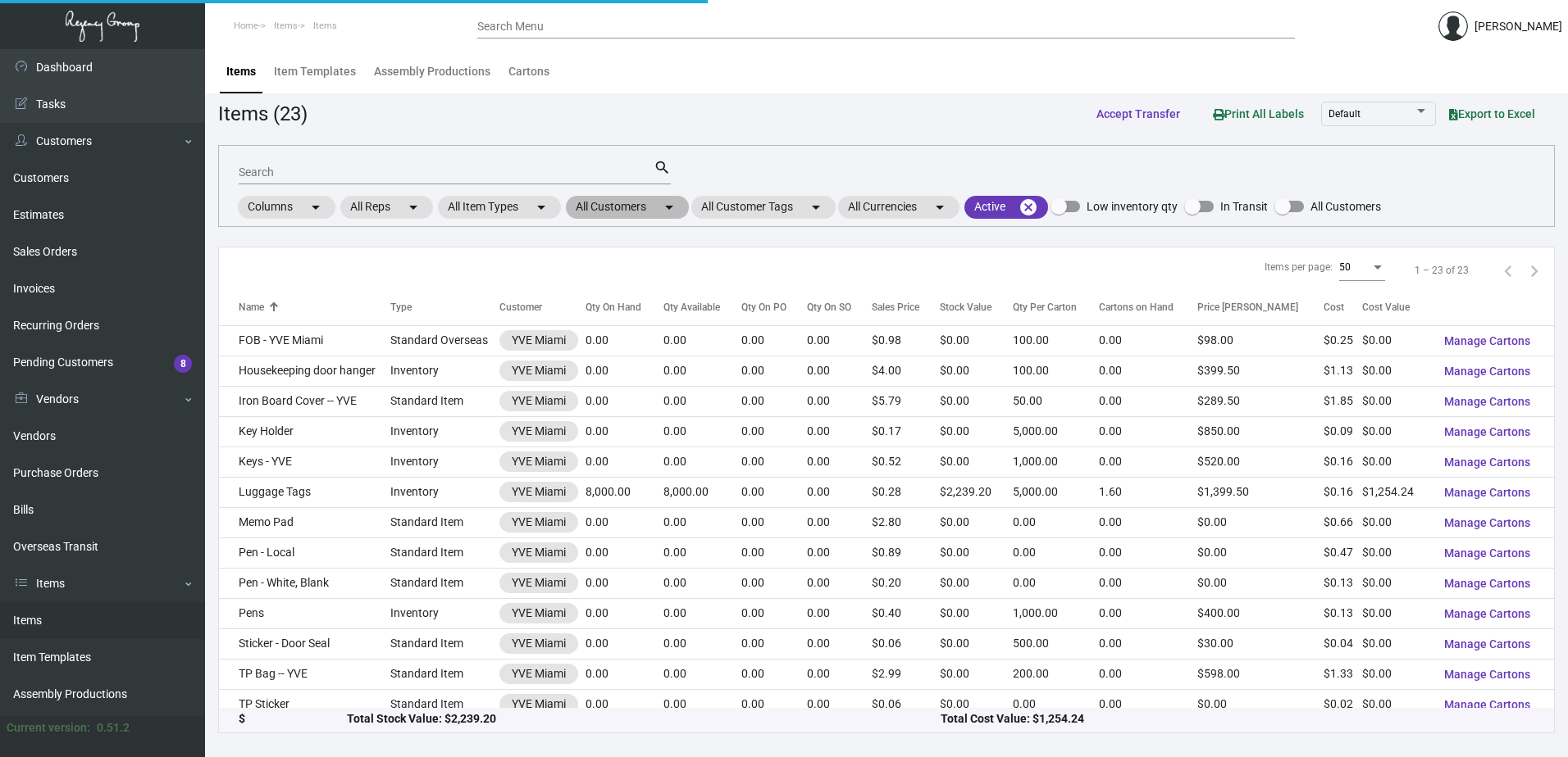
click at [620, 212] on mat-chip "All Customers arrow_drop_down" at bounding box center [627, 207] width 123 height 23
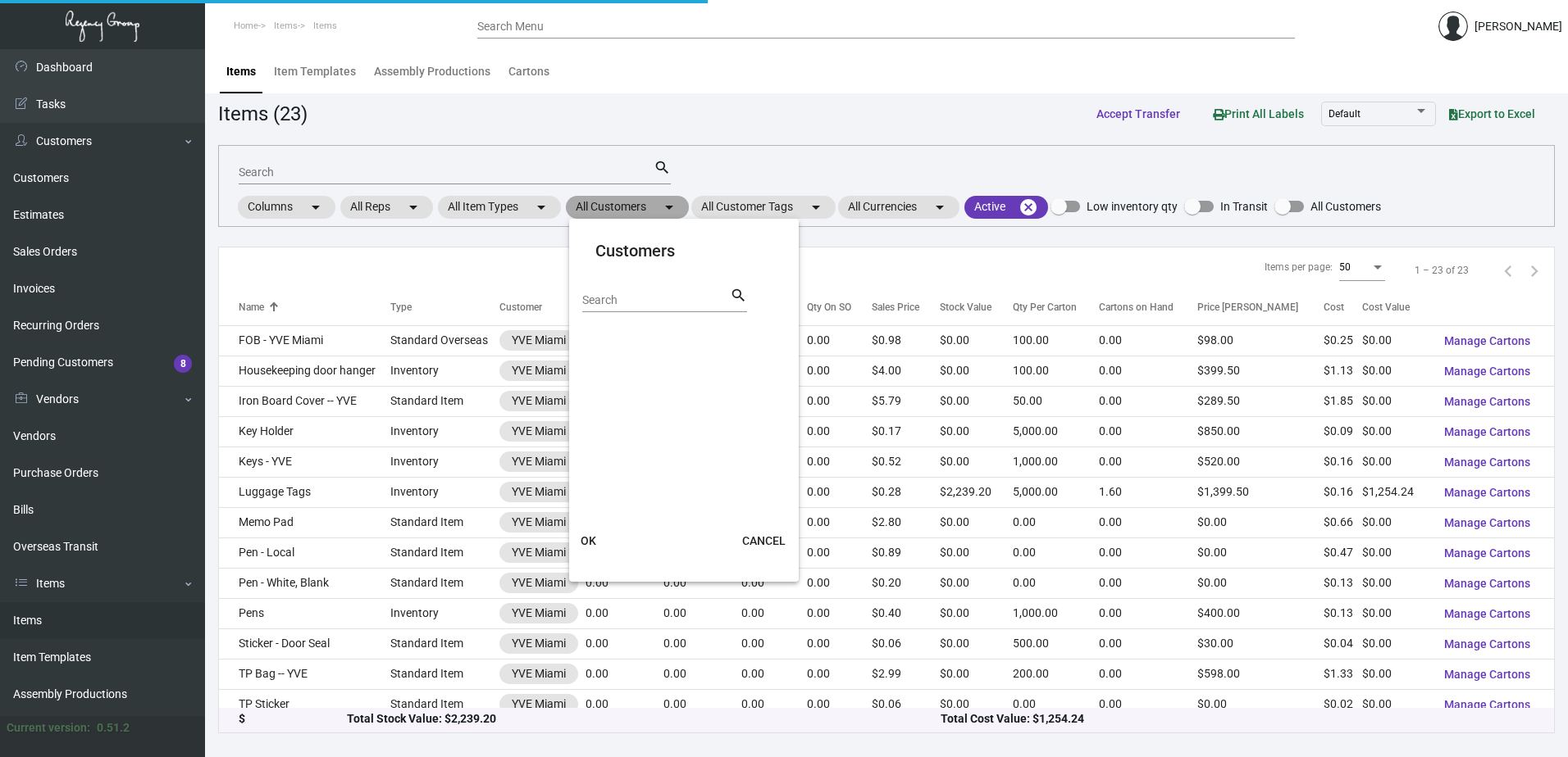
scroll to position [149, 0]
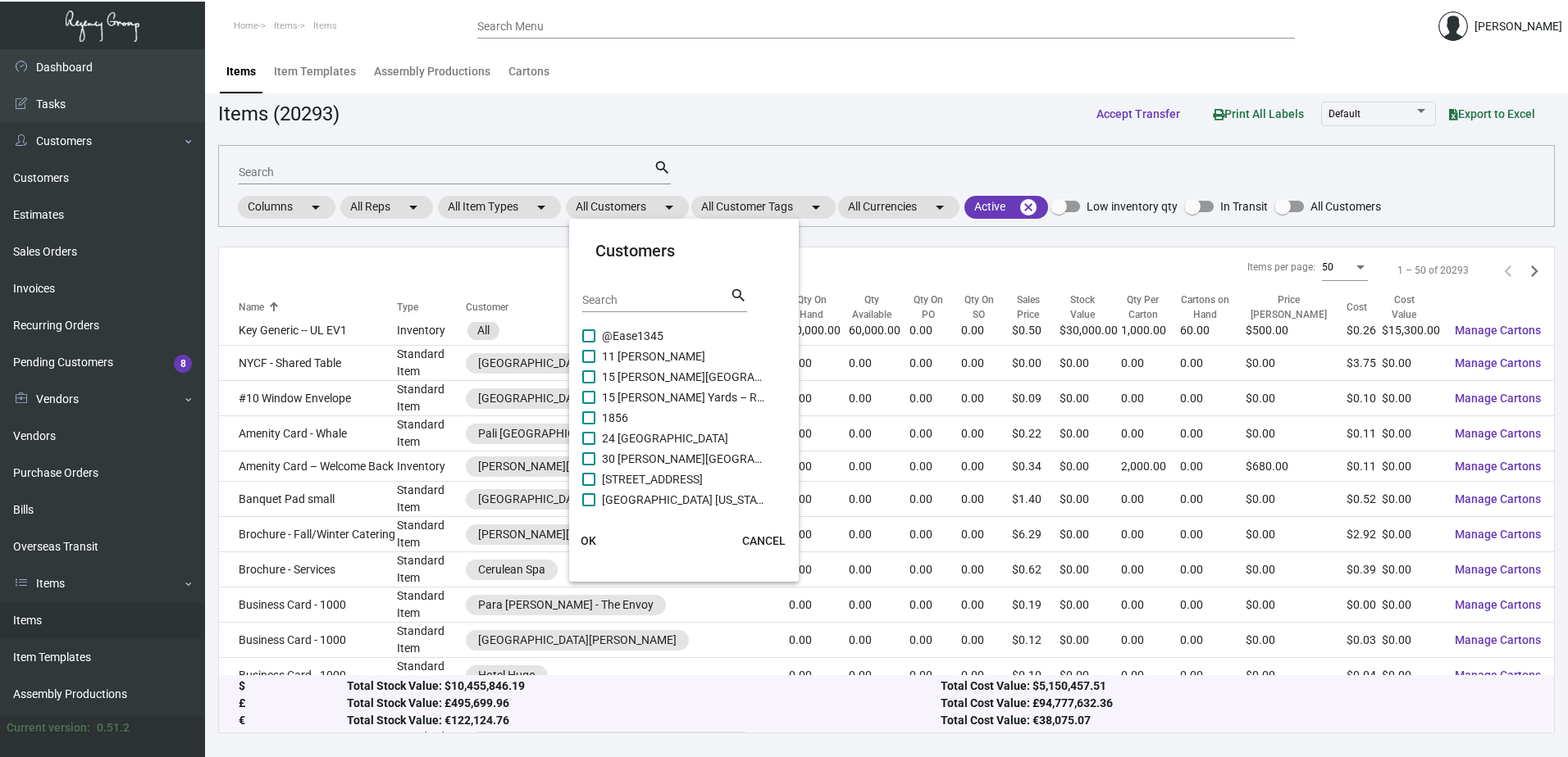
click at [613, 300] on input "Search" at bounding box center [655, 300] width 147 height 13
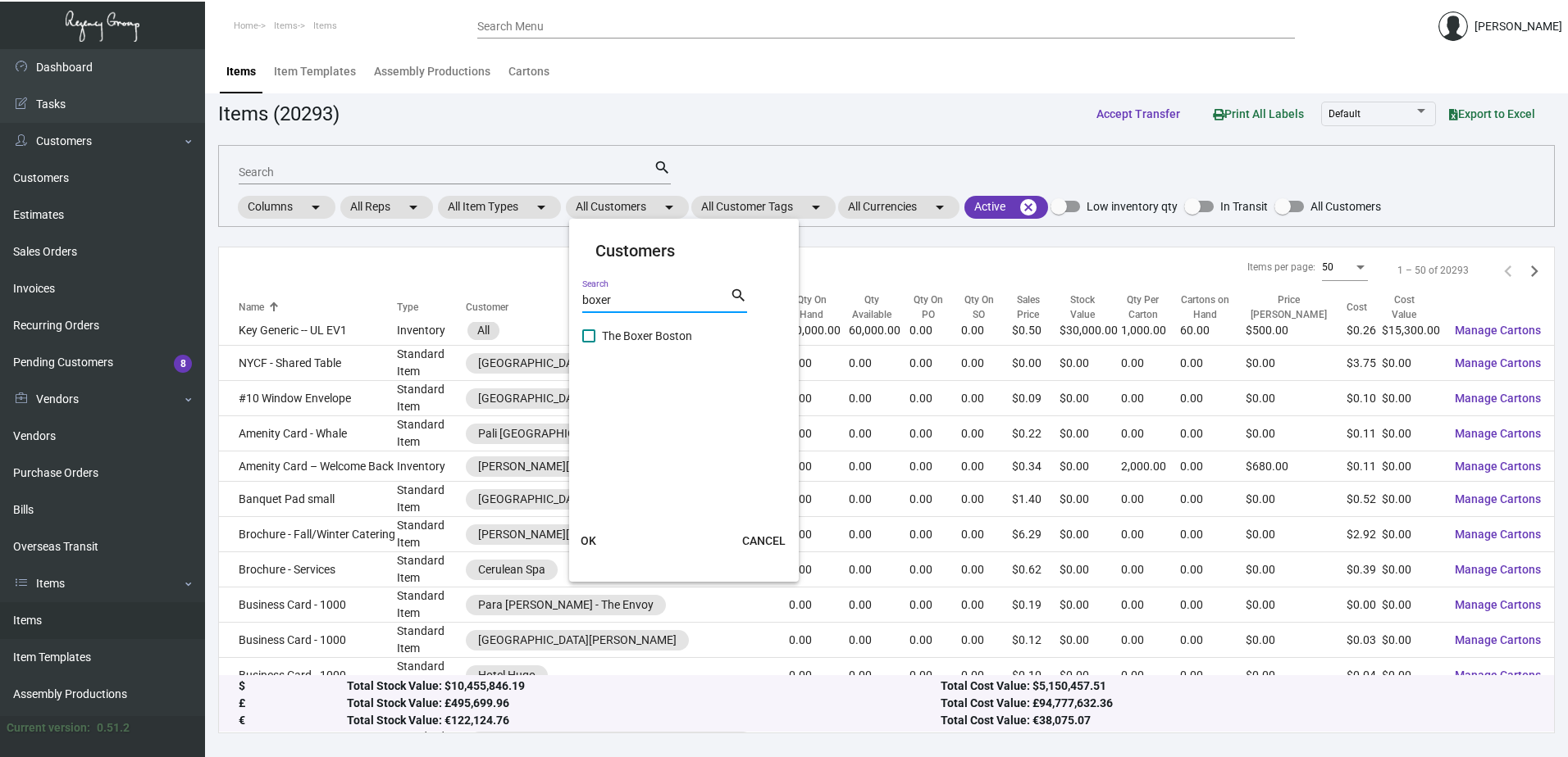
type input "boxer"
click at [631, 336] on span "The Boxer Boston" at bounding box center [684, 336] width 164 height 19
click at [589, 343] on input "The Boxer Boston" at bounding box center [588, 343] width 1 height 1
checkbox input "true"
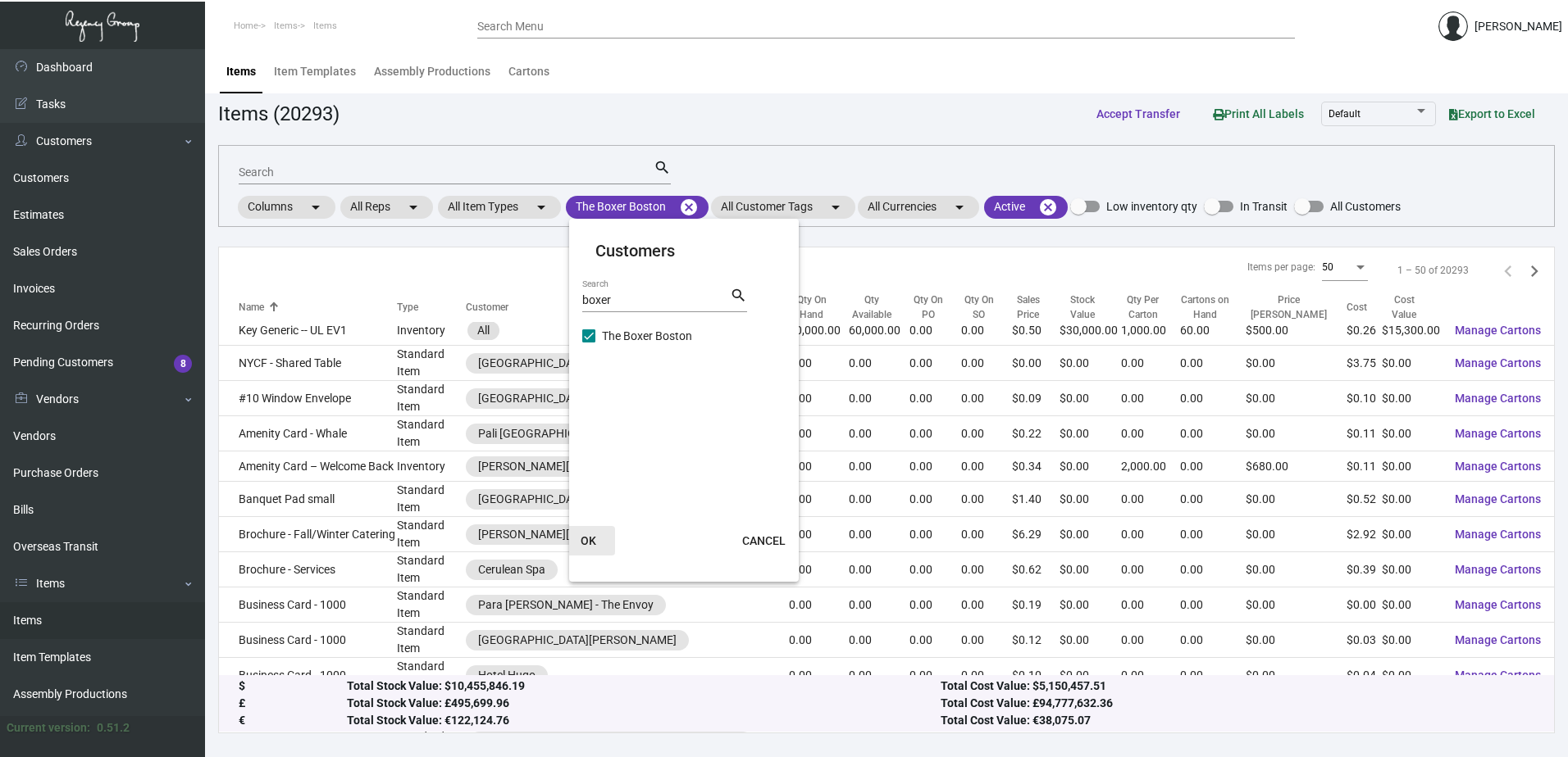
click at [581, 541] on span "OK" at bounding box center [588, 541] width 15 height 13
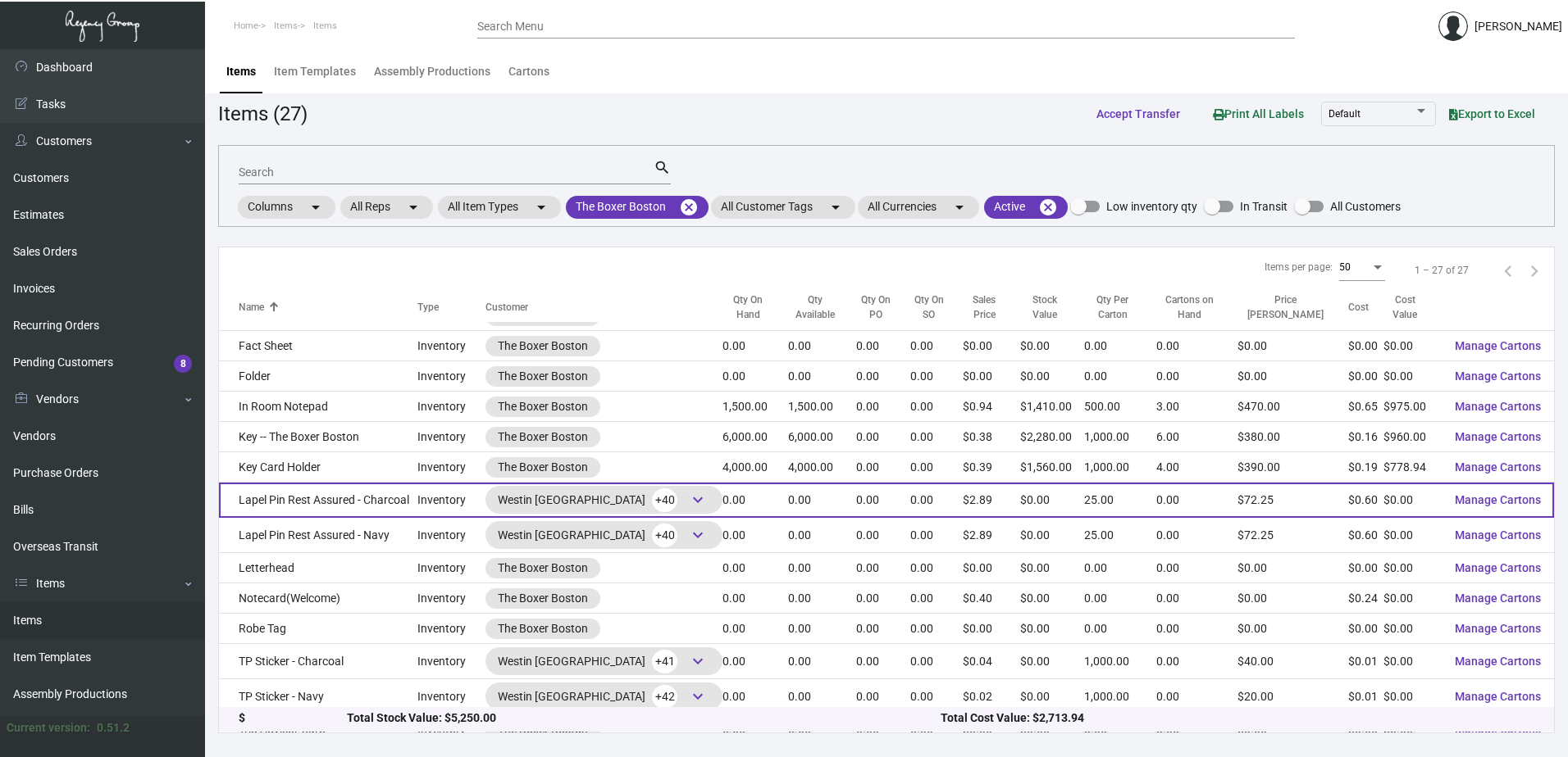
scroll to position [246, 0]
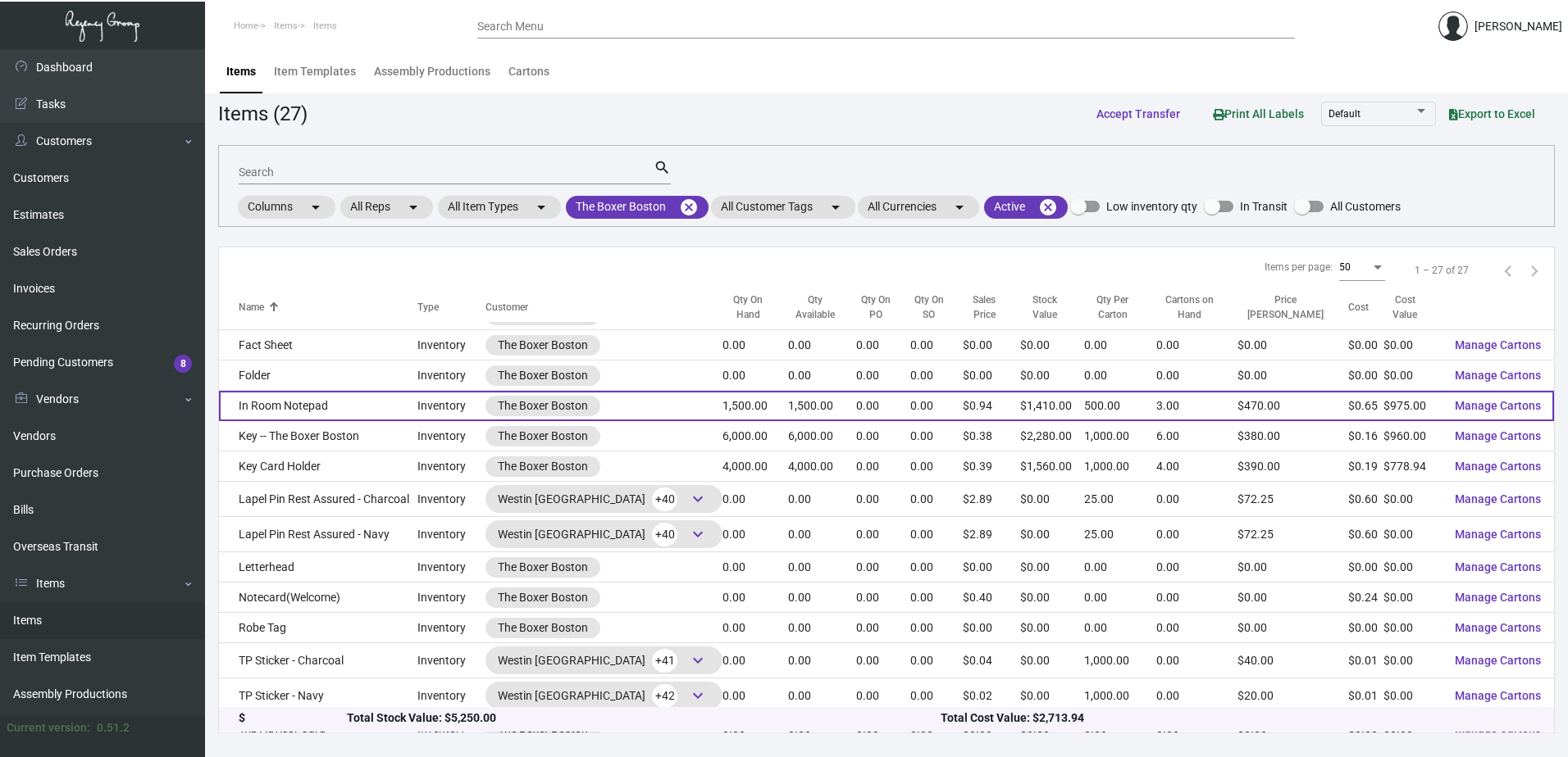
click at [349, 403] on td "In Room Notepad" at bounding box center [318, 405] width 199 height 30
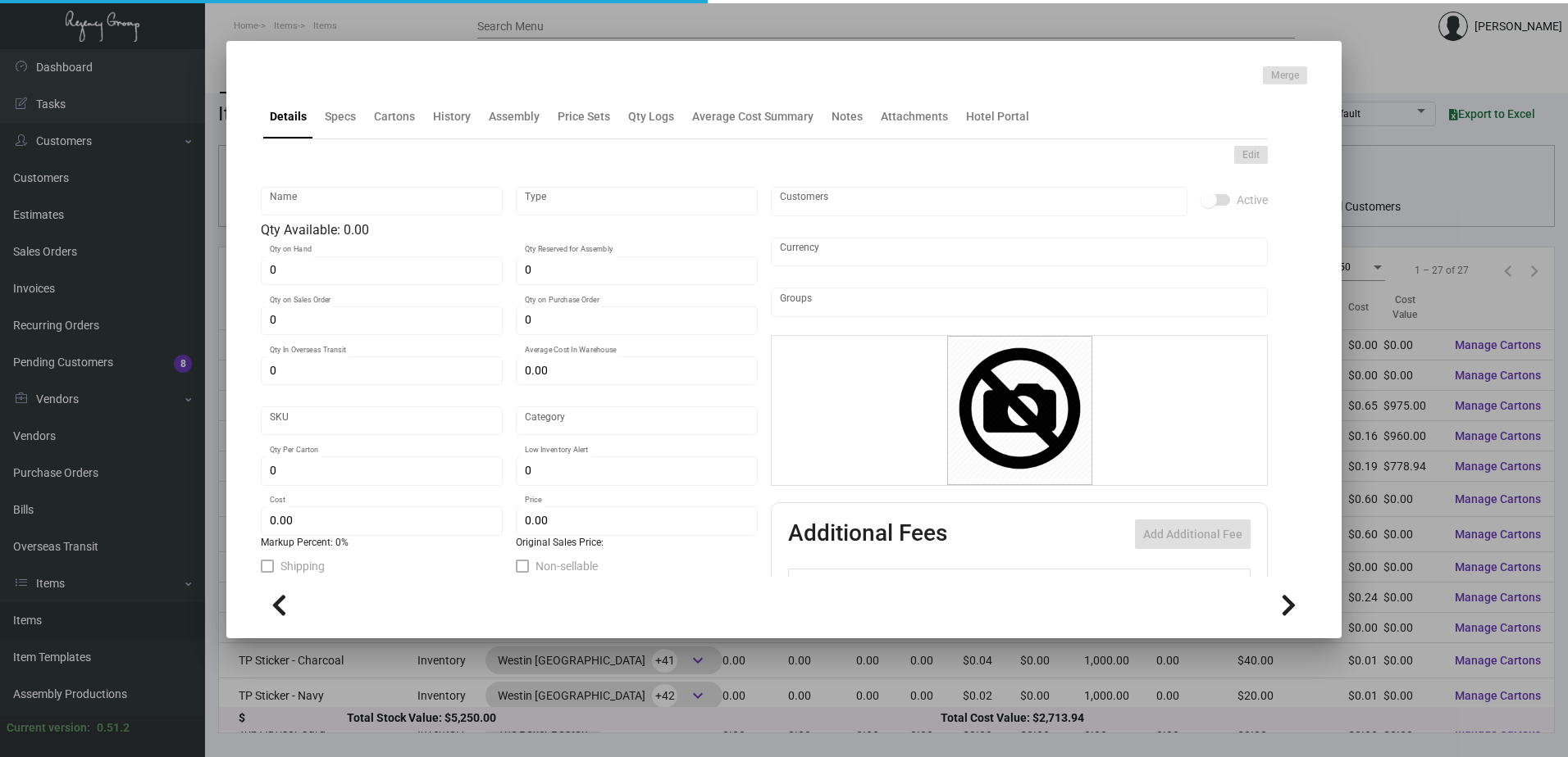
type input "In Room Notepad"
type input "Inventory"
type input "1,500"
type input "$ 0.40414"
type input "BP"
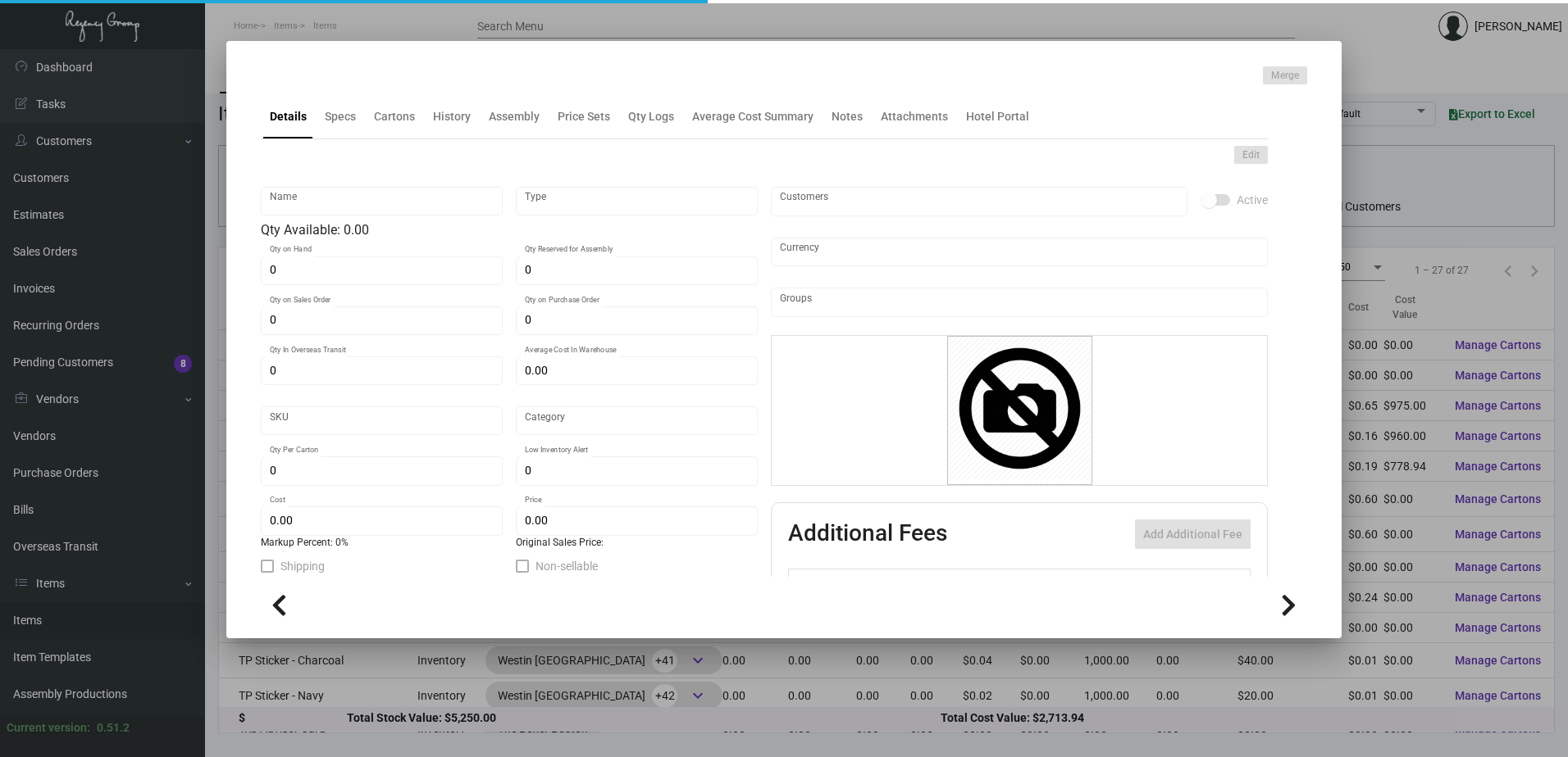
type input "Standard"
type input "500"
type input "$ 0.65"
type input "$ 0.94"
checkbox input "true"
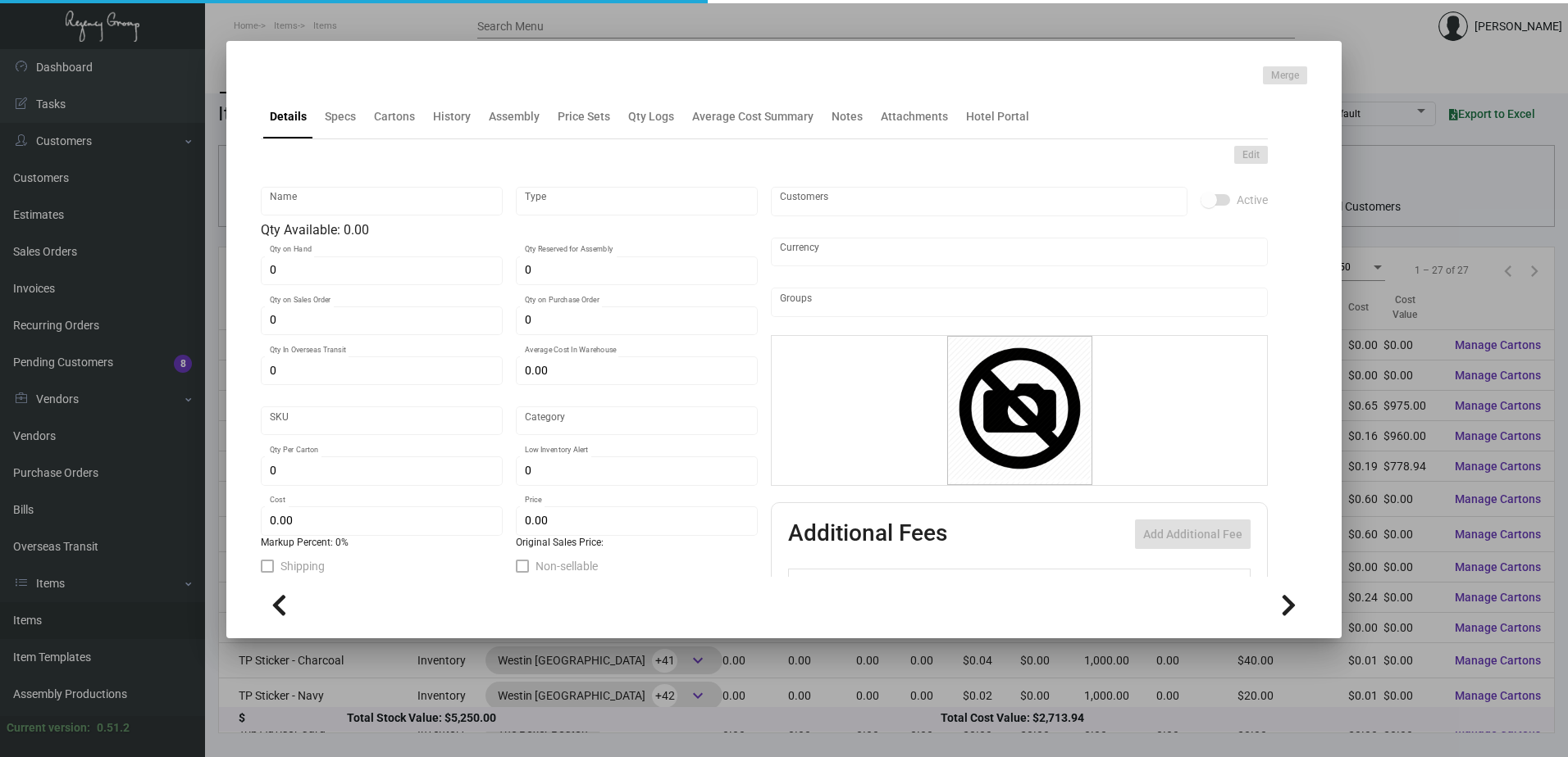
checkbox input "true"
type input "United States Dollar $"
click at [349, 153] on div "Edit" at bounding box center [764, 154] width 1007 height 18
click at [349, 145] on div "Edit In Room Notepad Name Inventory Type Qty Available: 1,500.00 1,500 Qty on H…" at bounding box center [764, 453] width 1007 height 627
click at [349, 141] on div "Edit In Room Notepad Name Inventory Type Qty Available: 1,500.00 1,500 Qty on H…" at bounding box center [764, 453] width 1007 height 627
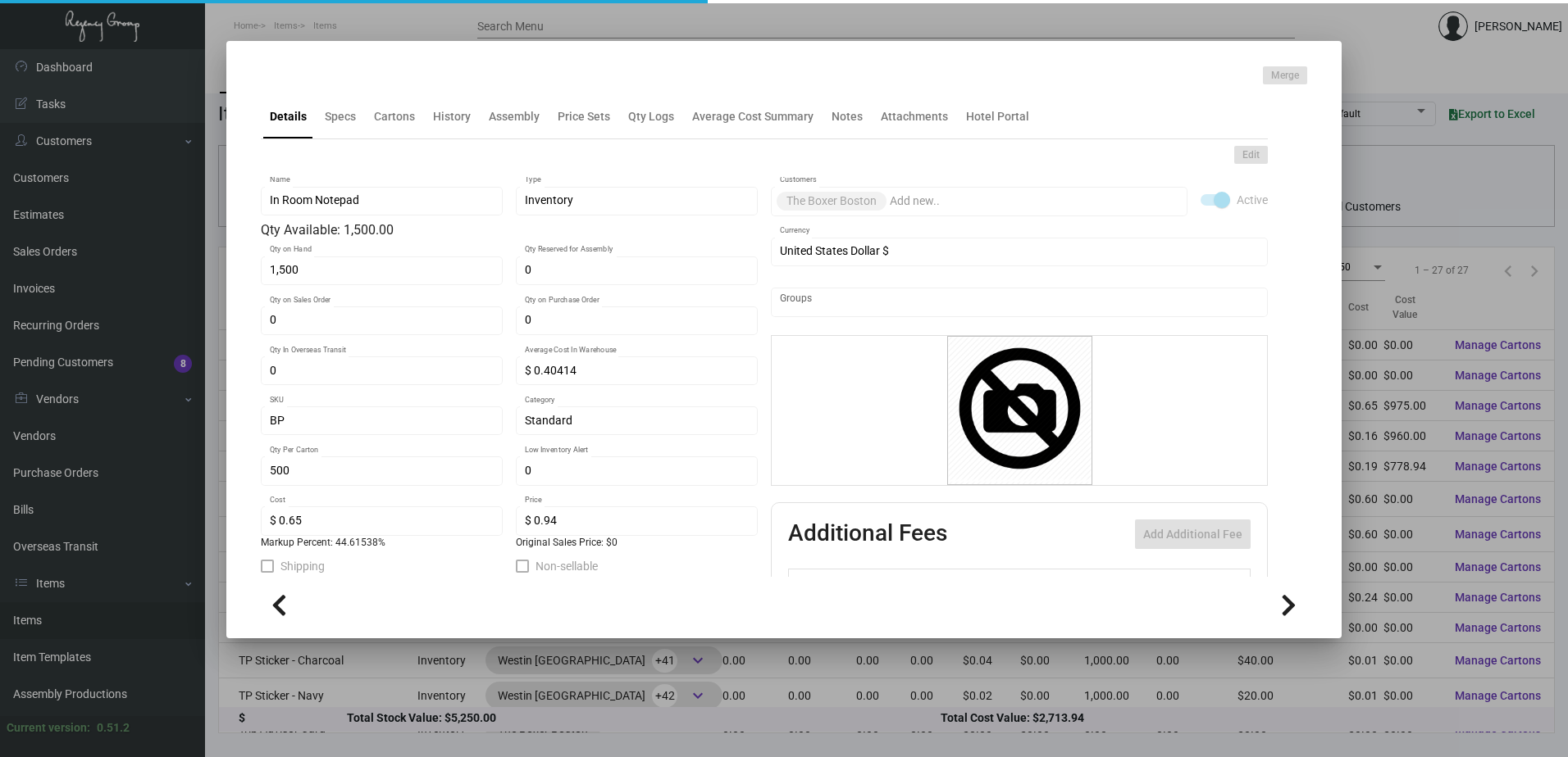
click at [346, 137] on div "Details Specs Cartons History Assembly Price Sets Qty Logs Average Cost Summary…" at bounding box center [764, 117] width 1007 height 44
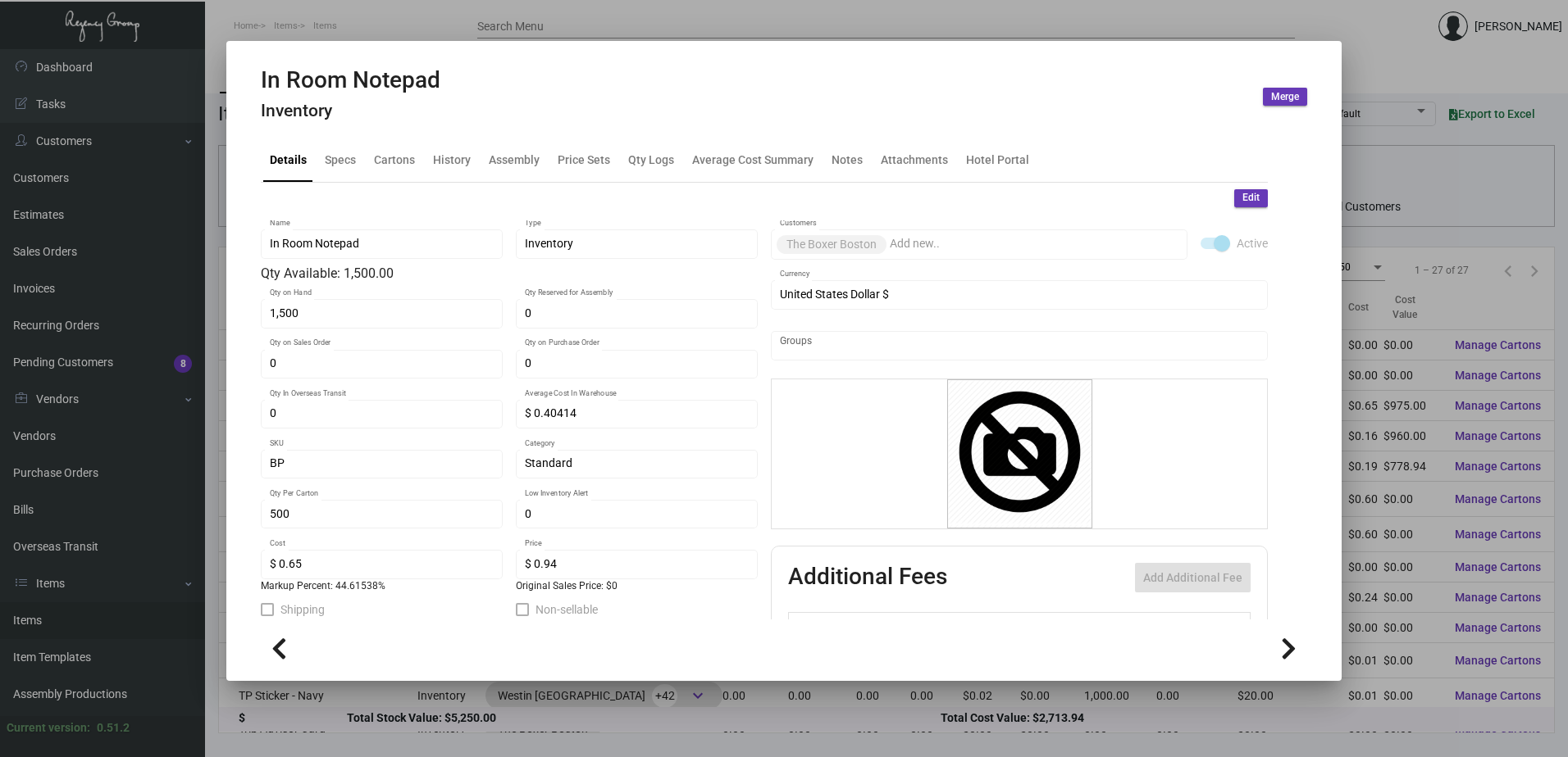
click at [352, 123] on div "In Room Notepad Inventory" at bounding box center [351, 97] width 179 height 62
click at [349, 161] on div "Specs" at bounding box center [340, 160] width 31 height 17
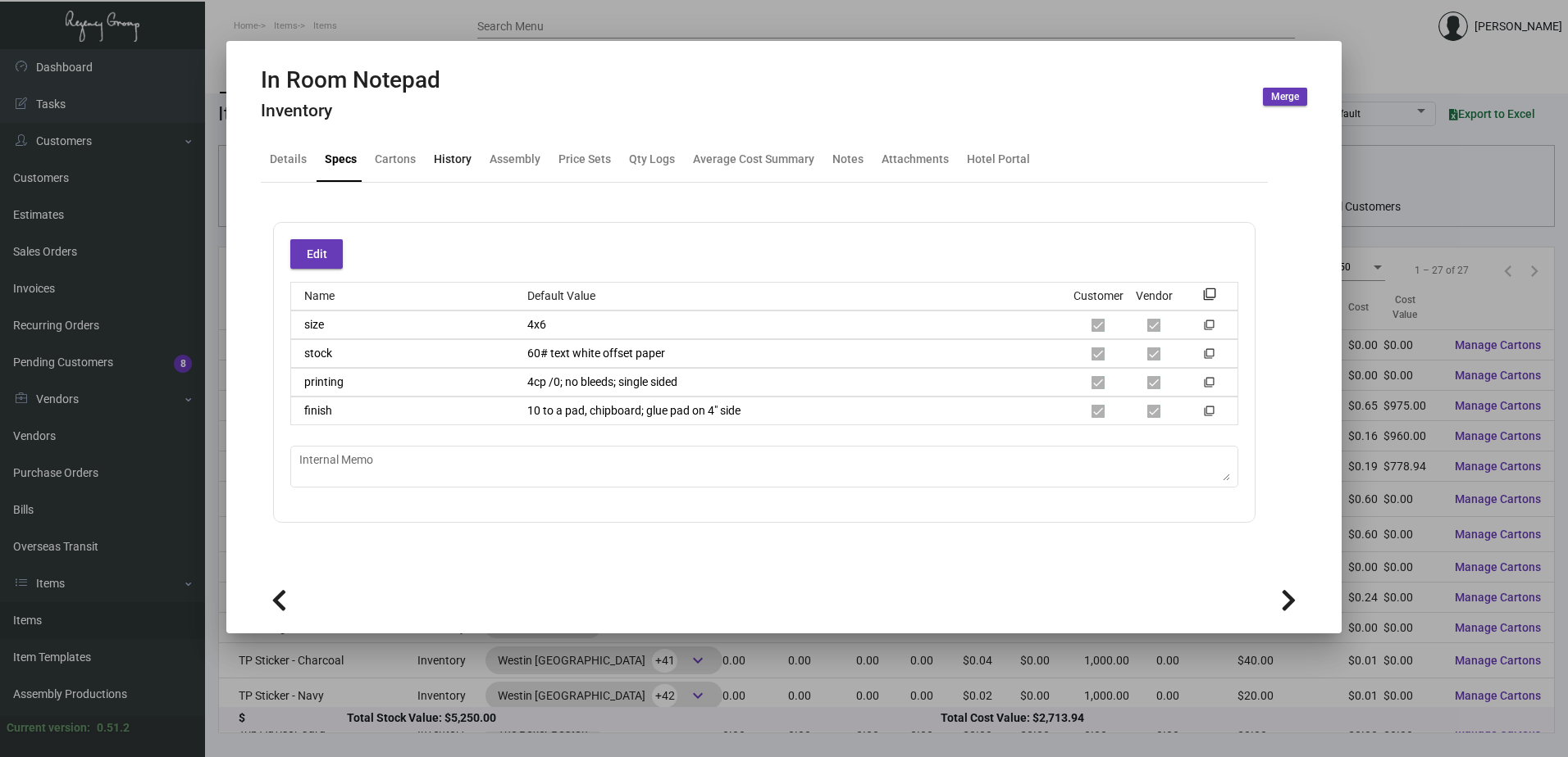
click at [446, 162] on div "History" at bounding box center [452, 160] width 38 height 17
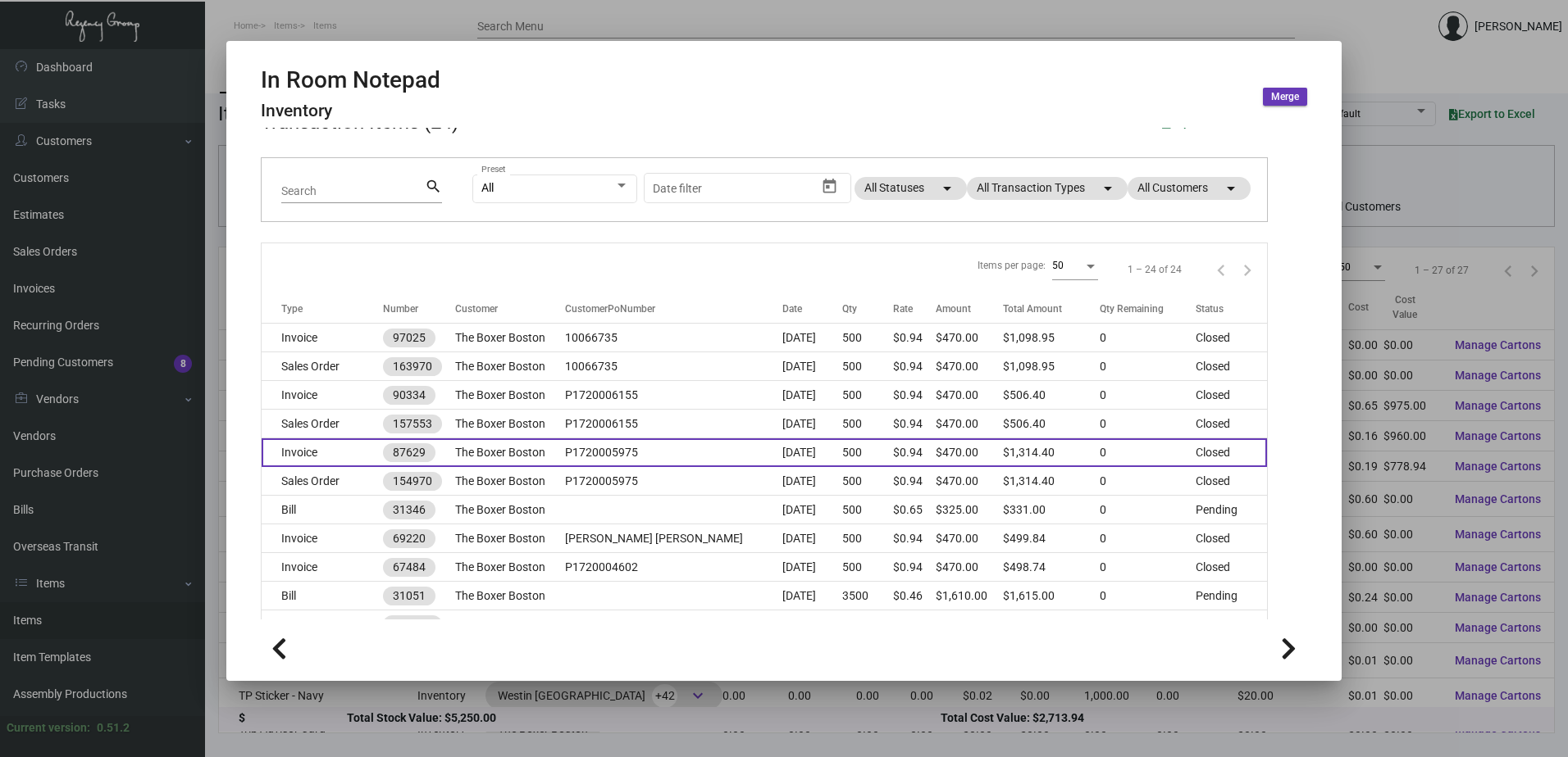
scroll to position [164, 0]
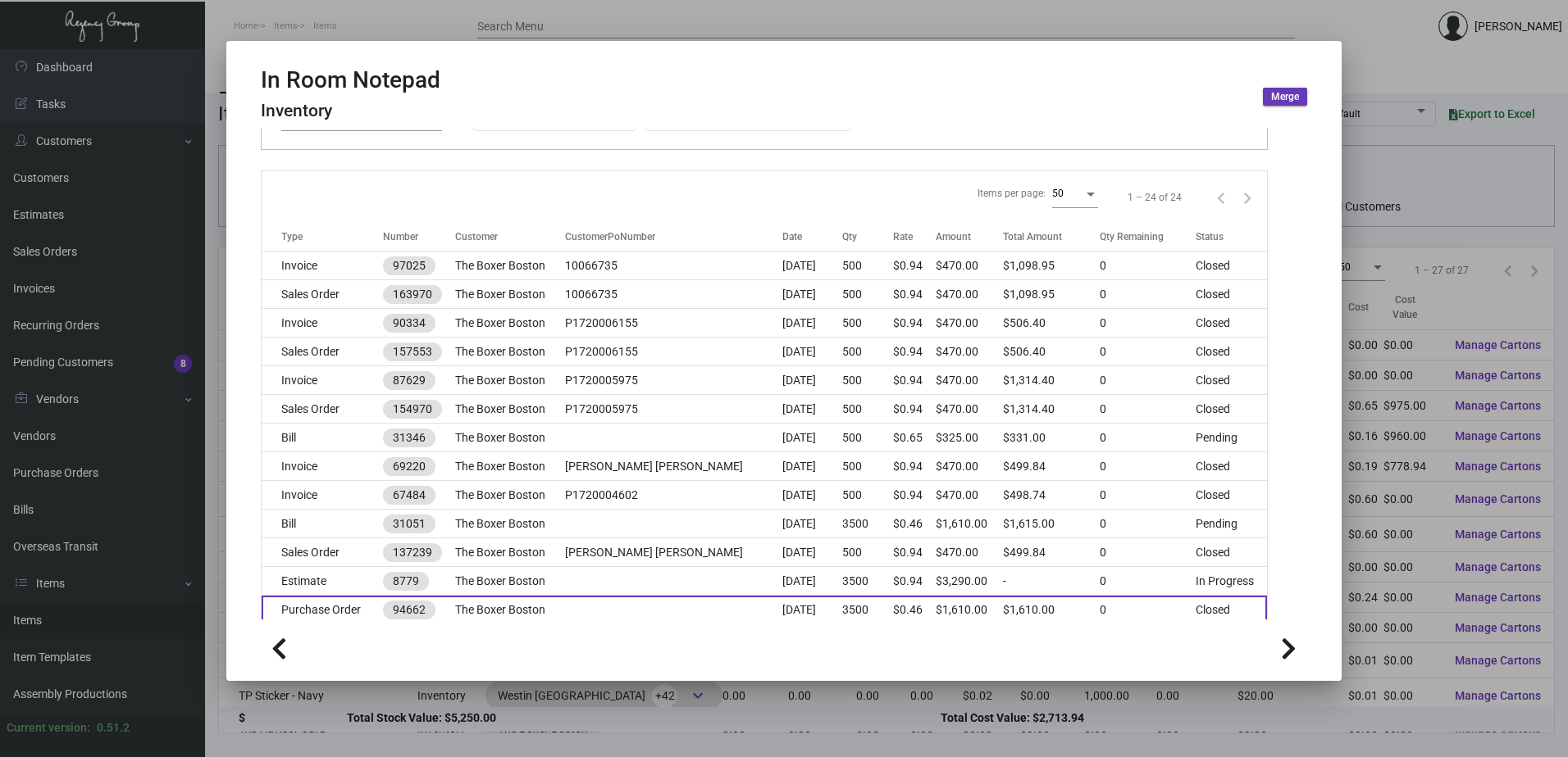
click at [603, 603] on td at bounding box center [673, 611] width 217 height 29
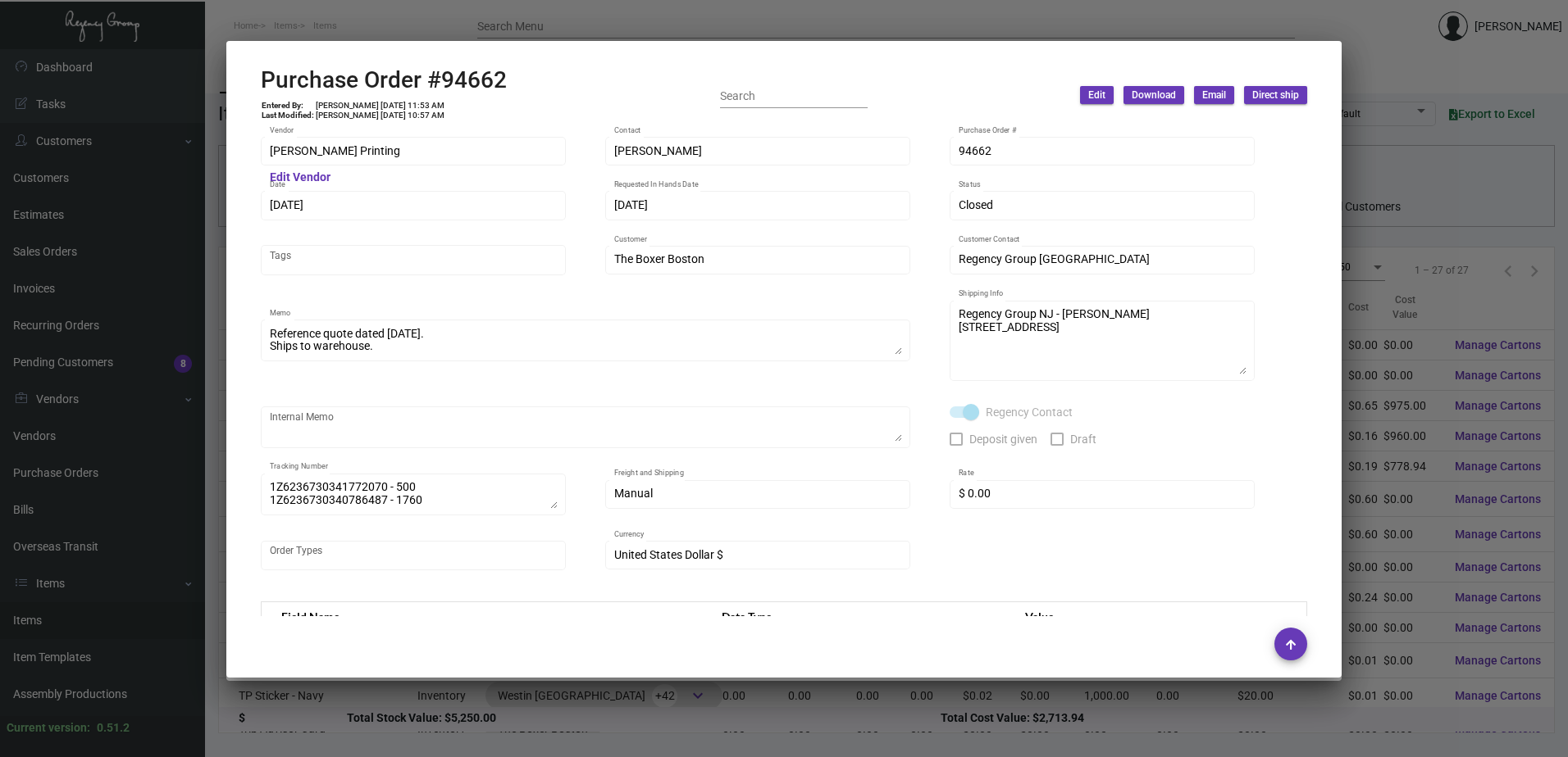
click at [420, 17] on div at bounding box center [784, 378] width 1568 height 757
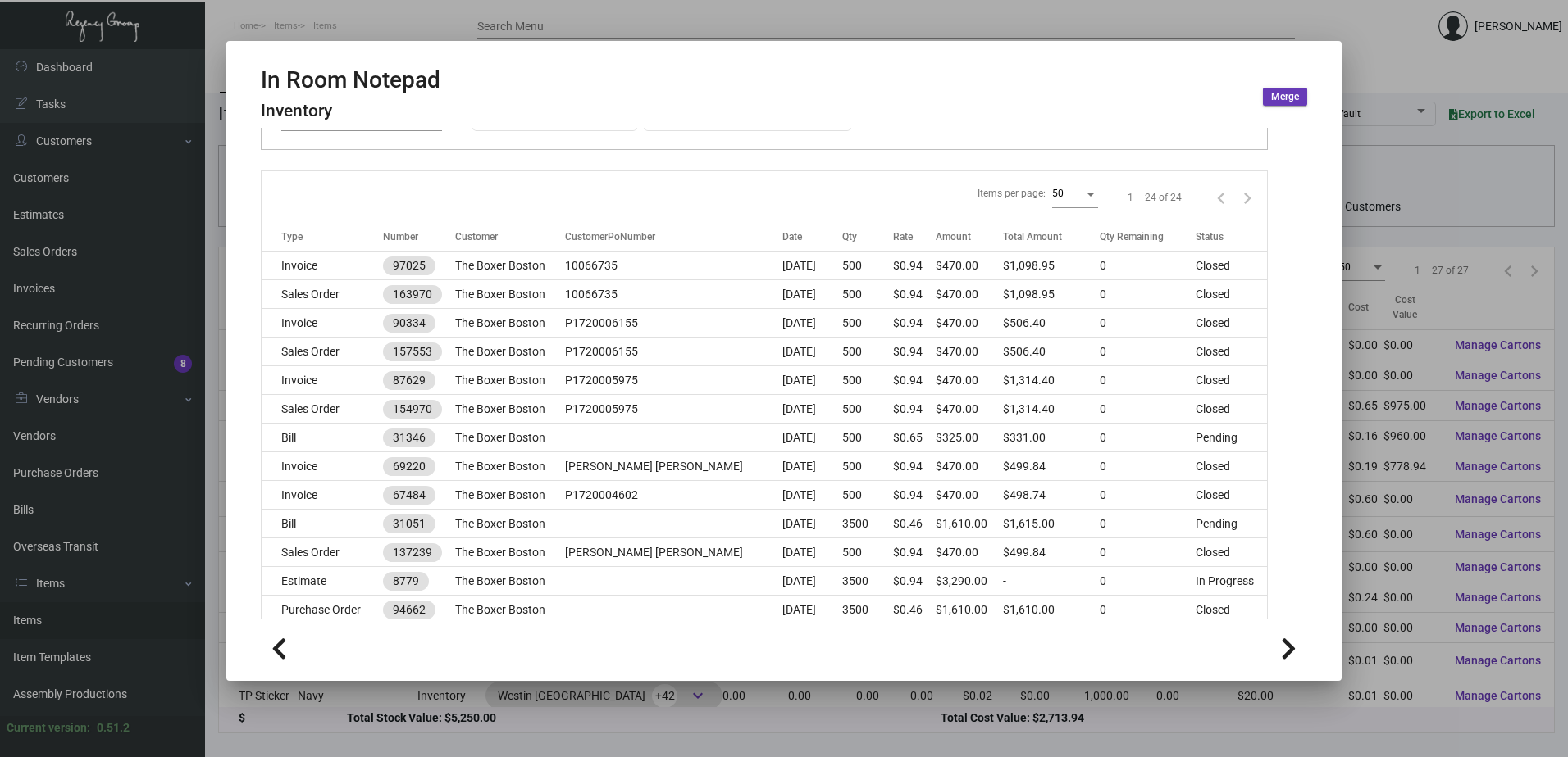
click at [339, 30] on div at bounding box center [784, 378] width 1568 height 757
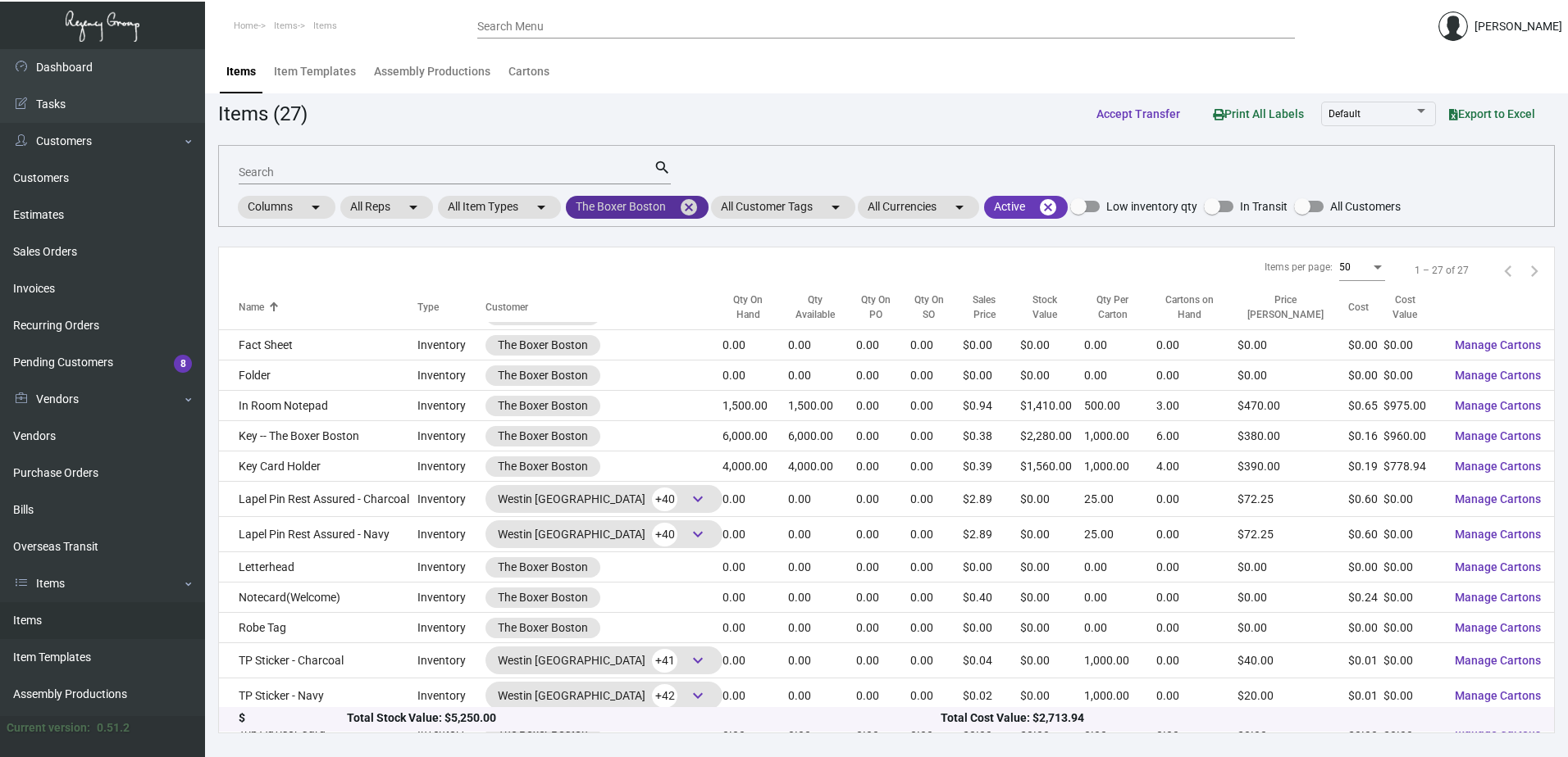
click at [695, 206] on mat-icon "cancel" at bounding box center [688, 207] width 19 height 19
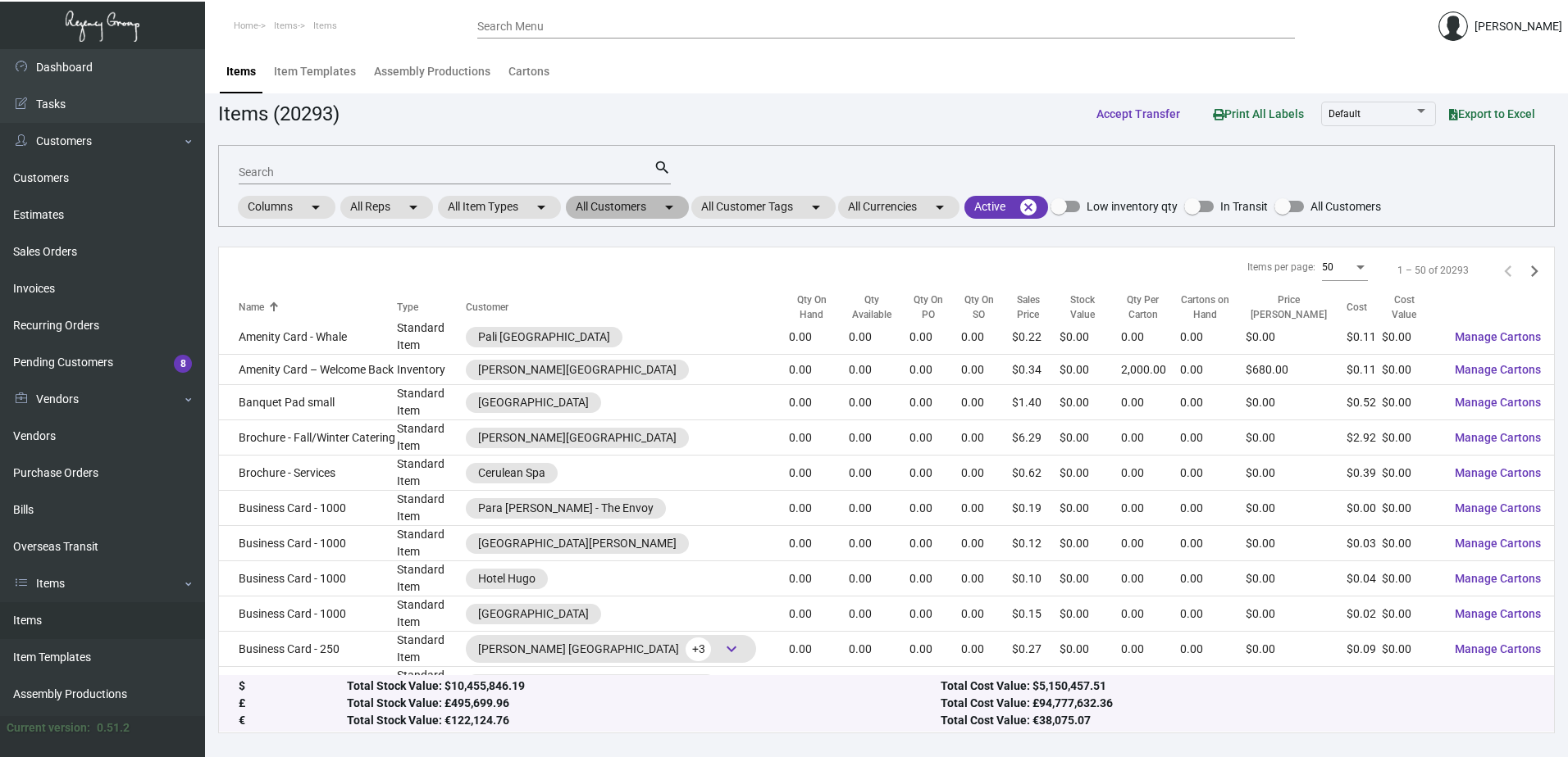
click at [638, 201] on mat-chip "All Customers arrow_drop_down" at bounding box center [627, 207] width 123 height 23
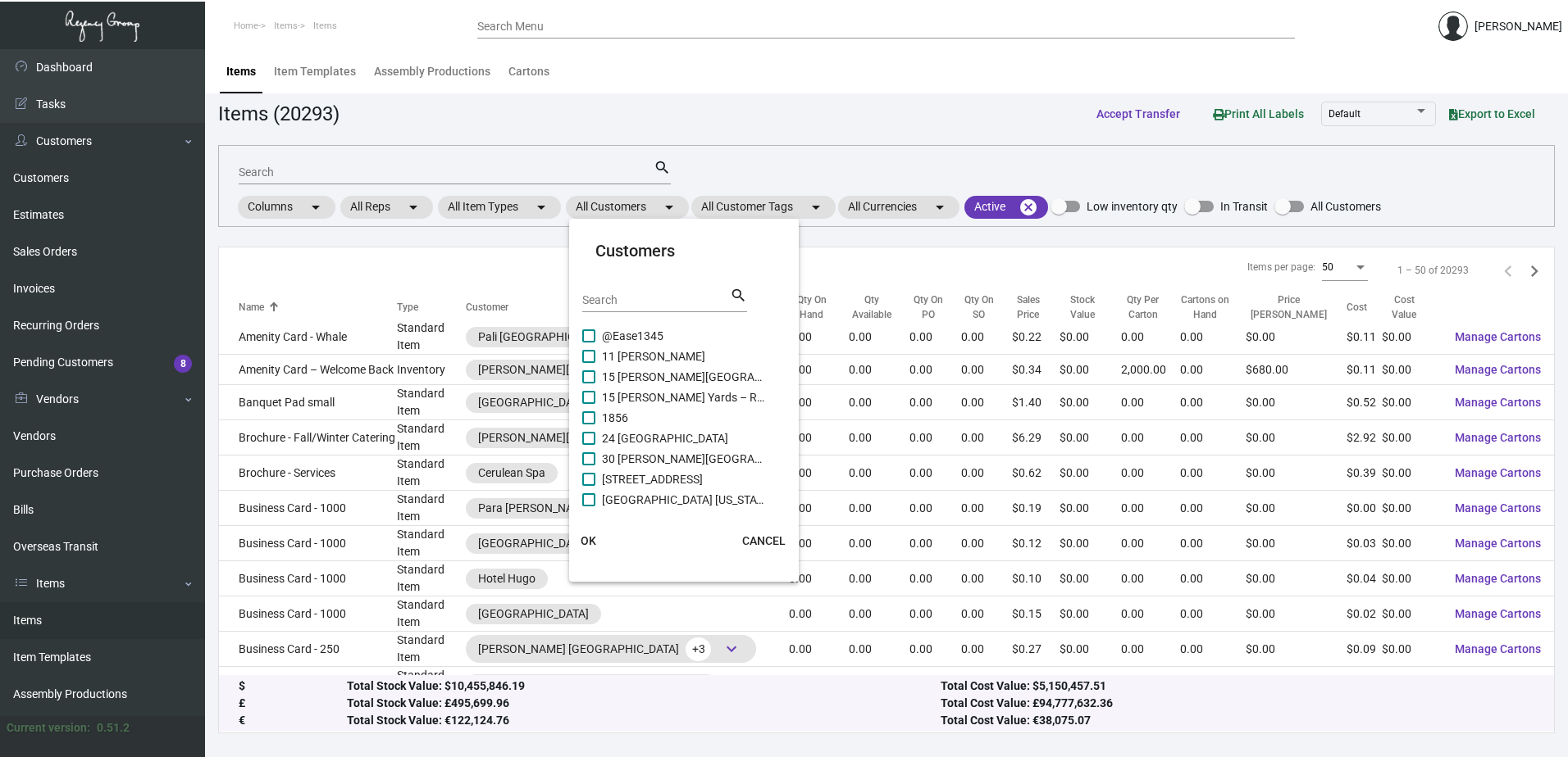
click at [626, 300] on input "Search" at bounding box center [655, 300] width 147 height 13
type input "proper"
click at [646, 483] on span "Proper Hospitality" at bounding box center [684, 480] width 164 height 19
click at [589, 486] on input "Proper Hospitality" at bounding box center [588, 486] width 1 height 1
checkbox input "true"
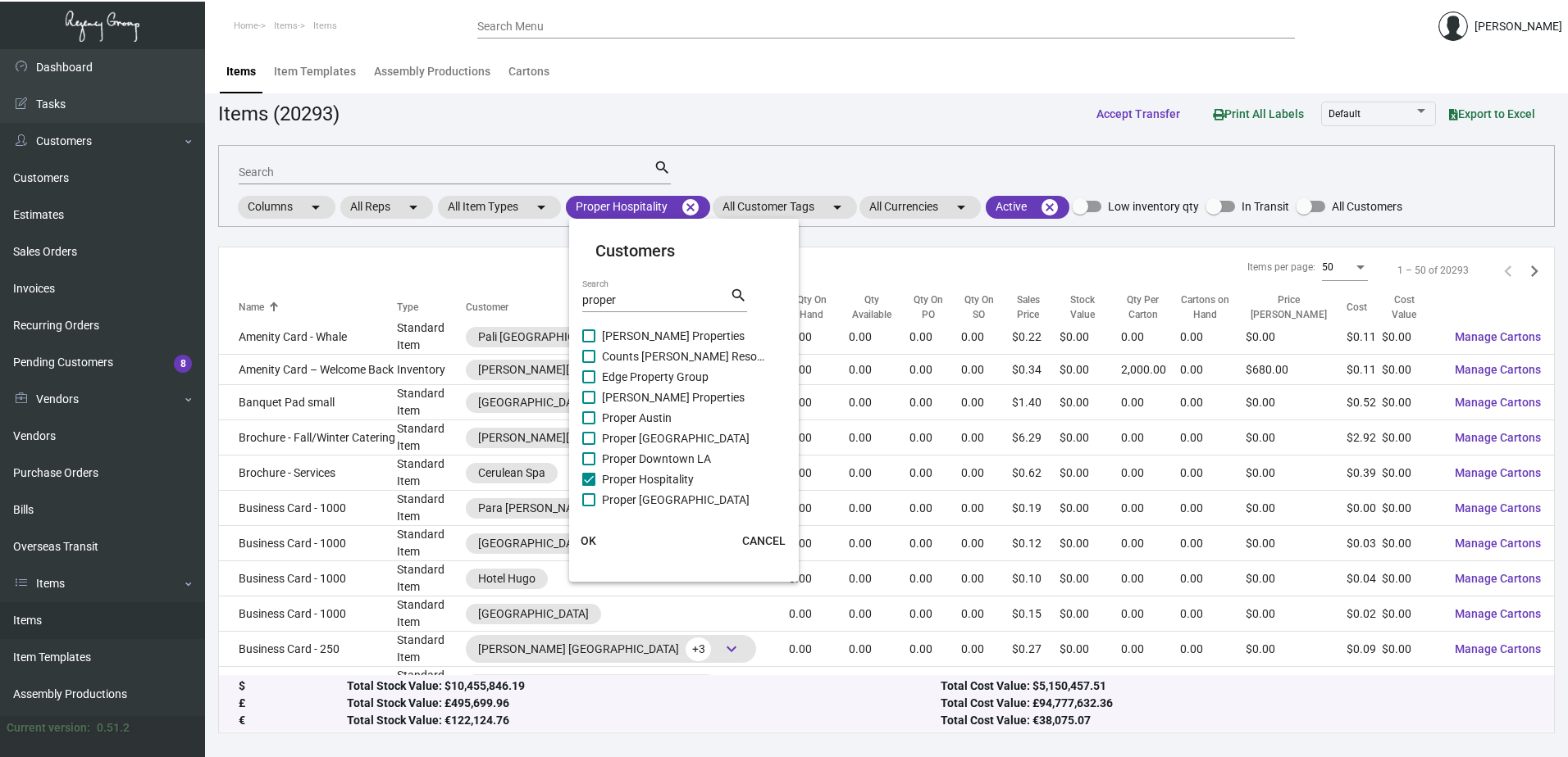
click at [594, 535] on span "OK" at bounding box center [588, 541] width 15 height 13
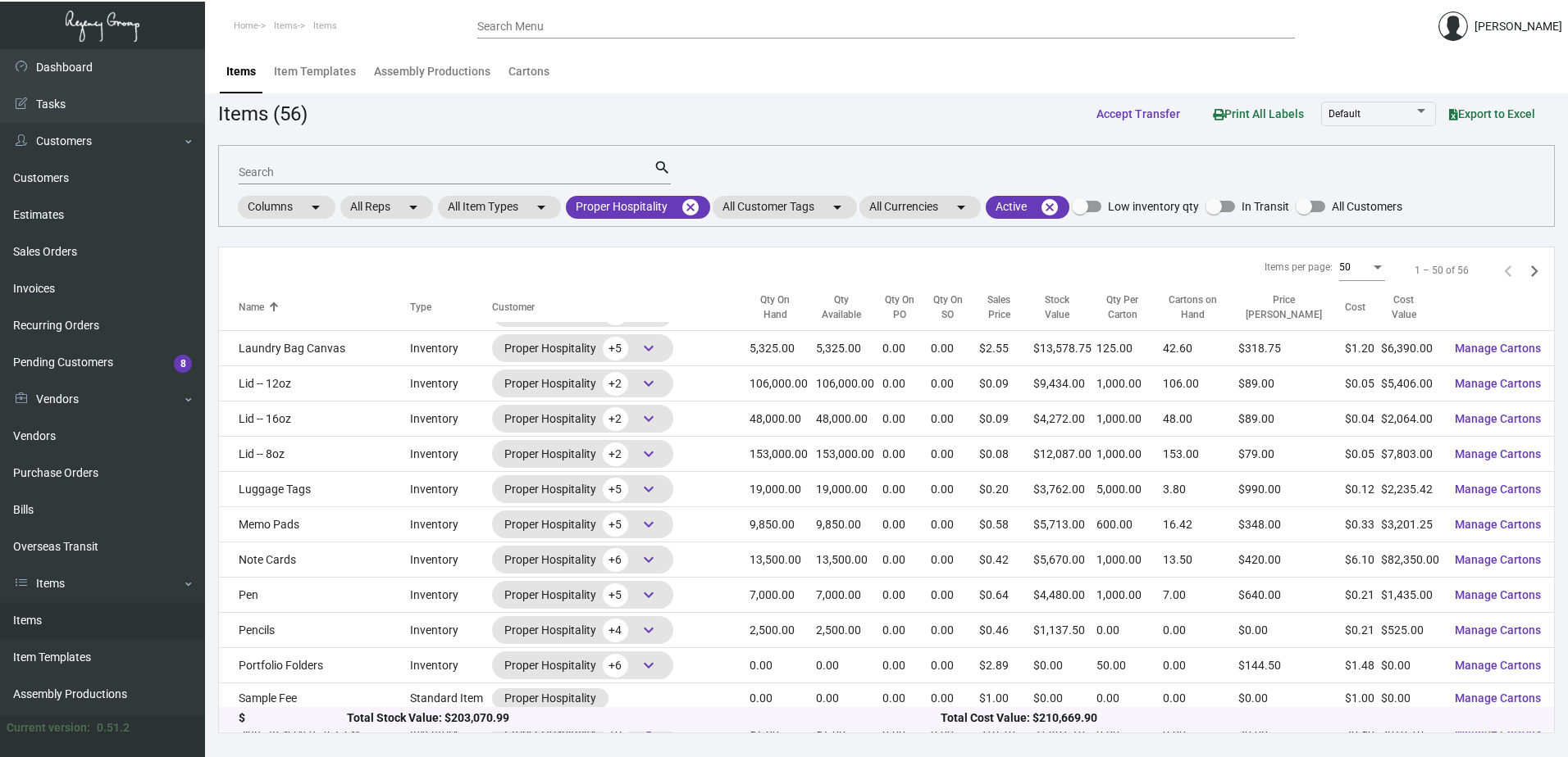
scroll to position [1311, 0]
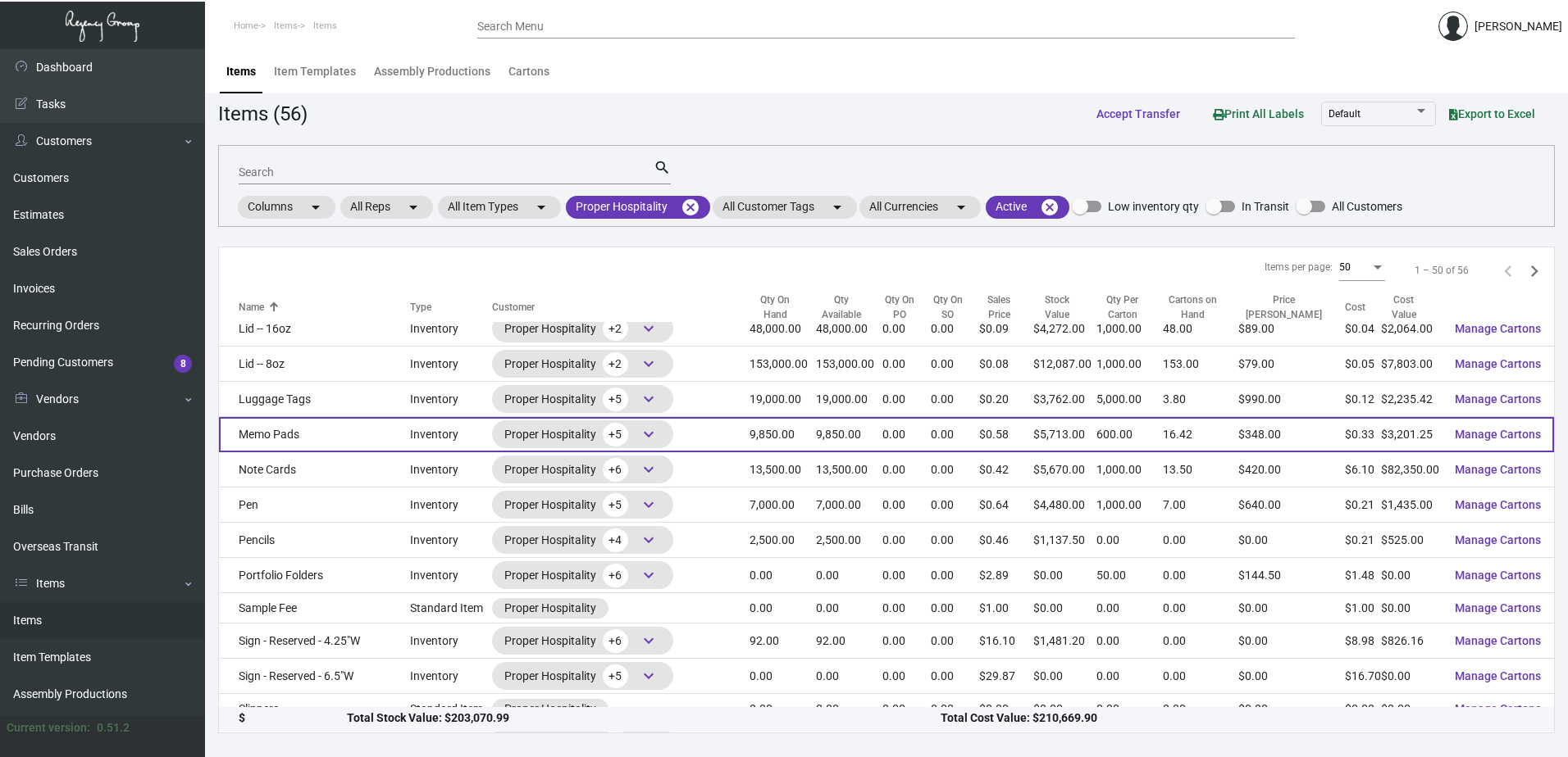
click at [325, 439] on td "Memo Pads" at bounding box center [314, 434] width 191 height 36
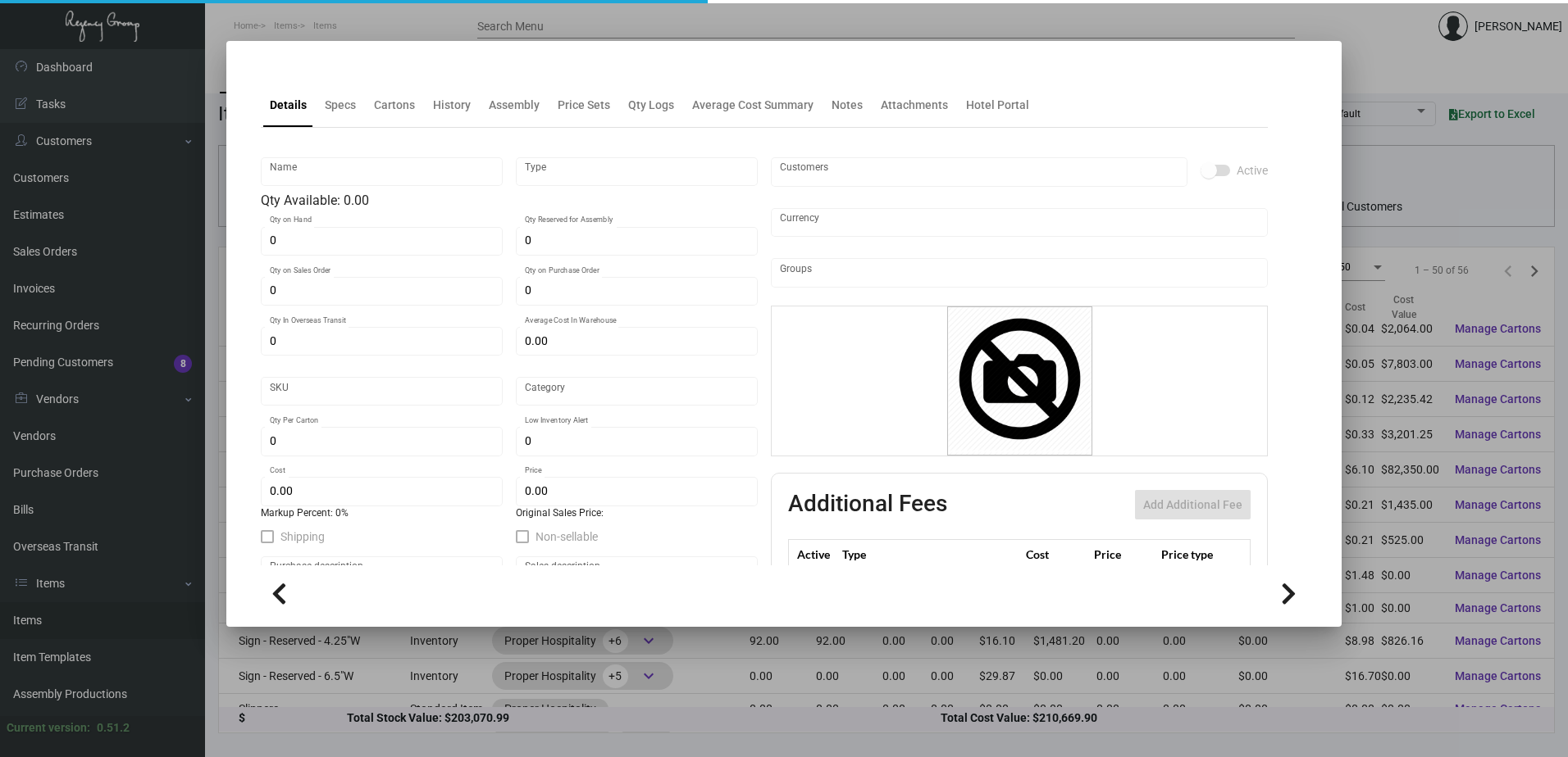
type input "Memo Pads"
type input "Inventory"
type input "9,850"
type input "$ 0.38136"
type input "2678"
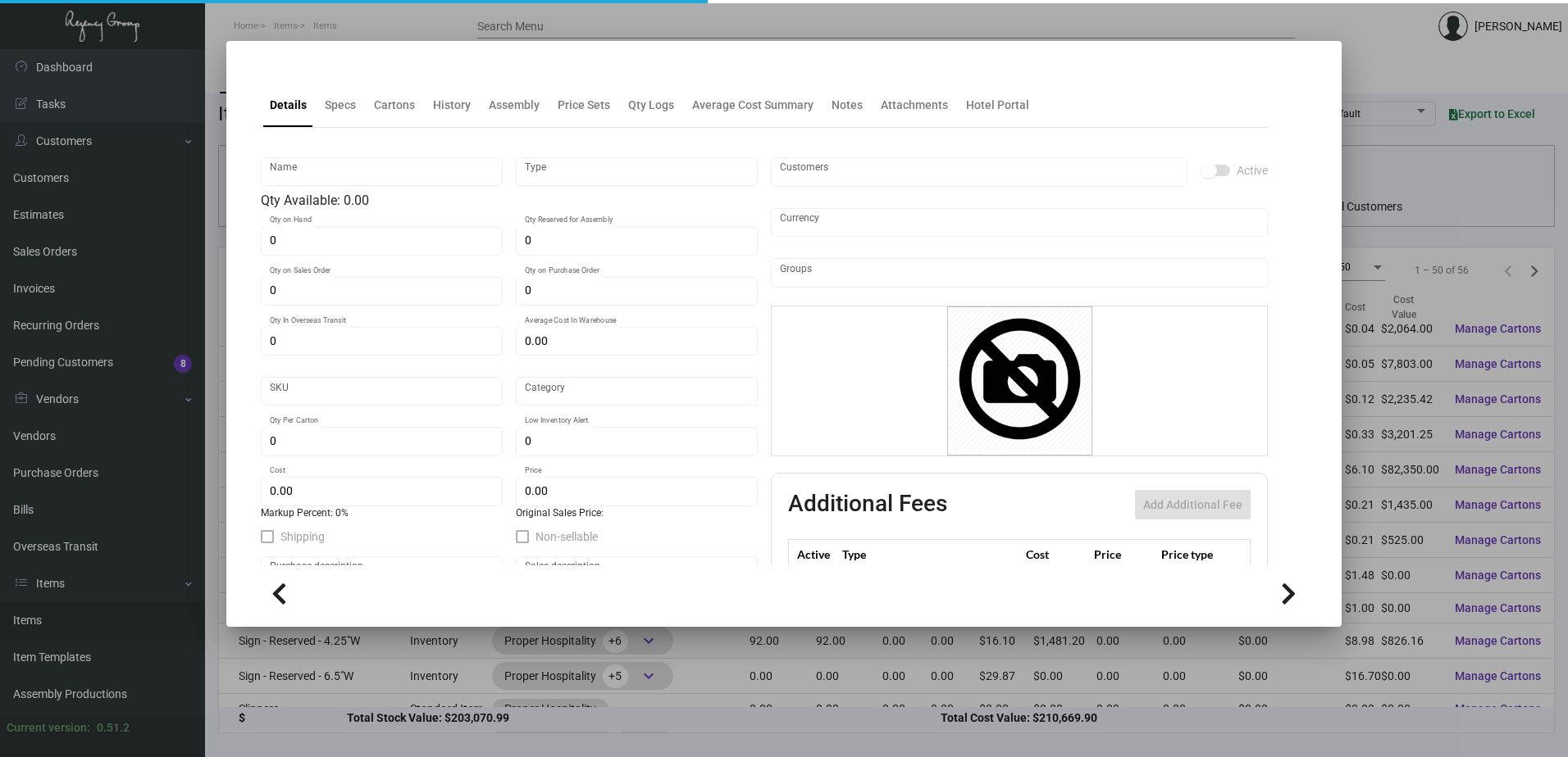
type input "Standard"
type input "600"
type input "$ 0.325"
type input "$ 0.58"
type textarea "Memo Pads: Size 4x5.375 Mohawk superfine white eggshell #70 text, printing blac…"
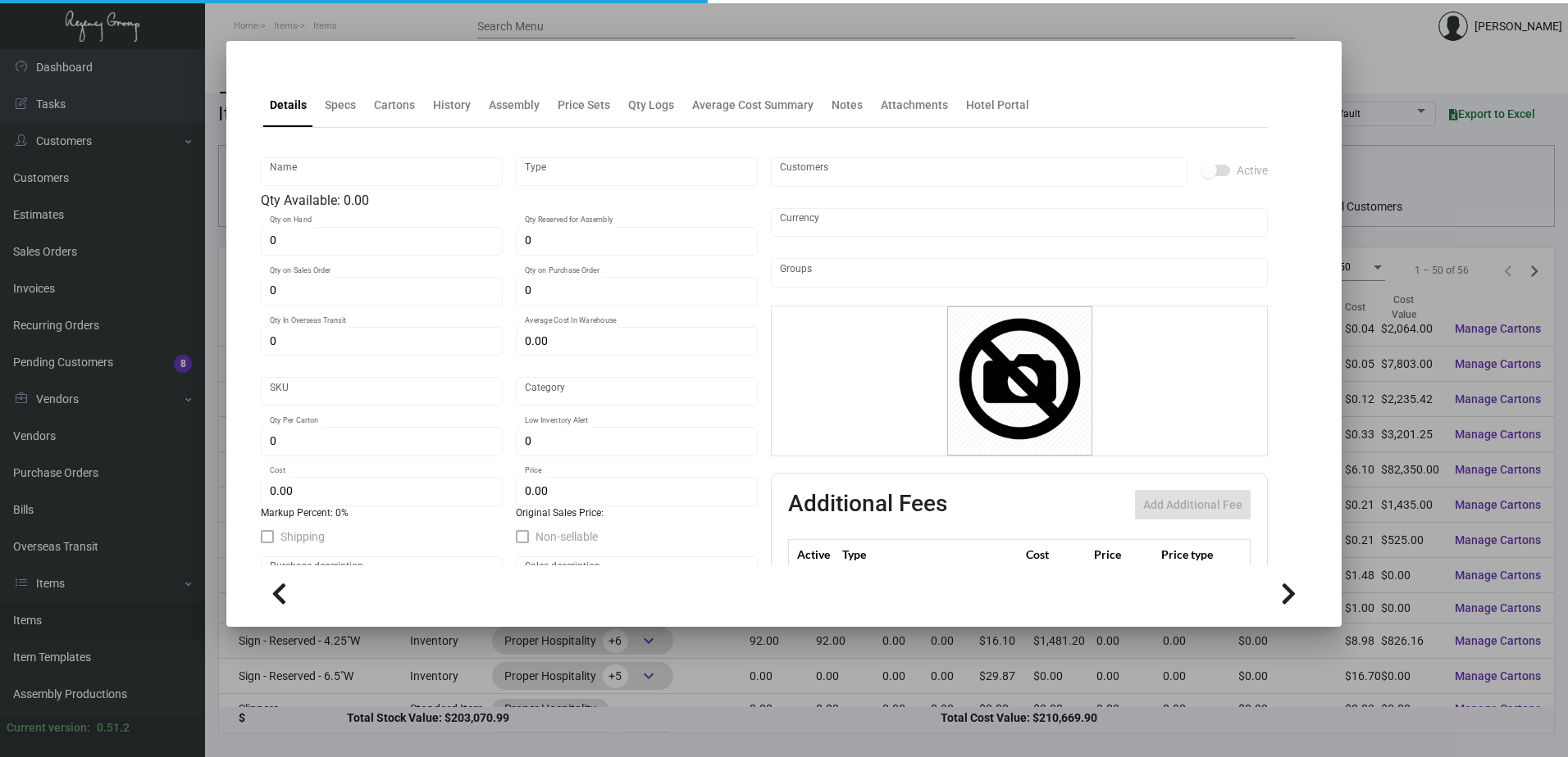
type textarea "Memo Pads"
checkbox input "true"
type input "United States Dollar $"
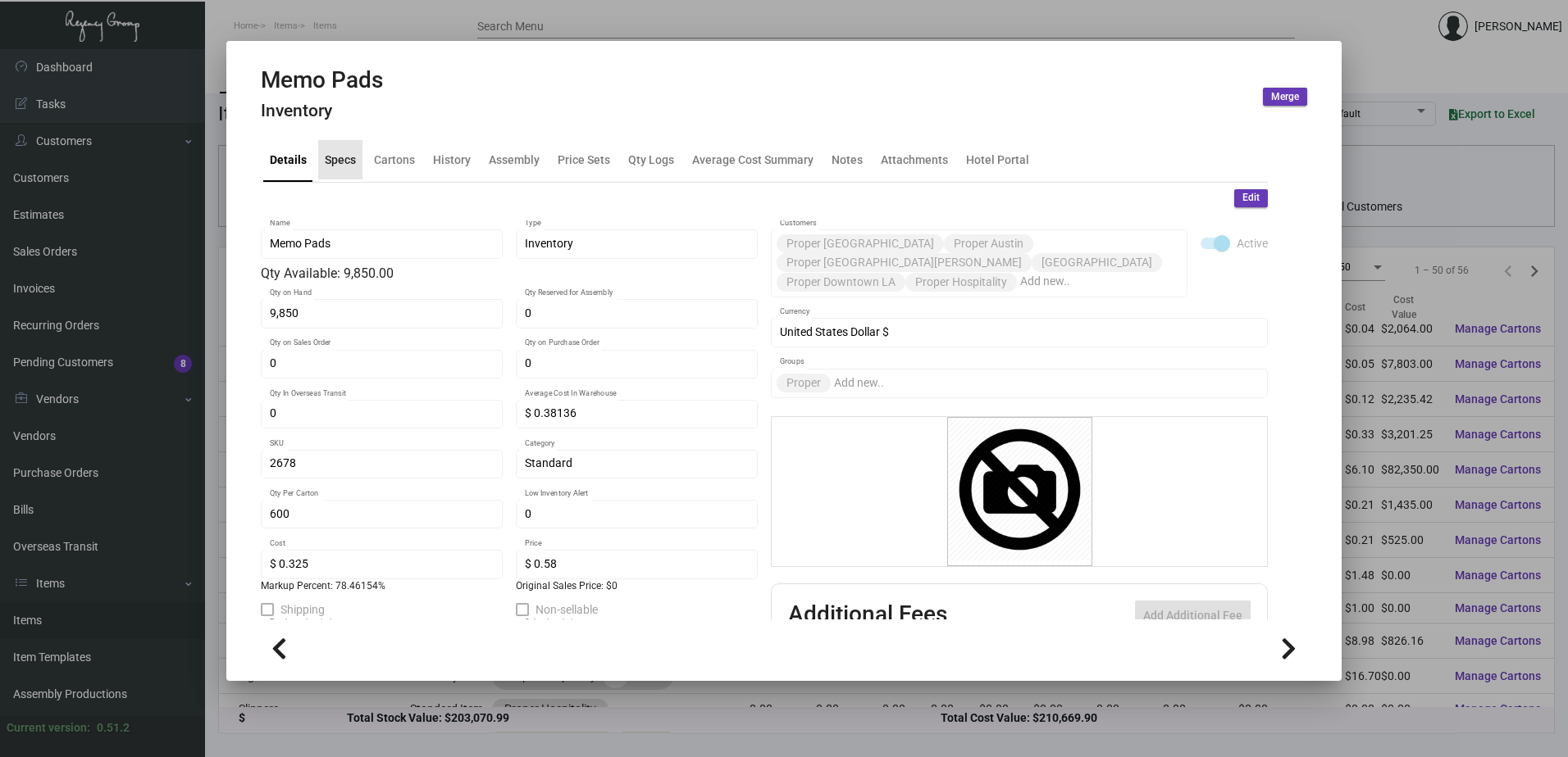
click at [344, 157] on div "Specs" at bounding box center [340, 160] width 31 height 17
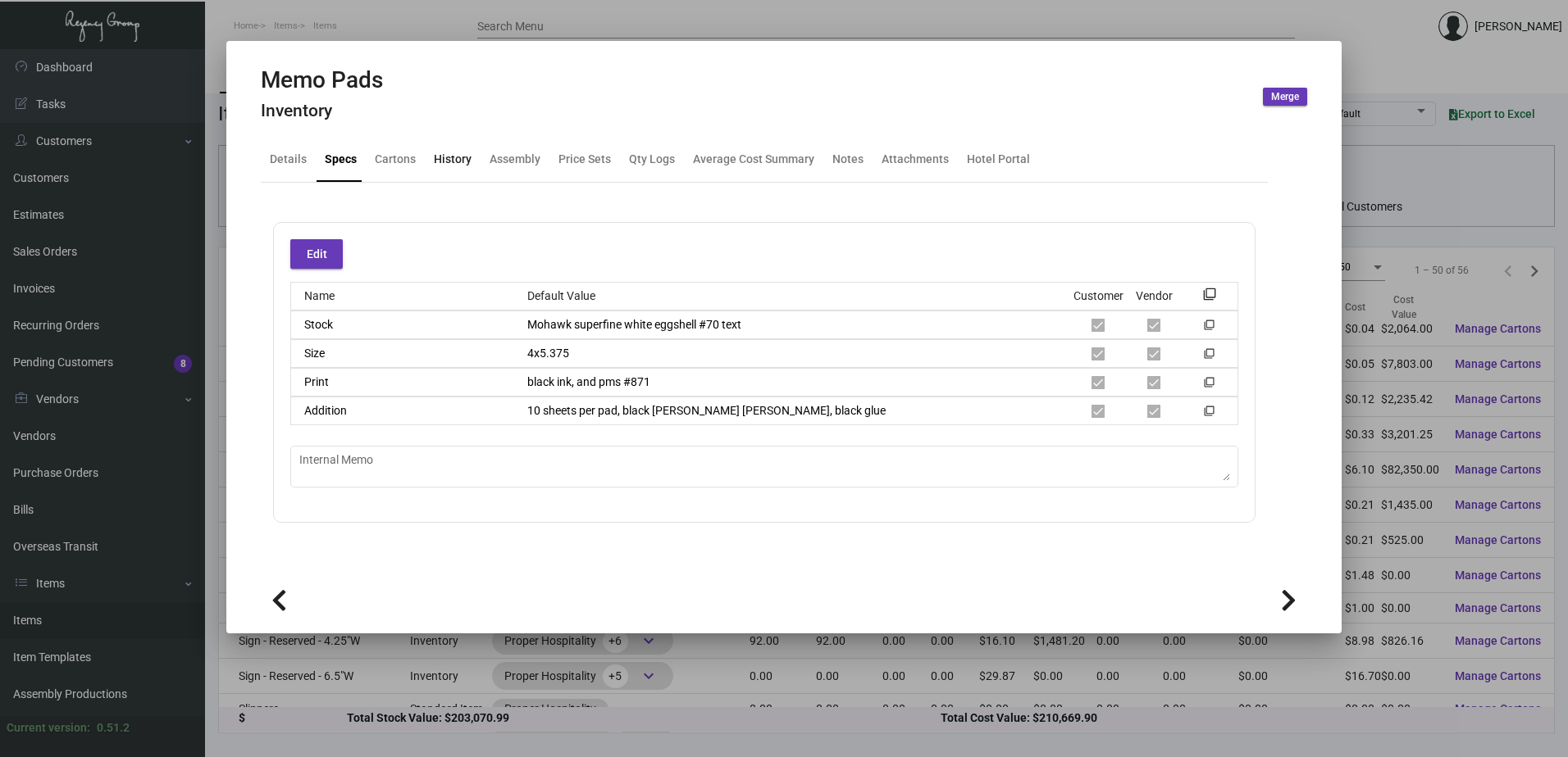
click at [464, 163] on div "History" at bounding box center [452, 160] width 38 height 17
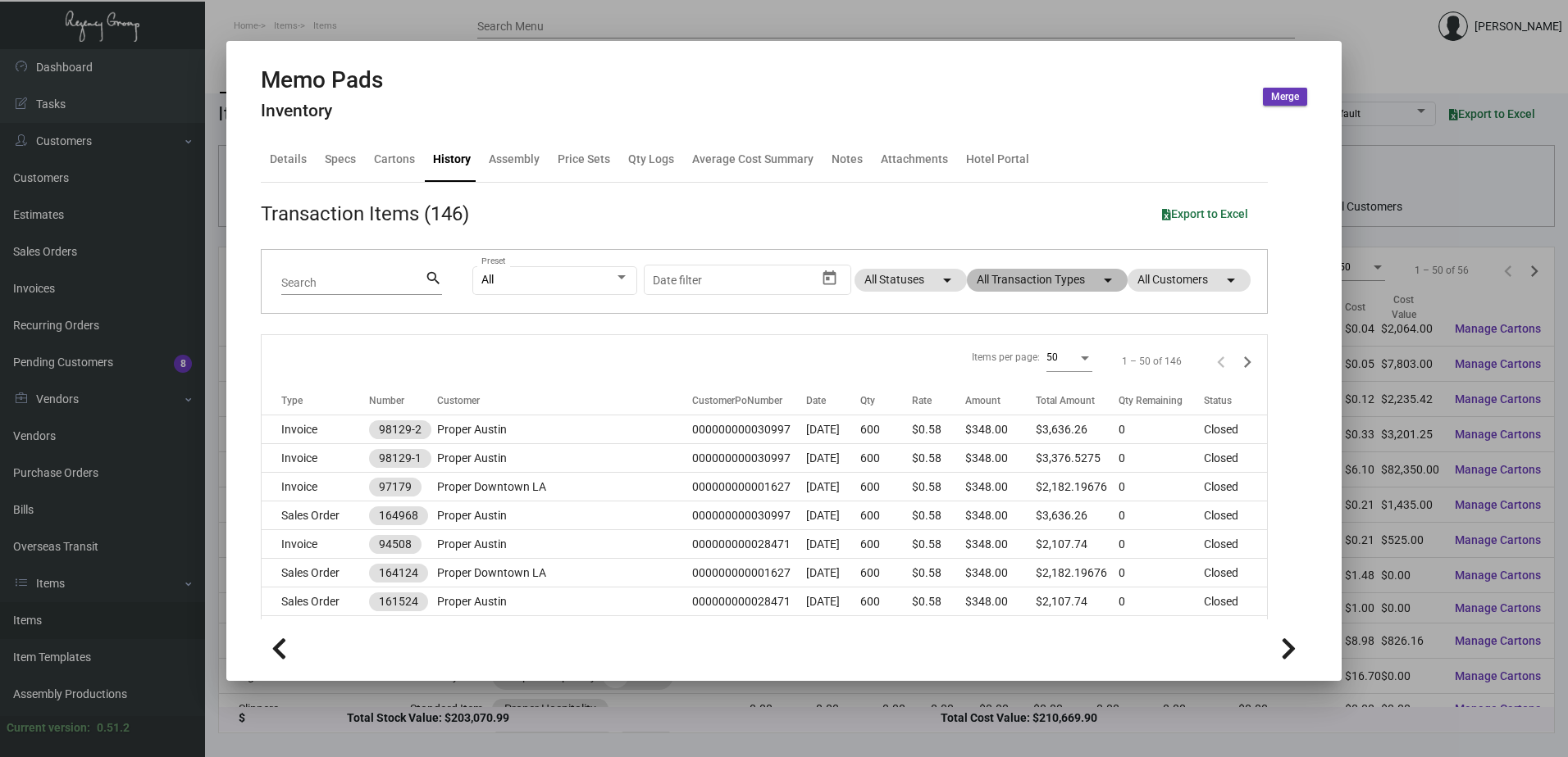
click at [1020, 272] on mat-chip "All Transaction Types arrow_drop_down" at bounding box center [1047, 280] width 161 height 23
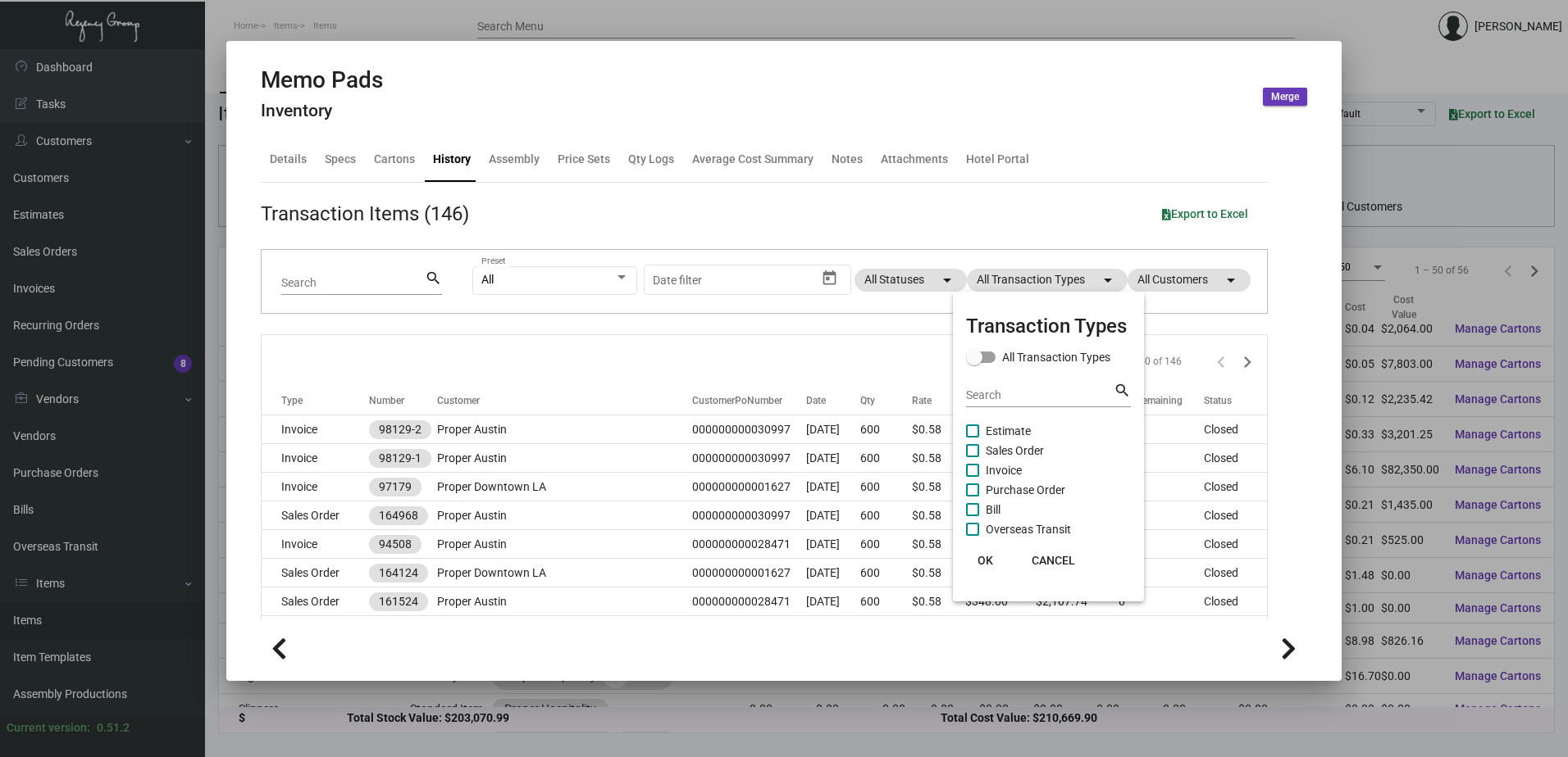
click at [1028, 486] on span "Purchase Order" at bounding box center [1025, 490] width 80 height 19
click at [972, 497] on input "Purchase Order" at bounding box center [971, 497] width 1 height 1
checkbox input "true"
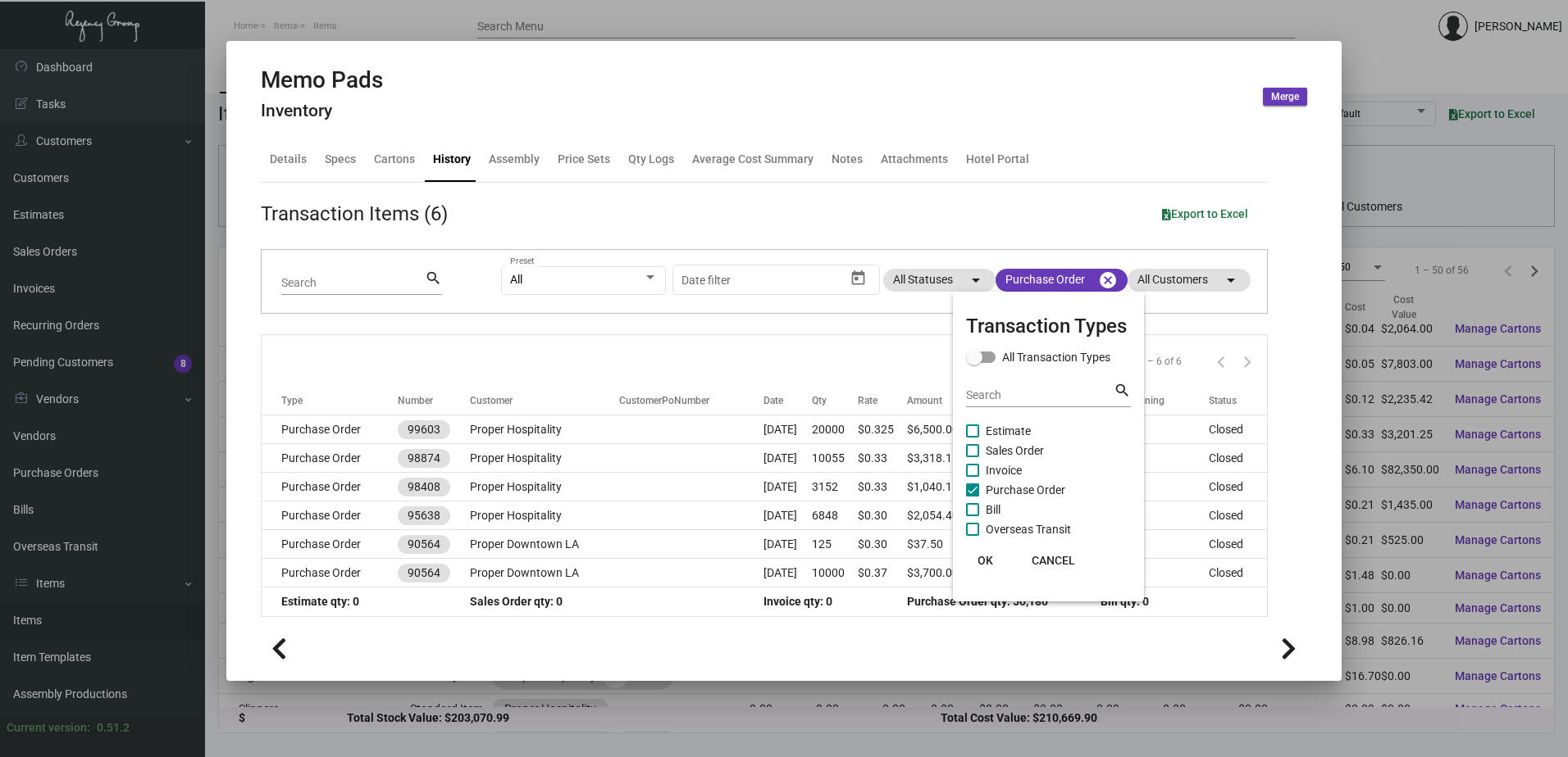
click at [991, 556] on span "OK" at bounding box center [985, 561] width 15 height 13
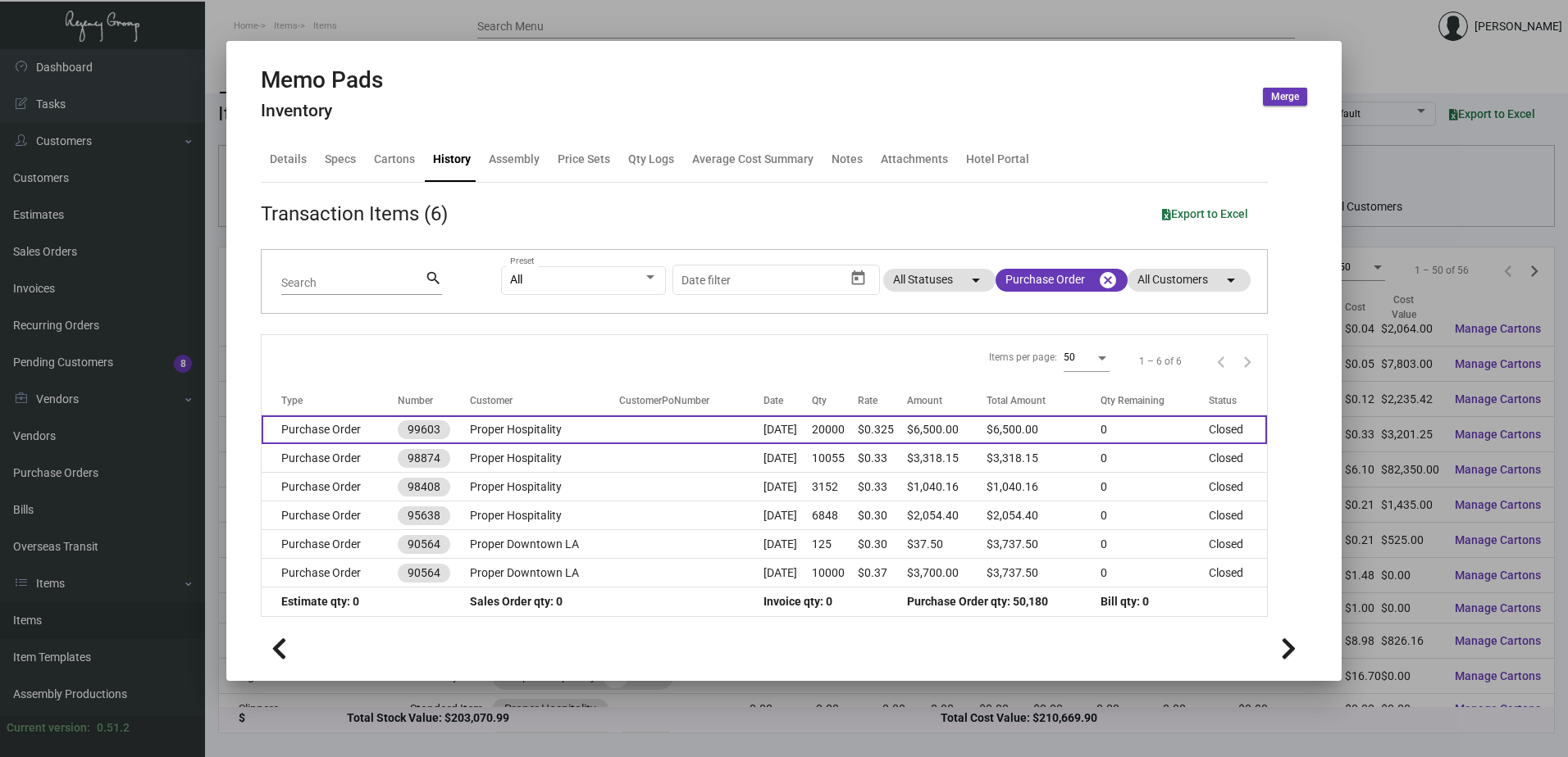
click at [625, 432] on td at bounding box center [691, 430] width 145 height 29
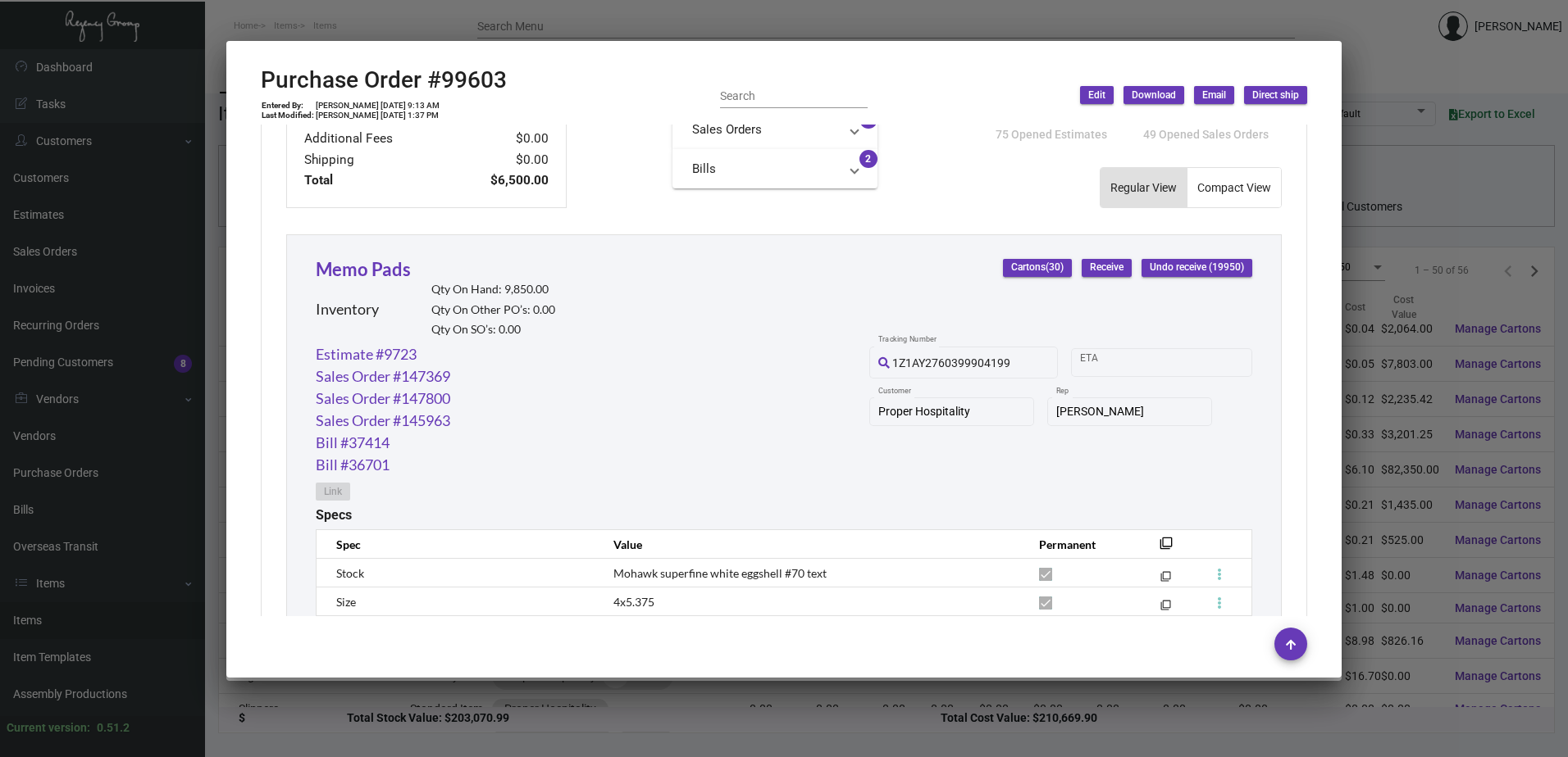
scroll to position [920, 0]
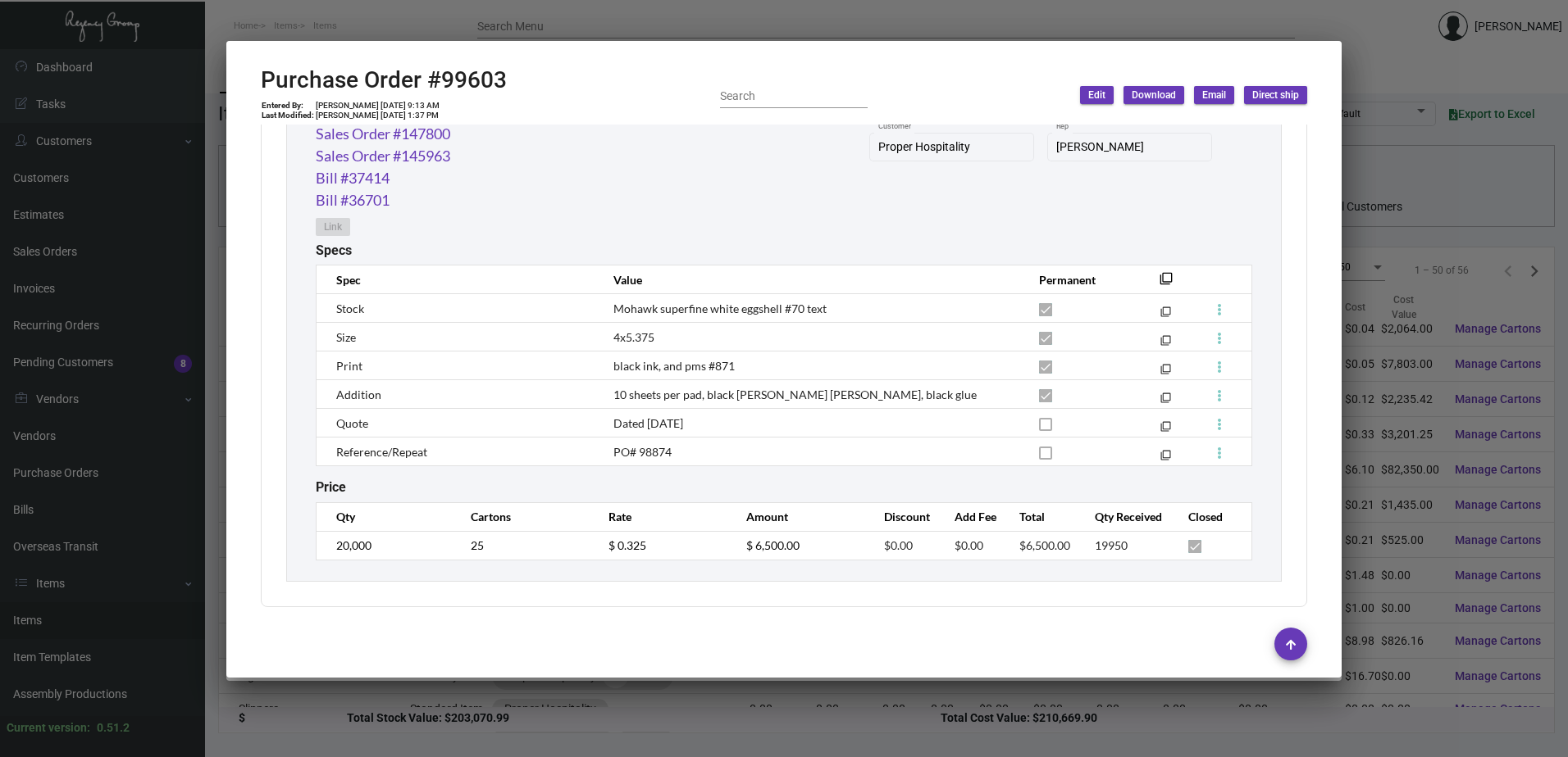
click at [534, 13] on div at bounding box center [784, 378] width 1568 height 757
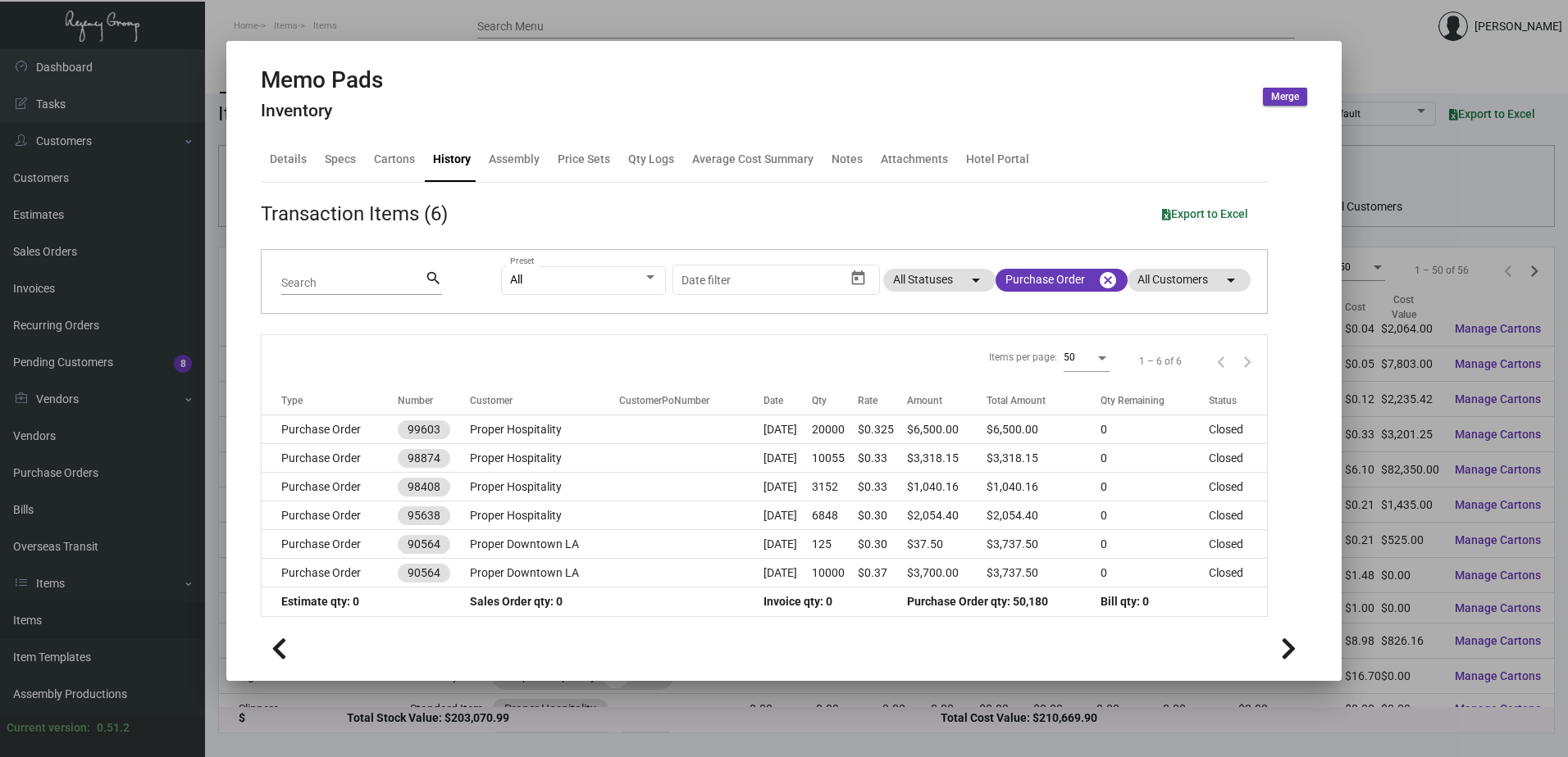
click at [413, 25] on div at bounding box center [784, 378] width 1568 height 757
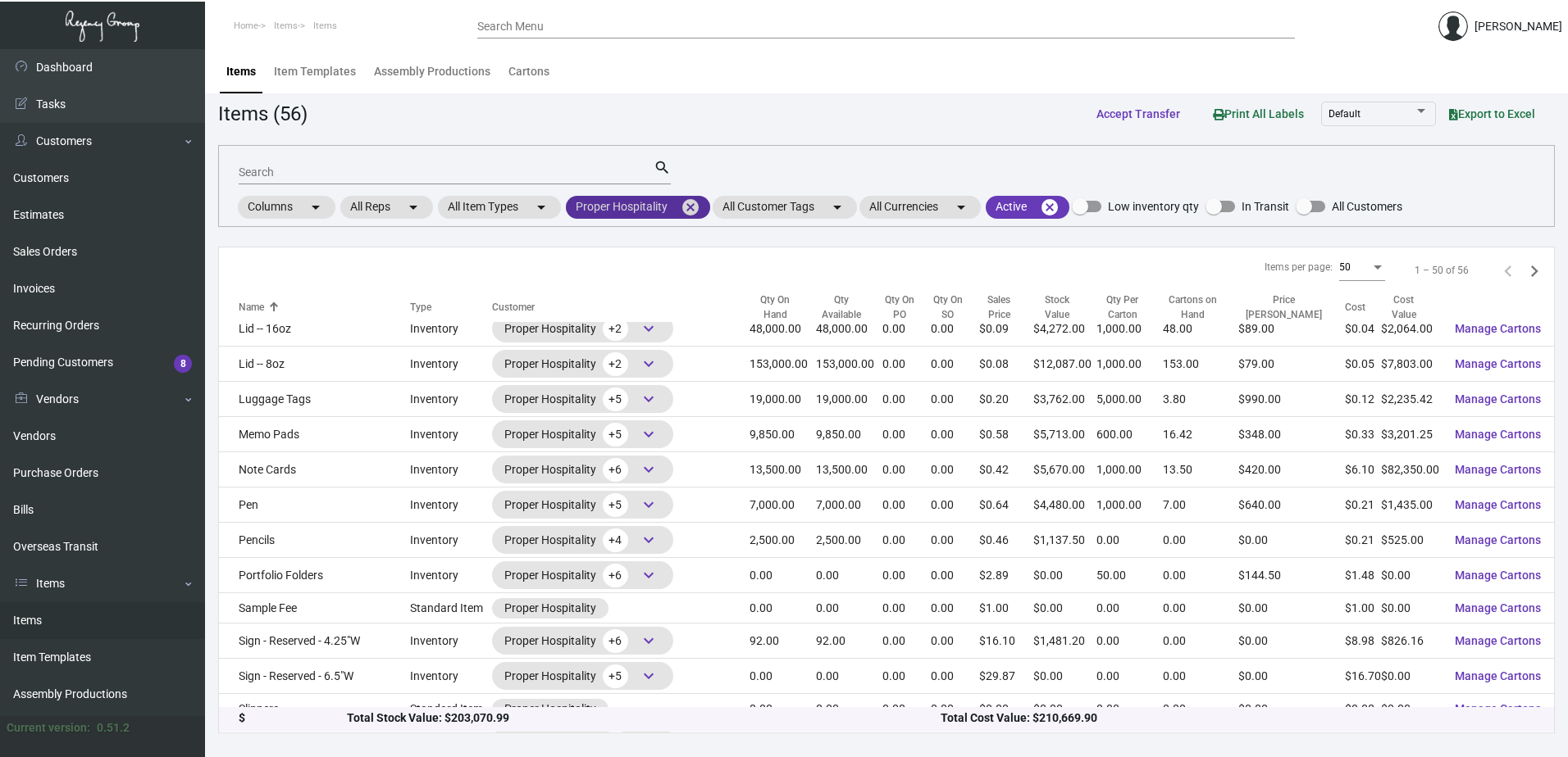
click at [611, 203] on mat-chip "Proper Hospitality cancel" at bounding box center [638, 207] width 145 height 23
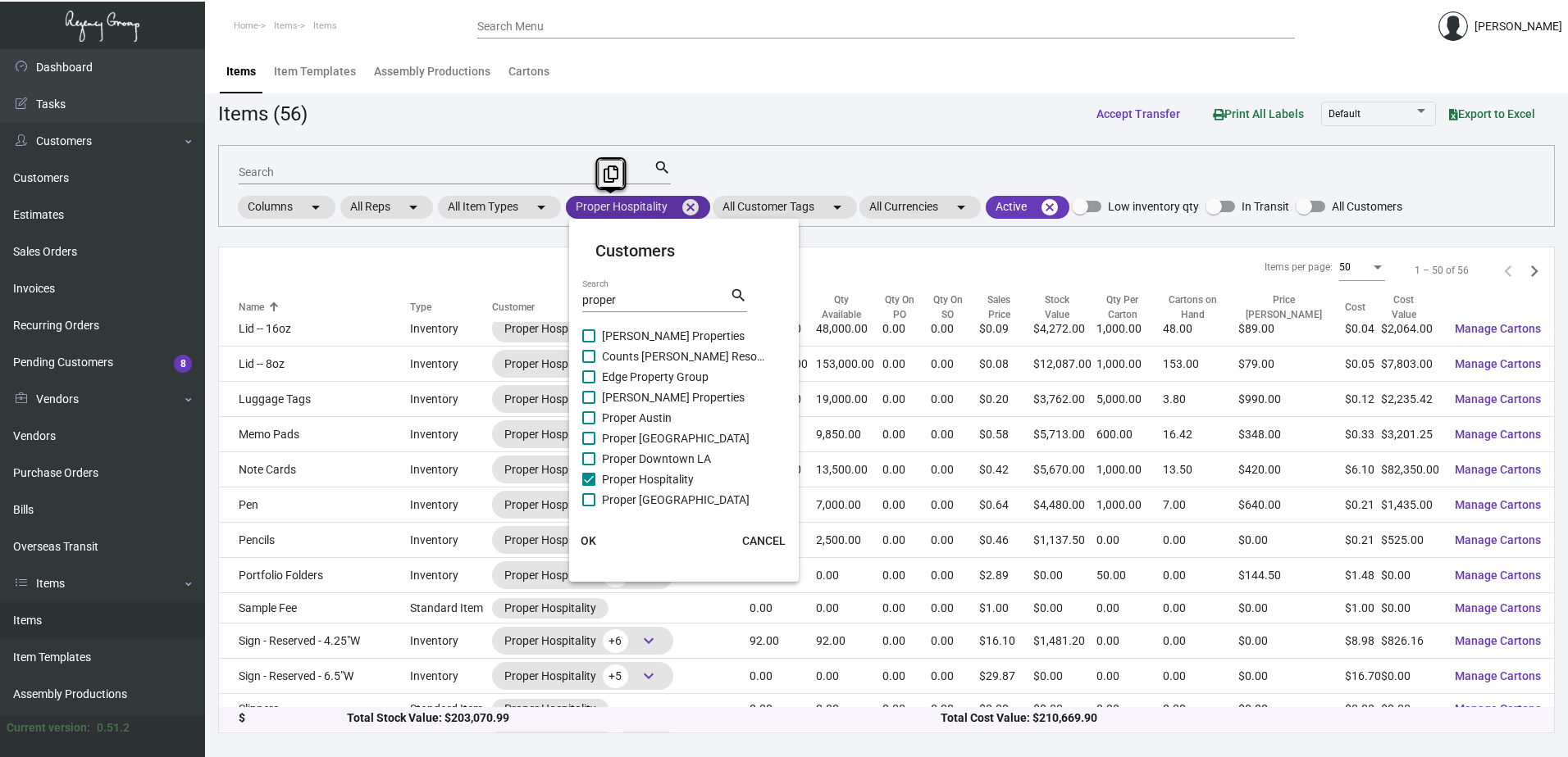
drag, startPoint x: 612, startPoint y: 202, endPoint x: 695, endPoint y: 206, distance: 83.1
click at [688, 210] on div at bounding box center [784, 378] width 1568 height 757
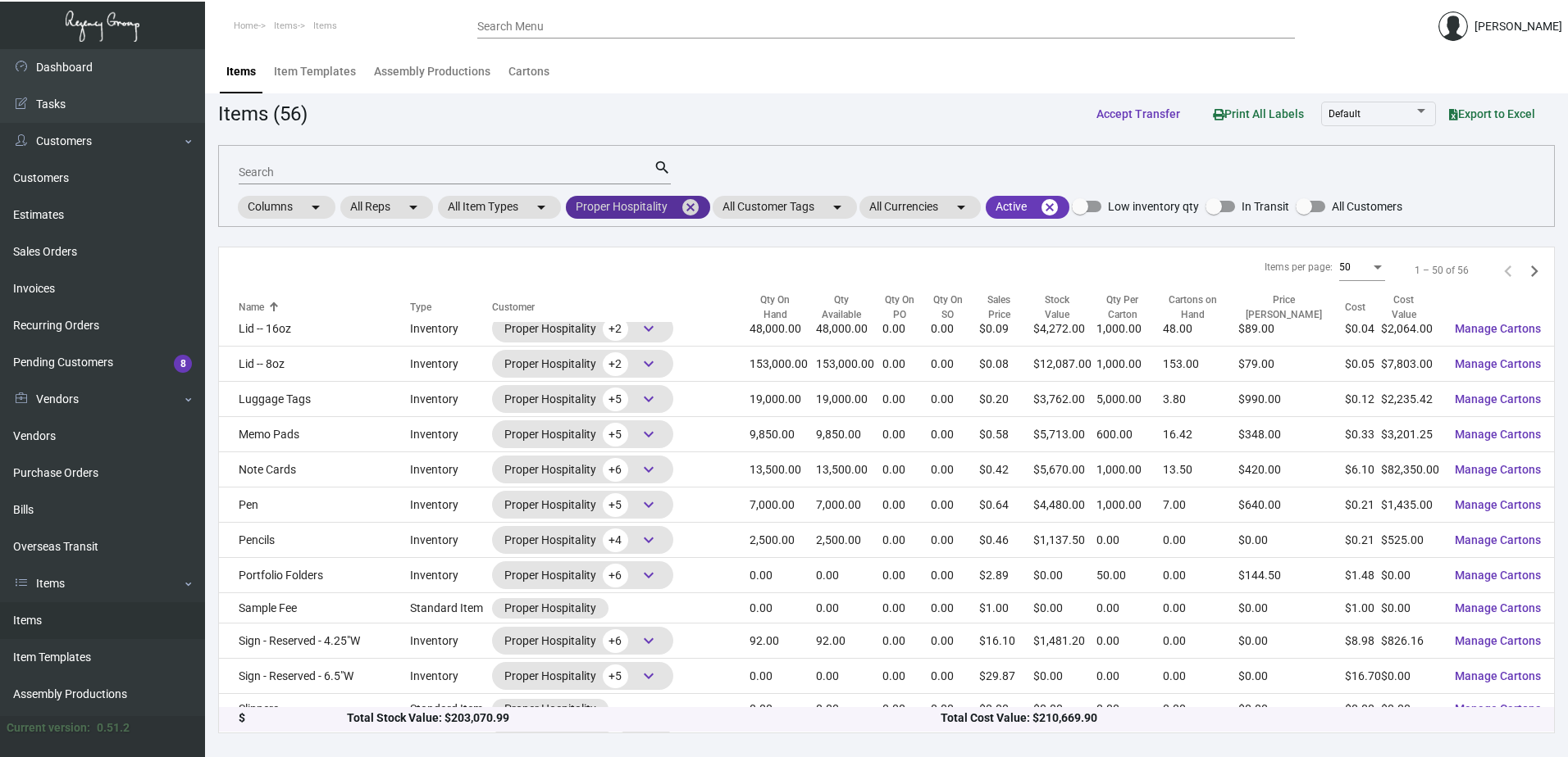
click at [695, 206] on mat-icon "cancel" at bounding box center [690, 207] width 19 height 19
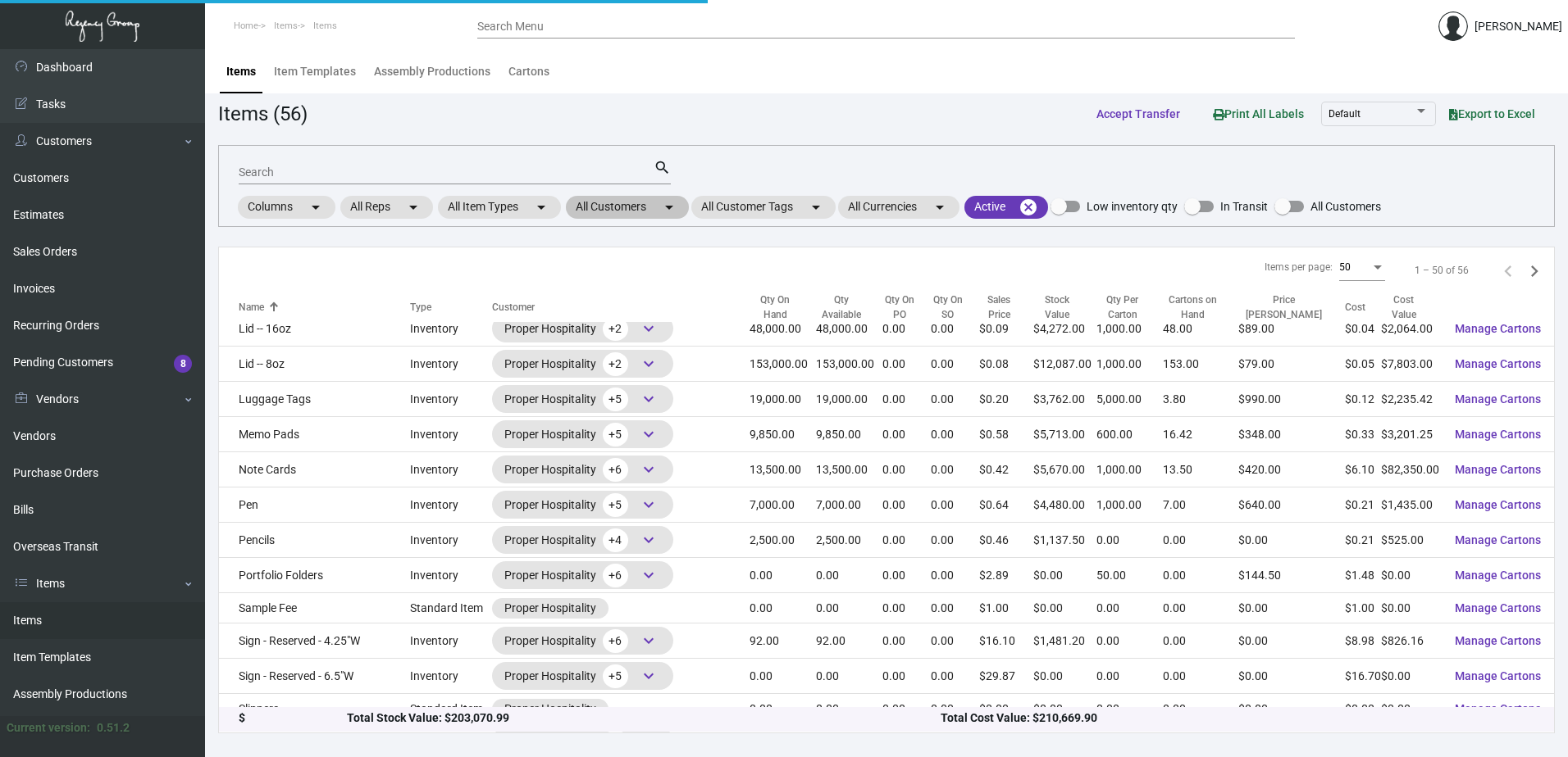
scroll to position [1199, 0]
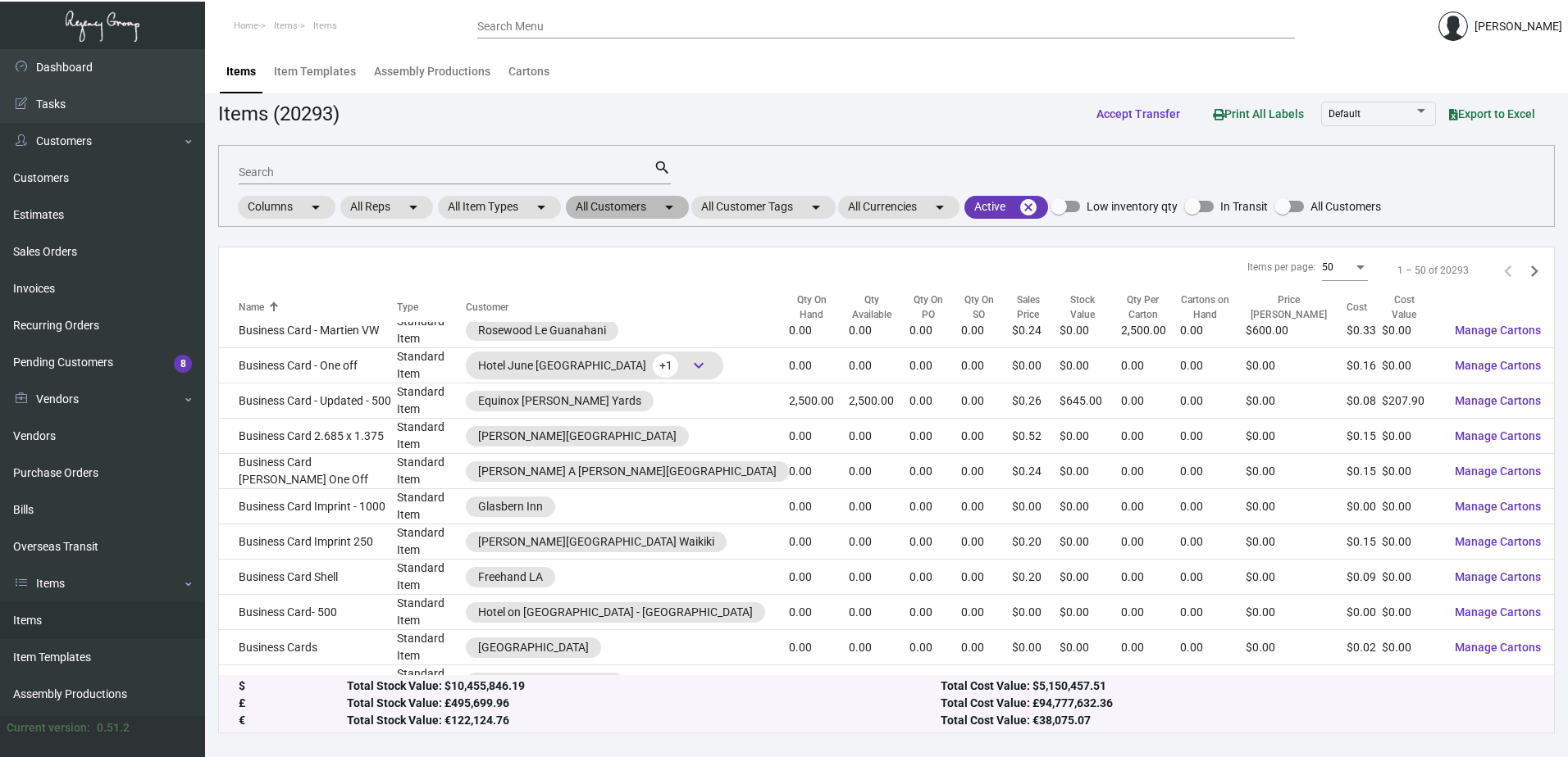
click at [619, 207] on mat-chip "All Customers arrow_drop_down" at bounding box center [627, 207] width 123 height 23
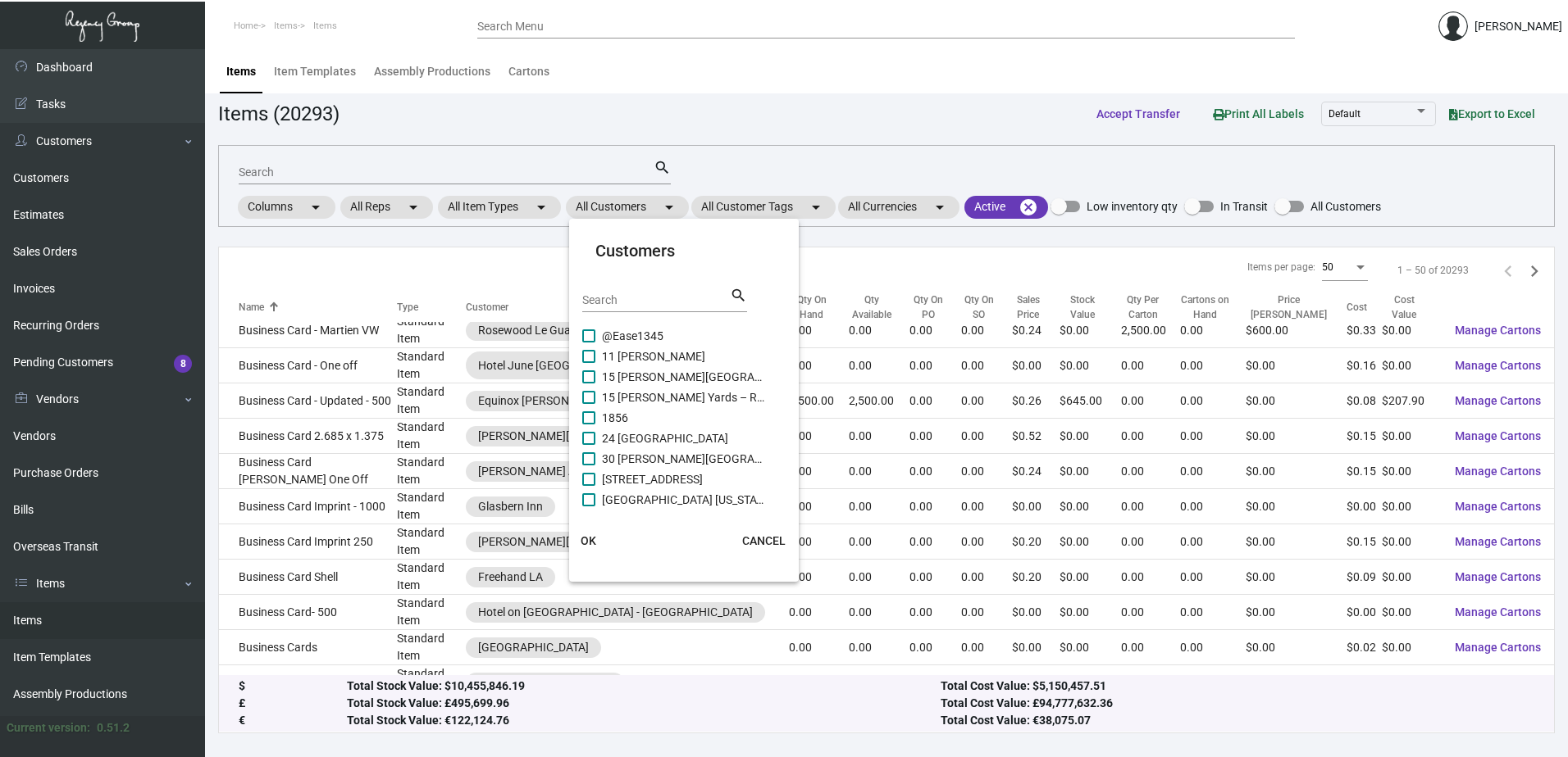
click at [646, 301] on input "Search" at bounding box center [655, 300] width 147 height 13
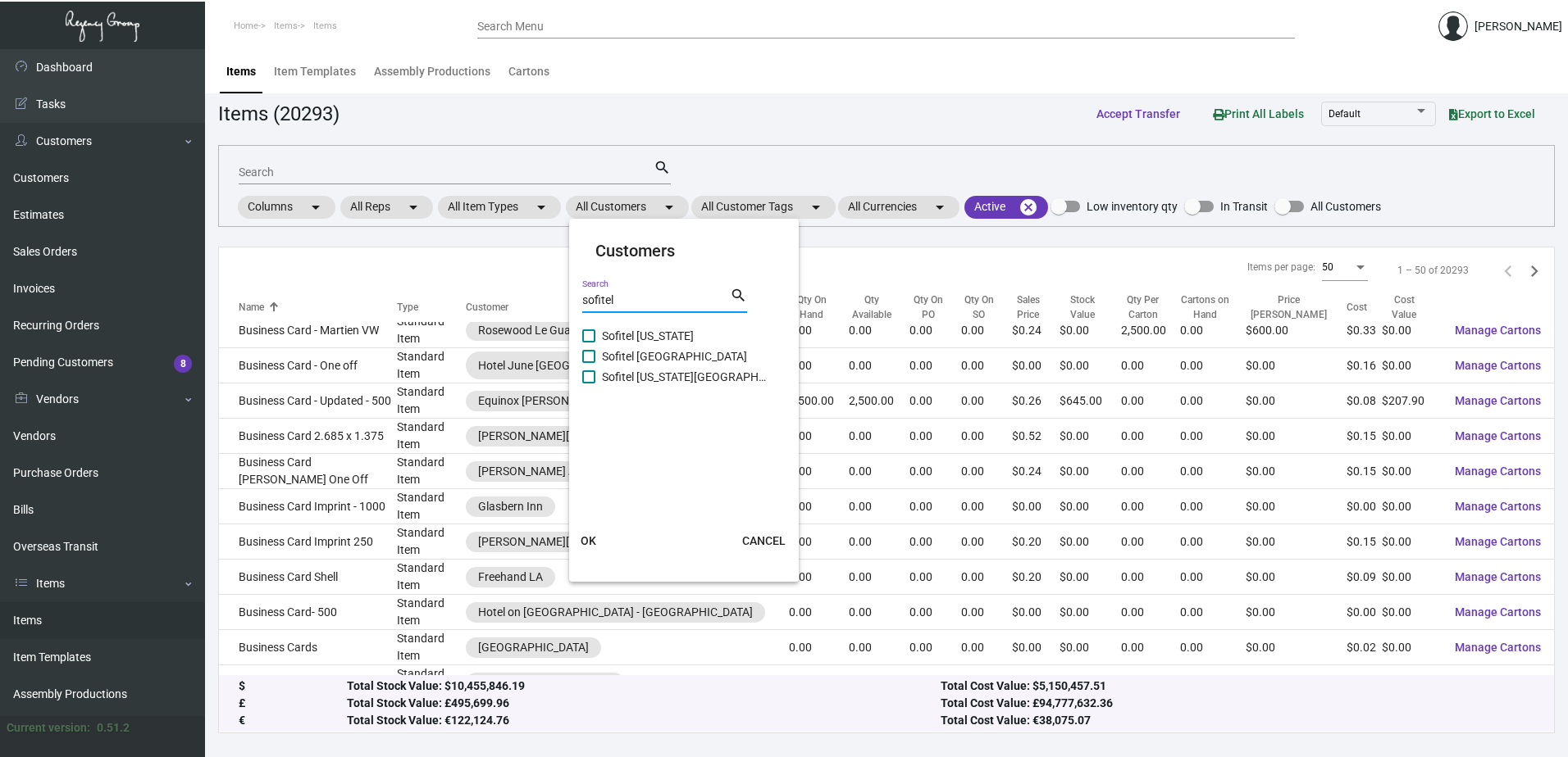
type input "sofitel"
click at [670, 331] on span "Sofitel [US_STATE]" at bounding box center [684, 336] width 164 height 19
click at [589, 343] on input "Sofitel [US_STATE]" at bounding box center [588, 343] width 1 height 1
checkbox input "true"
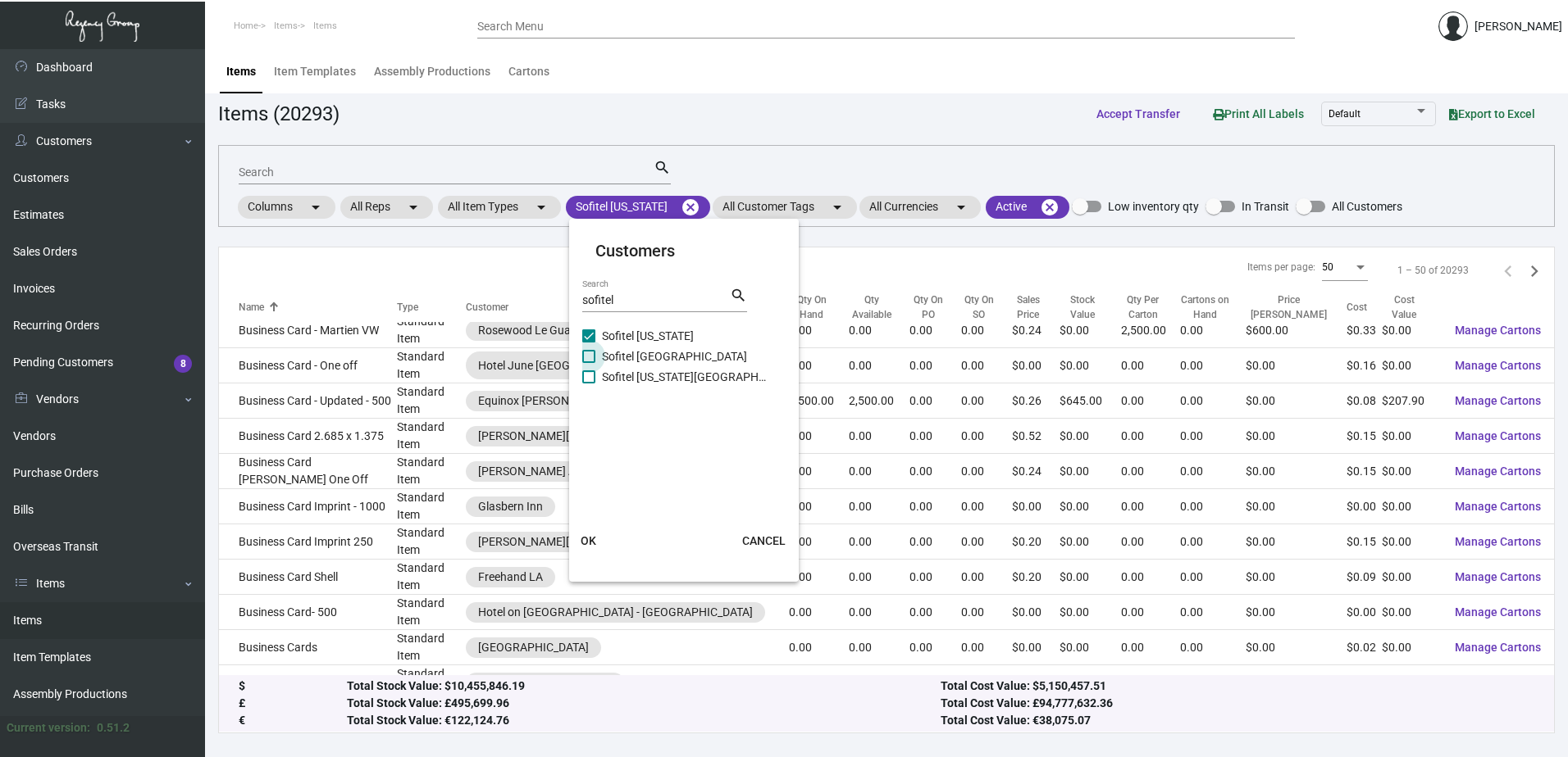
click at [657, 356] on span "Sofitel [GEOGRAPHIC_DATA]" at bounding box center [684, 356] width 164 height 19
click at [589, 363] on input "Sofitel [GEOGRAPHIC_DATA]" at bounding box center [588, 363] width 1 height 1
checkbox input "true"
click at [651, 377] on span "Sofitel [US_STATE][GEOGRAPHIC_DATA]" at bounding box center [684, 377] width 164 height 19
click at [589, 383] on input "Sofitel [US_STATE][GEOGRAPHIC_DATA]" at bounding box center [588, 383] width 1 height 1
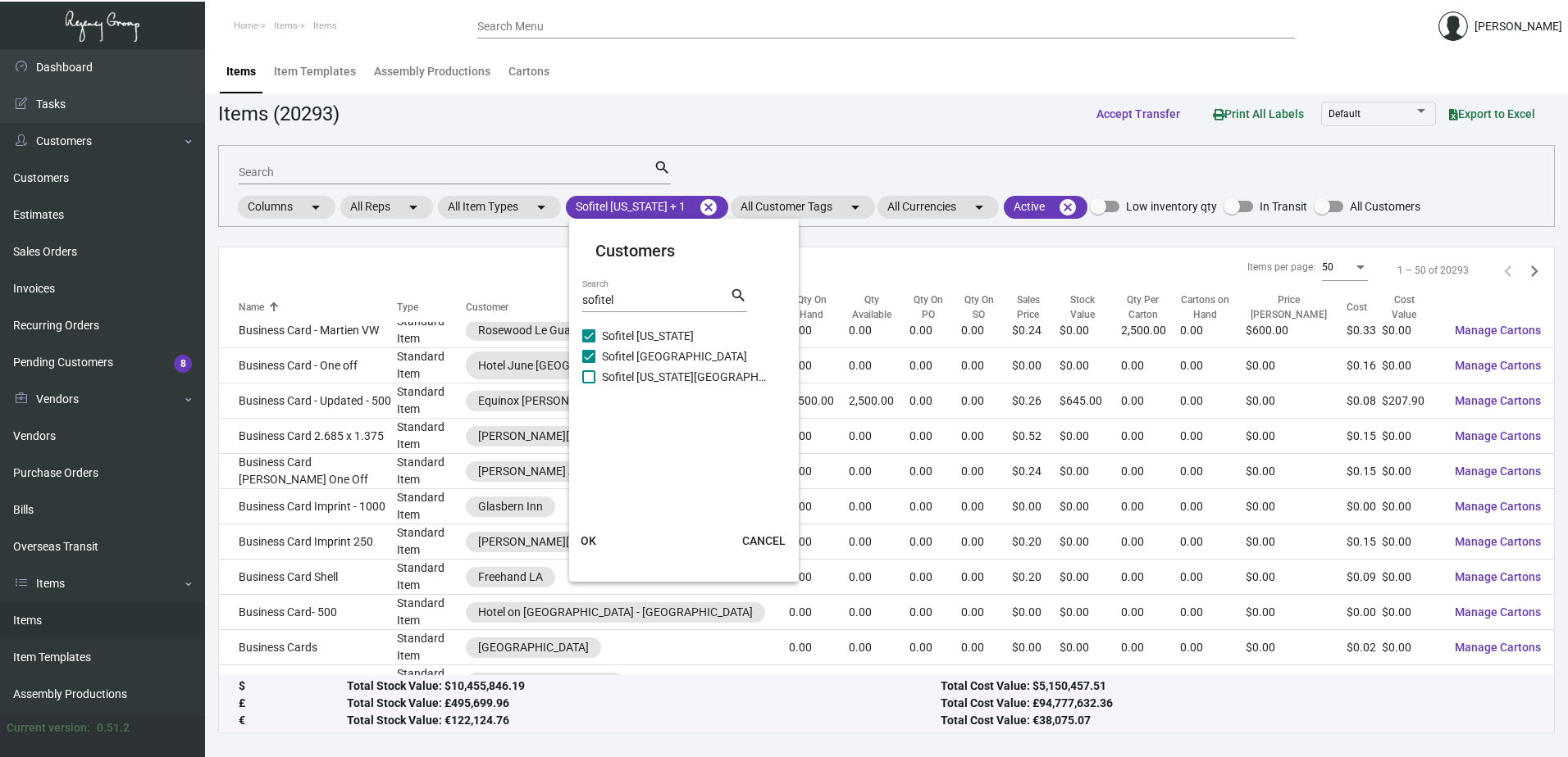
checkbox input "true"
click at [598, 538] on button "OK" at bounding box center [589, 540] width 52 height 30
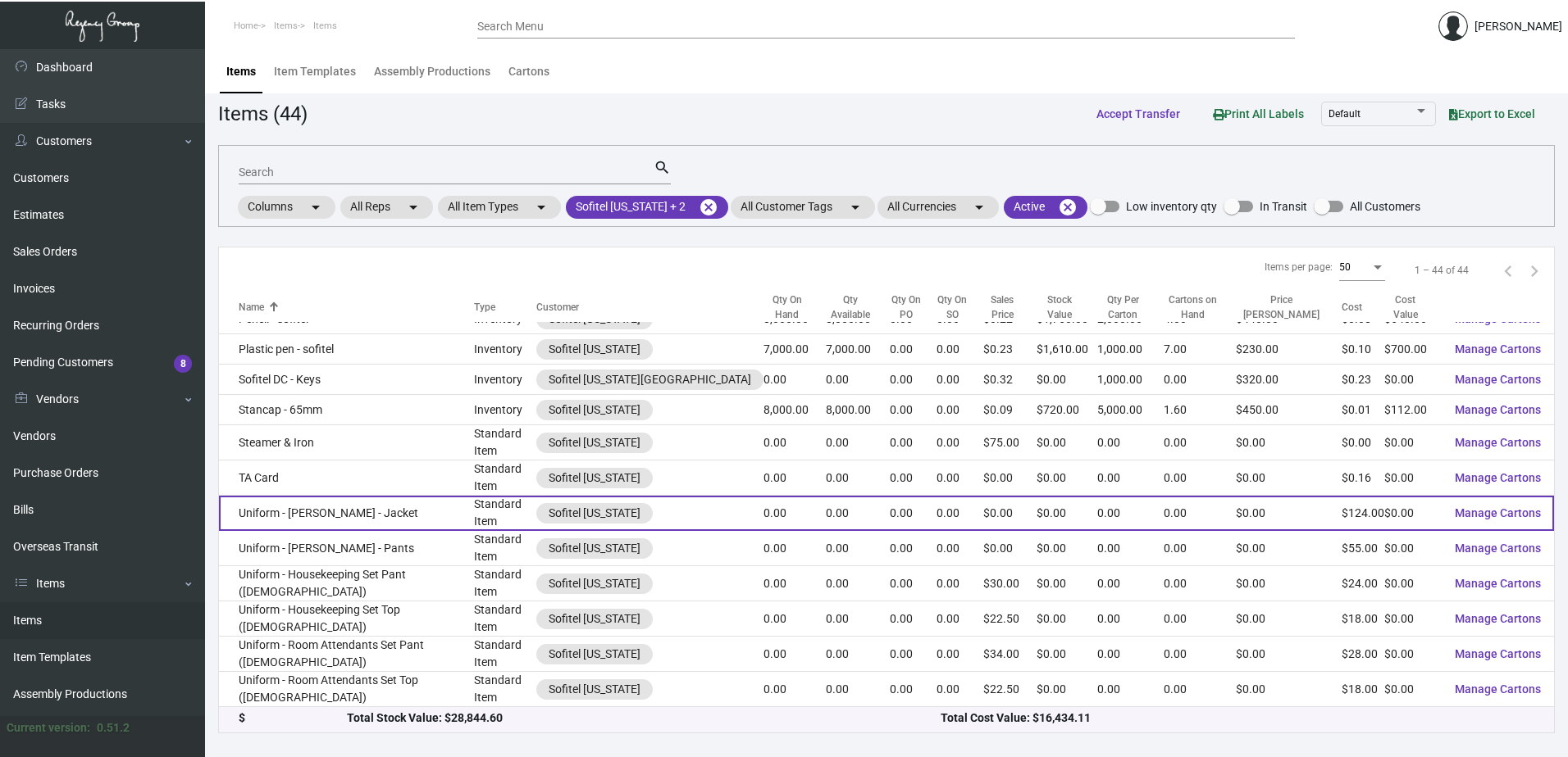
scroll to position [766, 0]
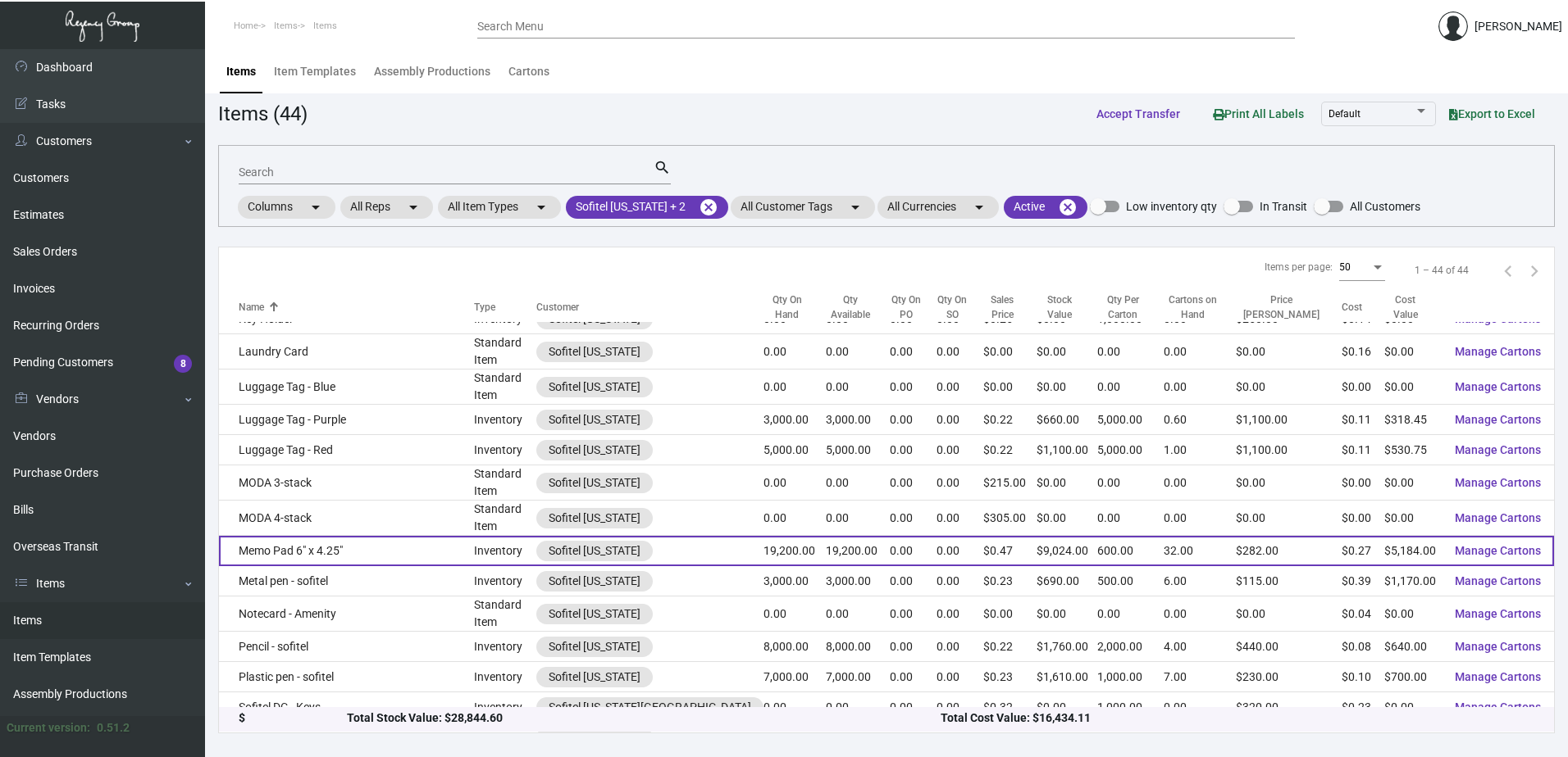
click at [352, 550] on td "Memo Pad 6" x 4.25"" at bounding box center [346, 550] width 255 height 30
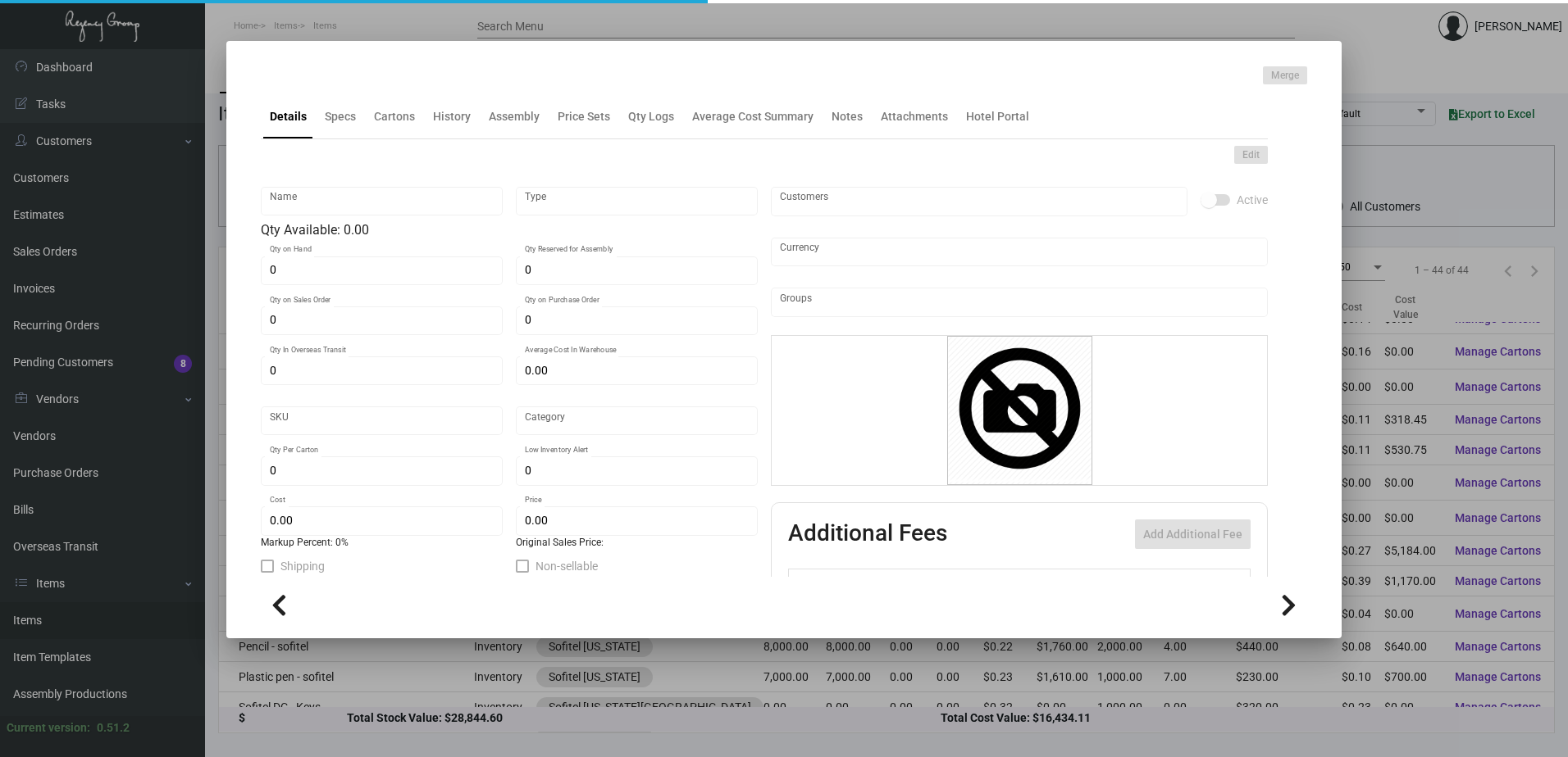
type input "Memo Pad 6" x 4.25""
type input "Inventory"
type input "19,200"
type input "$ 0.27"
type input "Standard"
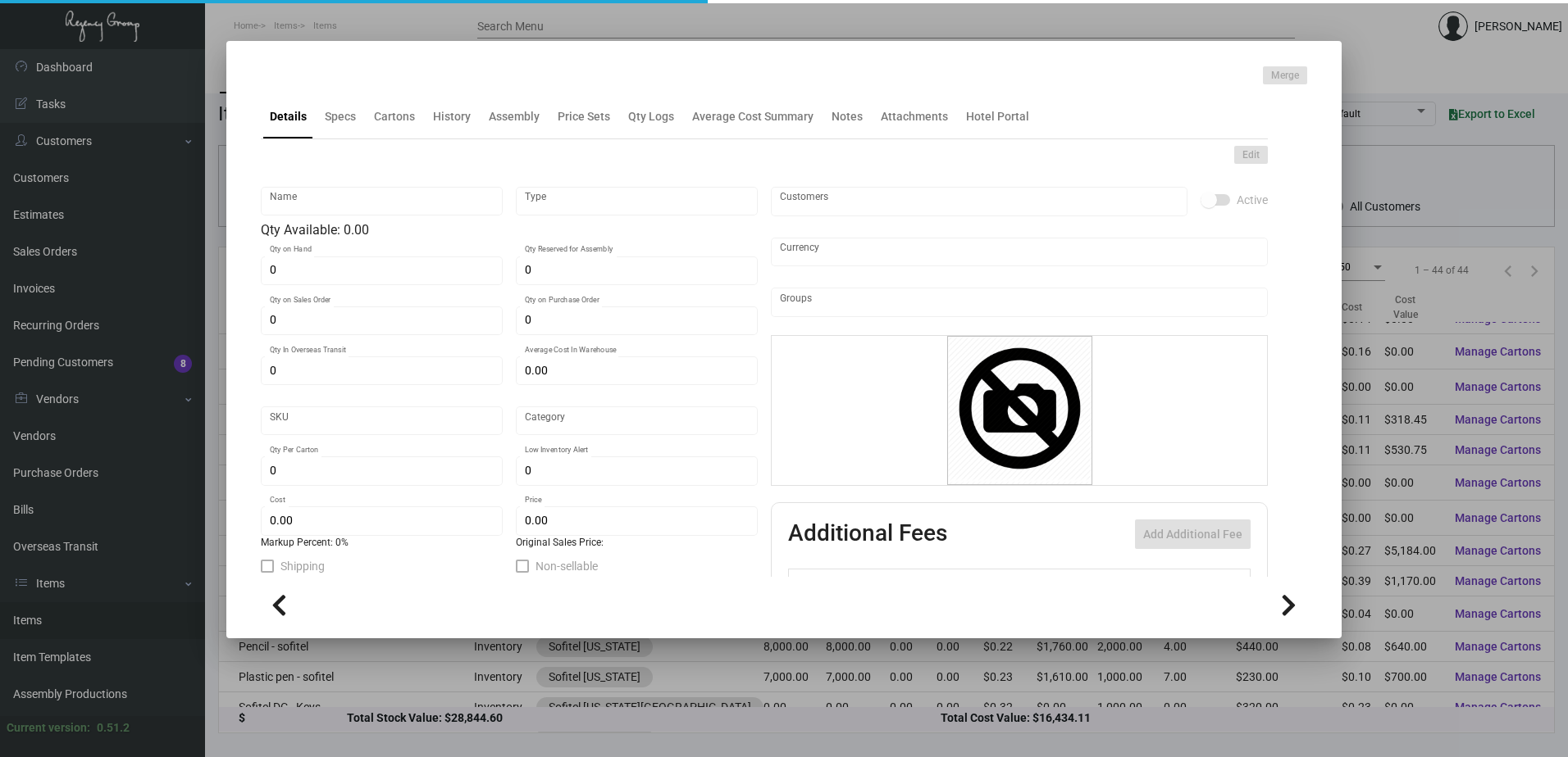
type input "600"
type input "$ 0.27"
type input "$ 0.47"
checkbox input "true"
type input "United States Dollar $"
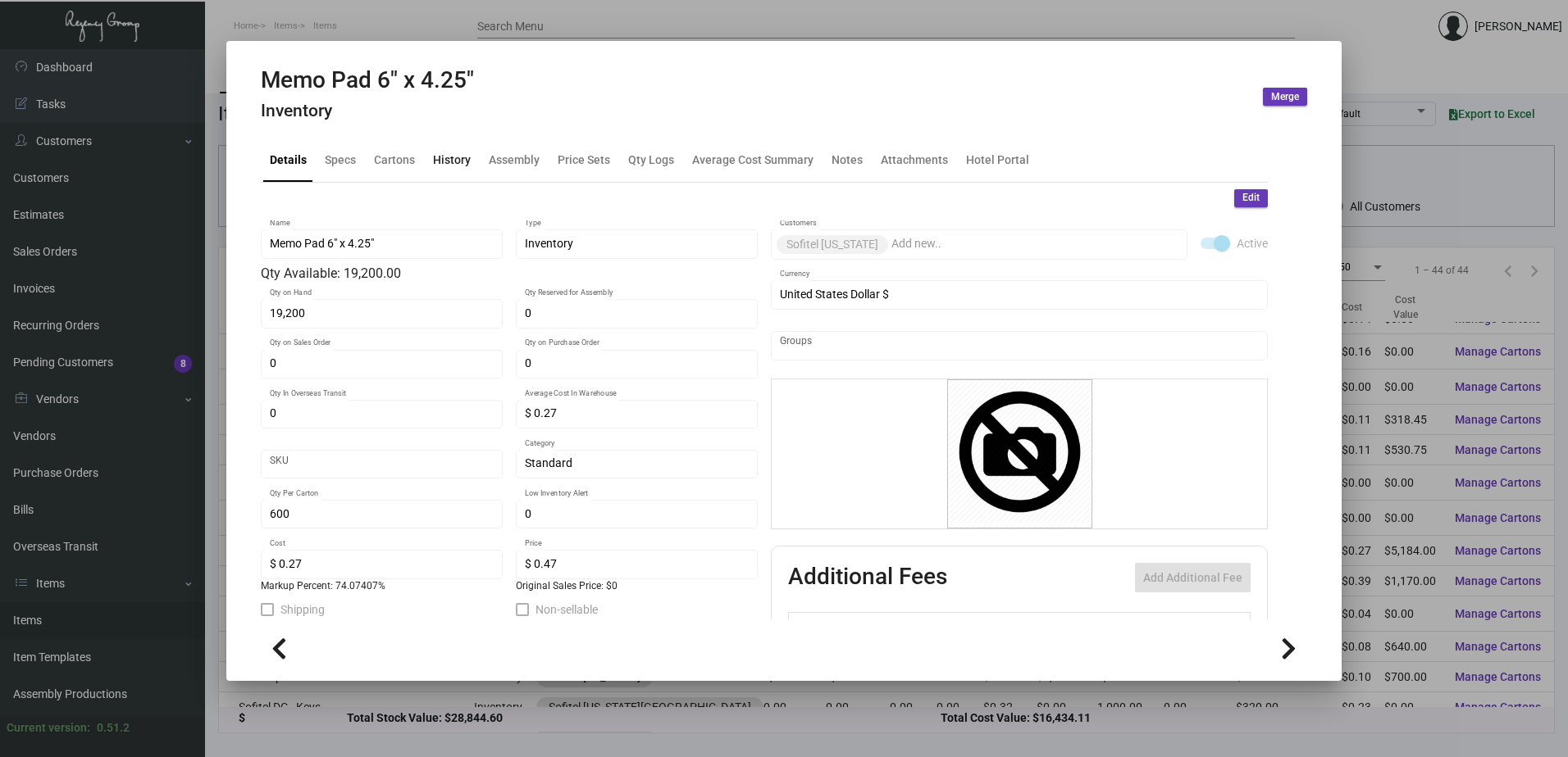
click at [439, 167] on div "History" at bounding box center [451, 160] width 38 height 17
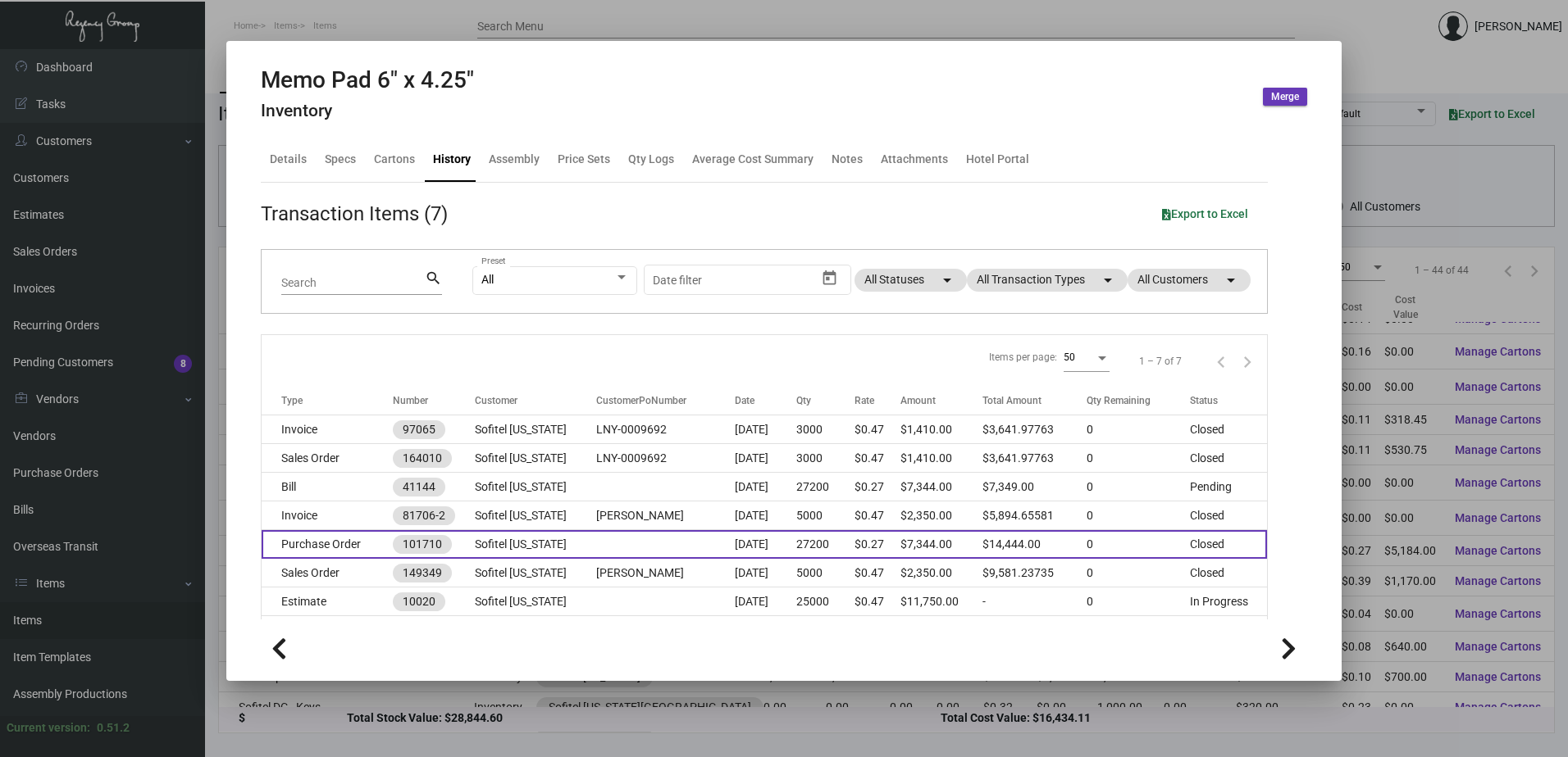
click at [539, 543] on td "Sofitel [US_STATE]" at bounding box center [536, 544] width 121 height 29
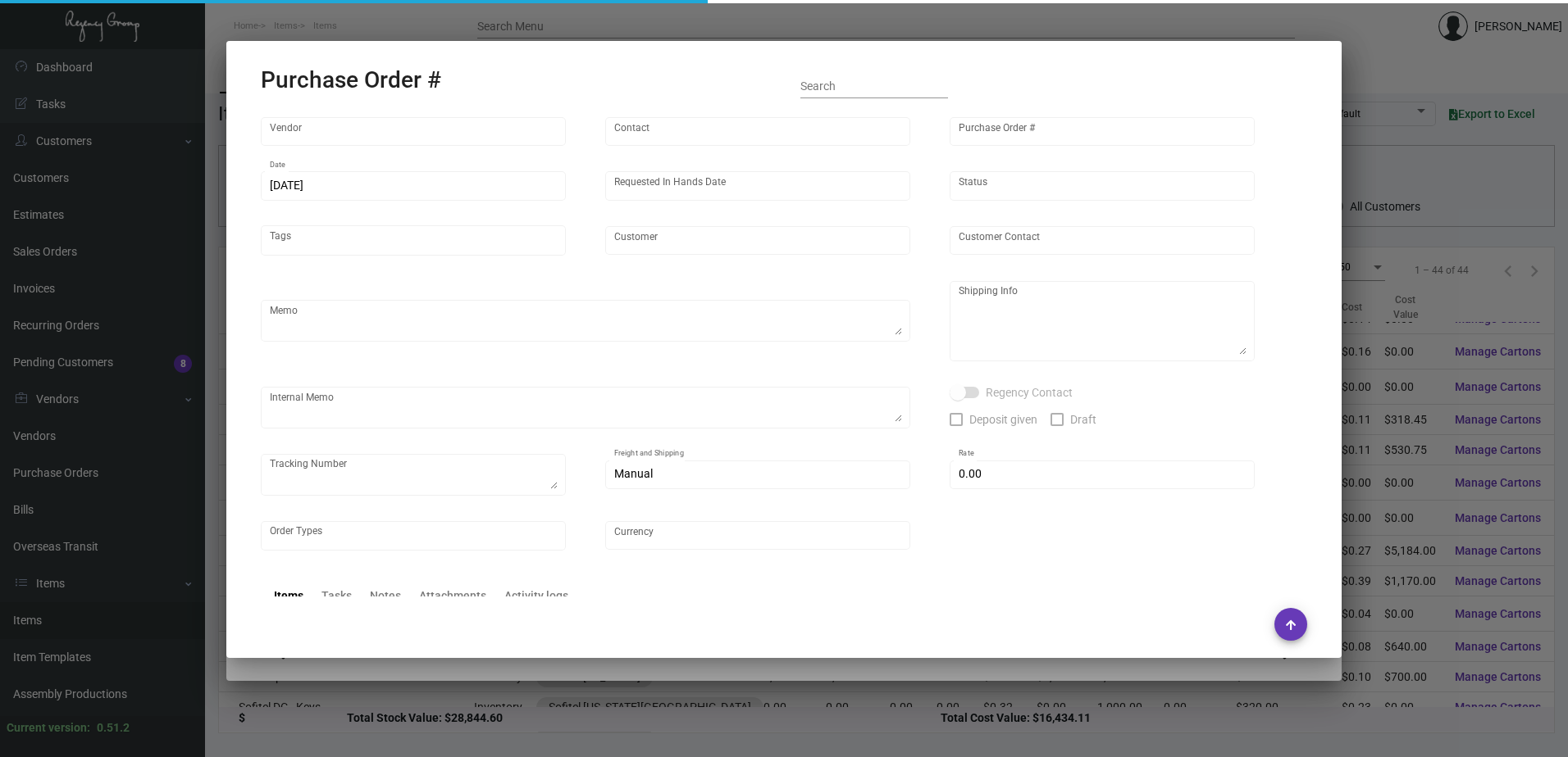
type input "[PERSON_NAME] Printing"
type input "[PERSON_NAME]"
type input "101710"
type input "[DATE]"
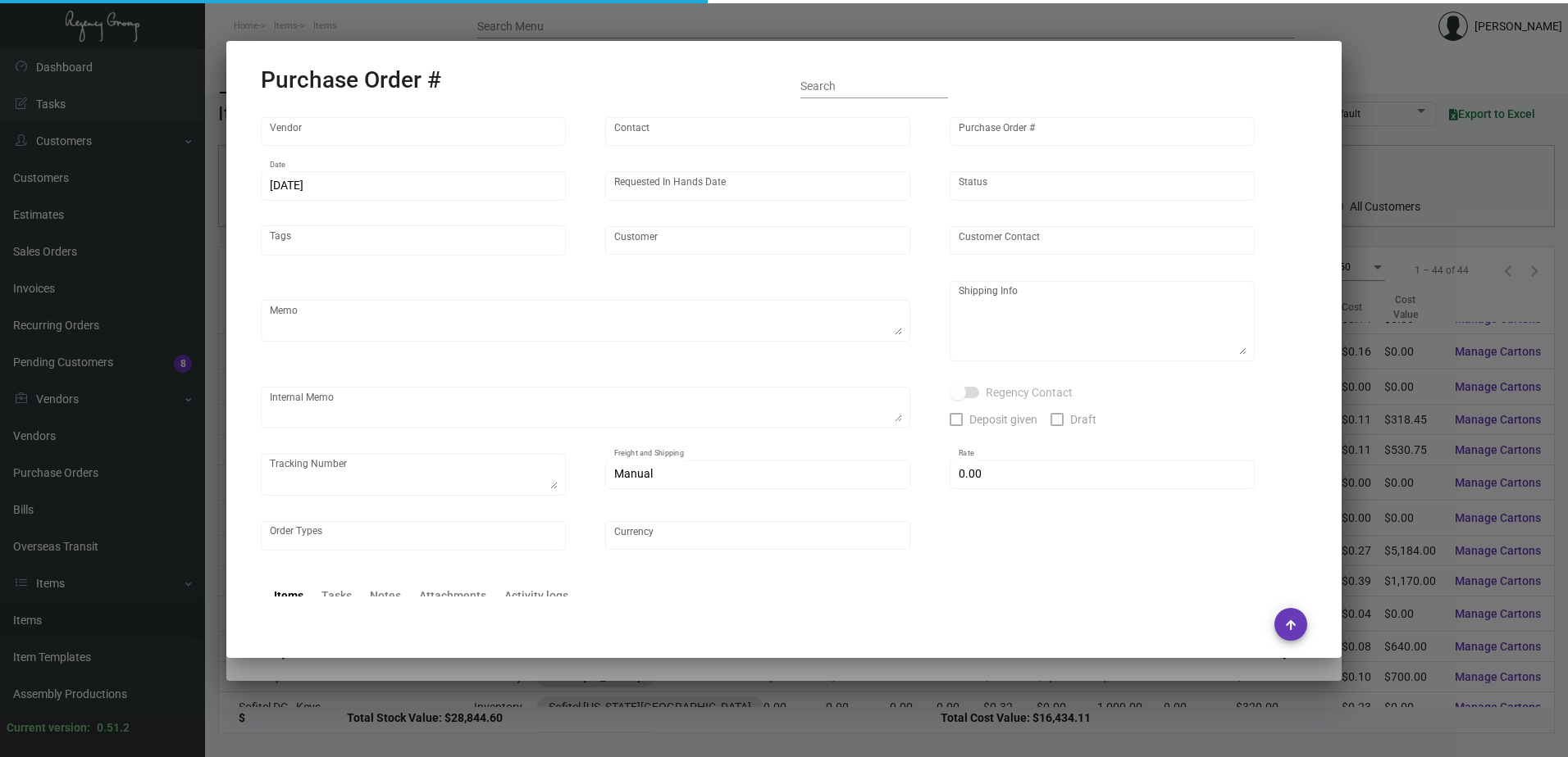
type input "Sofitel [US_STATE]"
type input "Amit ** [PERSON_NAME] ** Rangi"
type textarea "Some items will direct ship to hotel and the rest to NJ warehouse. Reference qu…"
type textarea "Sofitel [US_STATE] - Amit ** [PERSON_NAME] ** Rangi [STREET_ADDRESS][US_STATE]"
type textarea "[DATE] - Art approved vendors' proof. [DATE] Shipped from [PERSON_NAME] Printin…"
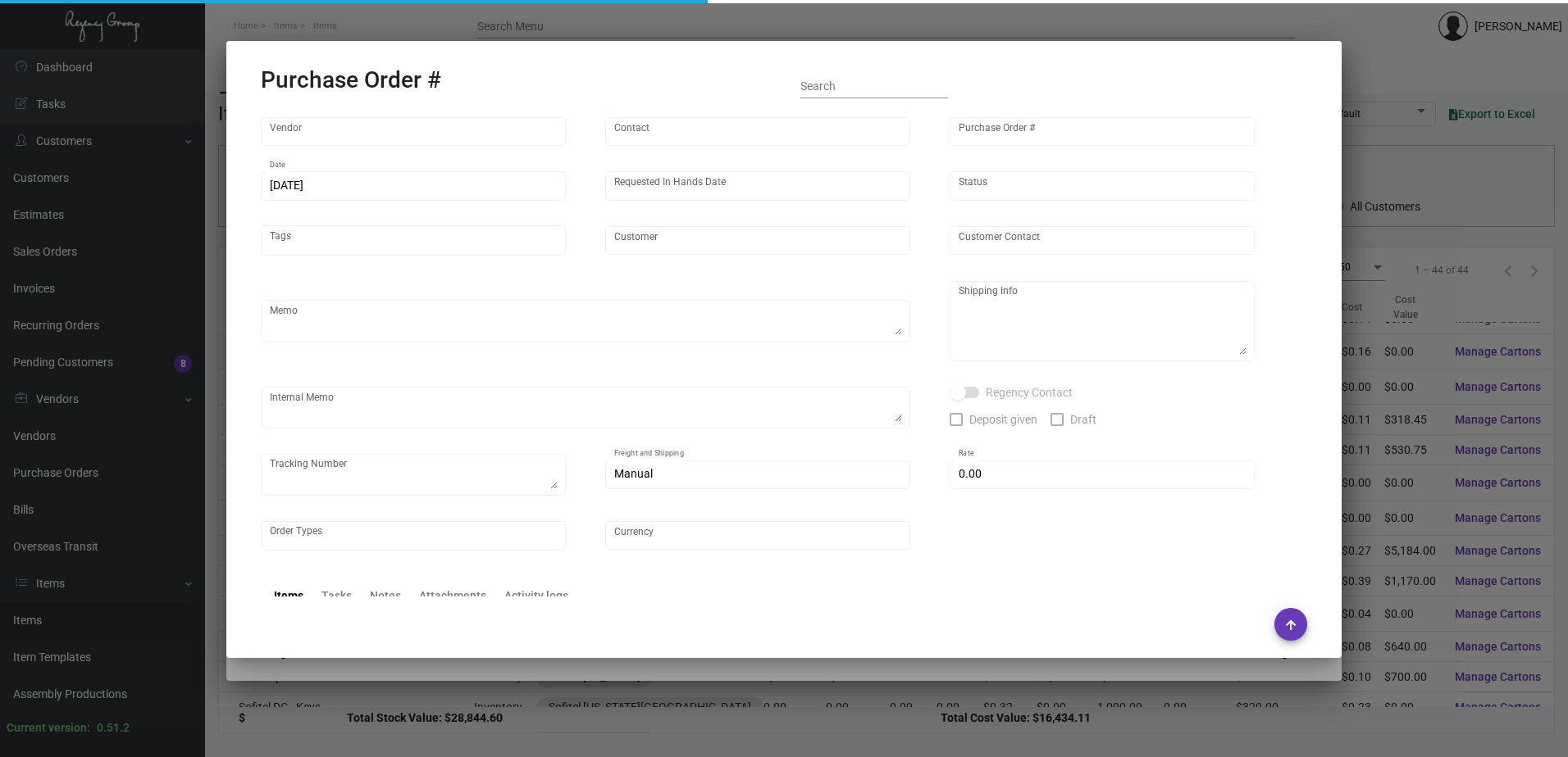
type input "$ 0.00"
type input "United States Dollar $"
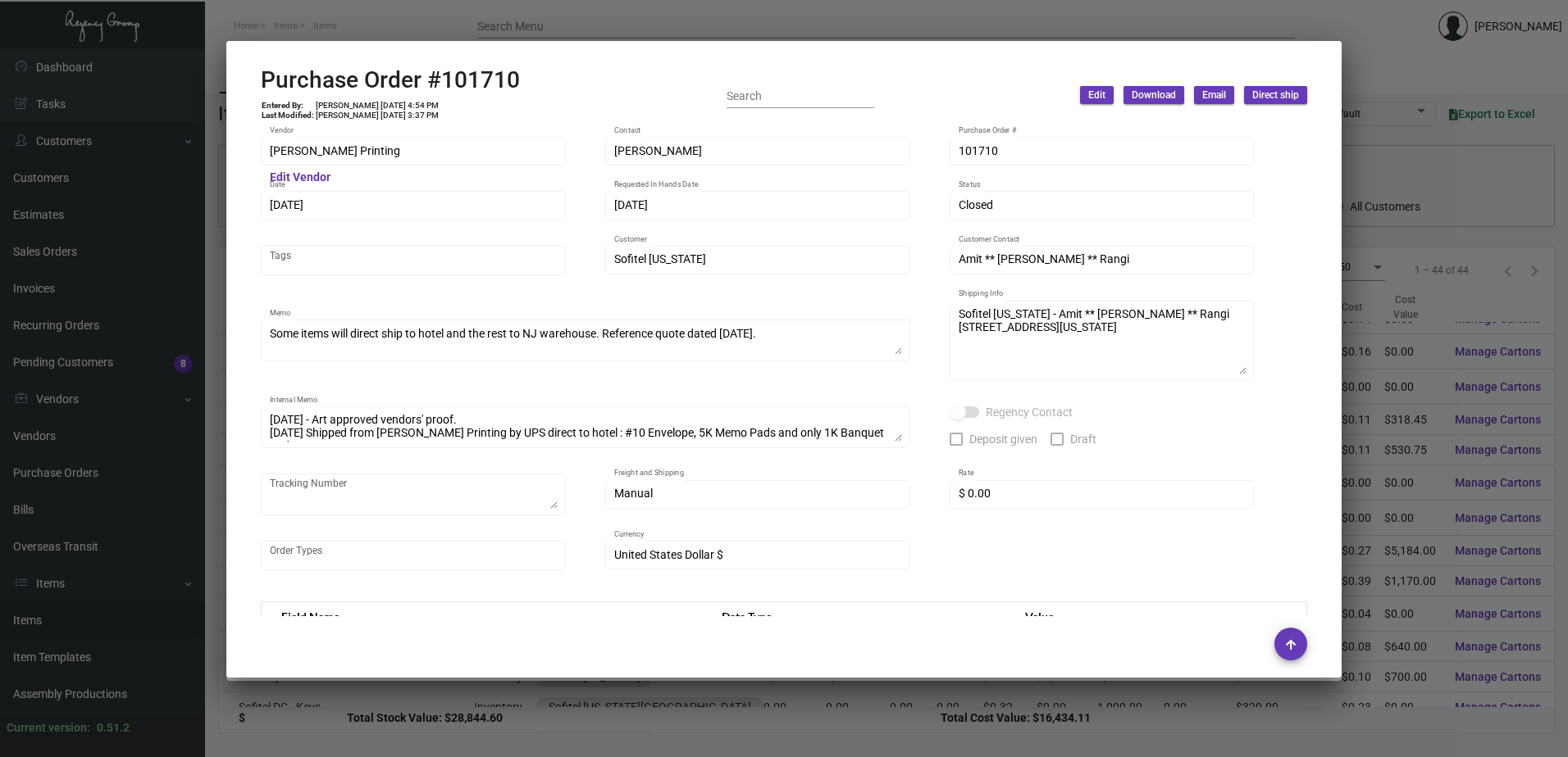
click at [365, 34] on div at bounding box center [784, 378] width 1568 height 757
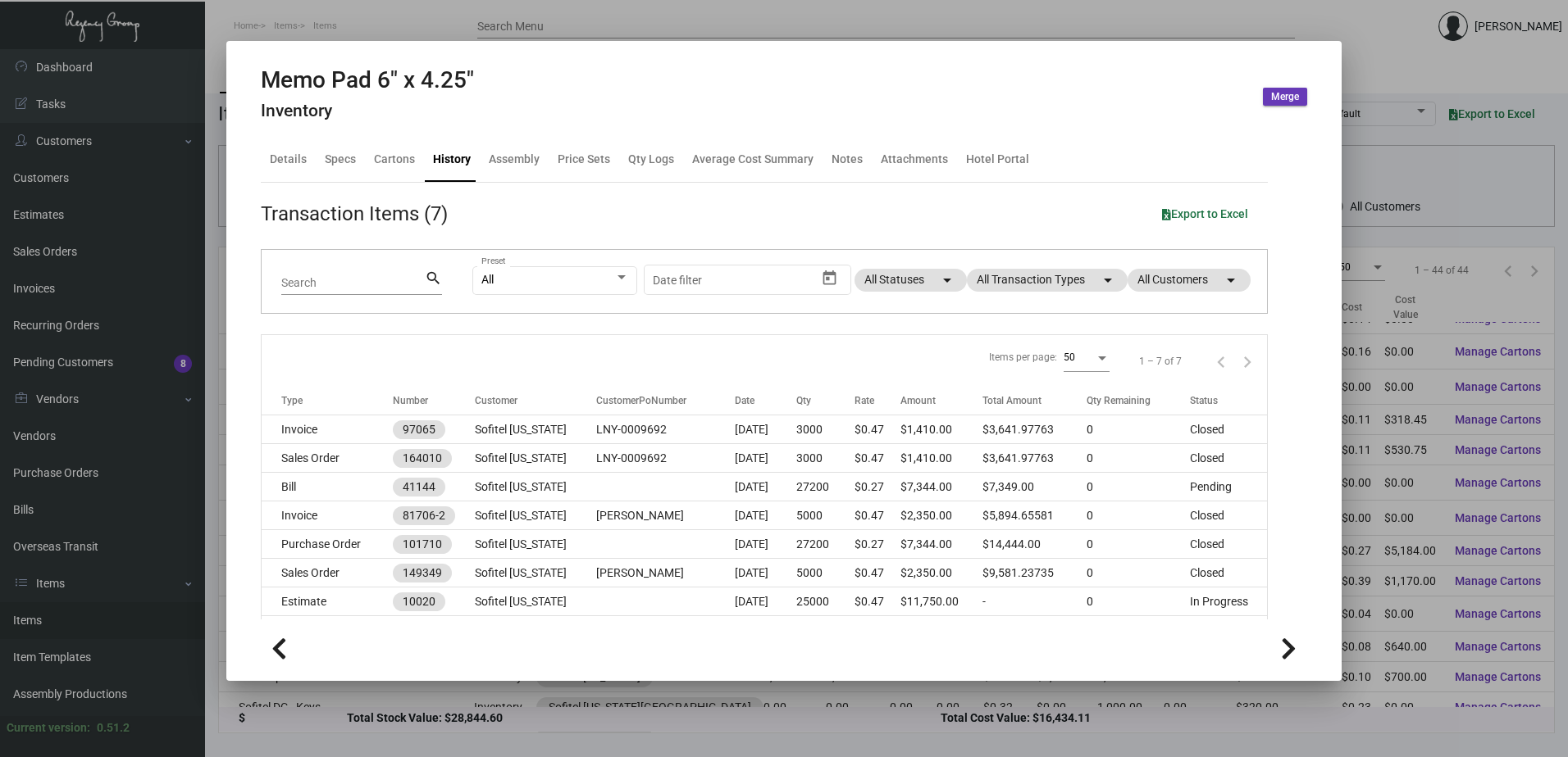
drag, startPoint x: 526, startPoint y: 0, endPoint x: 516, endPoint y: 16, distance: 18.9
click at [525, 1] on div at bounding box center [784, 378] width 1568 height 757
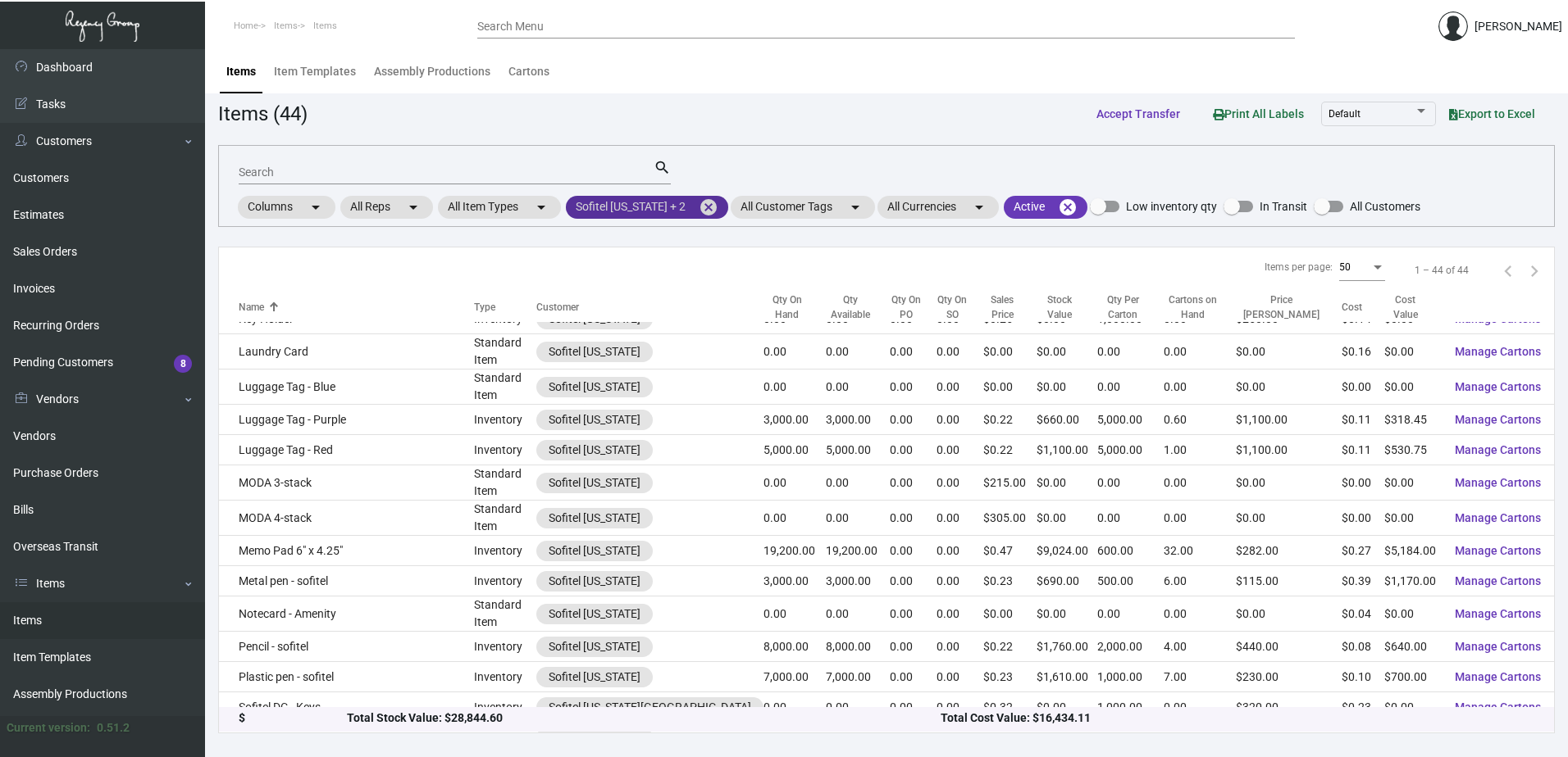
click at [694, 199] on mat-chip "Sofitel [US_STATE] + 2 cancel" at bounding box center [647, 207] width 162 height 23
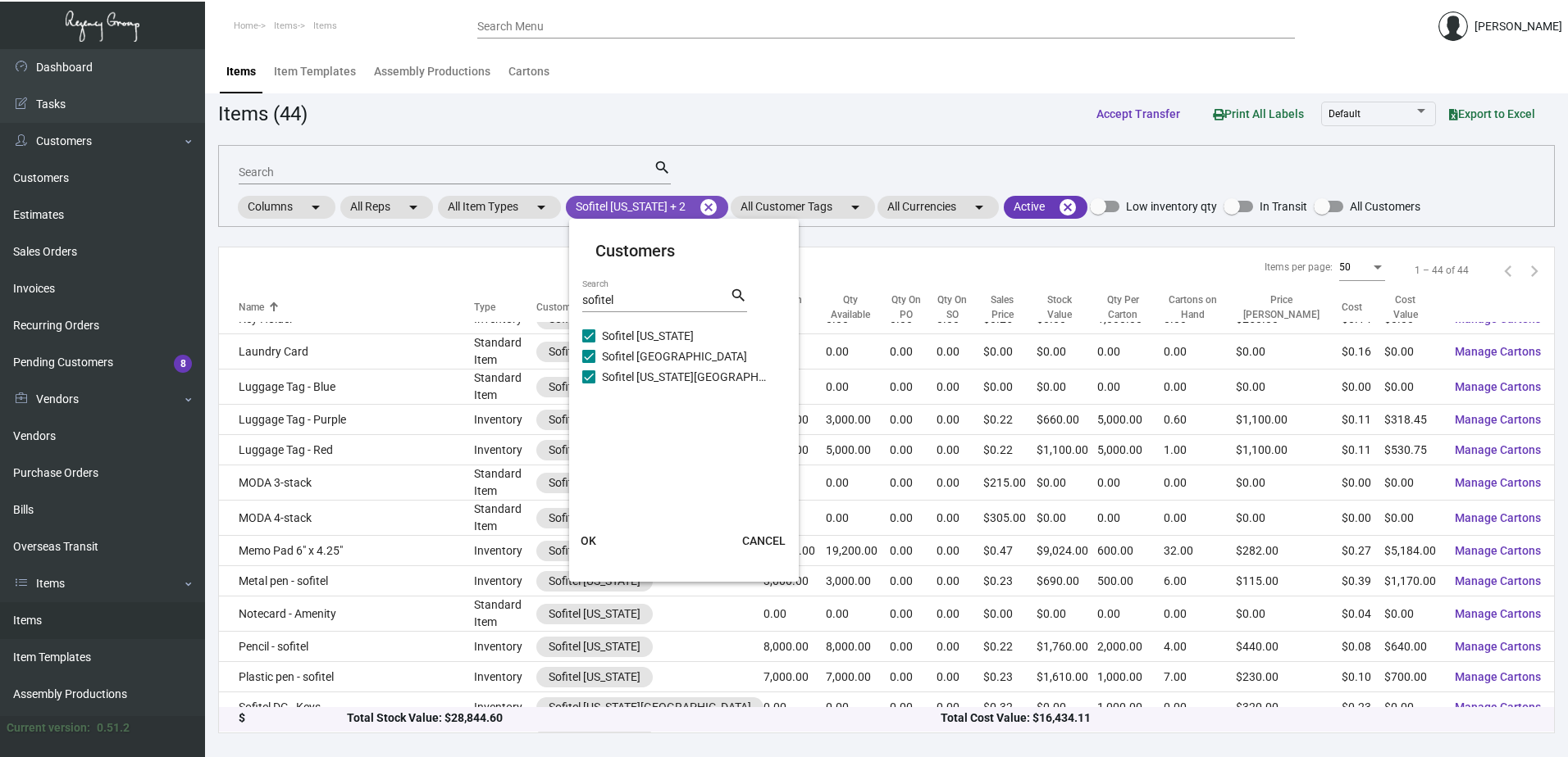
click at [699, 206] on div at bounding box center [784, 378] width 1568 height 757
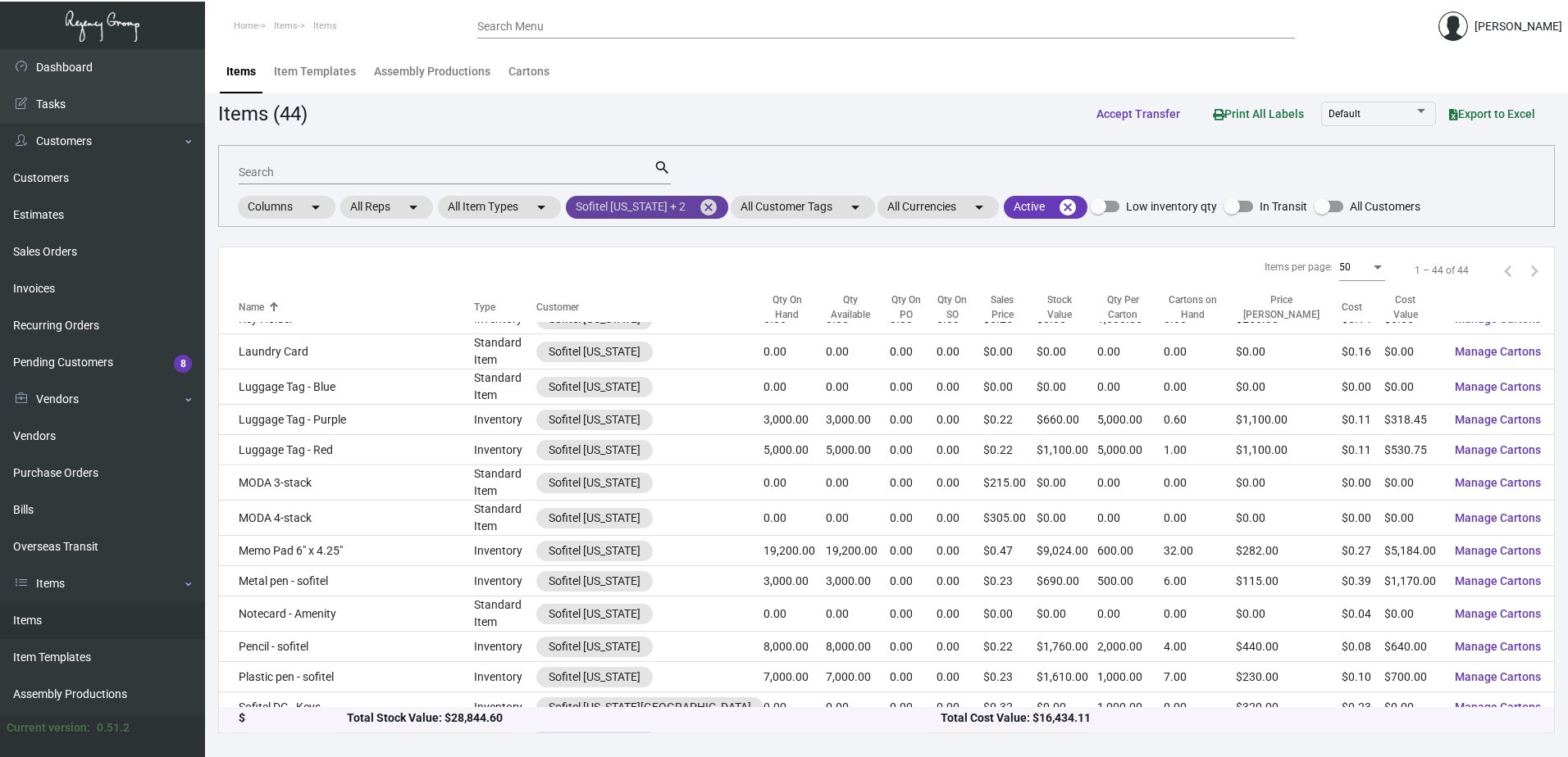
click at [700, 208] on mat-icon "cancel" at bounding box center [708, 207] width 19 height 19
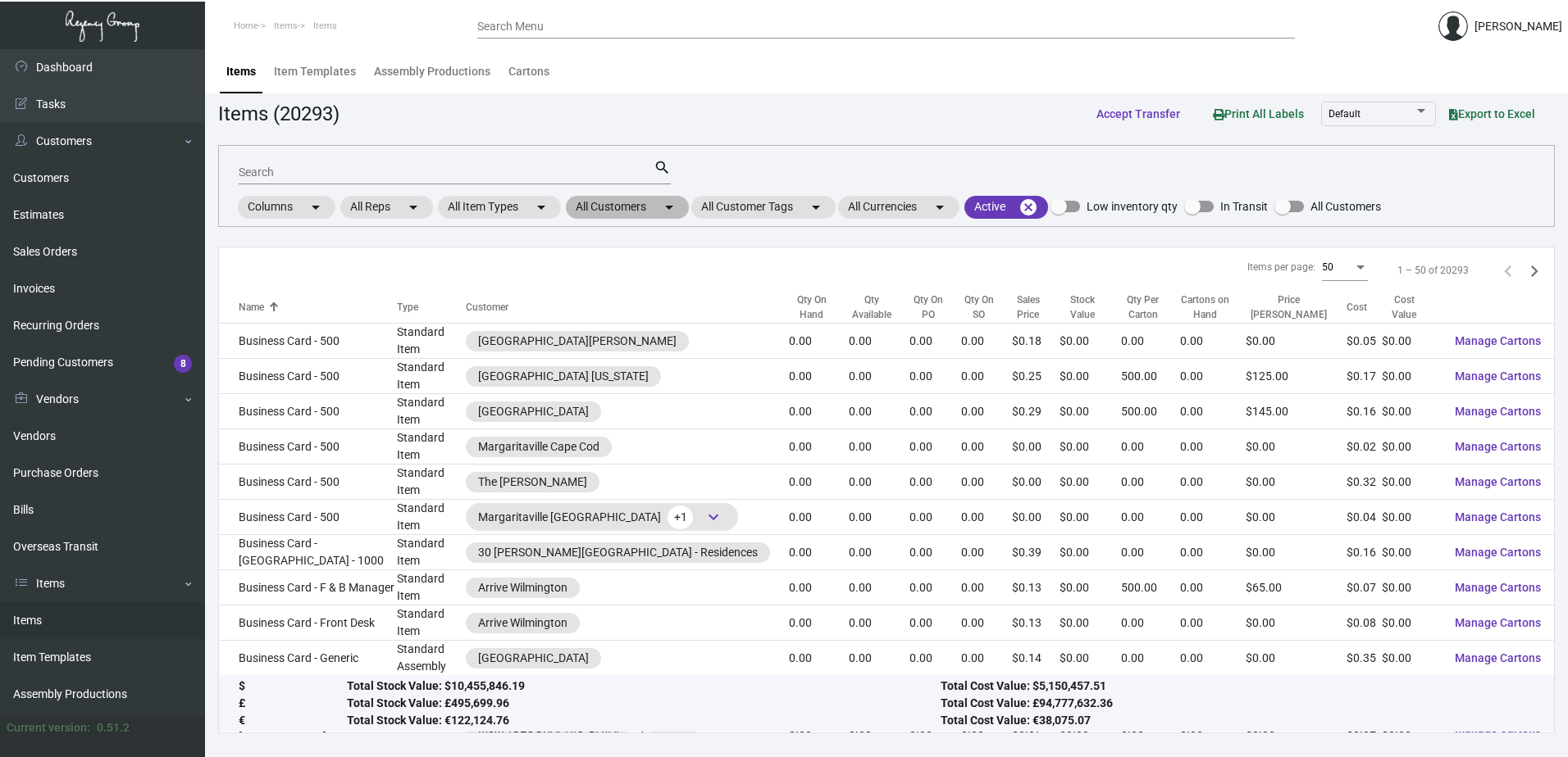
click at [635, 212] on mat-chip "All Customers arrow_drop_down" at bounding box center [627, 207] width 123 height 23
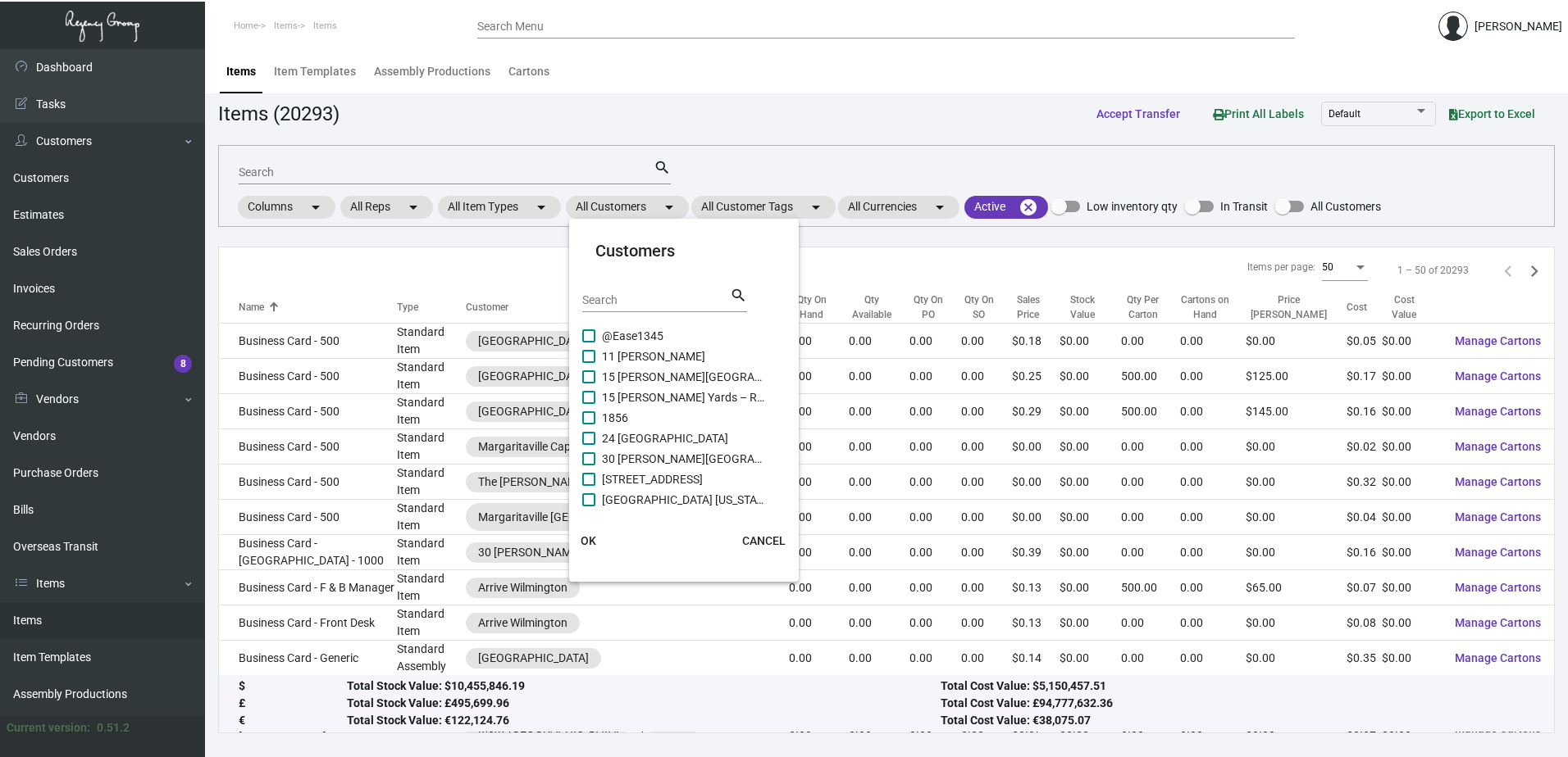
click at [626, 300] on input "Search" at bounding box center [655, 300] width 147 height 13
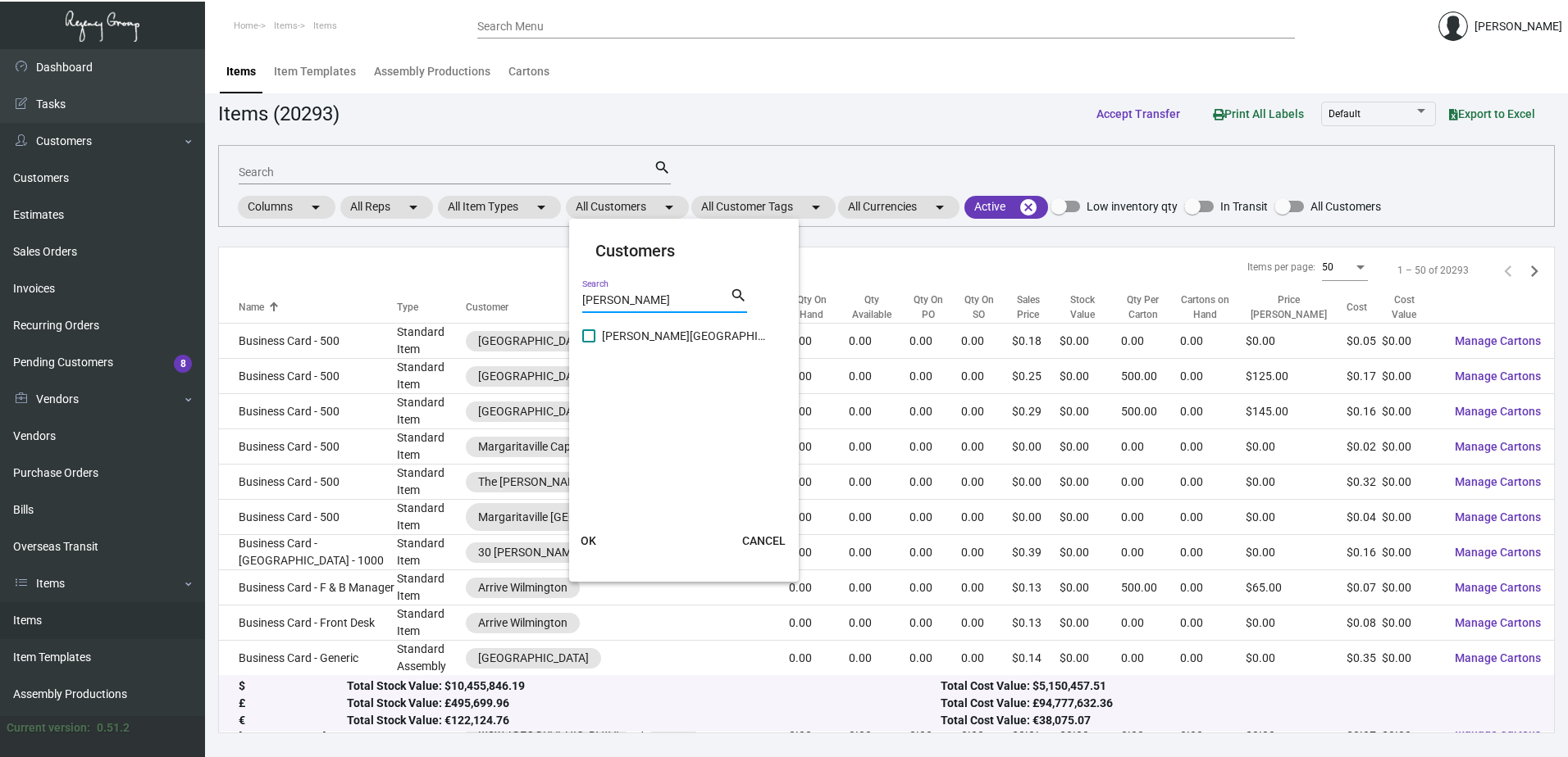
type input "[PERSON_NAME]"
click at [651, 327] on span "[PERSON_NAME][GEOGRAPHIC_DATA]" at bounding box center [684, 336] width 164 height 19
click at [589, 343] on input "[PERSON_NAME][GEOGRAPHIC_DATA]" at bounding box center [588, 343] width 1 height 1
checkbox input "true"
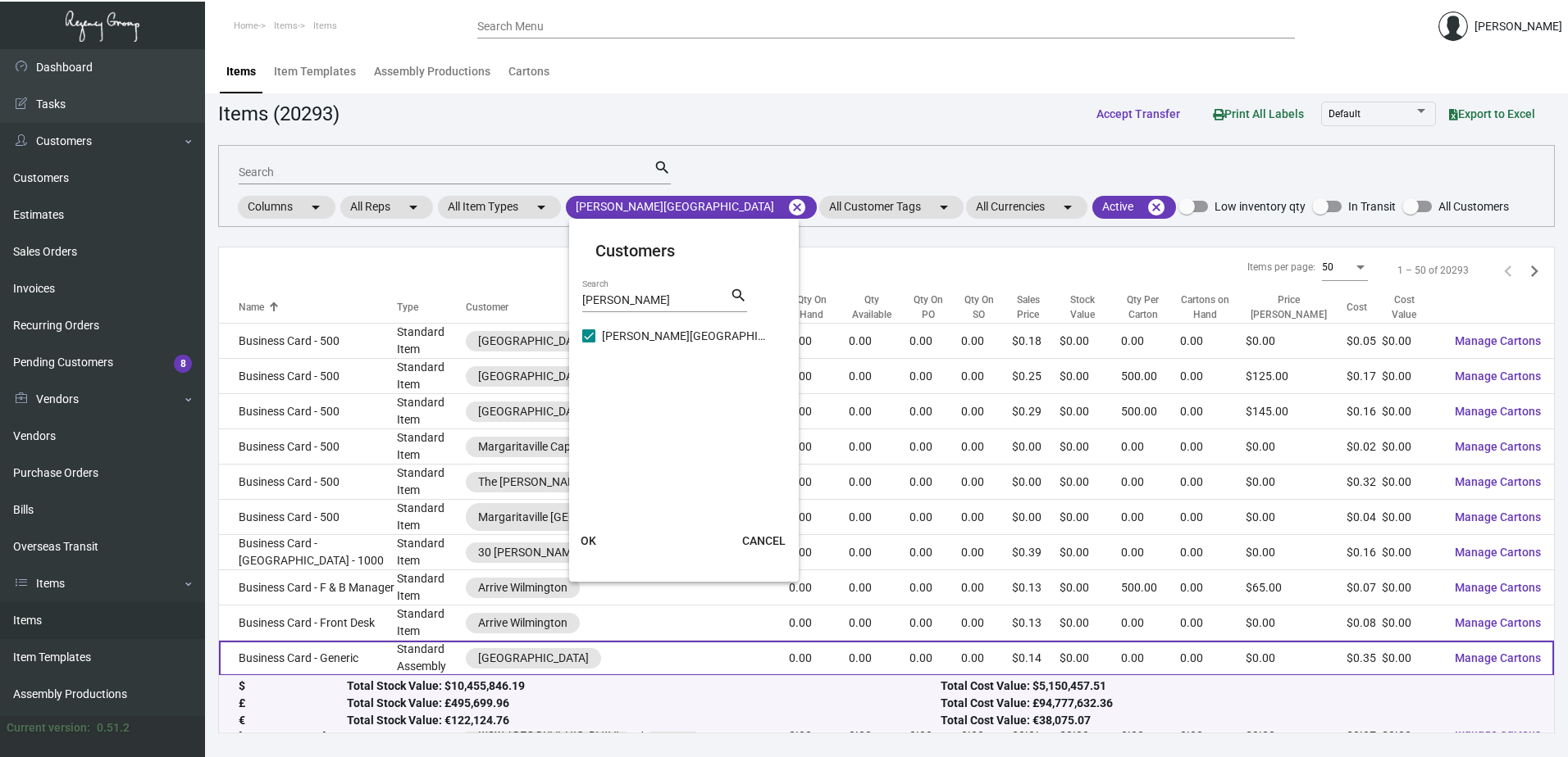
drag, startPoint x: 597, startPoint y: 542, endPoint x: 595, endPoint y: 533, distance: 9.2
click at [595, 542] on button "OK" at bounding box center [589, 540] width 52 height 30
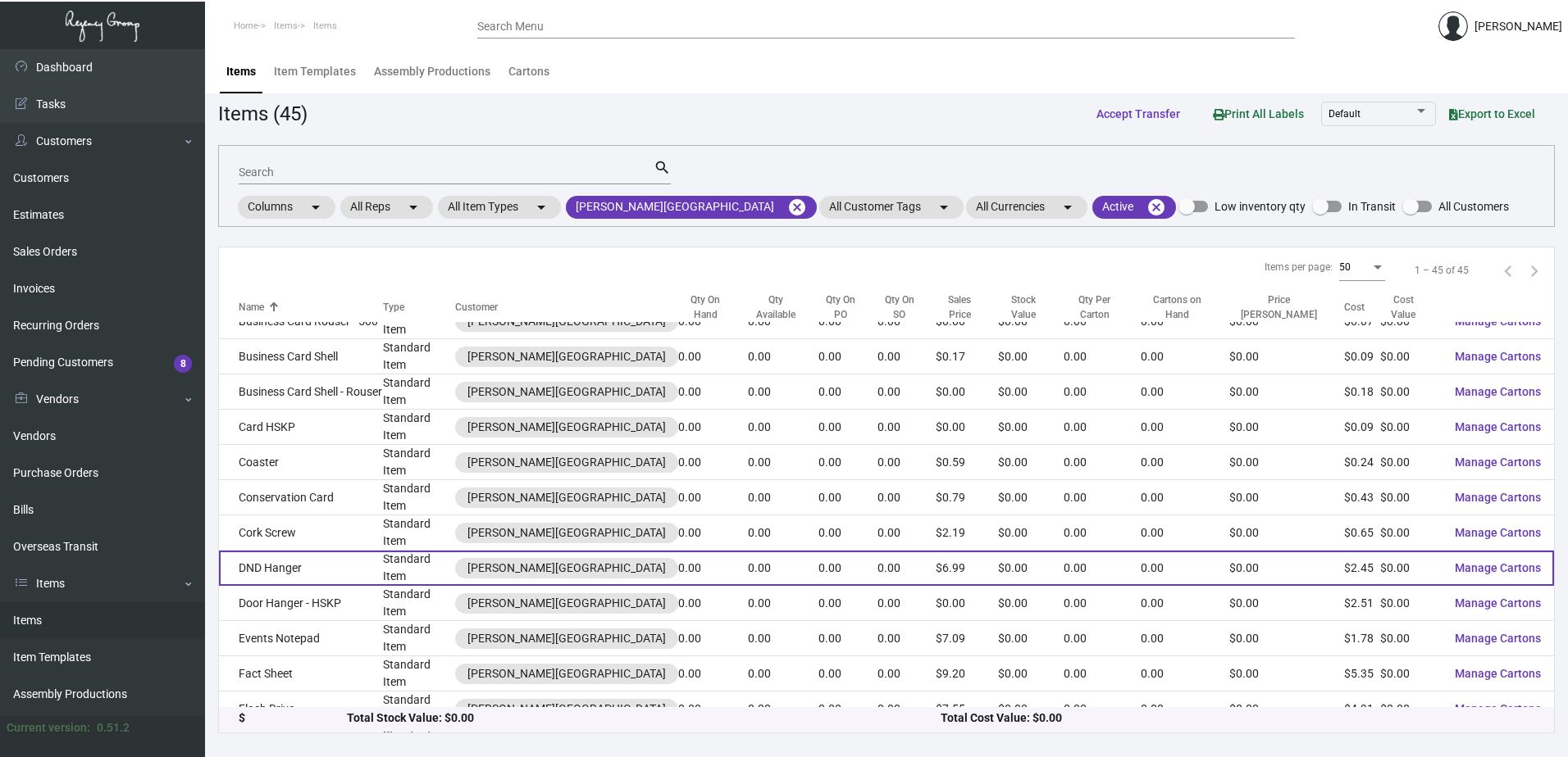
scroll to position [327, 0]
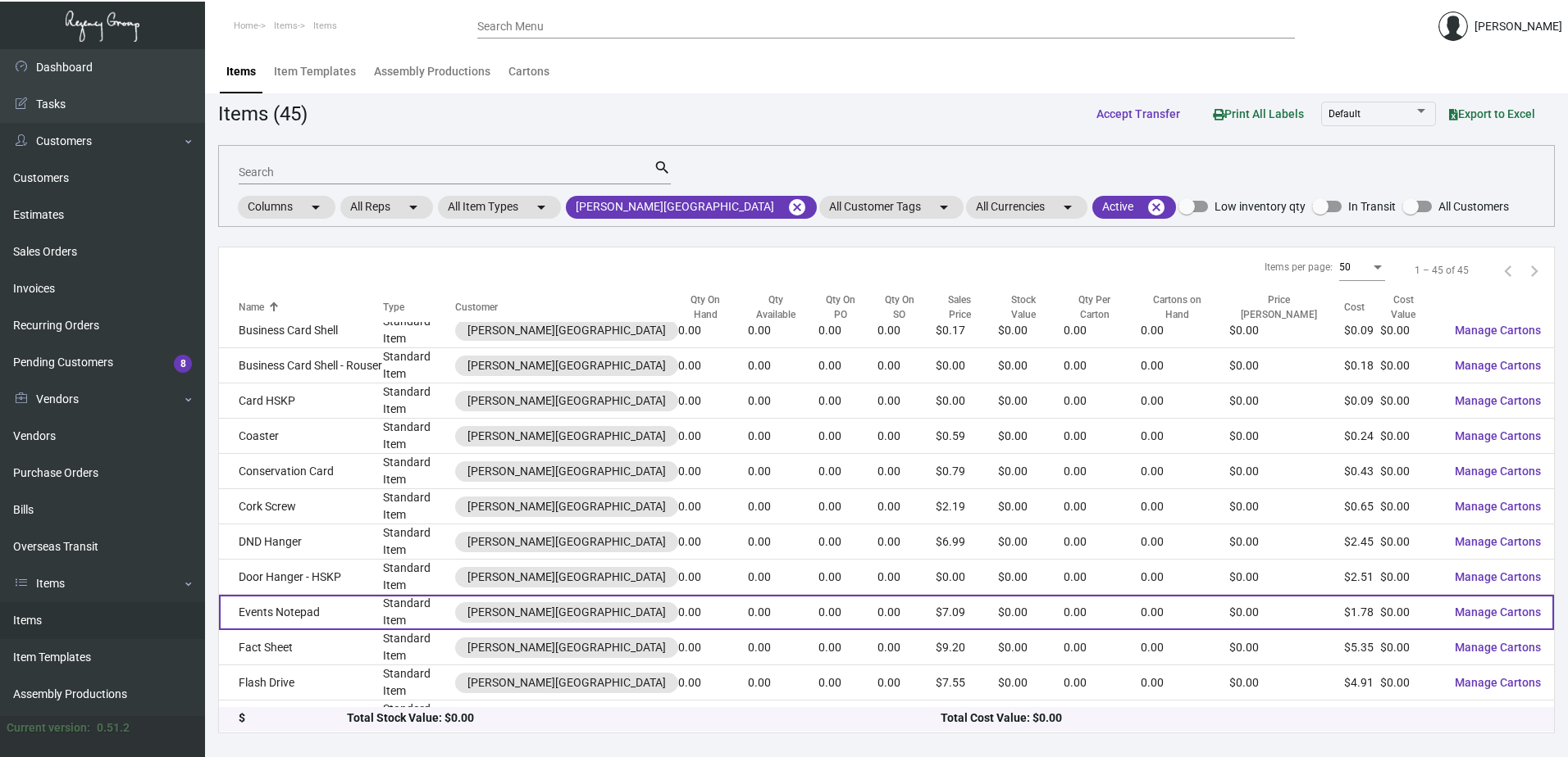
click at [329, 595] on td "Events Notepad" at bounding box center [301, 613] width 164 height 36
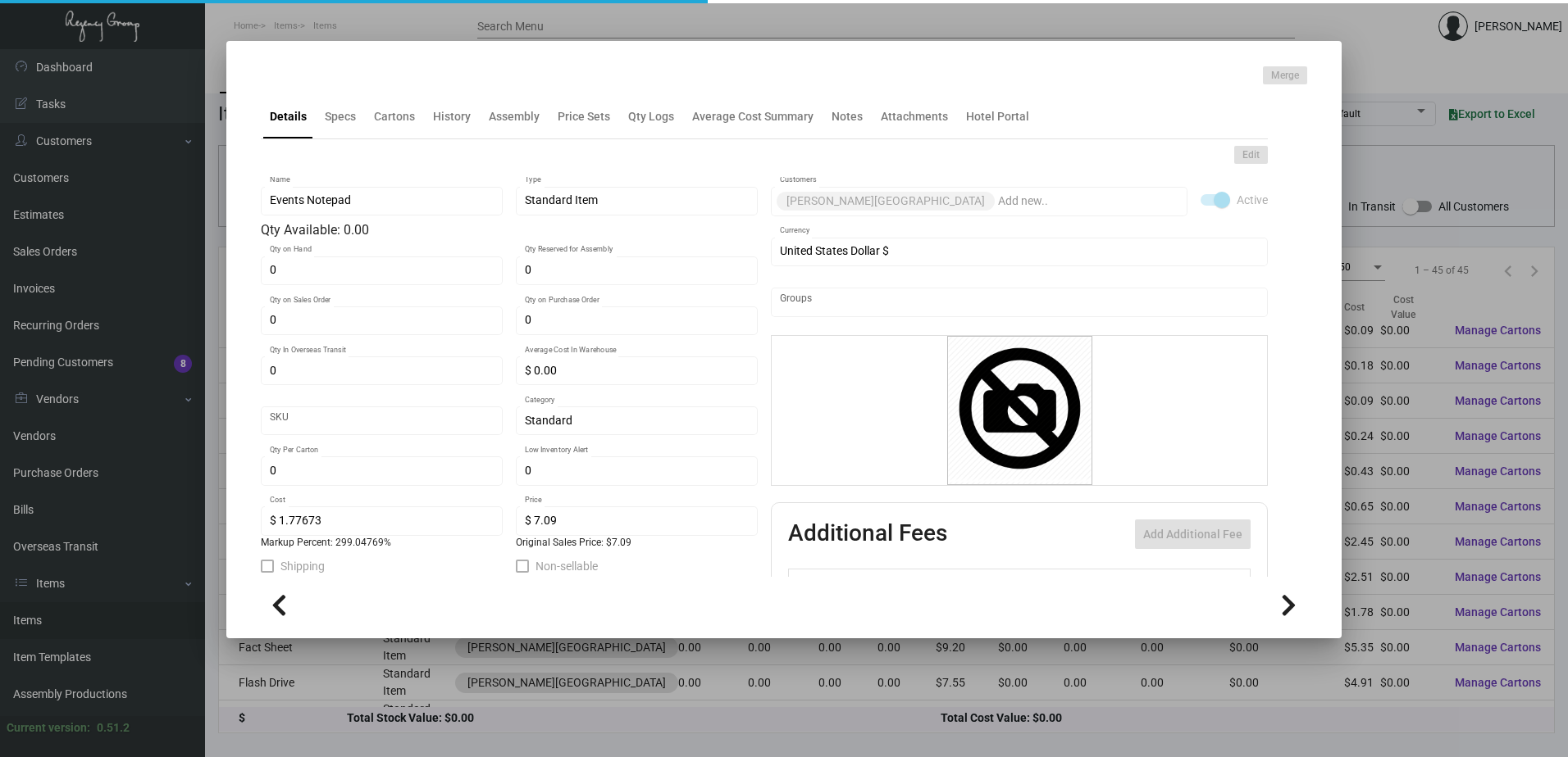
click at [330, 136] on div "Details Specs Cartons History Assembly Price Sets Qty Logs Average Cost Summary…" at bounding box center [764, 117] width 1007 height 44
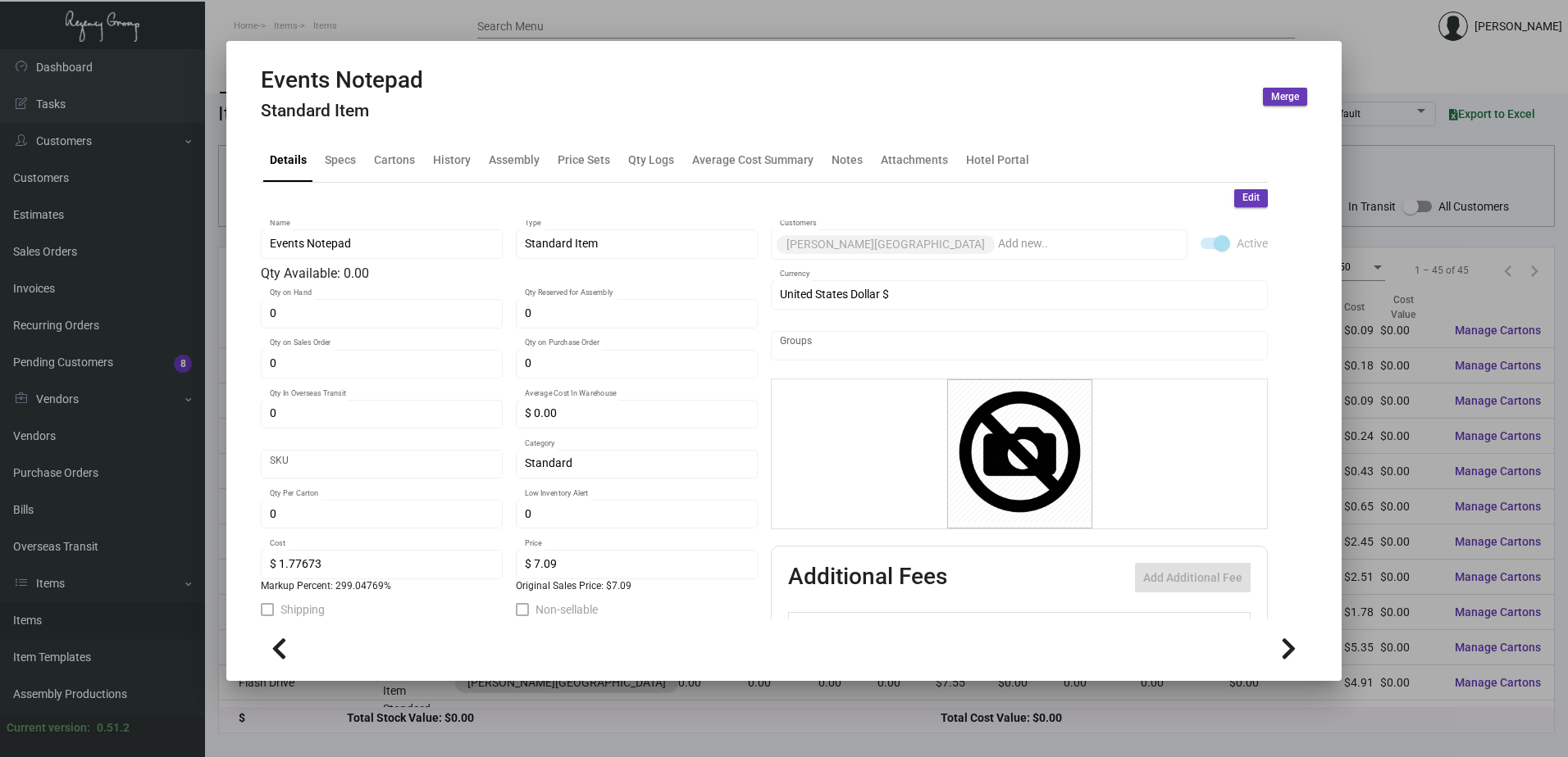
click at [344, 136] on mat-tab-group "Details Specs Cartons History Assembly Price Sets Qty Logs Average Cost Summary…" at bounding box center [764, 374] width 1047 height 492
click at [345, 158] on div "Specs" at bounding box center [340, 160] width 31 height 17
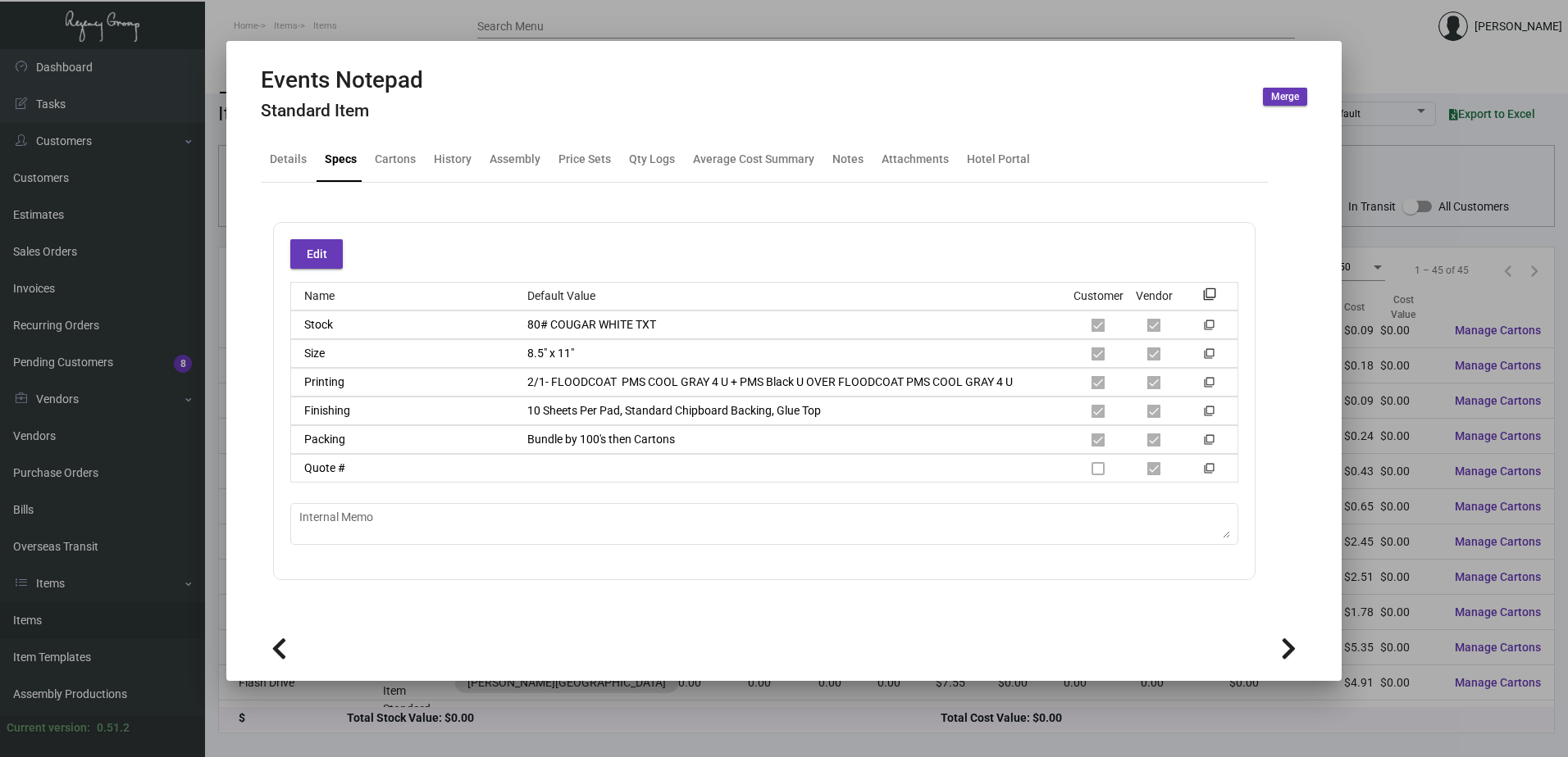
click at [581, 30] on div at bounding box center [784, 378] width 1568 height 757
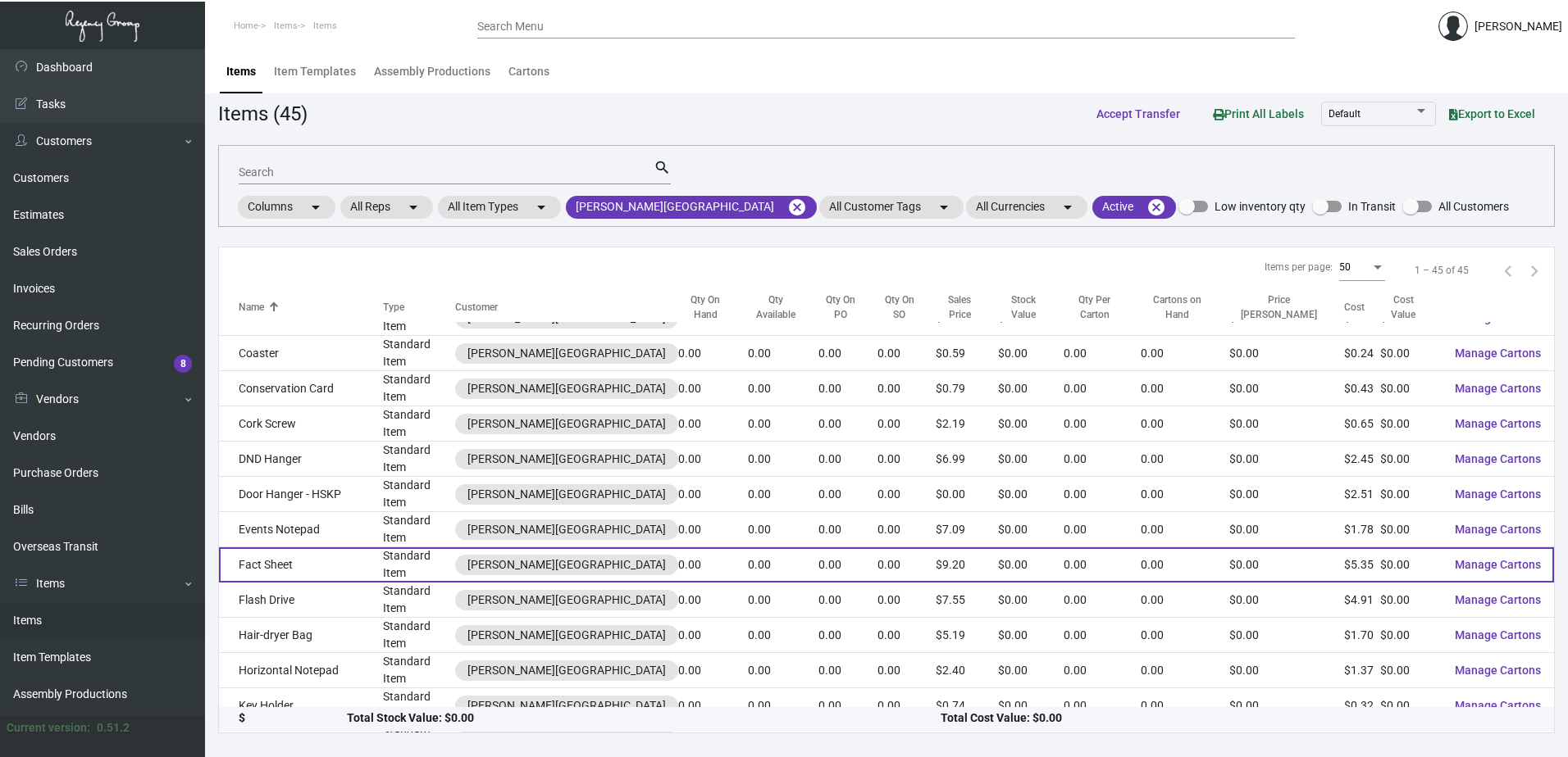
scroll to position [409, 0]
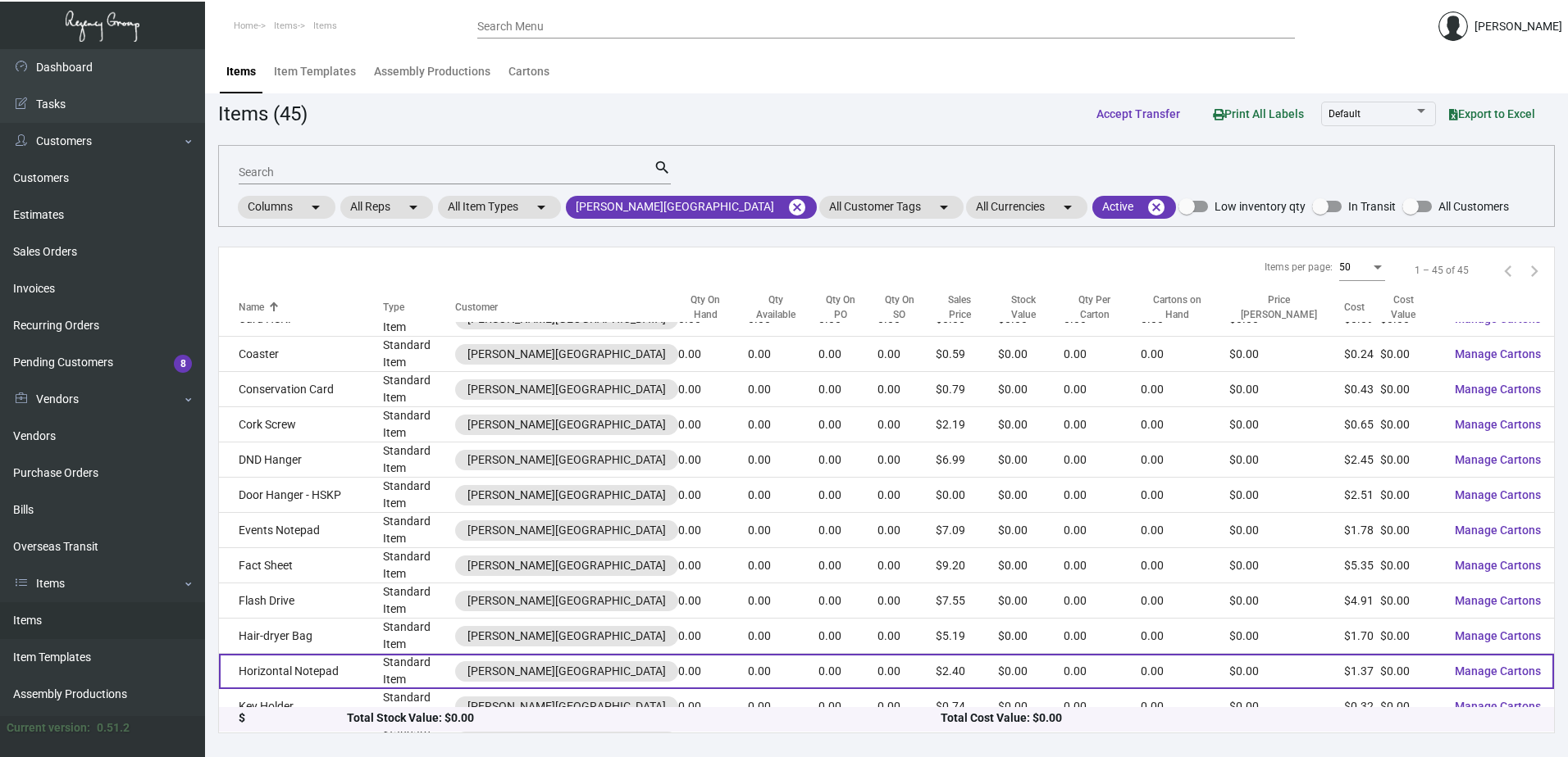
click at [344, 654] on td "Horizontal Notepad" at bounding box center [301, 671] width 164 height 36
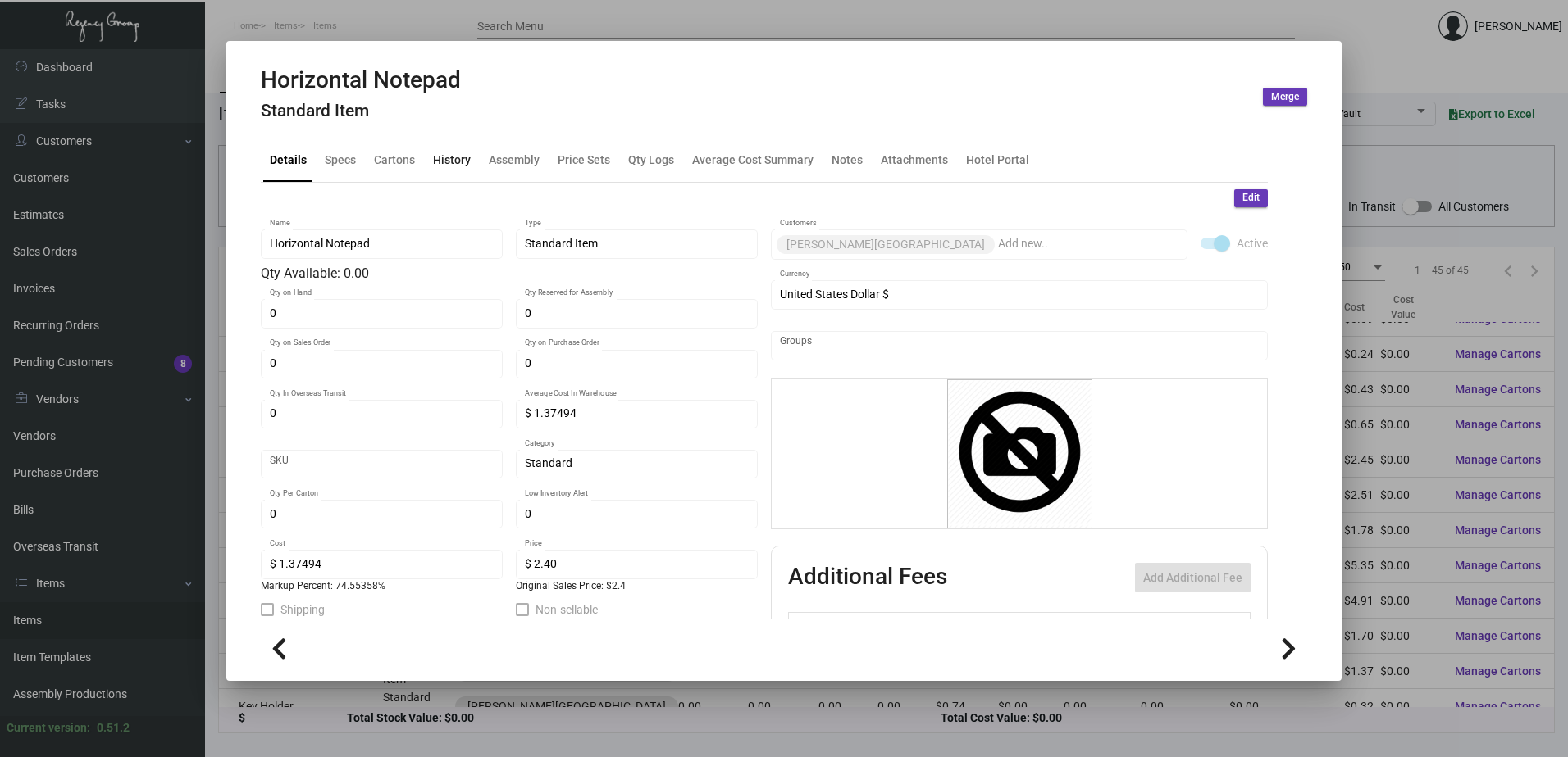
click at [459, 155] on div "History" at bounding box center [451, 160] width 38 height 17
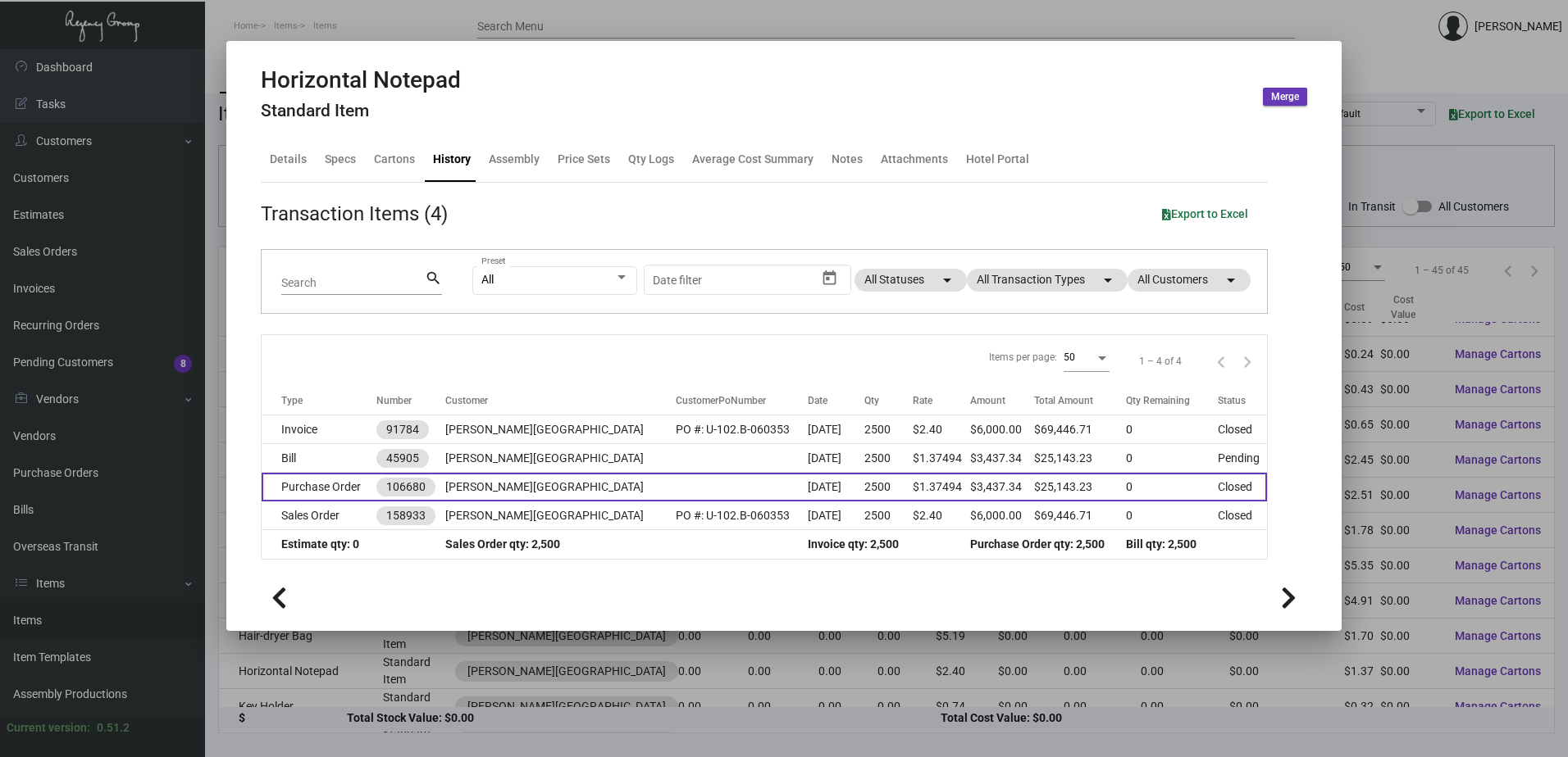
click at [481, 491] on td "[PERSON_NAME][GEOGRAPHIC_DATA]" at bounding box center [560, 487] width 230 height 29
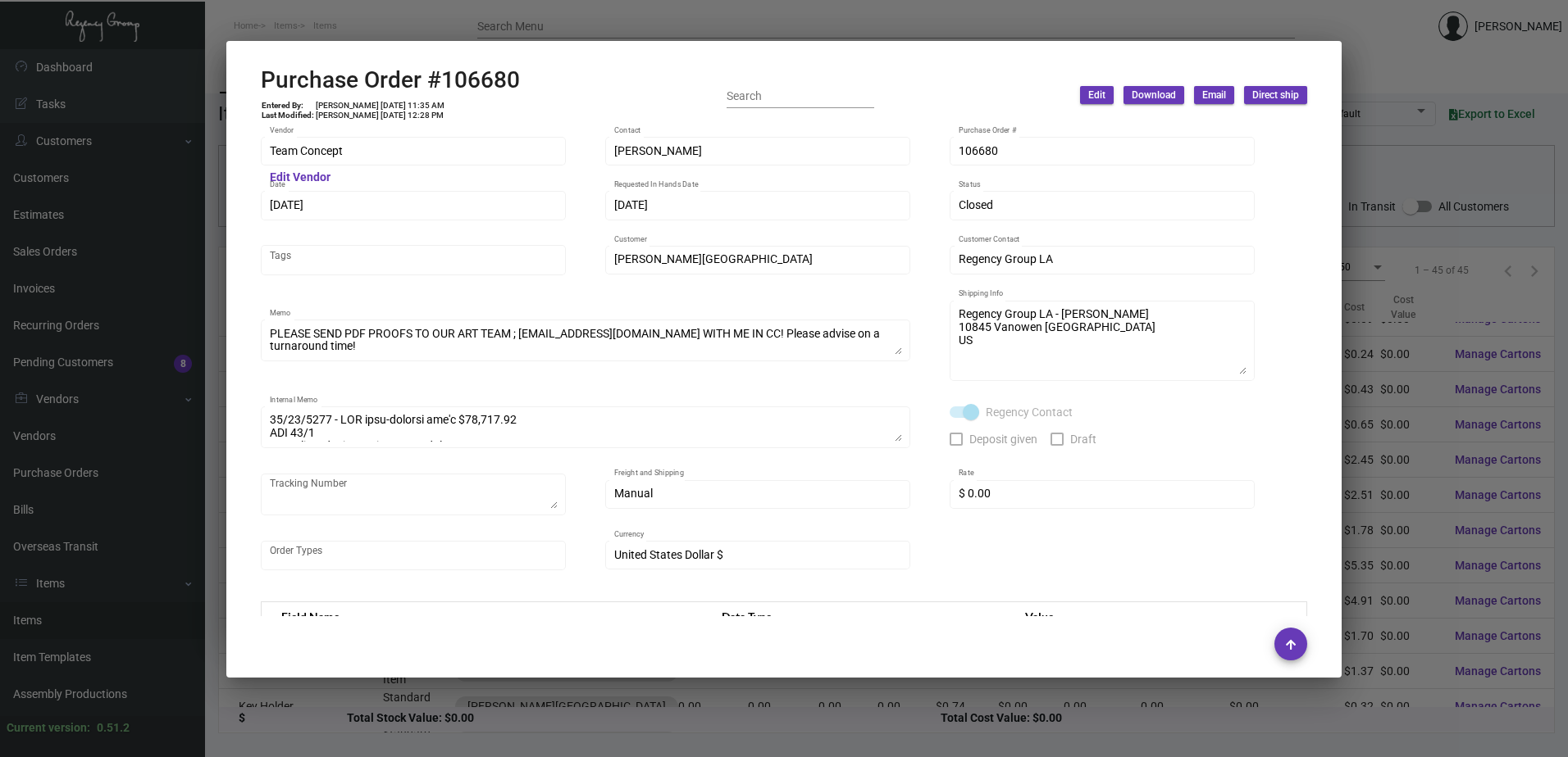
click at [437, 30] on div at bounding box center [784, 378] width 1568 height 757
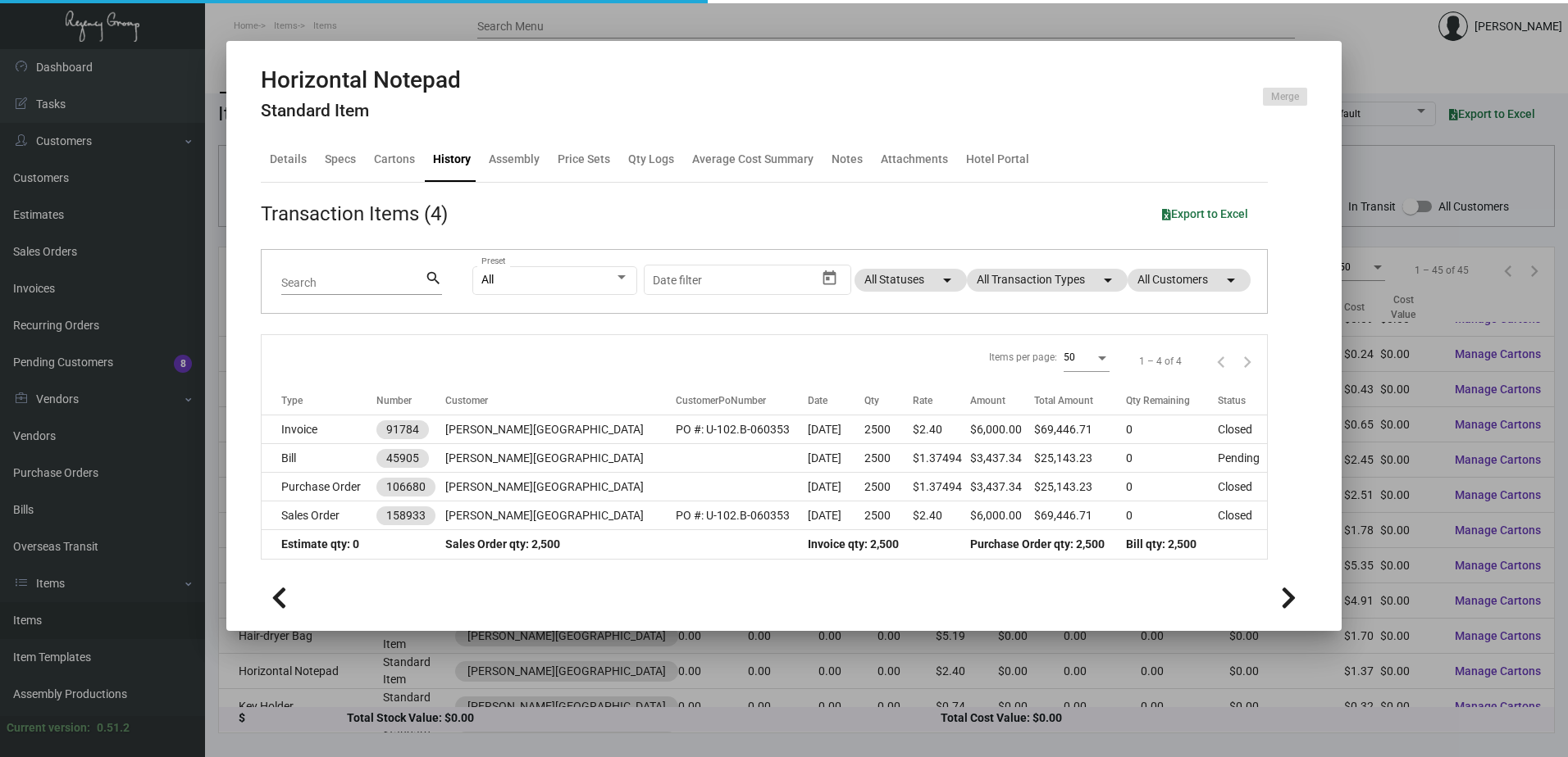
click at [439, 29] on div at bounding box center [784, 378] width 1568 height 757
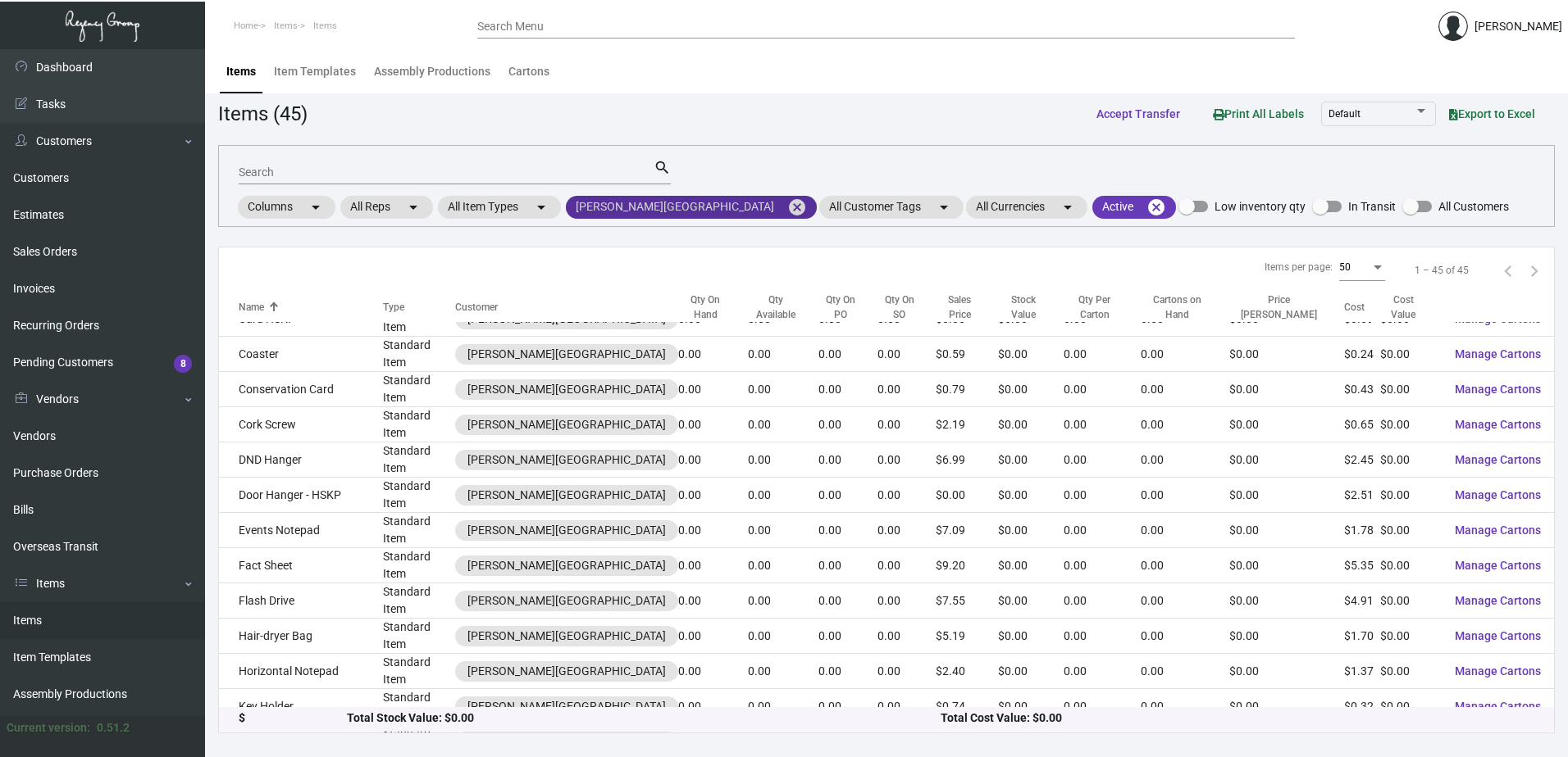
click at [787, 206] on mat-icon "cancel" at bounding box center [797, 207] width 19 height 19
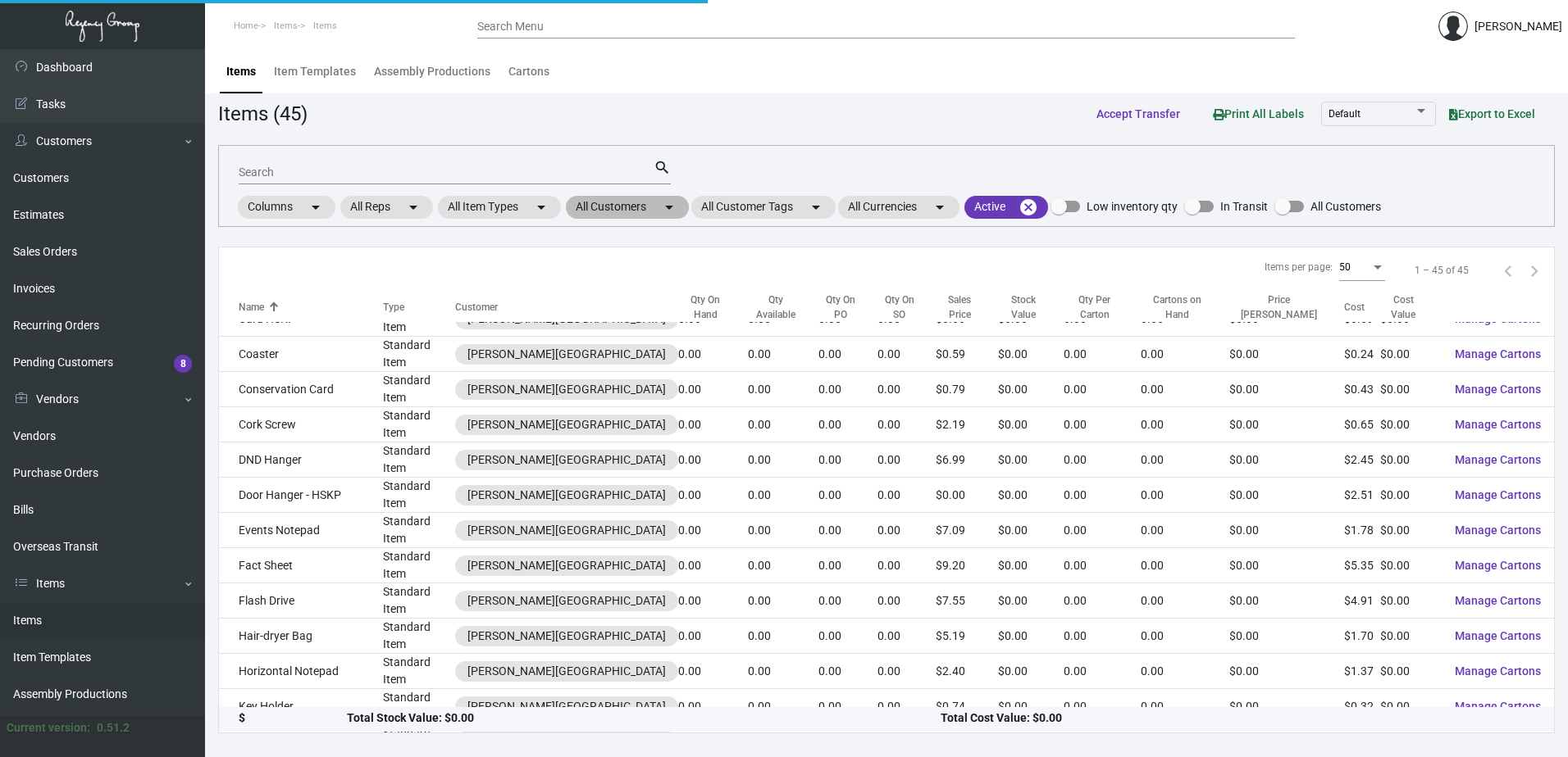
scroll to position [410, 0]
click at [625, 215] on mat-chip "All Customers arrow_drop_down" at bounding box center [627, 207] width 123 height 23
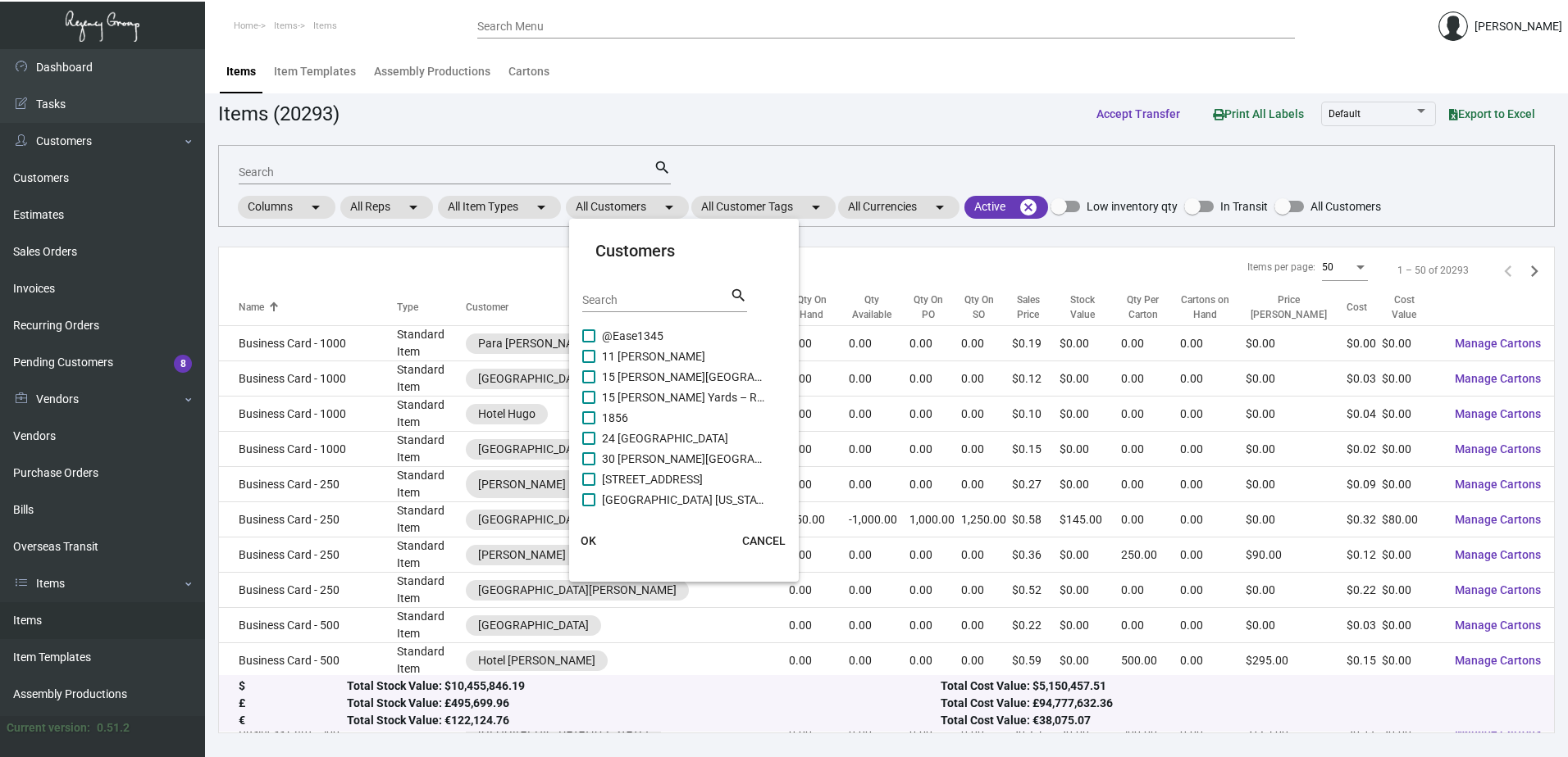
click at [655, 306] on input "Search" at bounding box center [655, 300] width 147 height 13
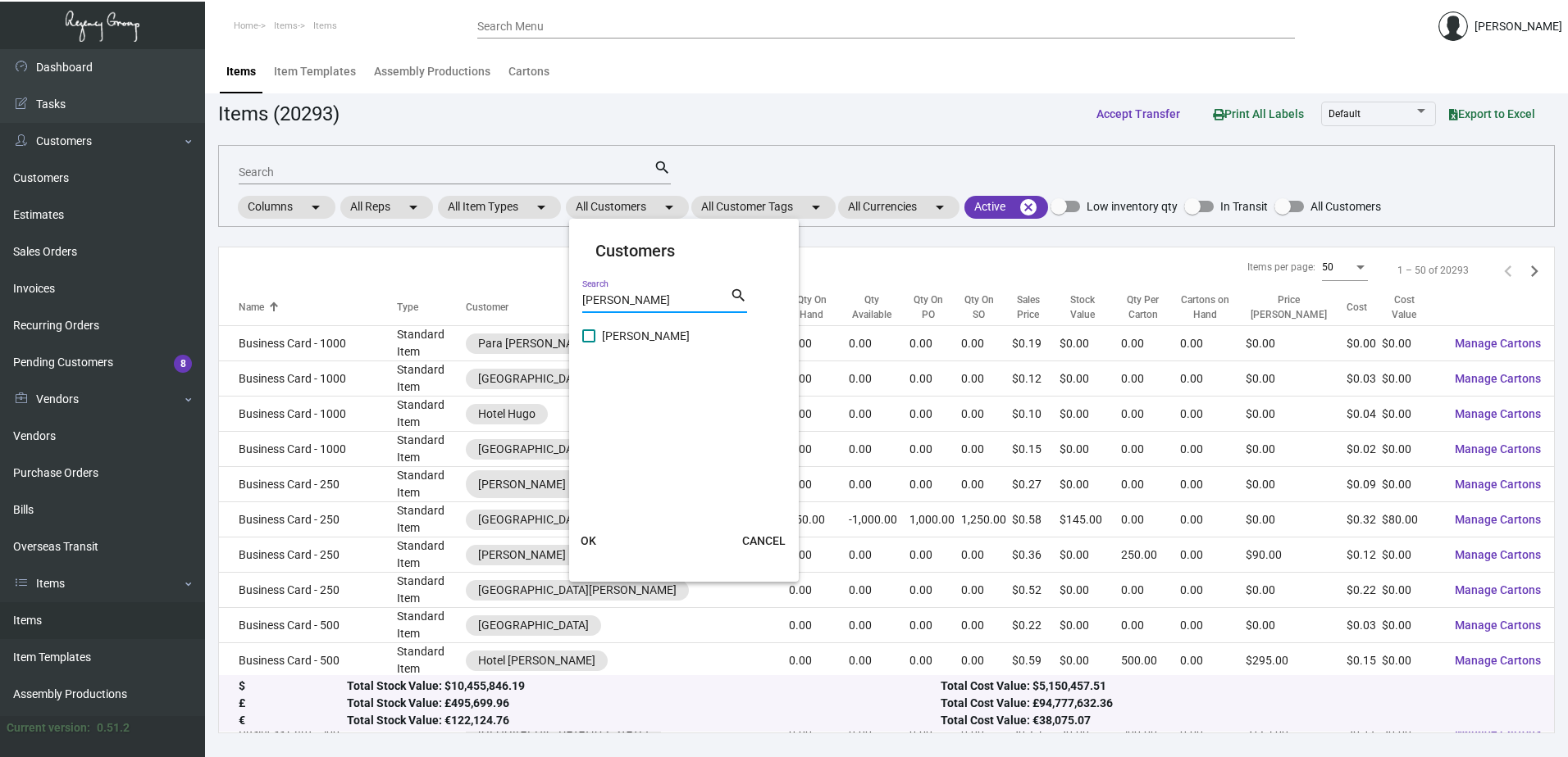
click at [619, 339] on span "[PERSON_NAME]" at bounding box center [684, 336] width 164 height 19
click at [589, 343] on input "[PERSON_NAME]" at bounding box center [588, 343] width 1 height 1
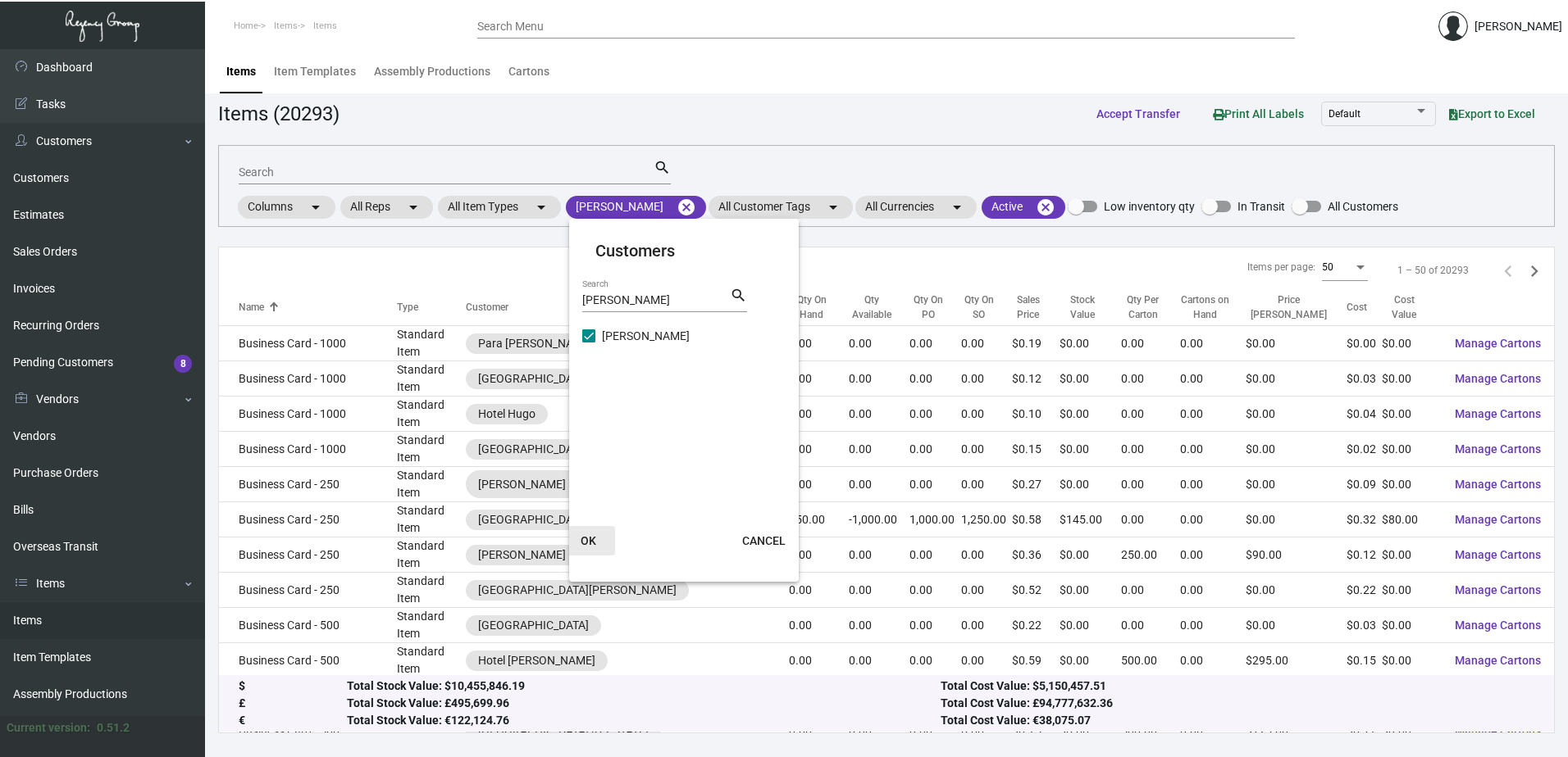
click at [597, 538] on button "OK" at bounding box center [589, 540] width 52 height 30
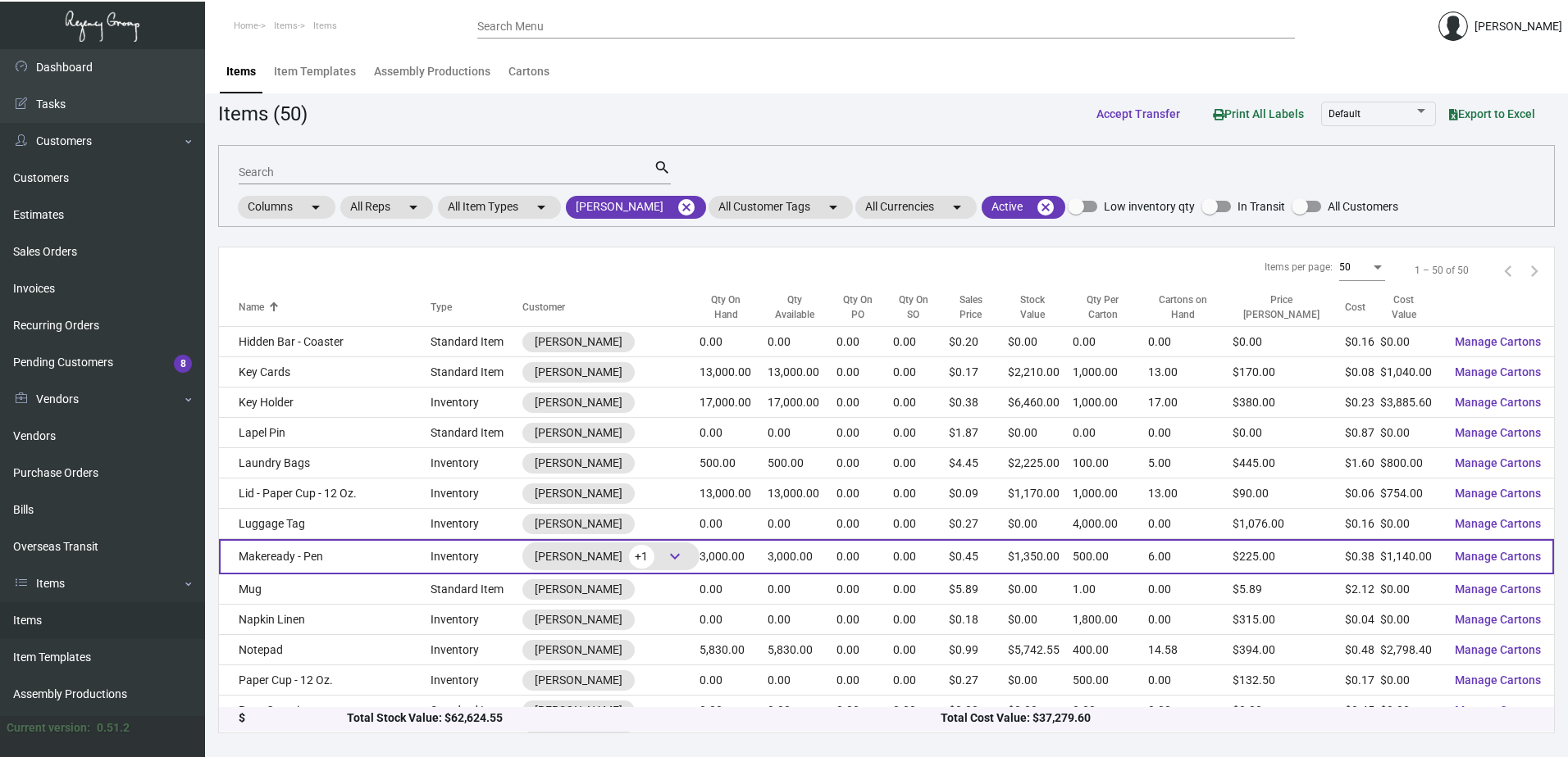
scroll to position [738, 0]
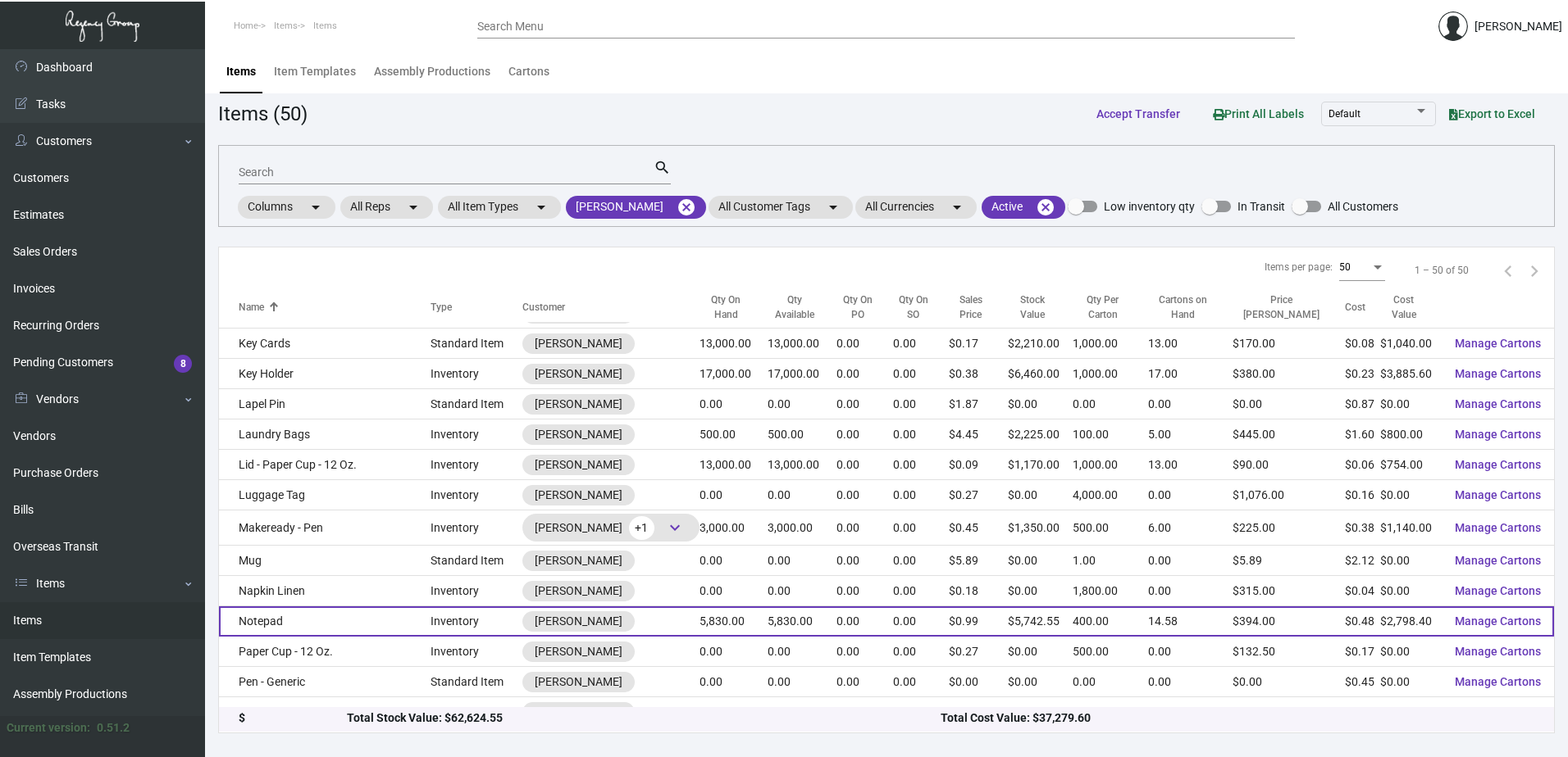
click at [360, 607] on td "Notepad" at bounding box center [325, 621] width 212 height 30
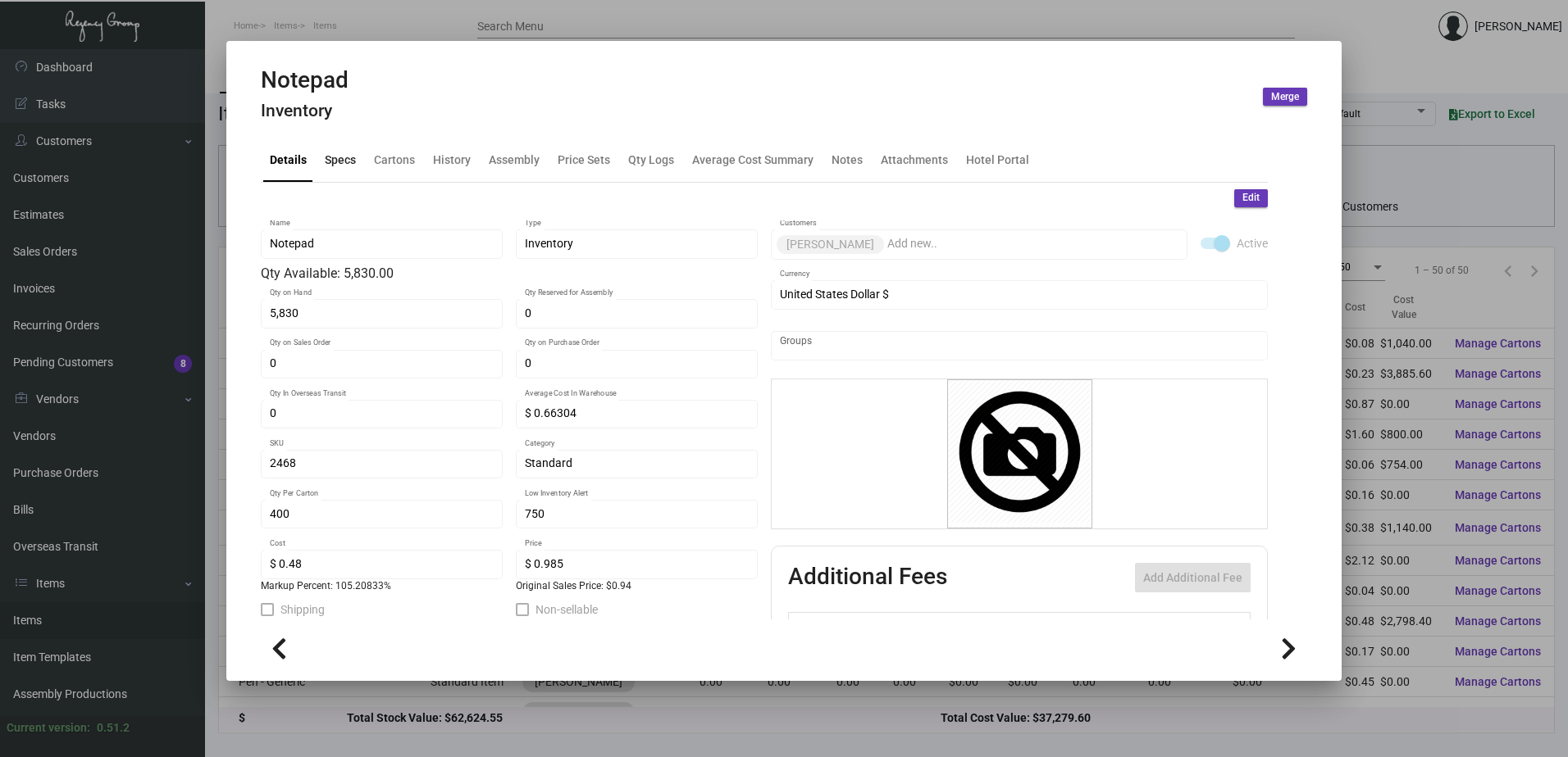
click at [347, 167] on div "Specs" at bounding box center [340, 160] width 31 height 17
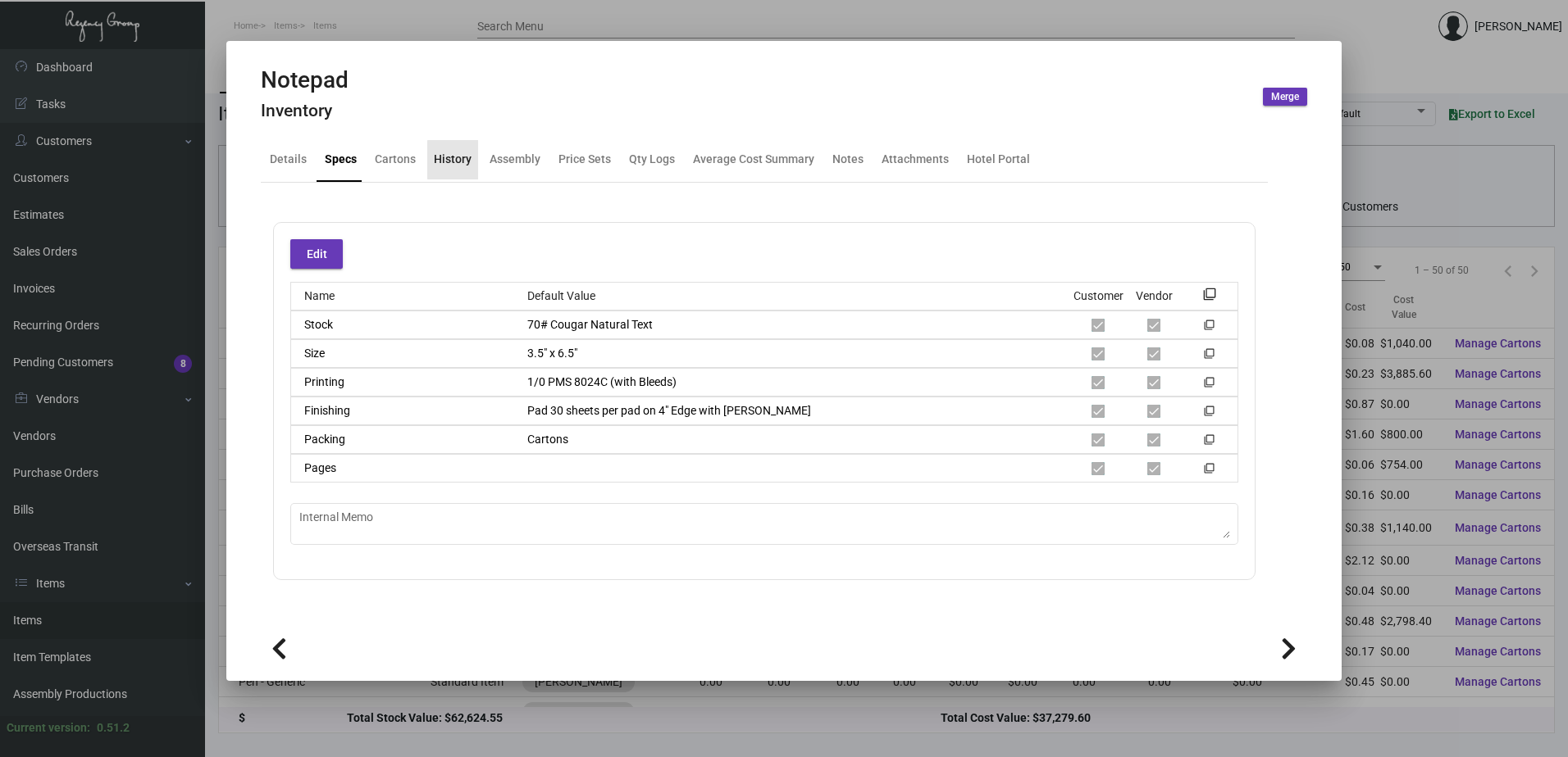
click at [467, 160] on div "History" at bounding box center [452, 160] width 38 height 17
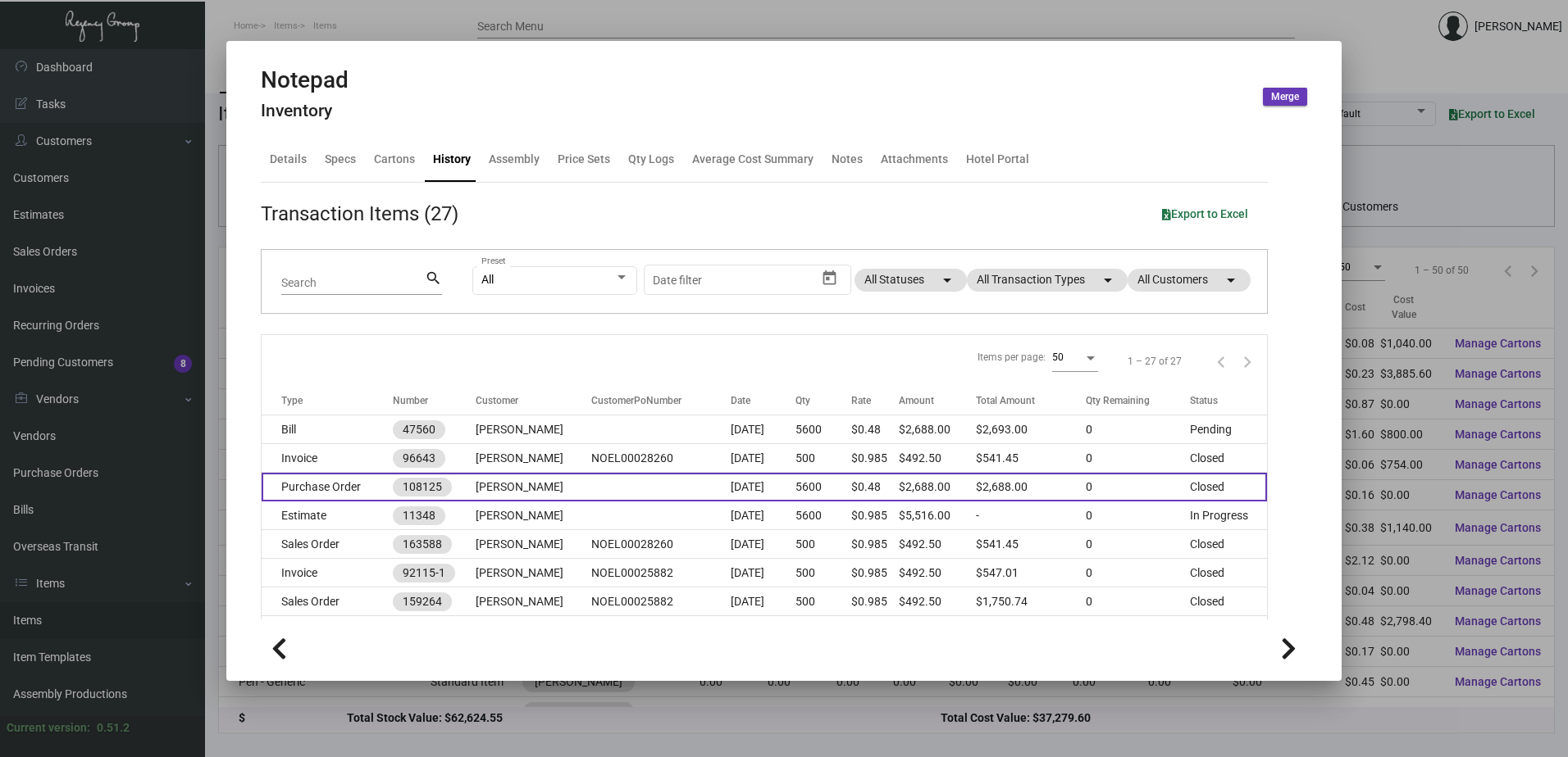
click at [591, 481] on td at bounding box center [660, 487] width 139 height 29
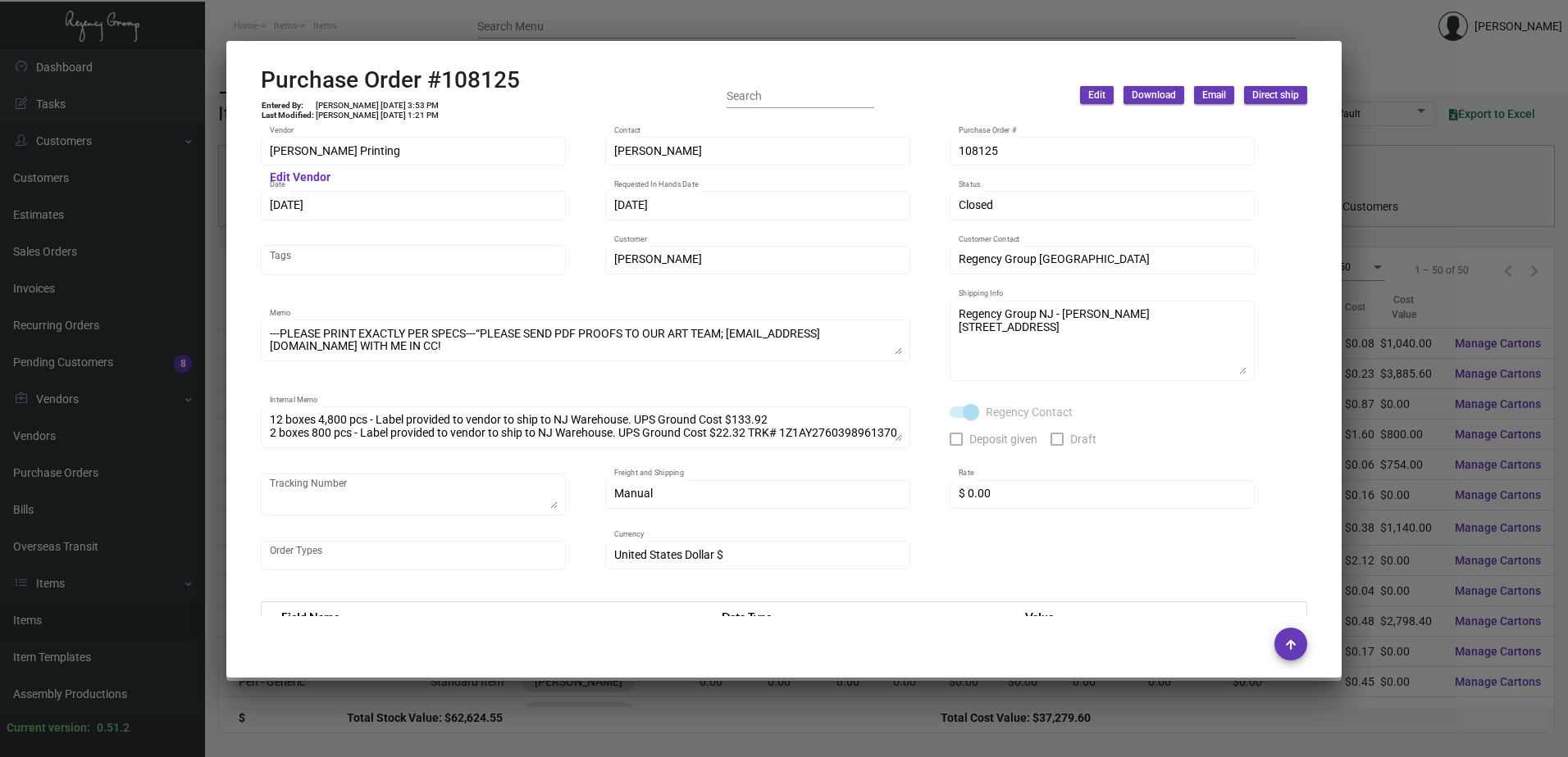
click at [490, 38] on div at bounding box center [784, 378] width 1568 height 757
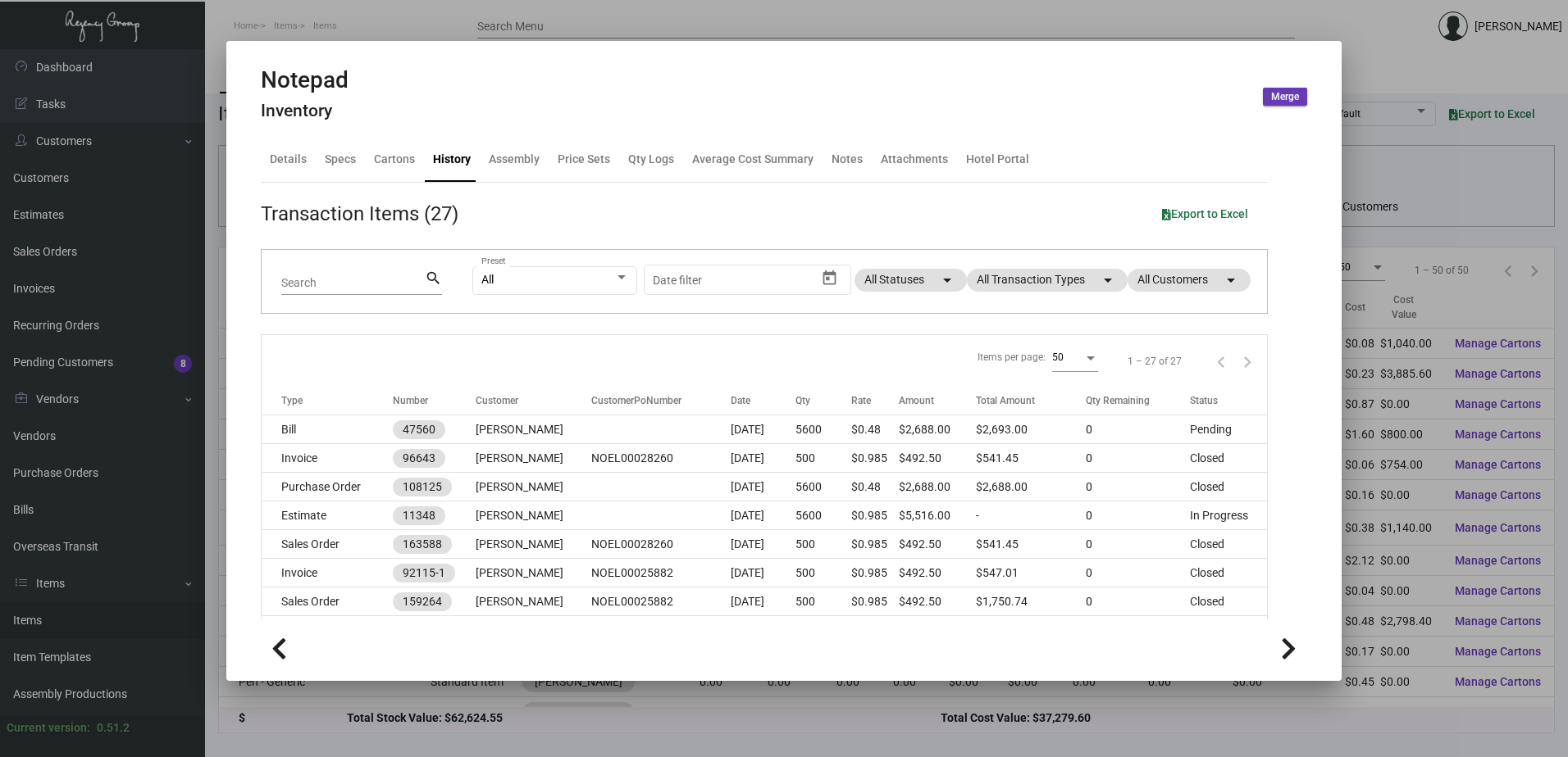
click at [481, 28] on div at bounding box center [784, 378] width 1568 height 757
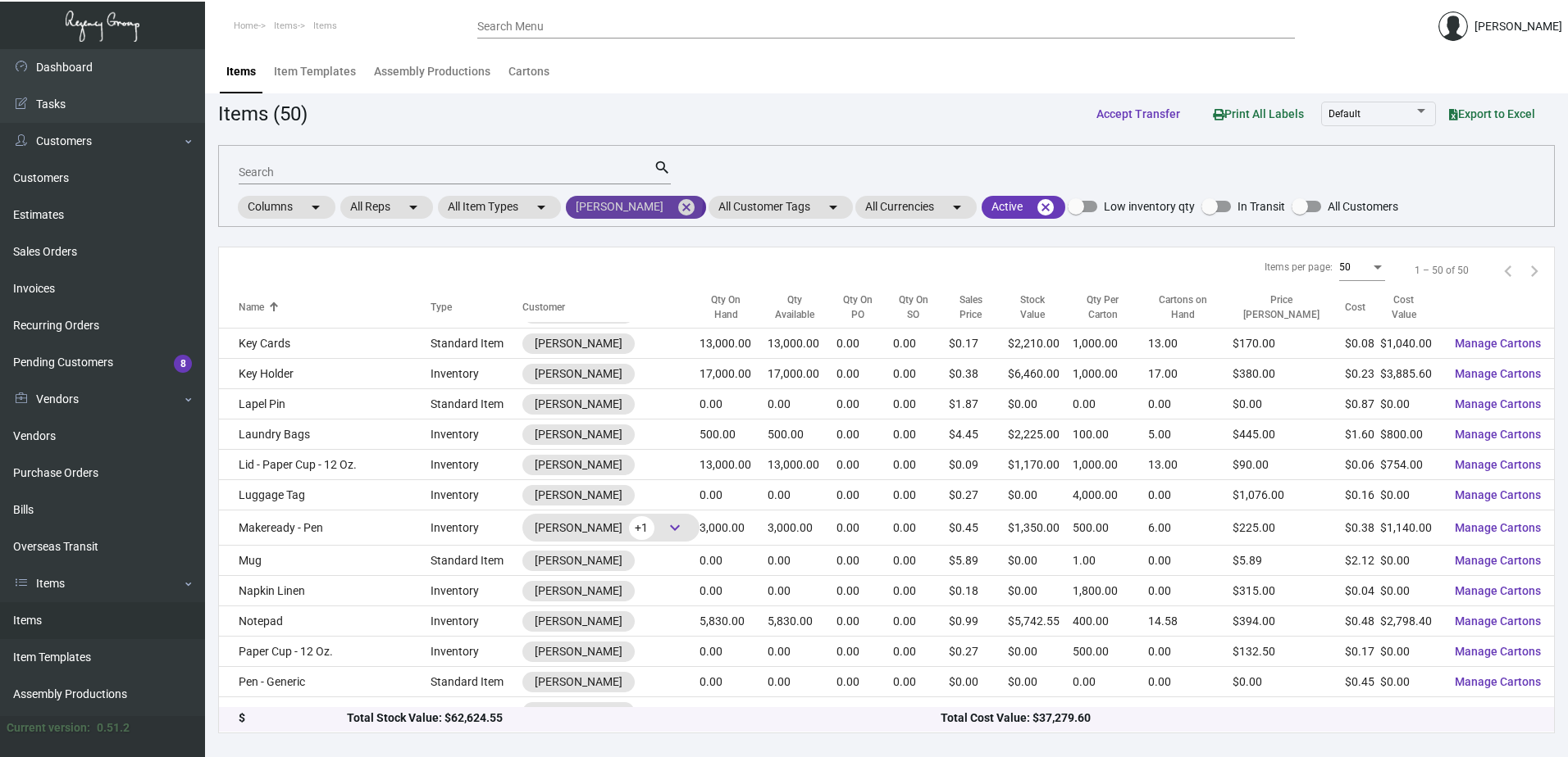
click at [677, 201] on mat-icon "cancel" at bounding box center [686, 207] width 19 height 19
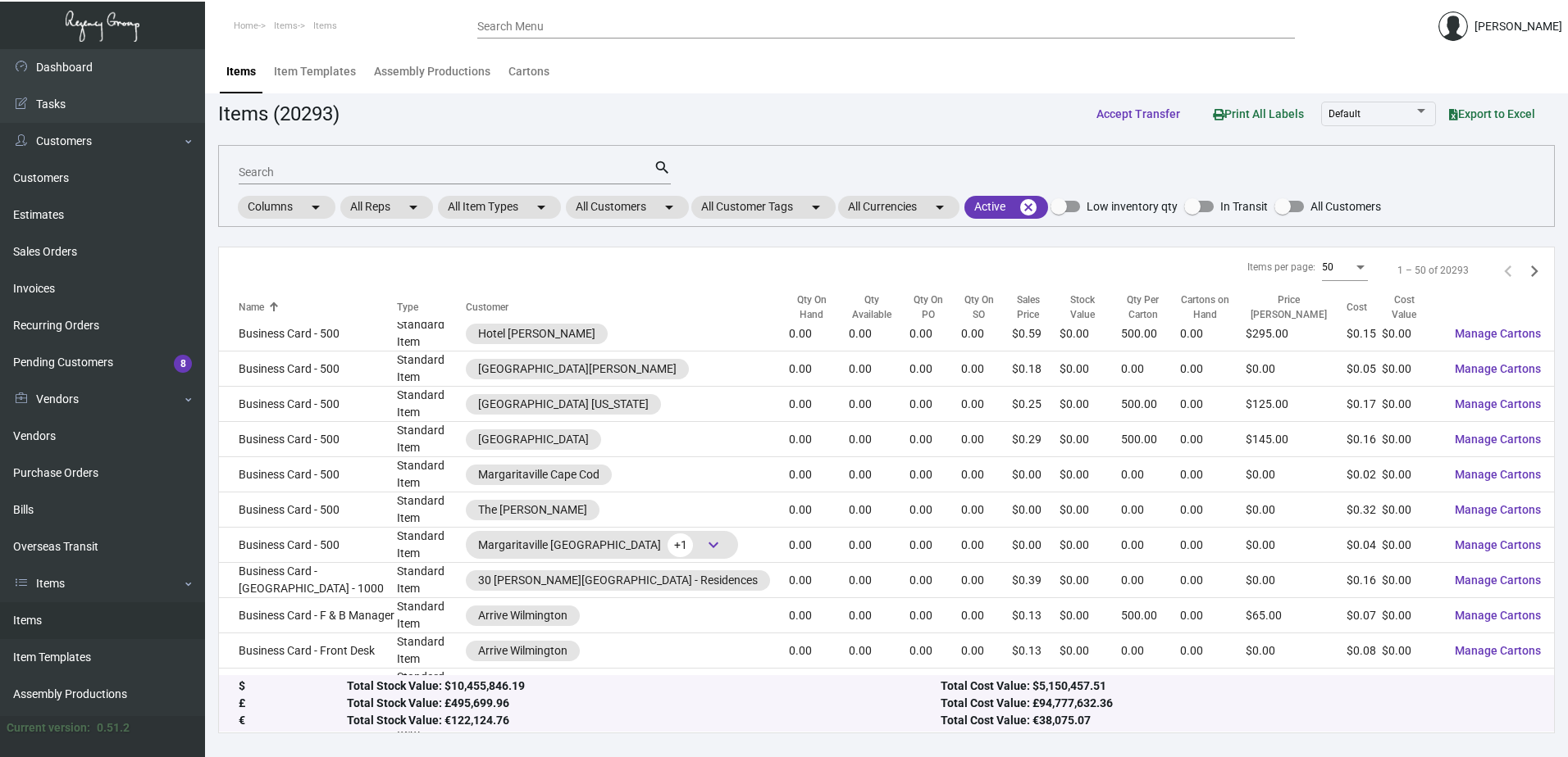
scroll to position [739, 0]
click at [617, 214] on mat-chip "All Customers arrow_drop_down" at bounding box center [627, 207] width 123 height 23
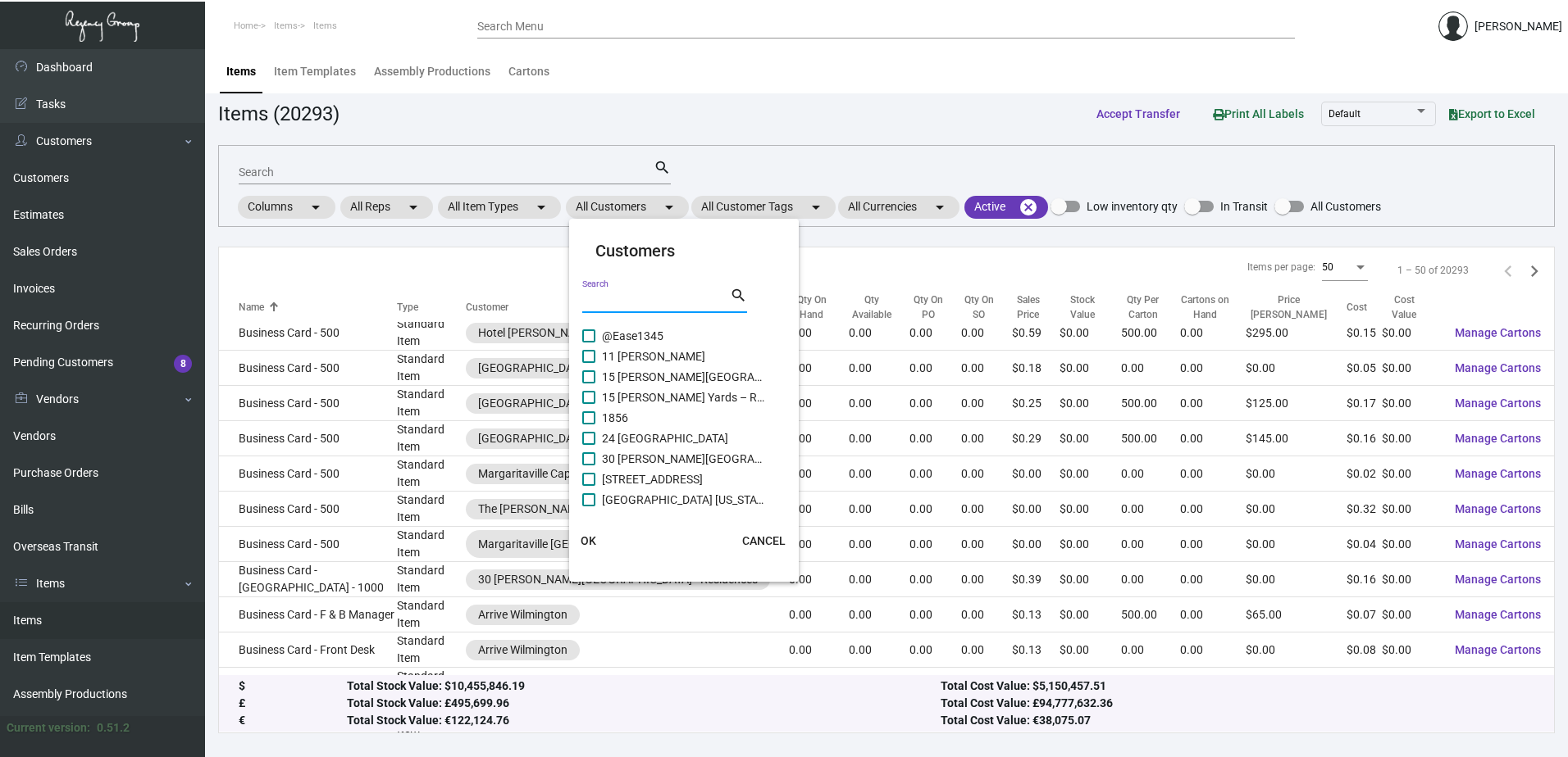
click at [630, 297] on input "Search" at bounding box center [655, 300] width 147 height 13
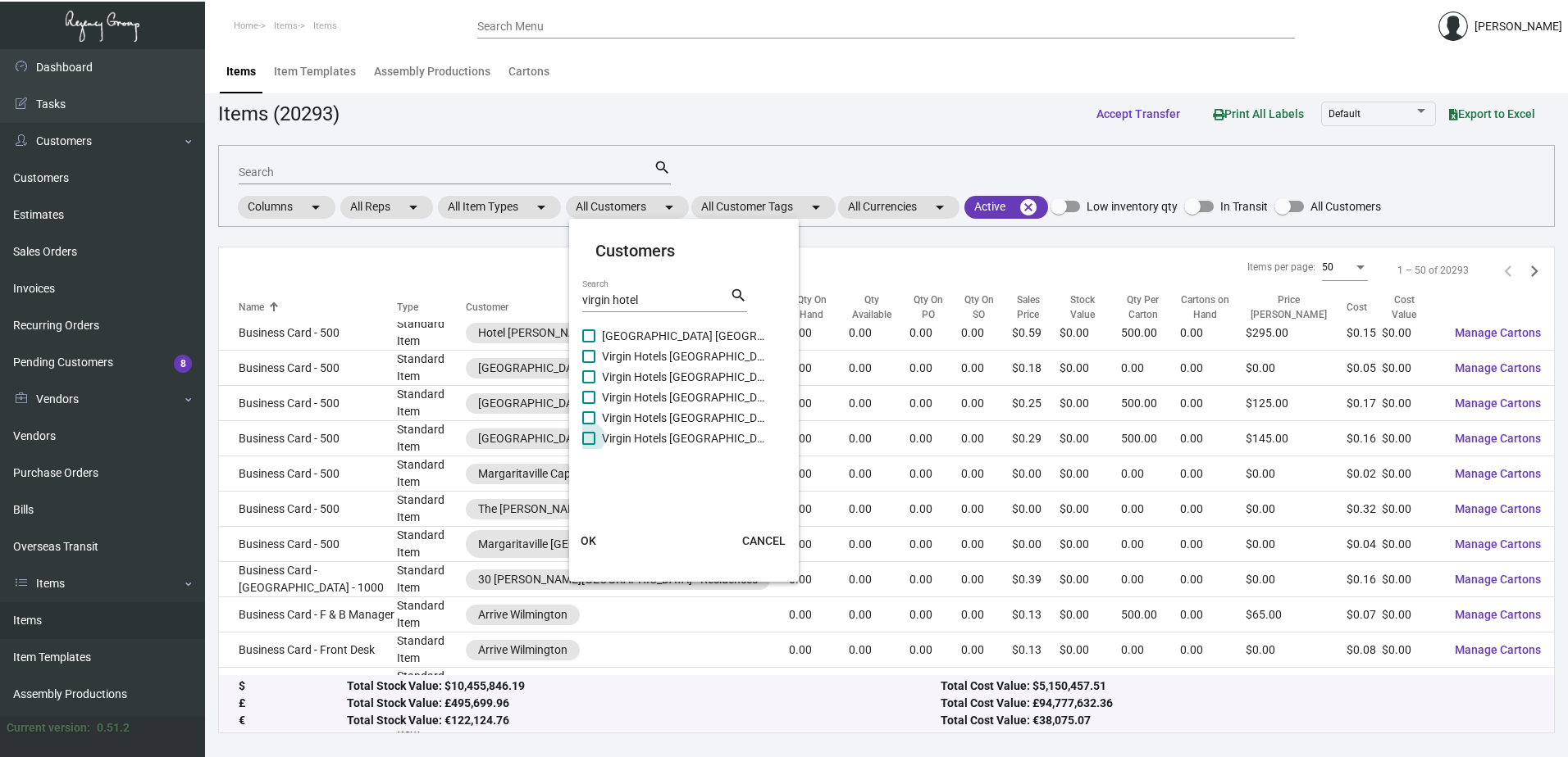
click at [677, 431] on span "Virgin Hotels [GEOGRAPHIC_DATA]" at bounding box center [684, 438] width 164 height 19
click at [589, 445] on input "Virgin Hotels [GEOGRAPHIC_DATA]" at bounding box center [588, 445] width 1 height 1
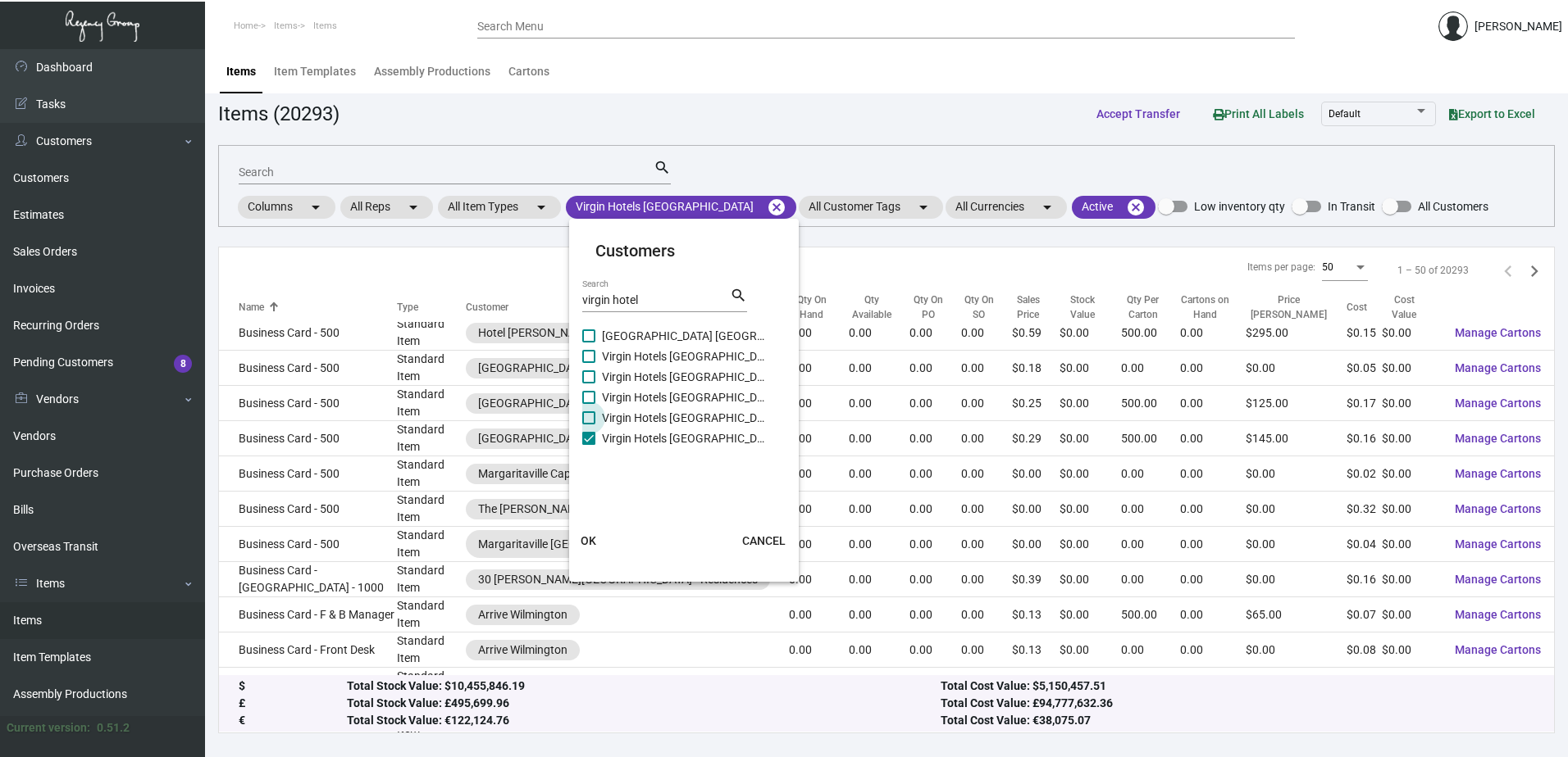
click at [677, 416] on span "Virgin Hotels [GEOGRAPHIC_DATA]" at bounding box center [684, 418] width 164 height 19
click at [589, 425] on input "Virgin Hotels [GEOGRAPHIC_DATA]" at bounding box center [588, 425] width 1 height 1
click at [679, 397] on span "Virgin Hotels [GEOGRAPHIC_DATA]" at bounding box center [684, 397] width 164 height 19
click at [589, 404] on input "Virgin Hotels [GEOGRAPHIC_DATA]" at bounding box center [588, 404] width 1 height 1
click at [678, 378] on span "Virgin Hotels [GEOGRAPHIC_DATA]" at bounding box center [684, 377] width 164 height 19
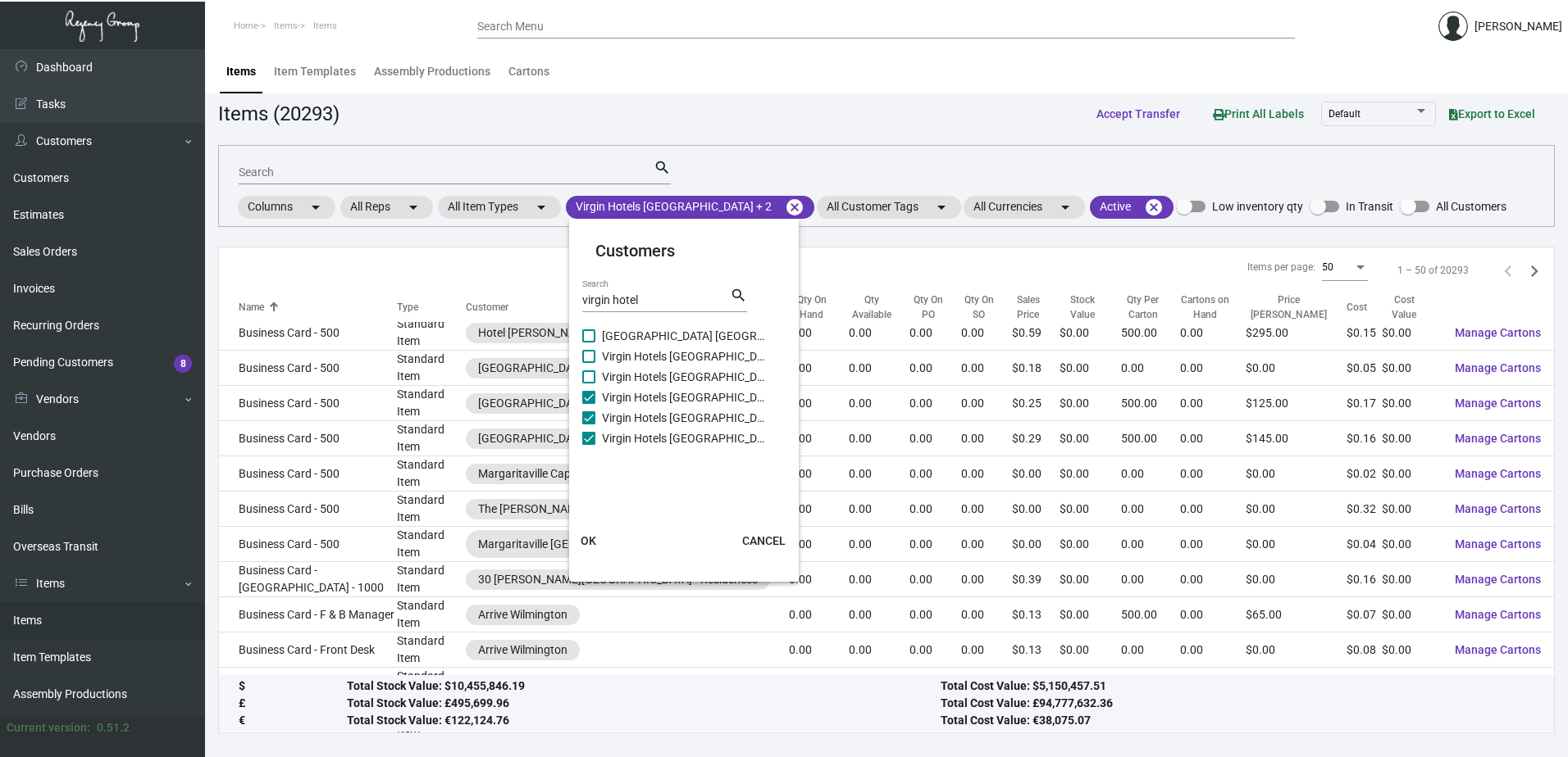
click at [589, 383] on input "Virgin Hotels [GEOGRAPHIC_DATA]" at bounding box center [588, 383] width 1 height 1
click at [683, 358] on span "Virgin Hotels [GEOGRAPHIC_DATA]" at bounding box center [684, 356] width 164 height 19
click at [589, 363] on input "Virgin Hotels [GEOGRAPHIC_DATA]" at bounding box center [588, 363] width 1 height 1
click at [686, 333] on span "[GEOGRAPHIC_DATA] [GEOGRAPHIC_DATA]" at bounding box center [684, 336] width 164 height 19
click at [589, 343] on input "[GEOGRAPHIC_DATA] [GEOGRAPHIC_DATA]" at bounding box center [588, 343] width 1 height 1
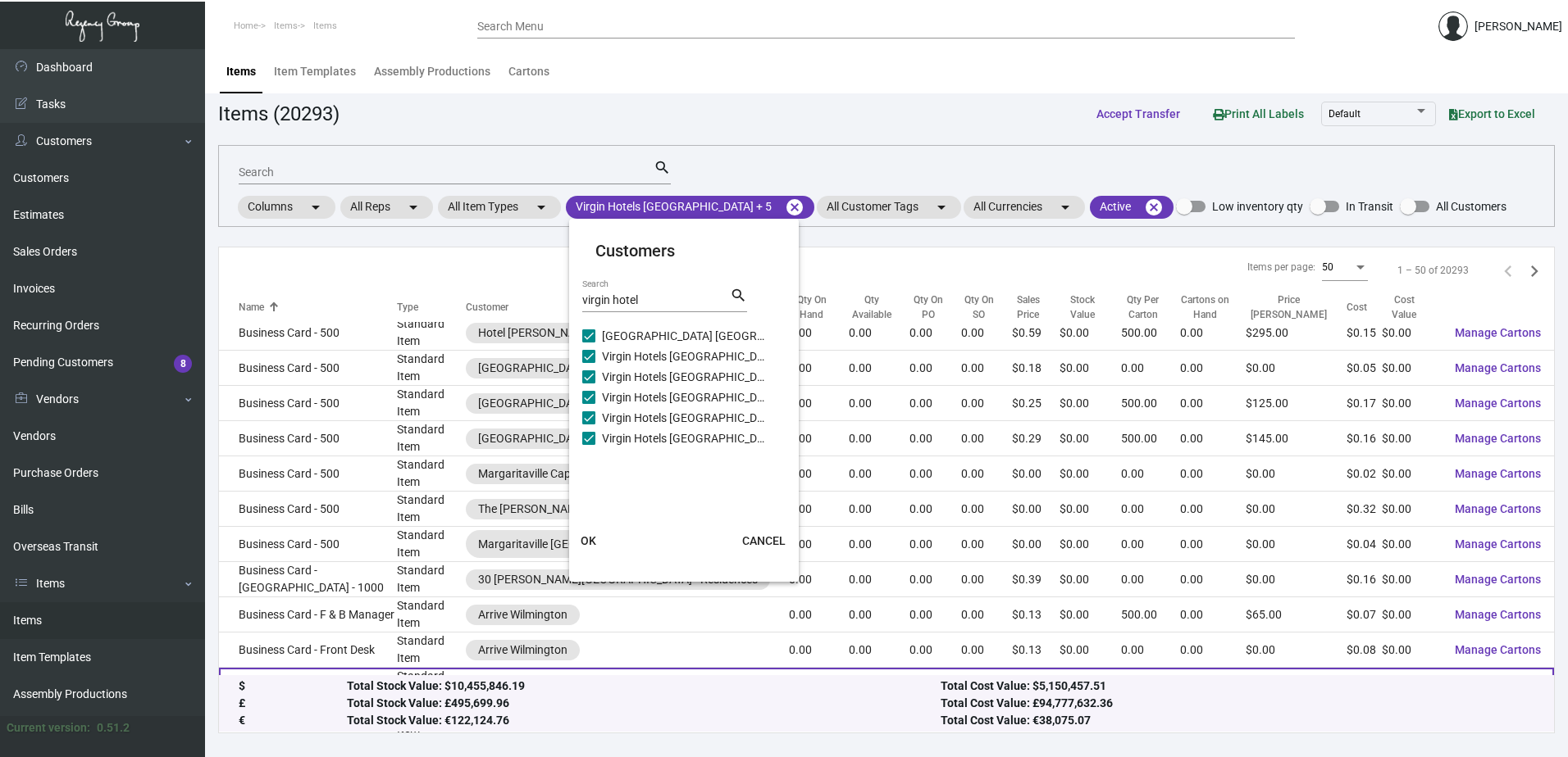
click at [591, 542] on span "OK" at bounding box center [588, 541] width 15 height 13
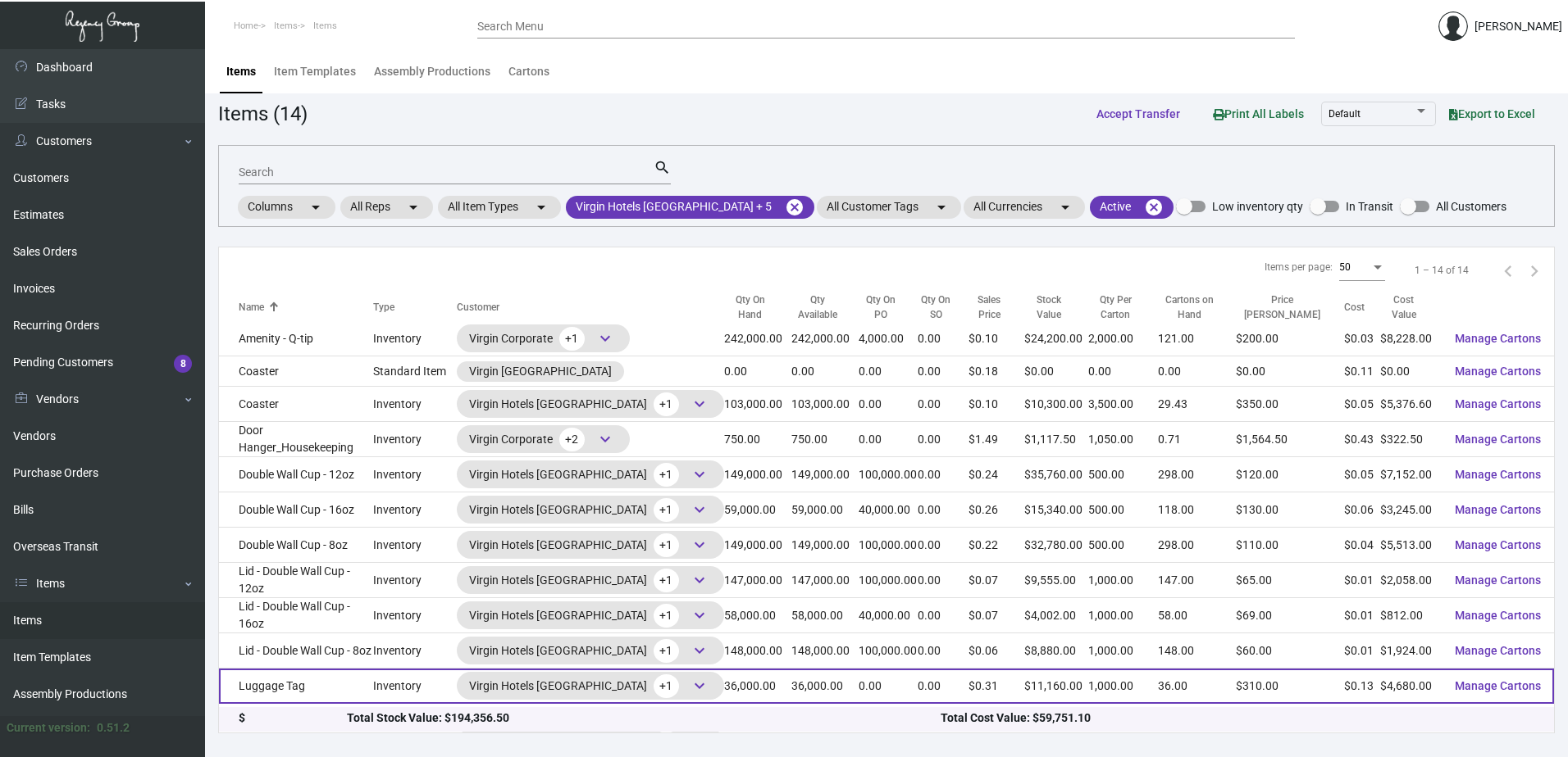
scroll to position [0, 0]
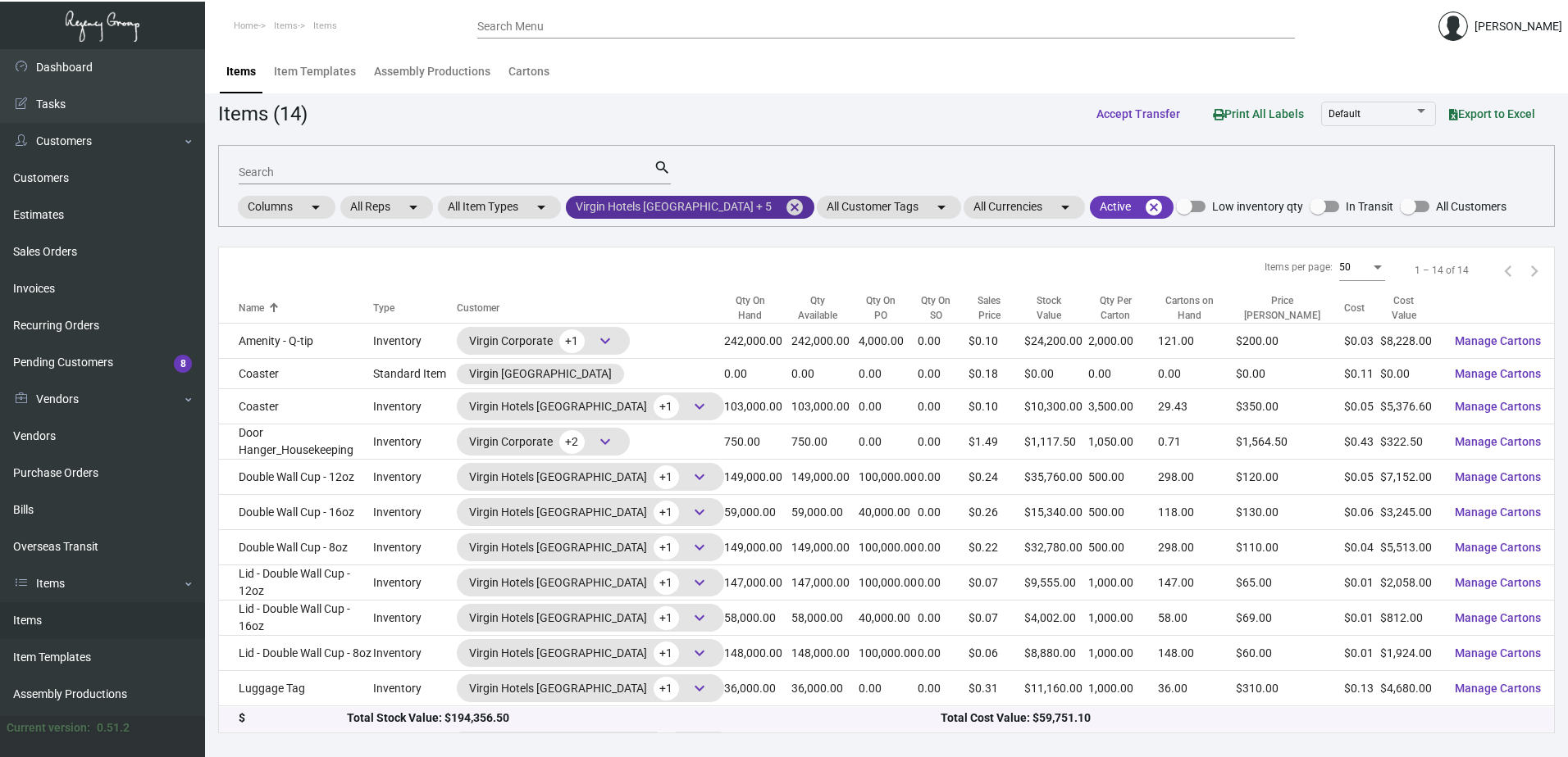
click at [689, 206] on mat-chip "Virgin Hotels [GEOGRAPHIC_DATA] + 5 cancel" at bounding box center [690, 207] width 249 height 23
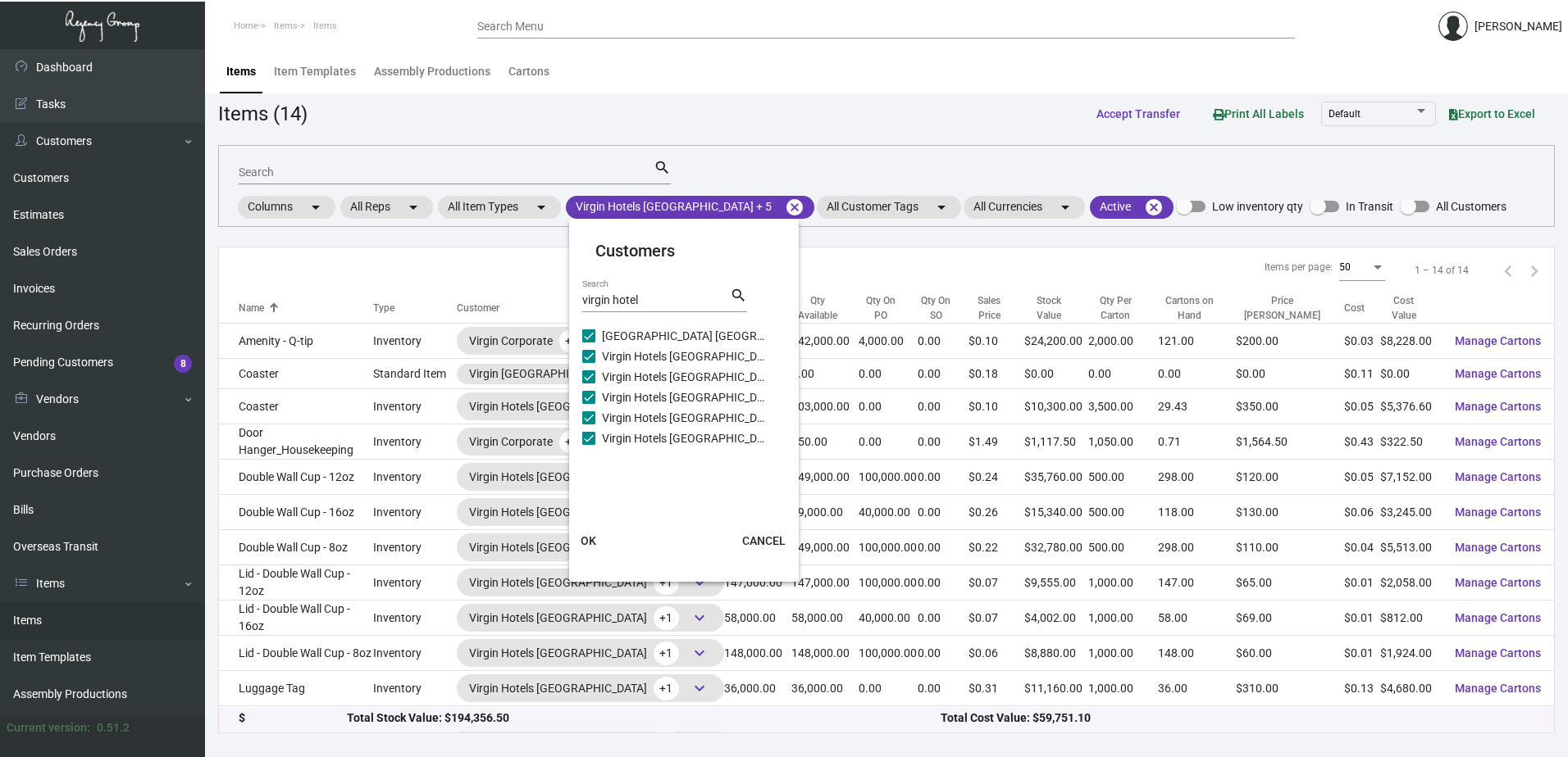
click at [682, 300] on input "virgin hotel" at bounding box center [655, 300] width 147 height 13
click at [645, 326] on span "Virgin Corporate" at bounding box center [684, 336] width 164 height 19
click at [589, 343] on input "Virgin Corporate" at bounding box center [588, 343] width 1 height 1
click at [597, 534] on button "OK" at bounding box center [589, 540] width 52 height 30
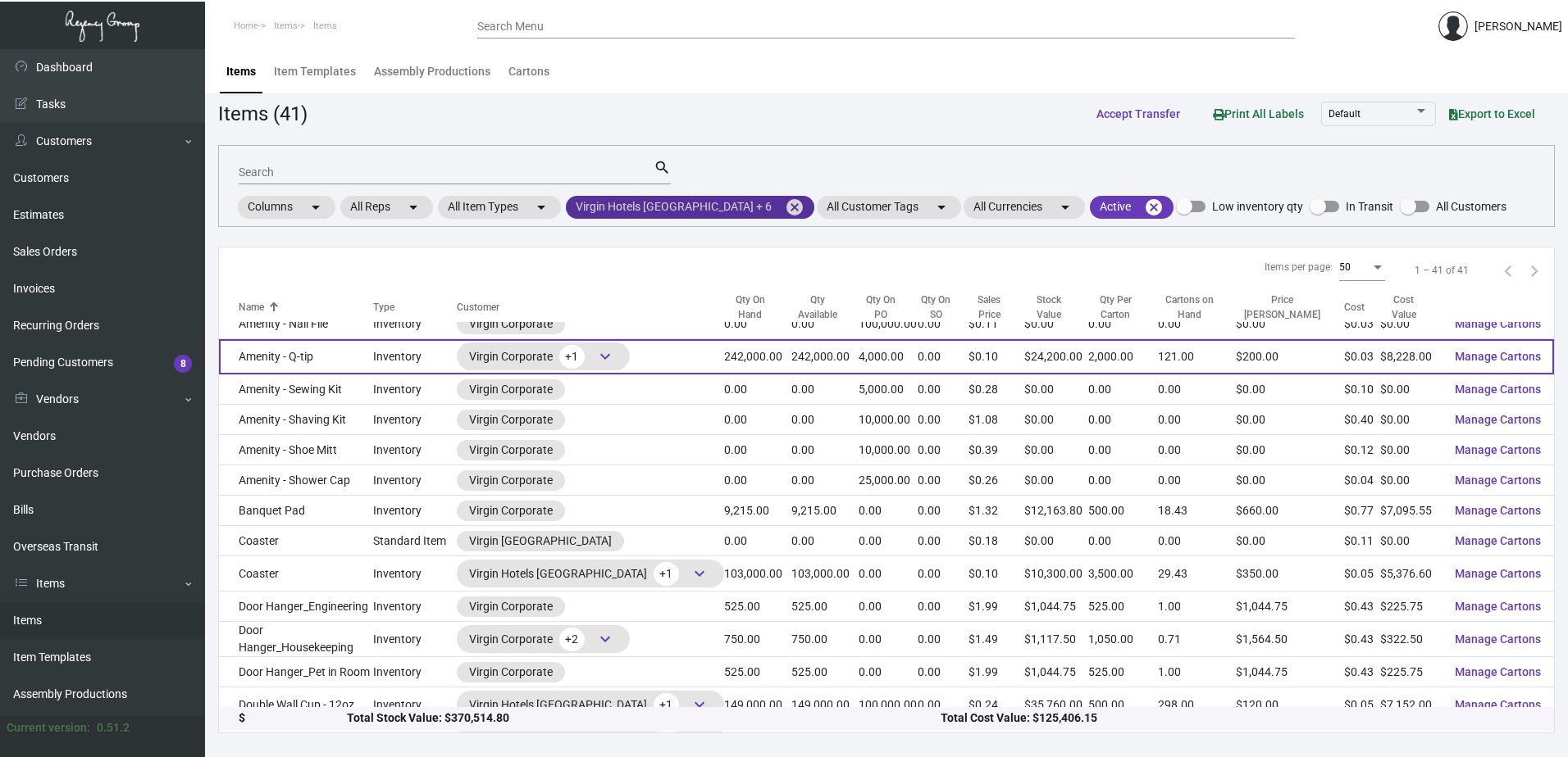
scroll to position [108, 0]
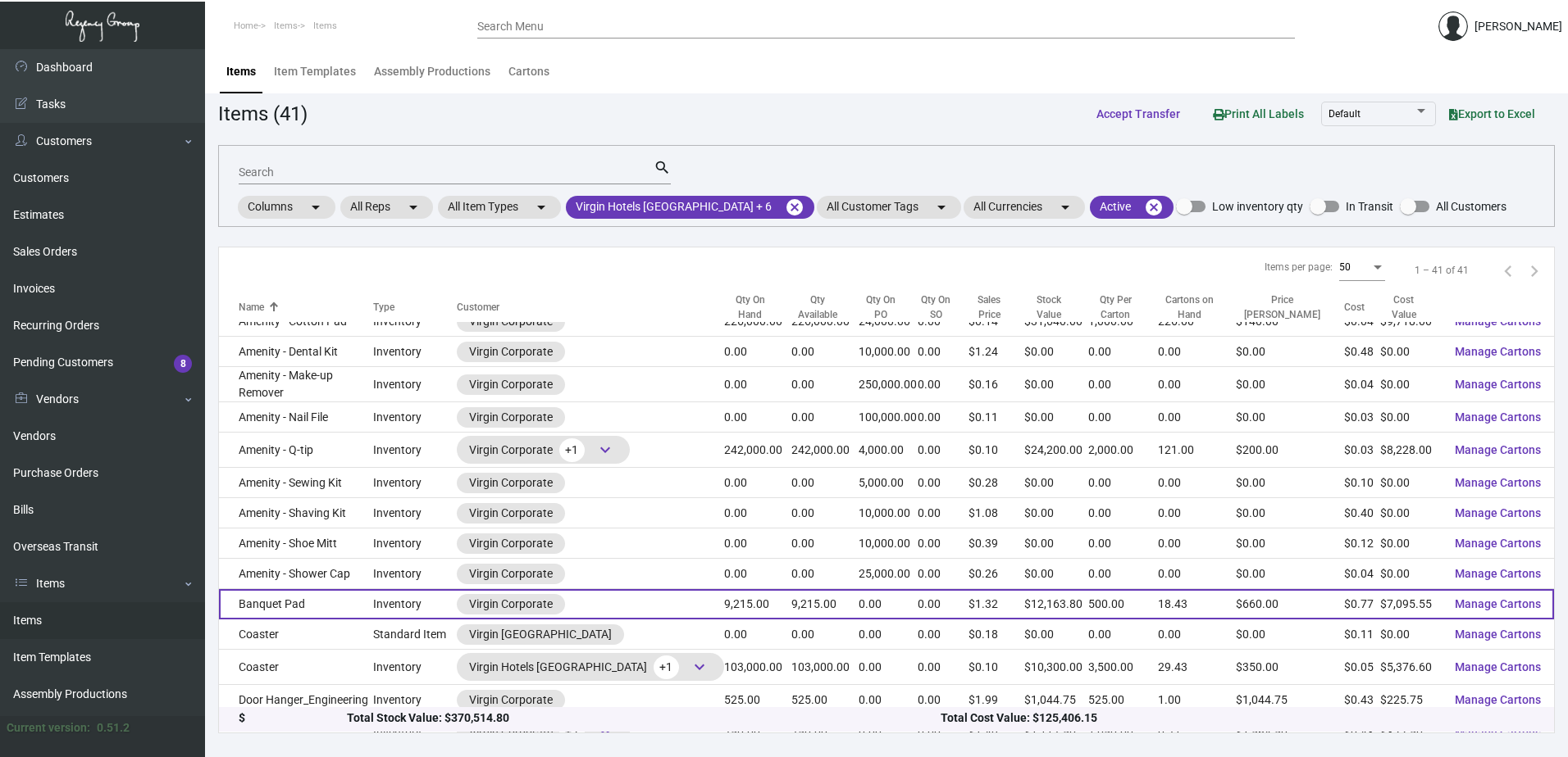
click at [327, 606] on td "Banquet Pad" at bounding box center [296, 604] width 154 height 30
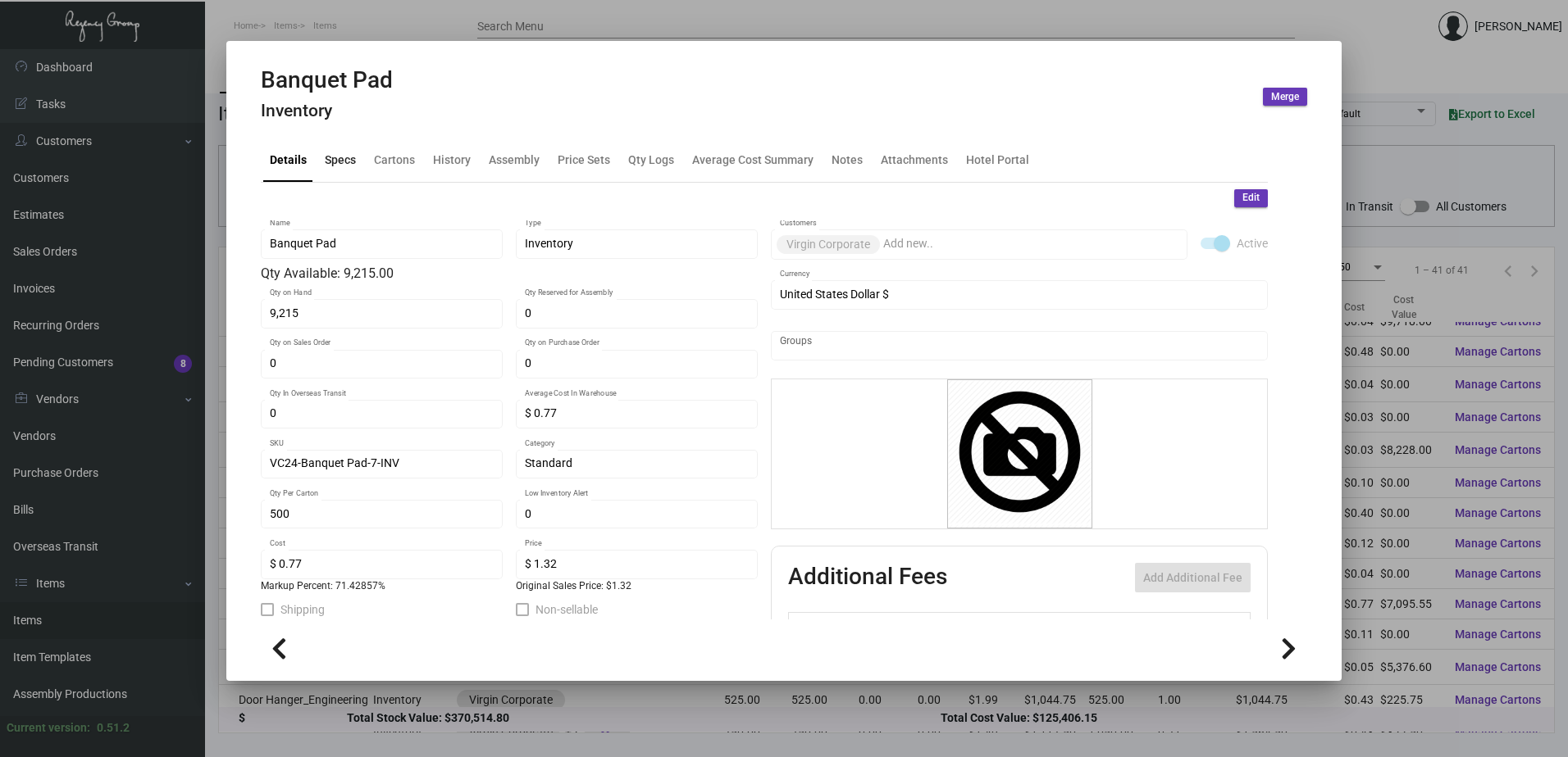
click at [345, 168] on div "Specs" at bounding box center [340, 160] width 31 height 17
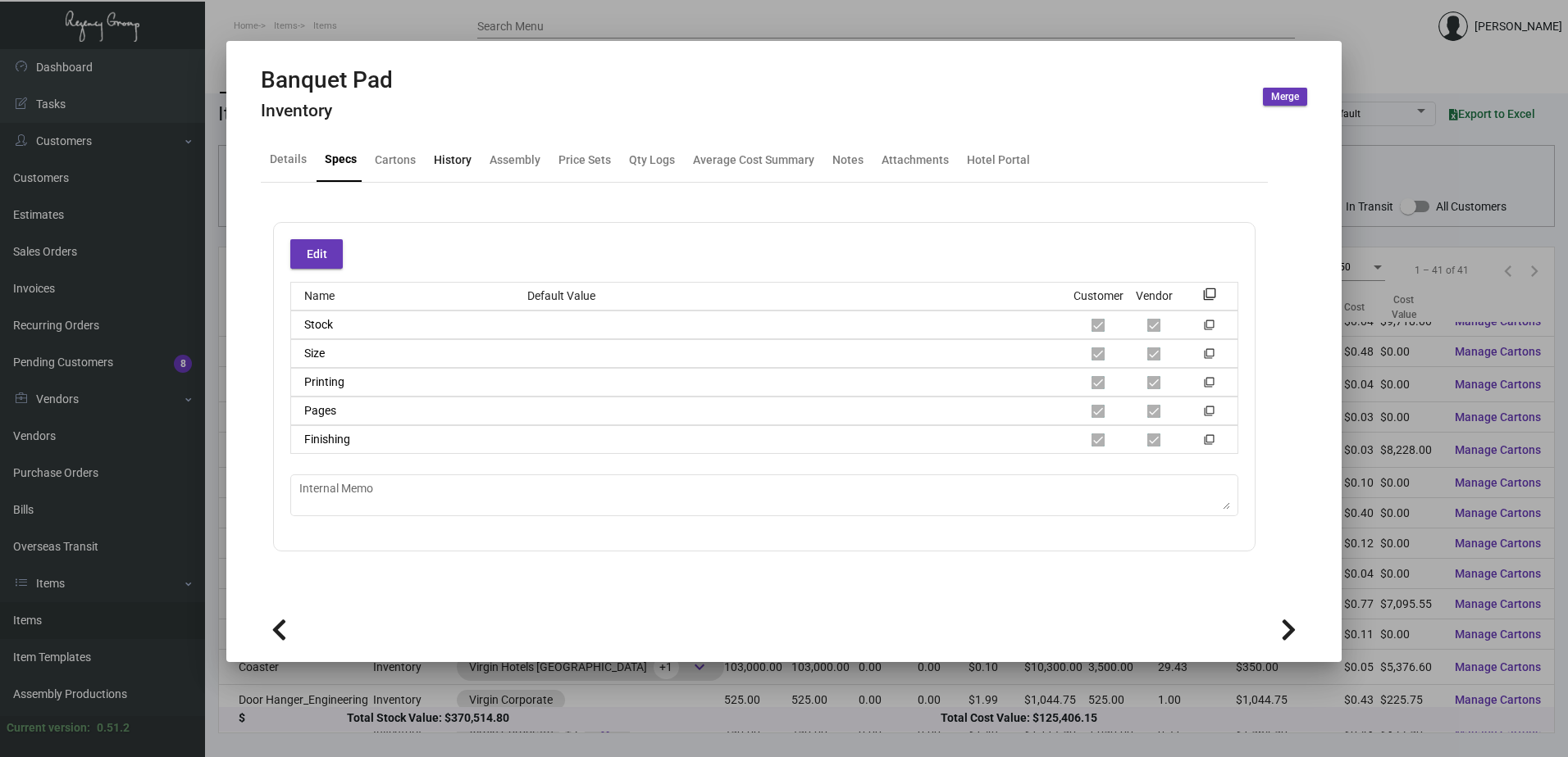
click at [459, 162] on div "History" at bounding box center [452, 160] width 38 height 17
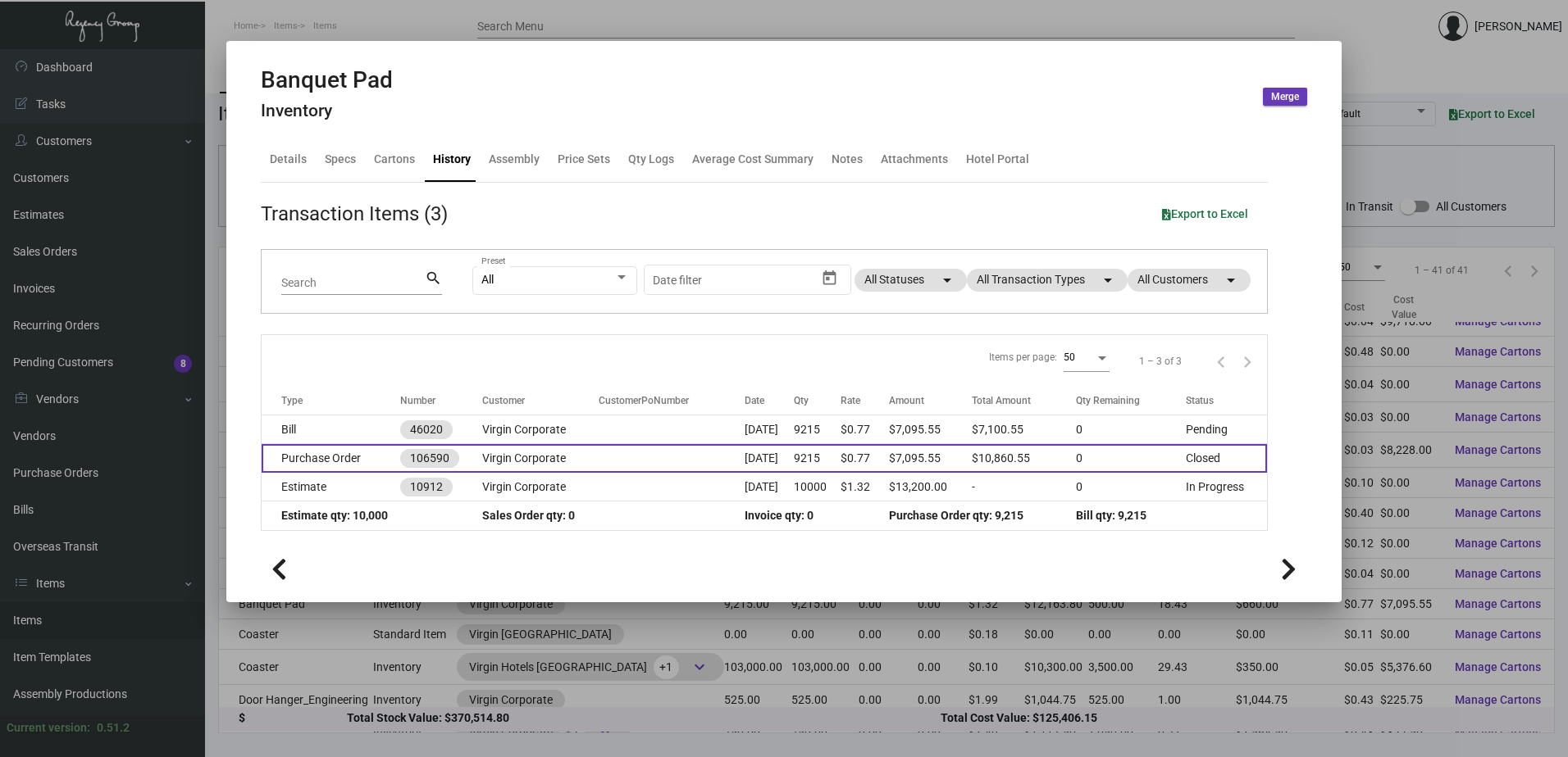
click at [598, 466] on td at bounding box center [671, 458] width 146 height 29
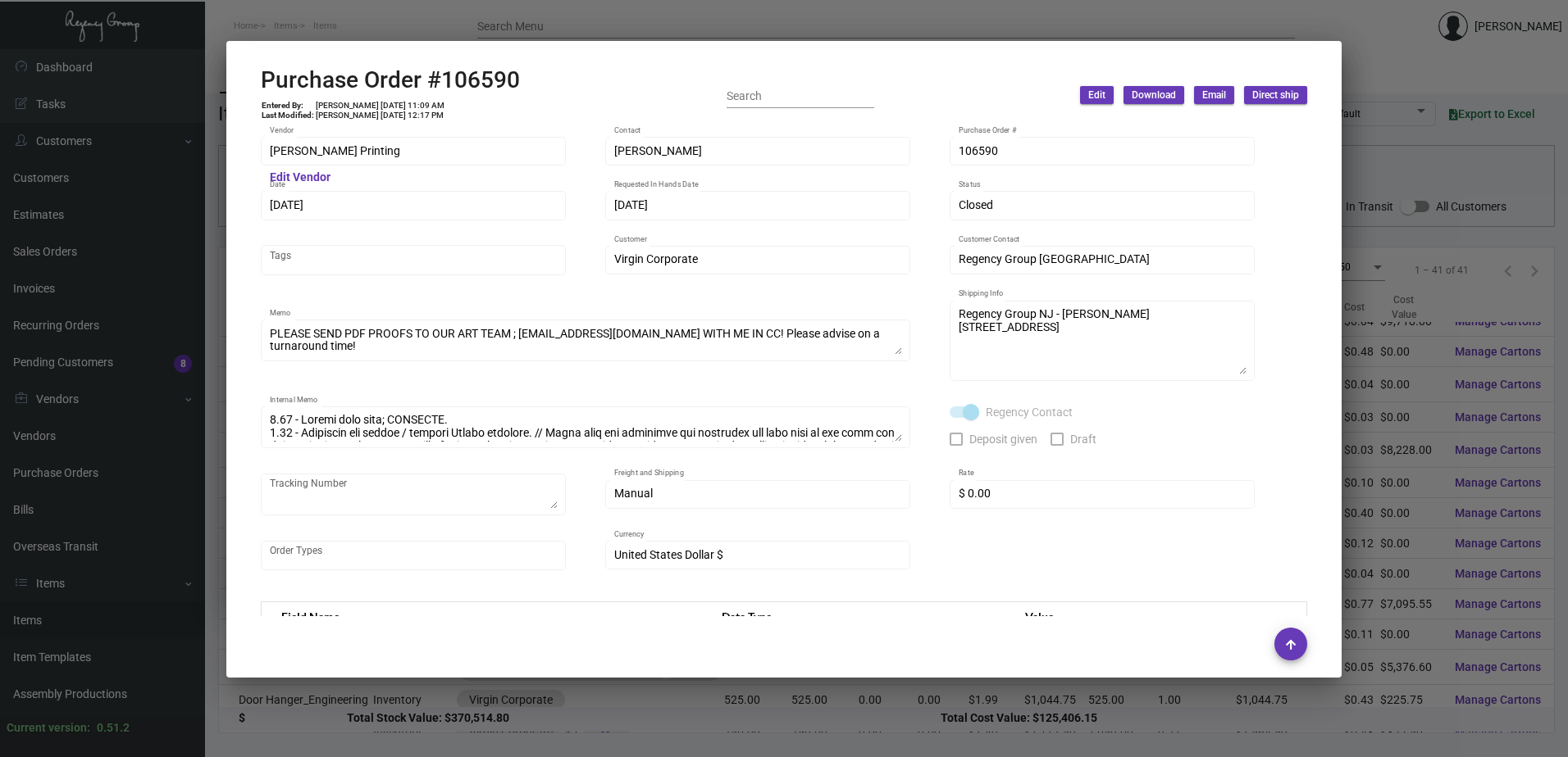
click at [500, 16] on div at bounding box center [784, 378] width 1568 height 757
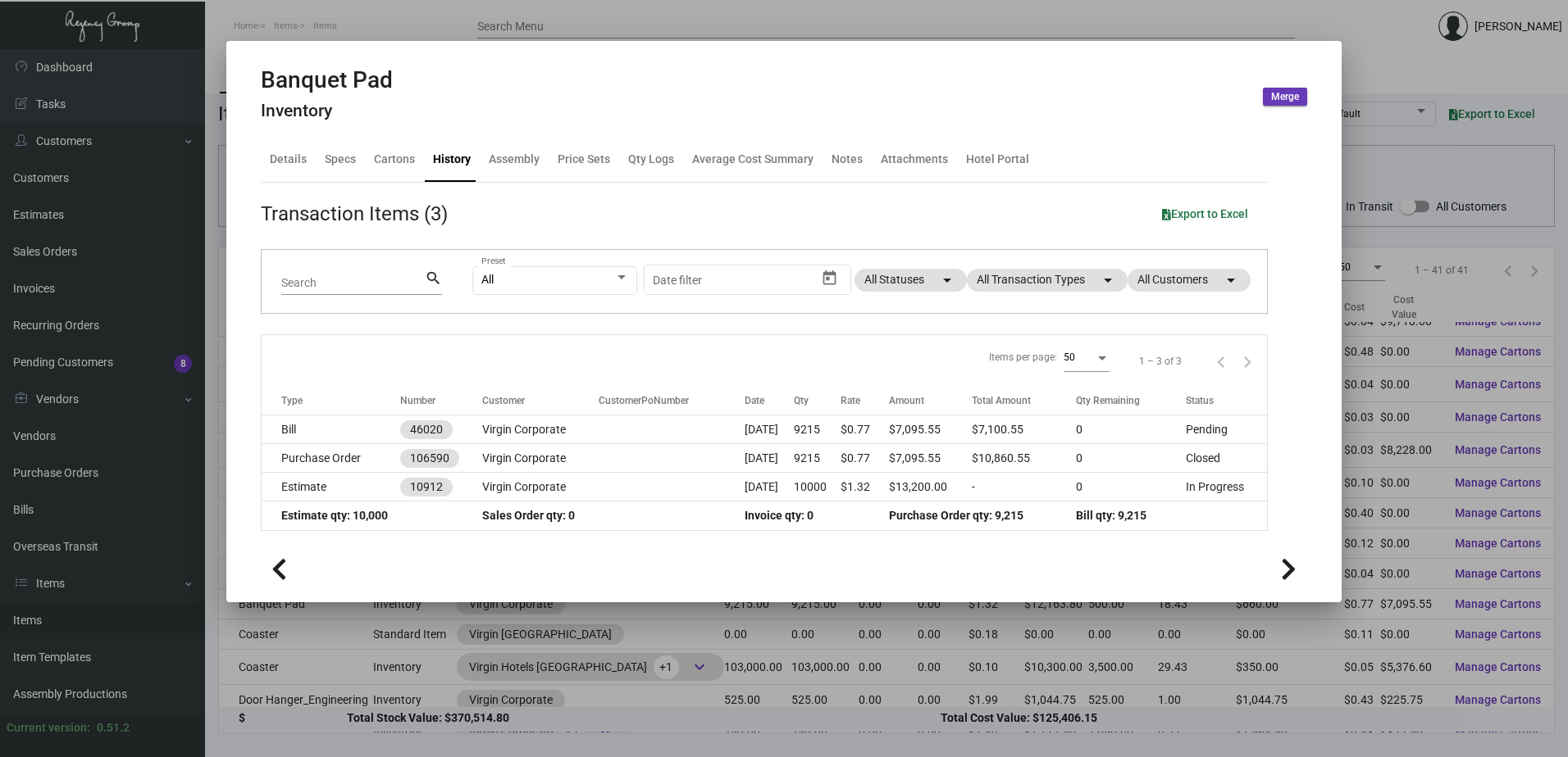
click at [492, 26] on div at bounding box center [784, 378] width 1568 height 757
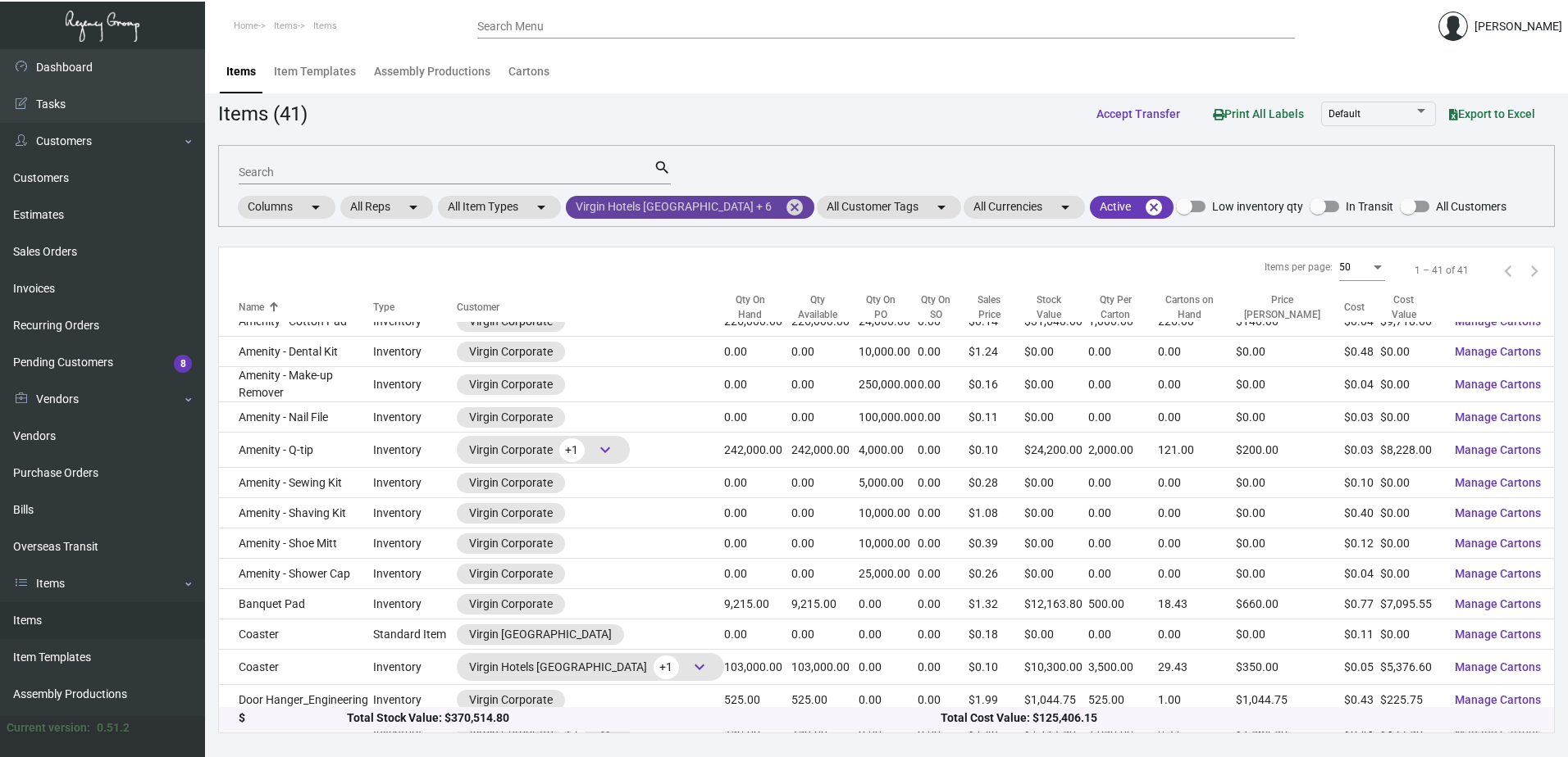
click at [784, 208] on mat-icon "cancel" at bounding box center [794, 207] width 19 height 19
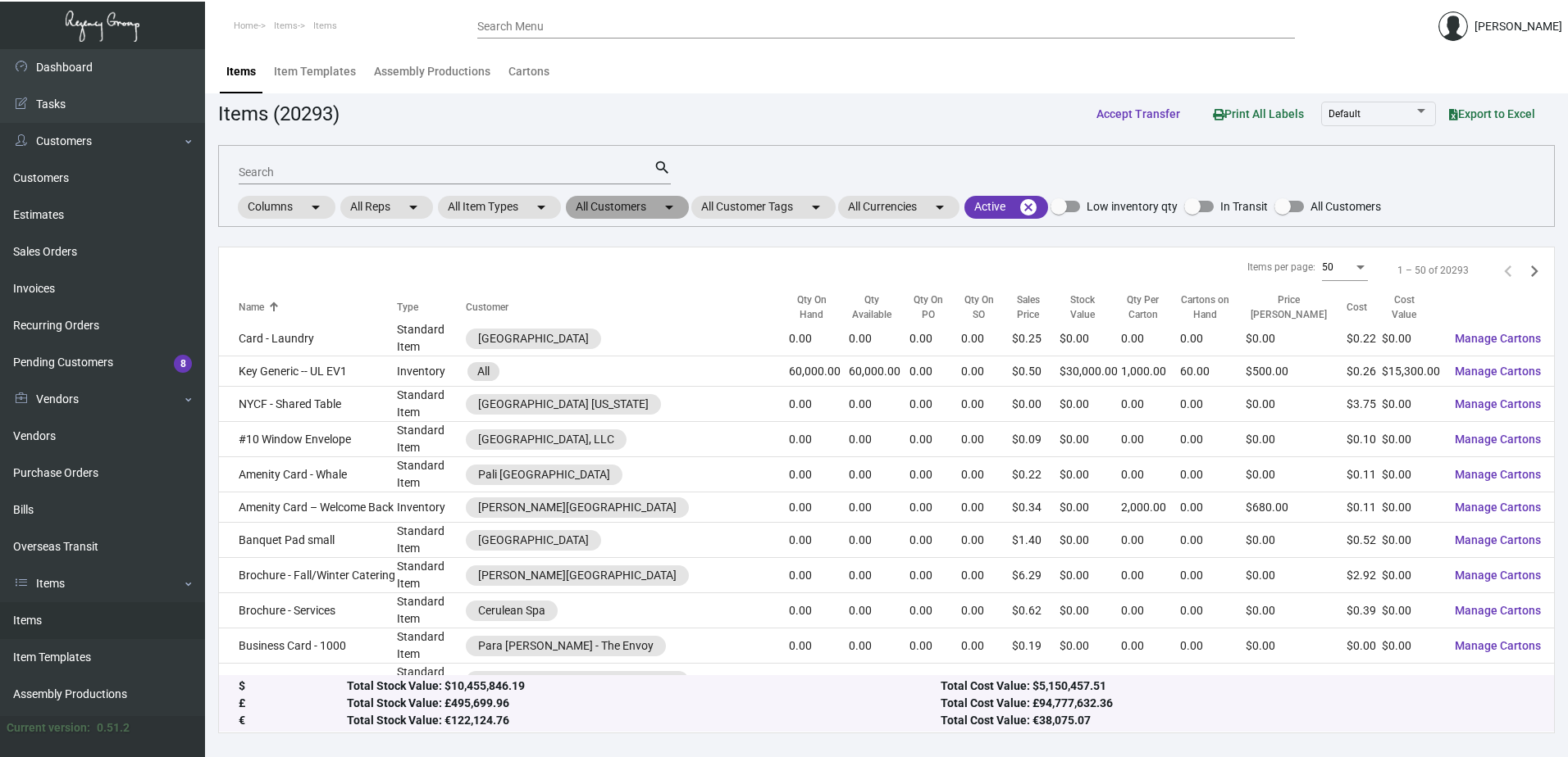
click at [629, 206] on mat-chip "All Customers arrow_drop_down" at bounding box center [627, 207] width 123 height 23
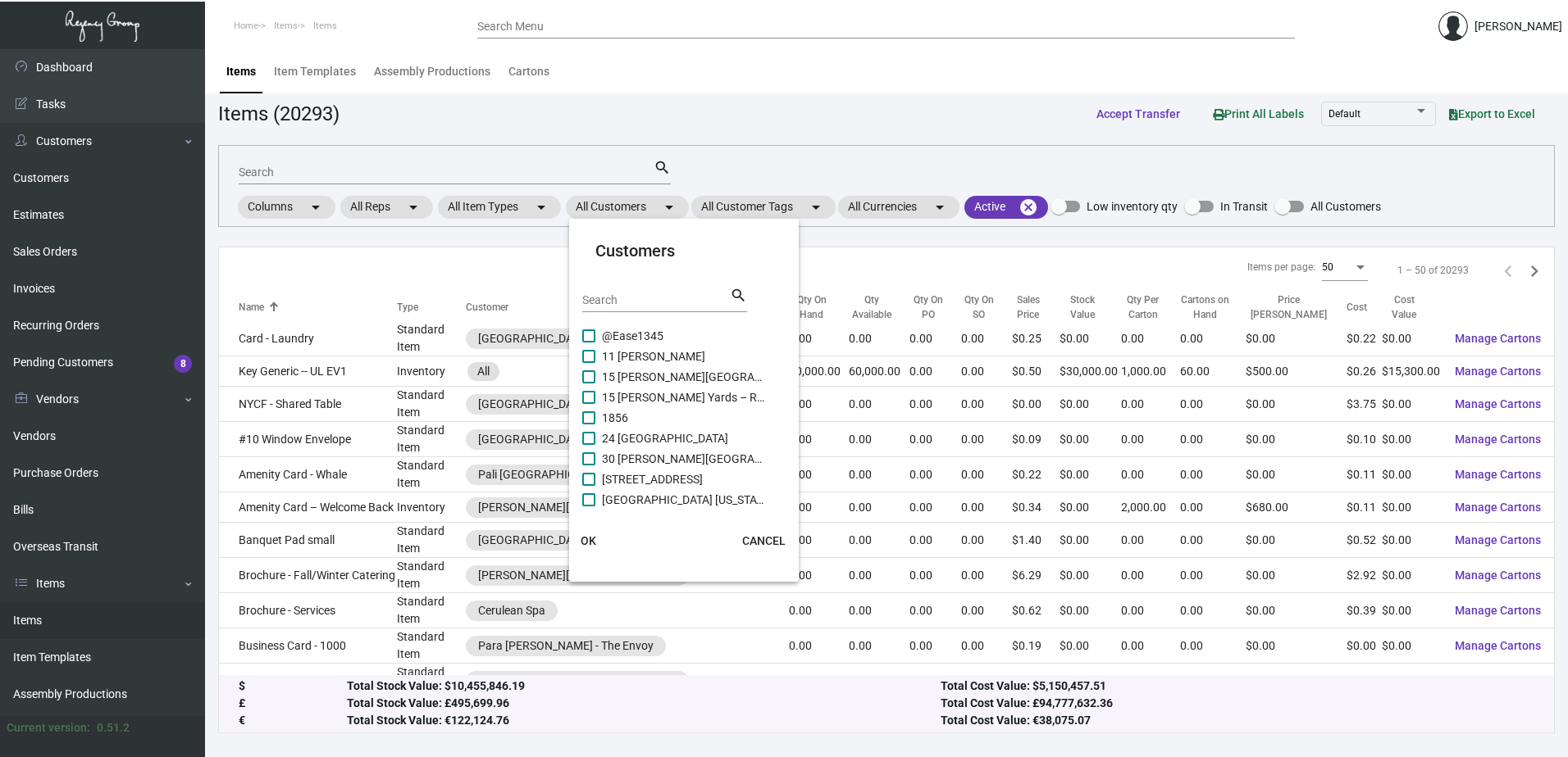
click at [626, 300] on input "Search" at bounding box center [655, 300] width 147 height 13
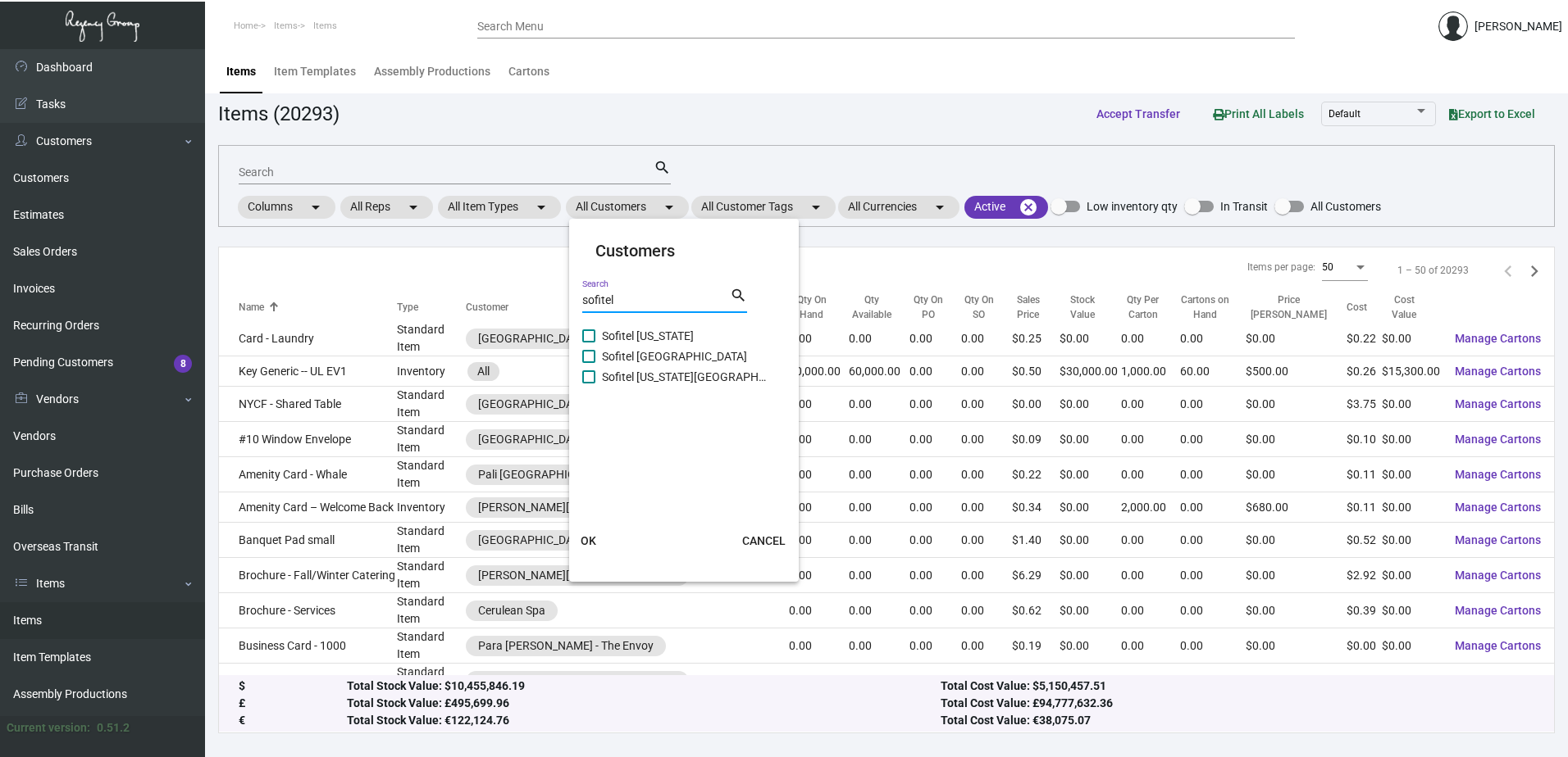
click at [664, 340] on span "Sofitel [US_STATE]" at bounding box center [684, 336] width 164 height 19
click at [589, 343] on input "Sofitel [US_STATE]" at bounding box center [588, 343] width 1 height 1
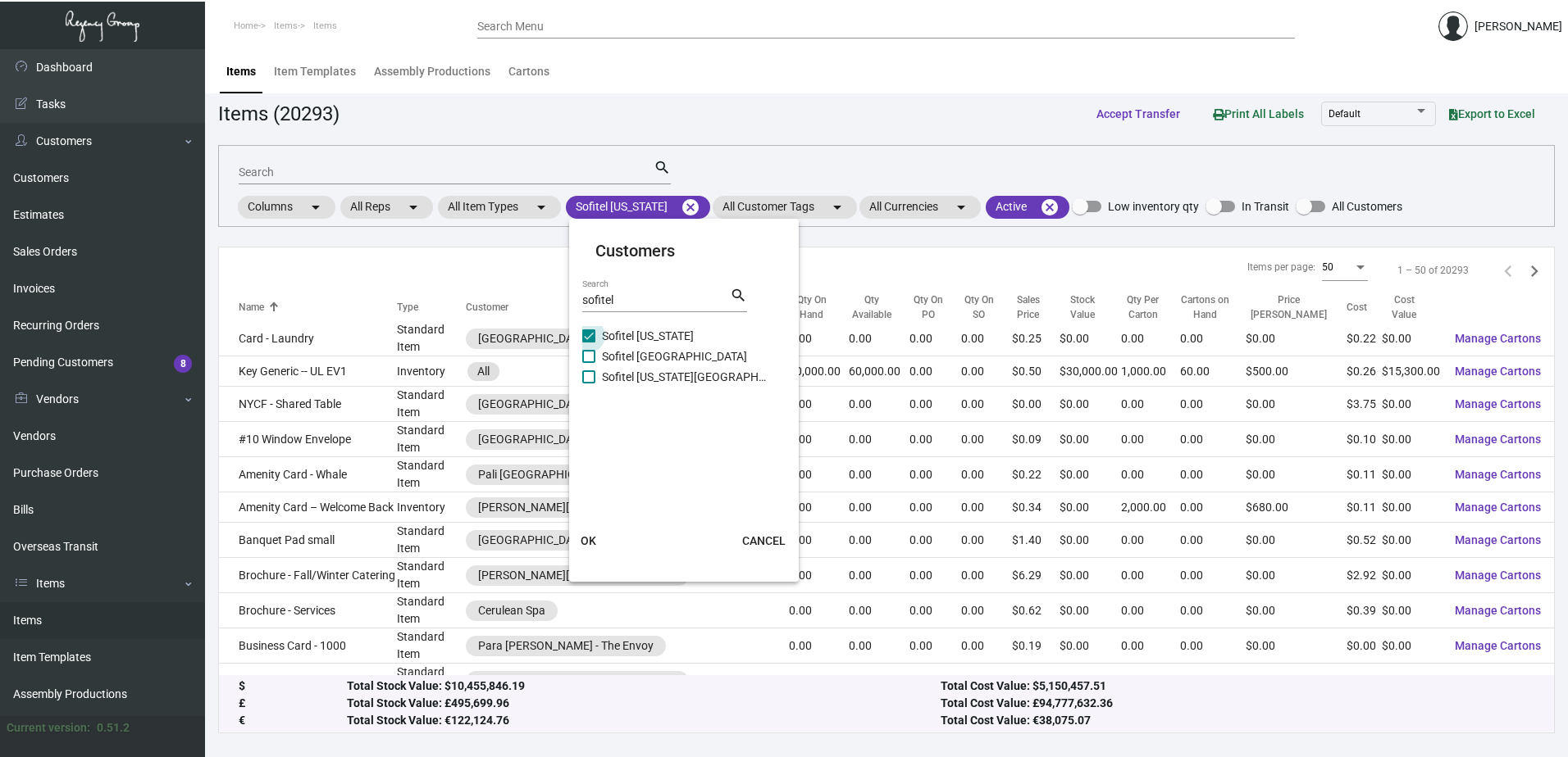
click at [658, 364] on span "Sofitel [GEOGRAPHIC_DATA]" at bounding box center [684, 356] width 164 height 19
click at [589, 364] on input "Sofitel [GEOGRAPHIC_DATA]" at bounding box center [588, 363] width 1 height 1
click at [651, 377] on span "Sofitel [US_STATE][GEOGRAPHIC_DATA]" at bounding box center [684, 377] width 164 height 19
click at [589, 383] on input "Sofitel [US_STATE][GEOGRAPHIC_DATA]" at bounding box center [588, 383] width 1 height 1
click at [587, 535] on span "OK" at bounding box center [588, 541] width 15 height 13
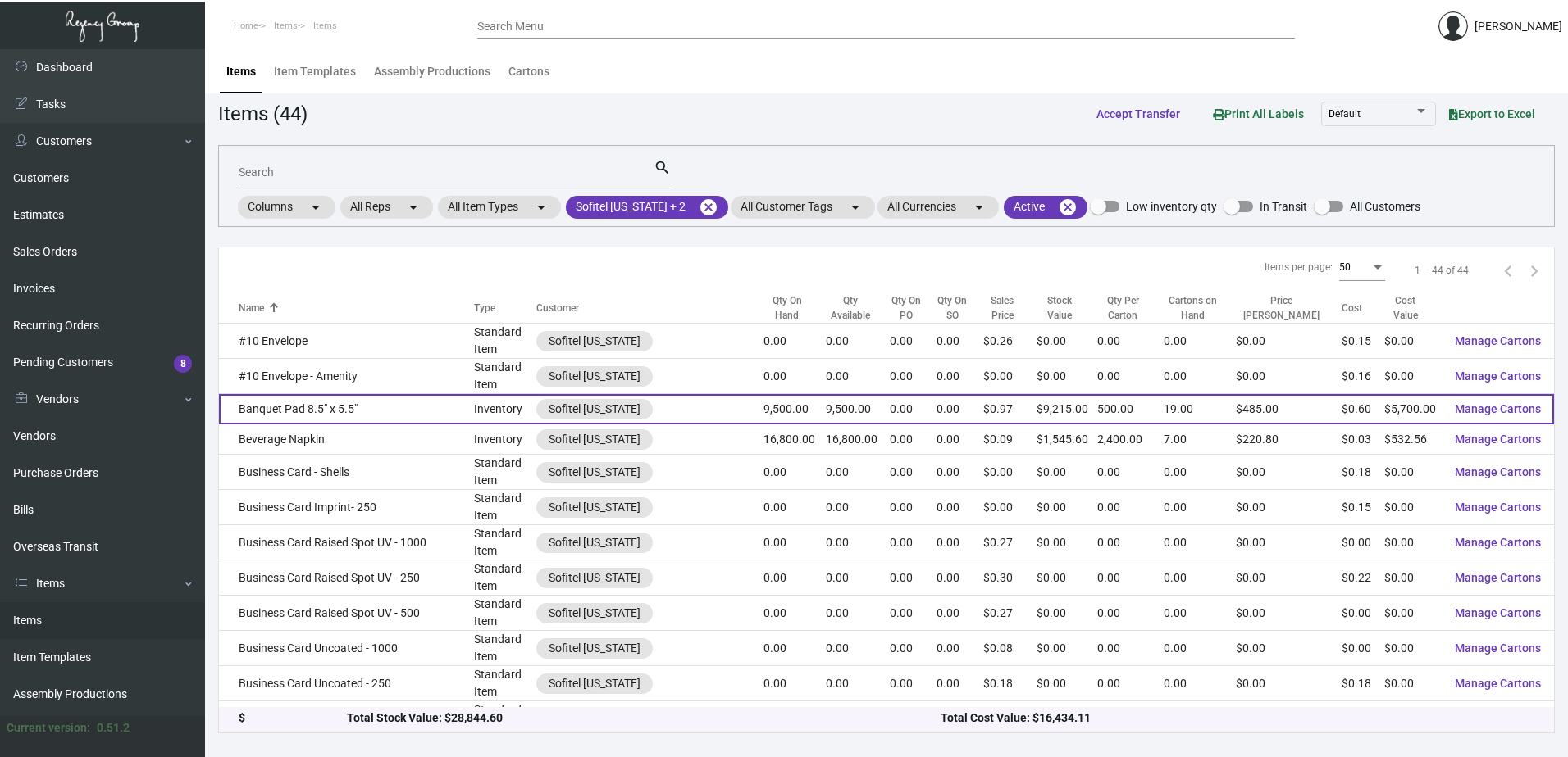
click at [349, 411] on td "Banquet Pad 8.5" x 5.5"" at bounding box center [346, 408] width 255 height 30
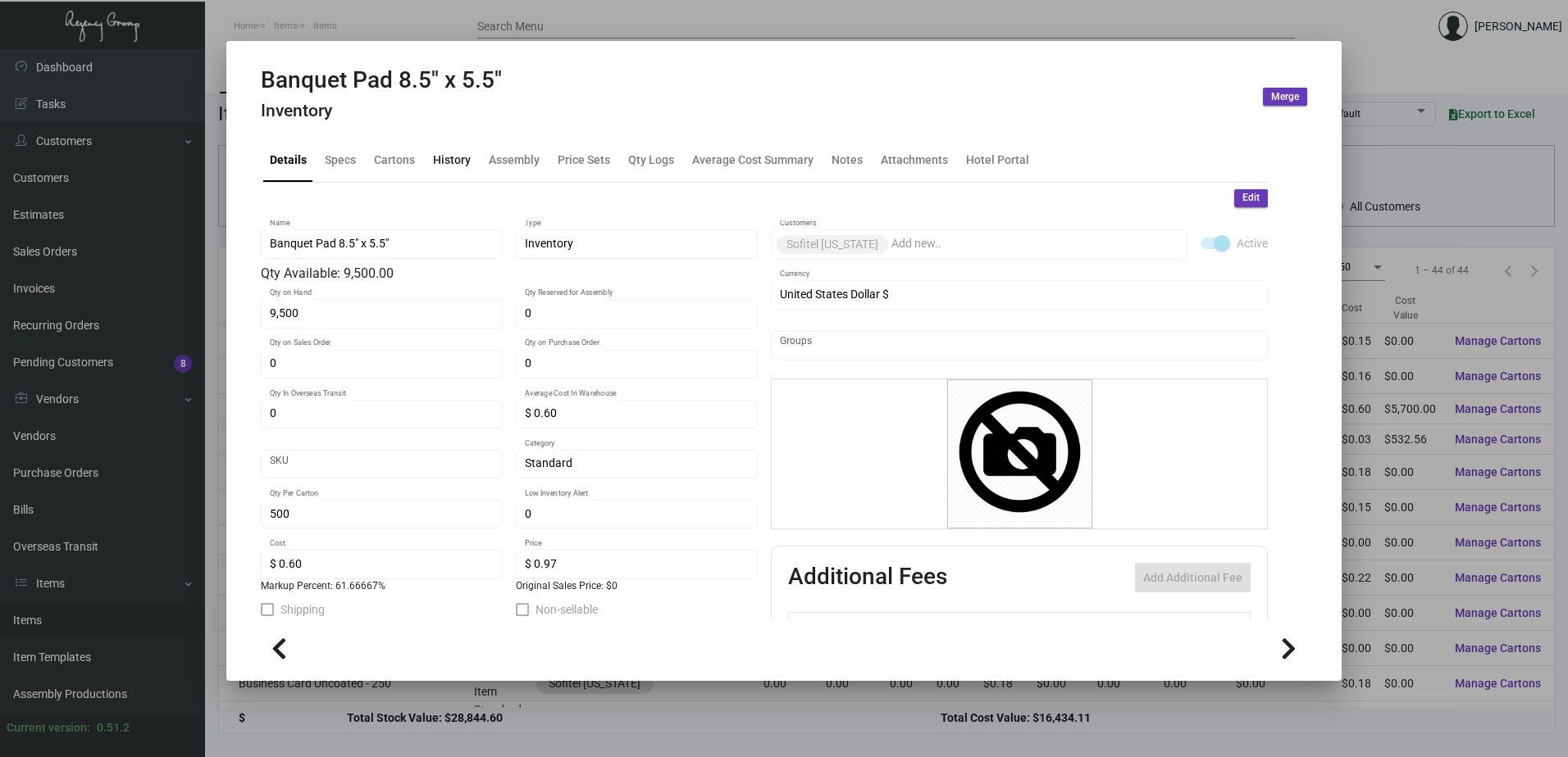
click at [465, 158] on div "History" at bounding box center [451, 160] width 38 height 17
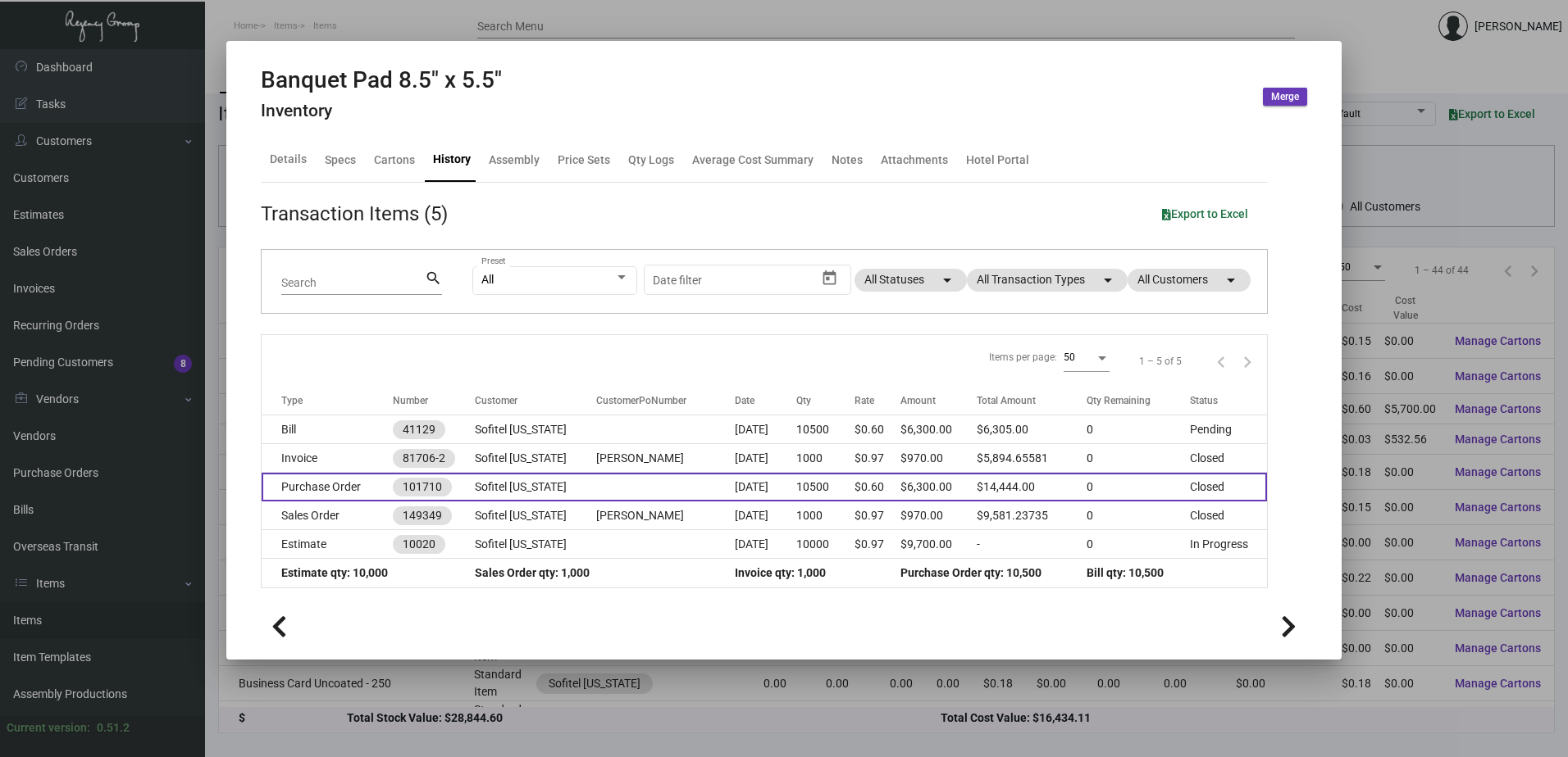
click at [599, 486] on td at bounding box center [666, 487] width 139 height 29
